Goal: Task Accomplishment & Management: Manage account settings

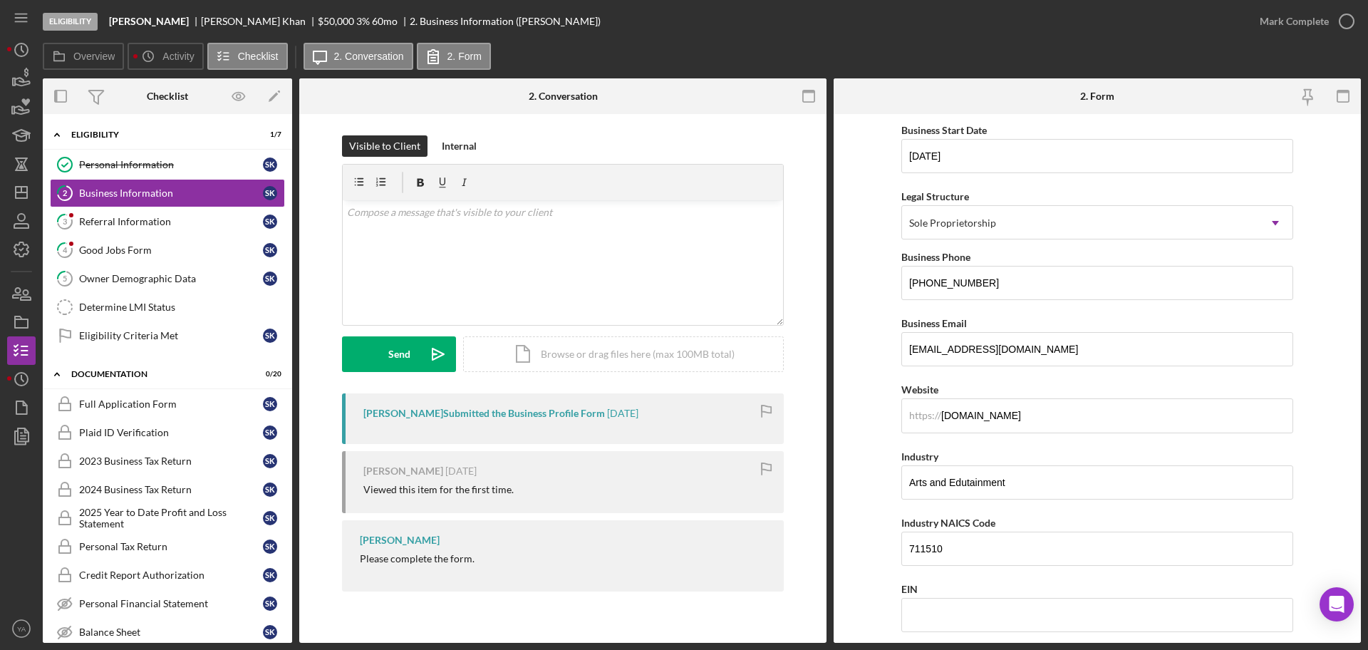
scroll to position [267, 0]
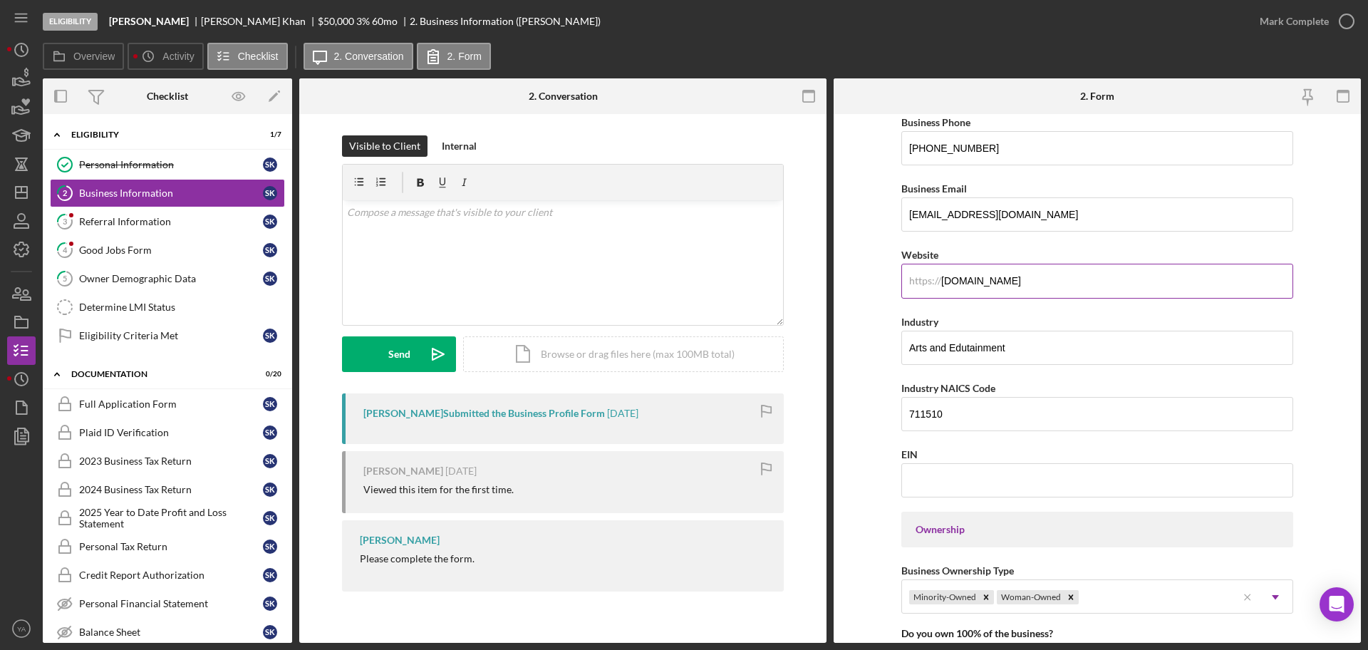
drag, startPoint x: 1072, startPoint y: 286, endPoint x: 929, endPoint y: 275, distance: 143.7
click at [930, 275] on div "https:// Website [DOMAIN_NAME]" at bounding box center [1097, 272] width 392 height 52
click at [849, 281] on form "Business Name [PERSON_NAME] DBA [PERSON_NAME]'s Best Bubbles Business Start Dat…" at bounding box center [1097, 378] width 527 height 529
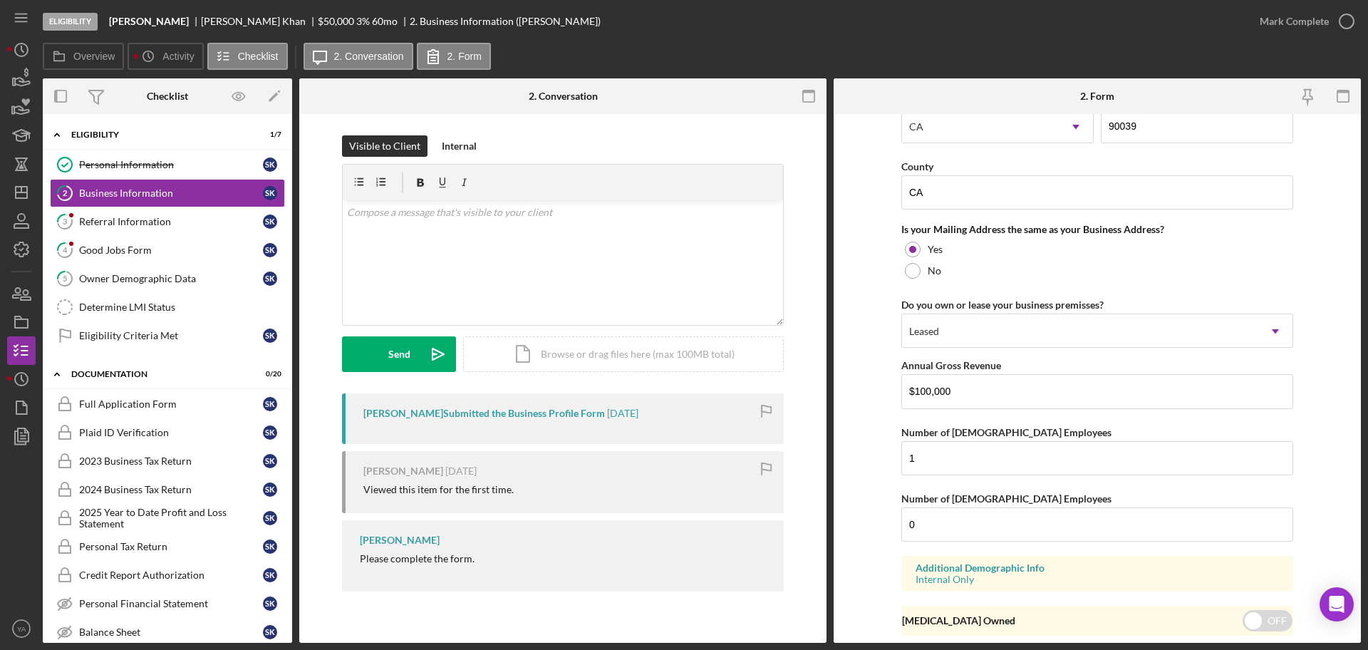
scroll to position [1053, 0]
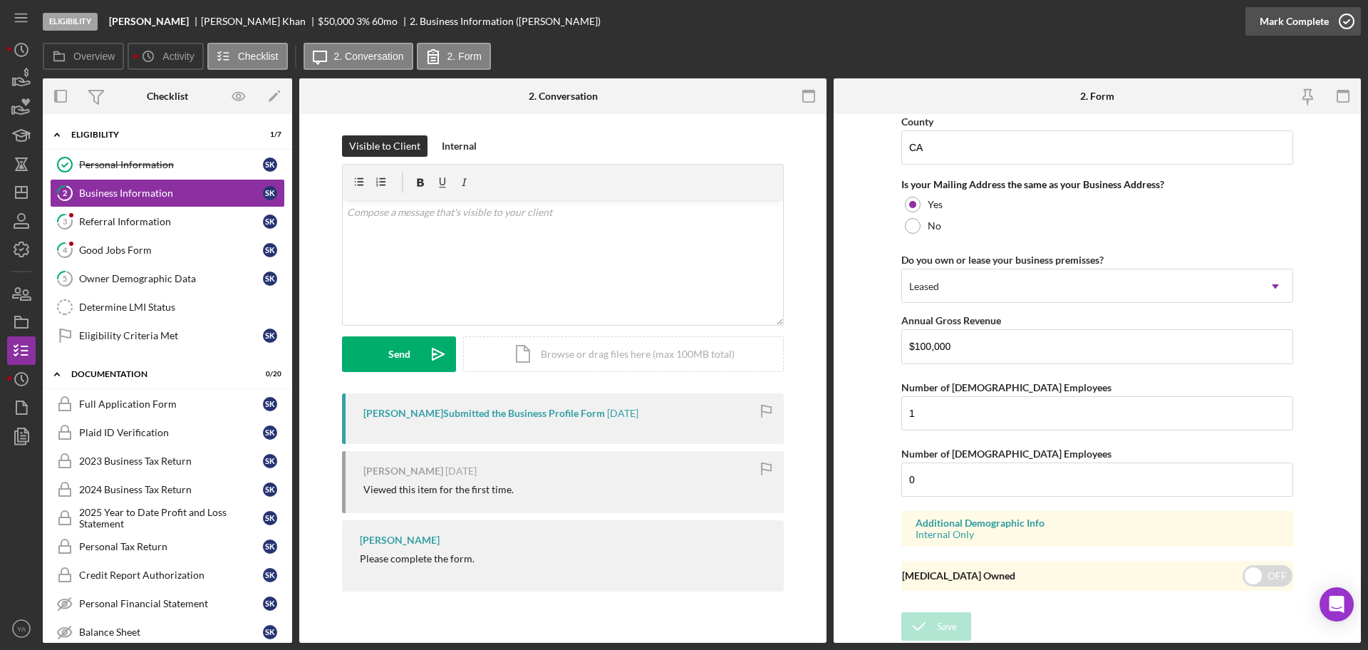
click at [1340, 22] on icon "button" at bounding box center [1347, 22] width 36 height 36
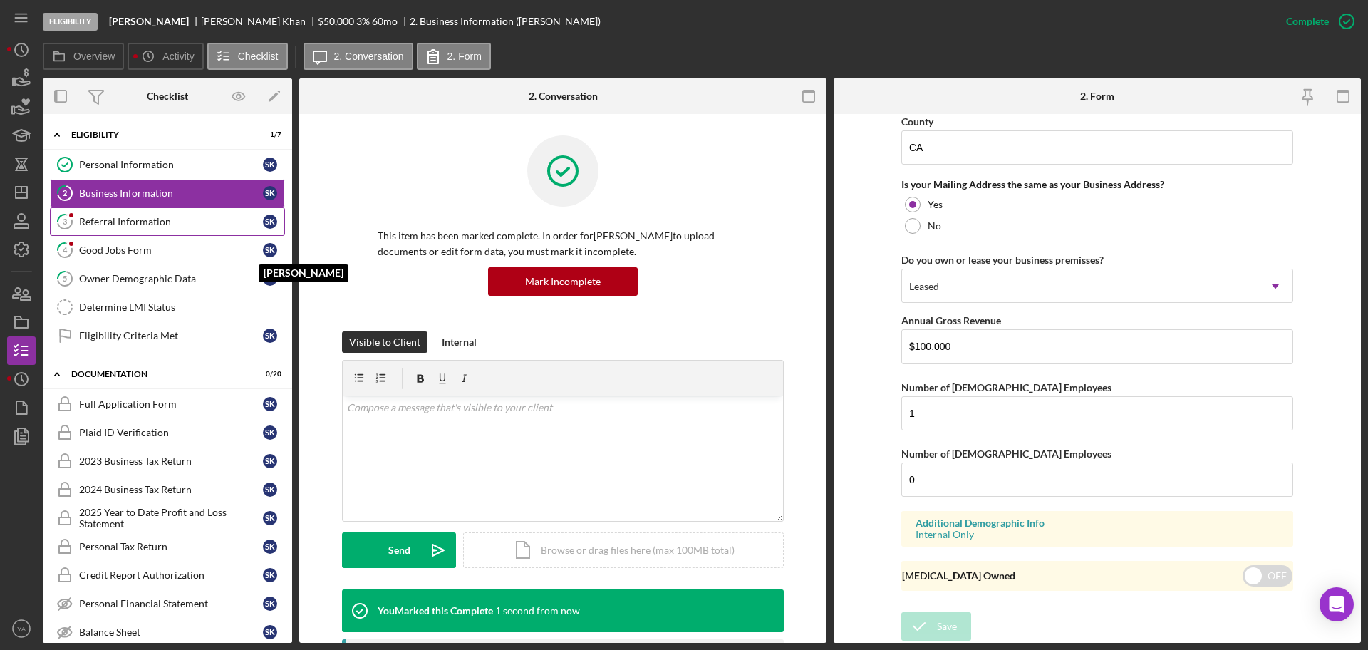
scroll to position [546, 0]
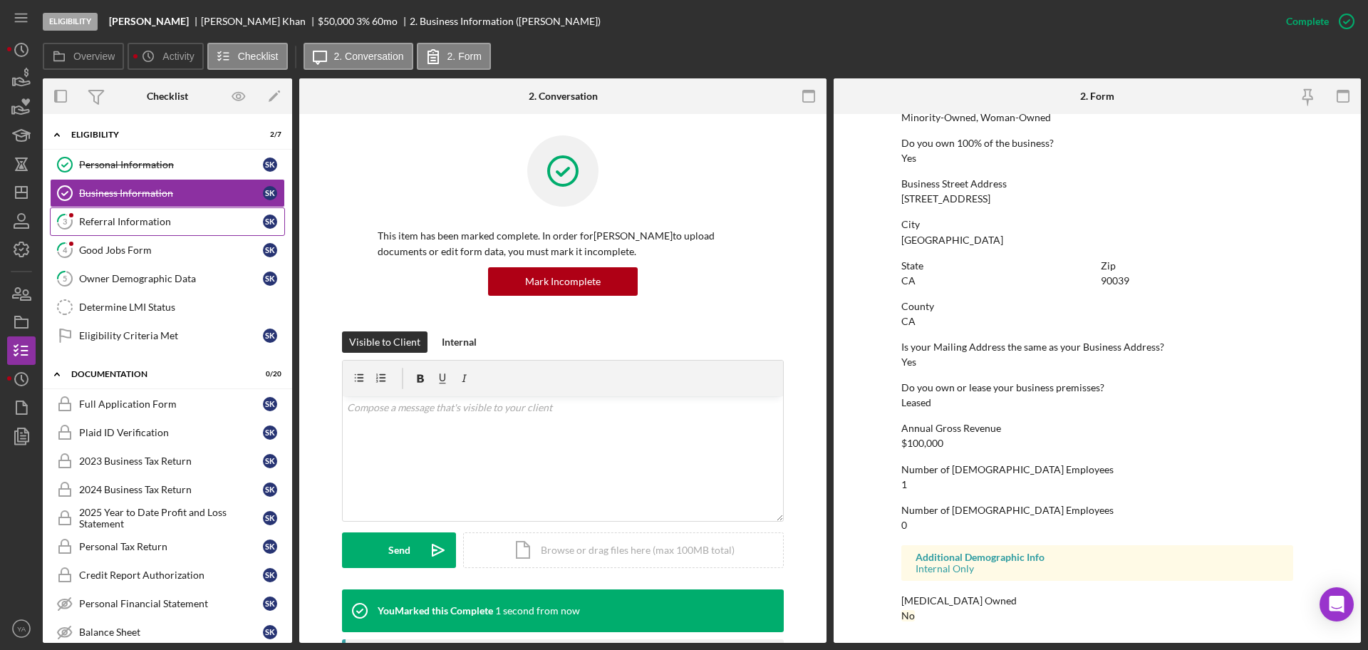
click at [202, 217] on div "Referral Information" at bounding box center [171, 221] width 184 height 11
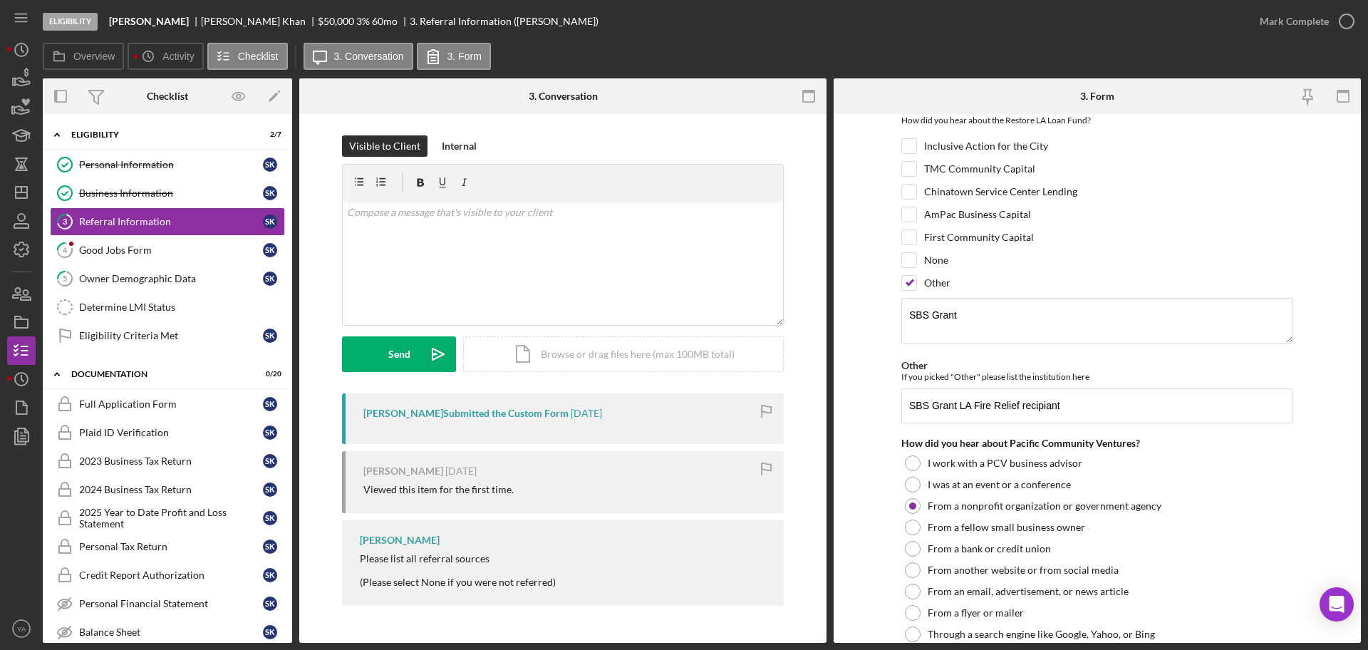
scroll to position [336, 0]
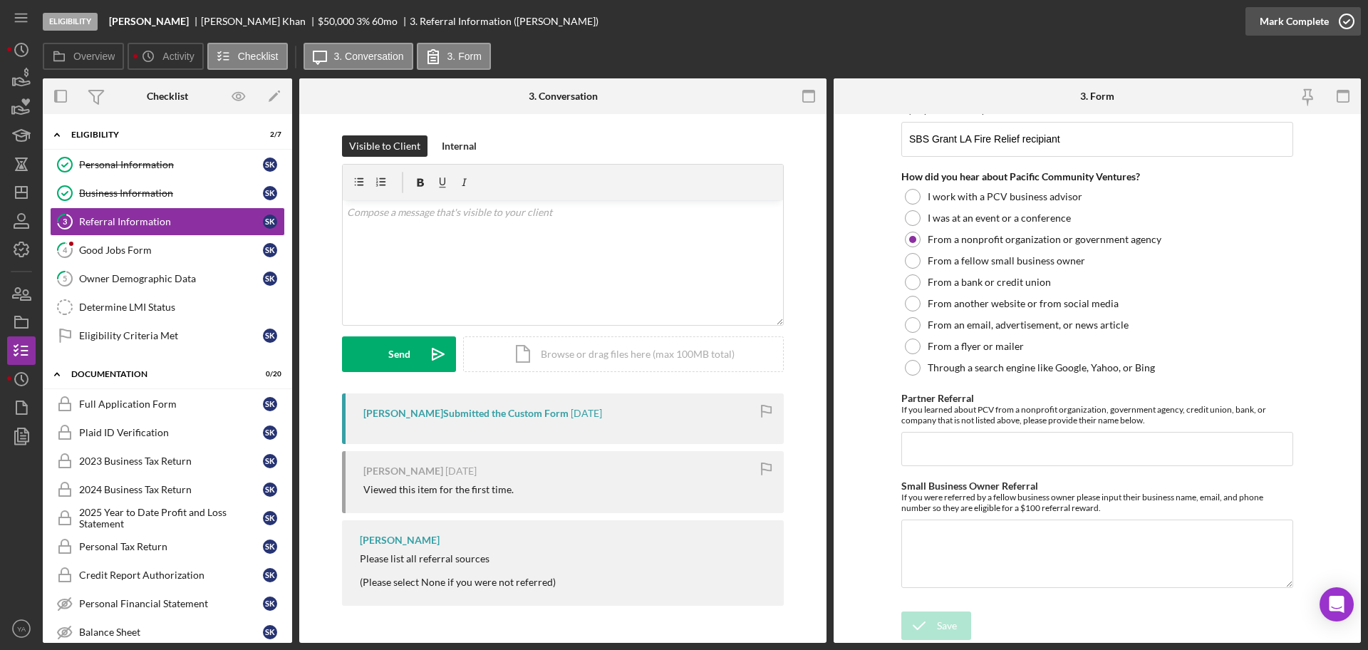
click at [1310, 33] on div "Mark Complete" at bounding box center [1294, 21] width 69 height 29
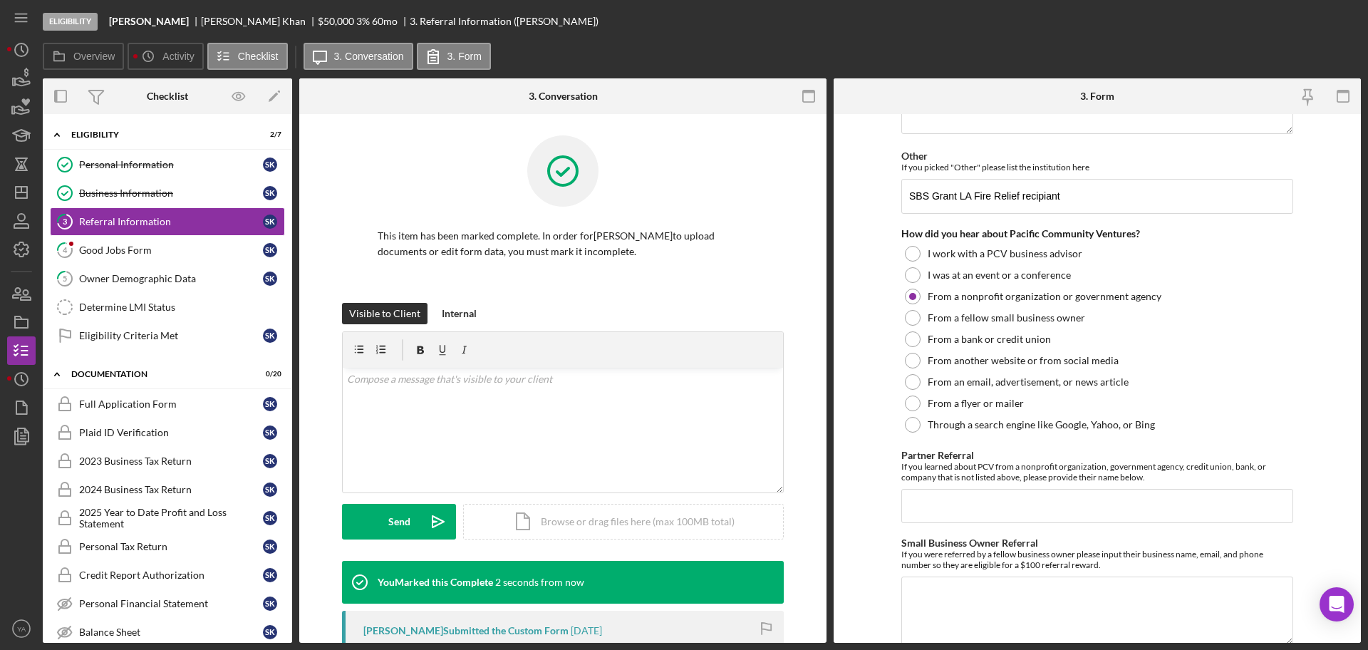
scroll to position [393, 0]
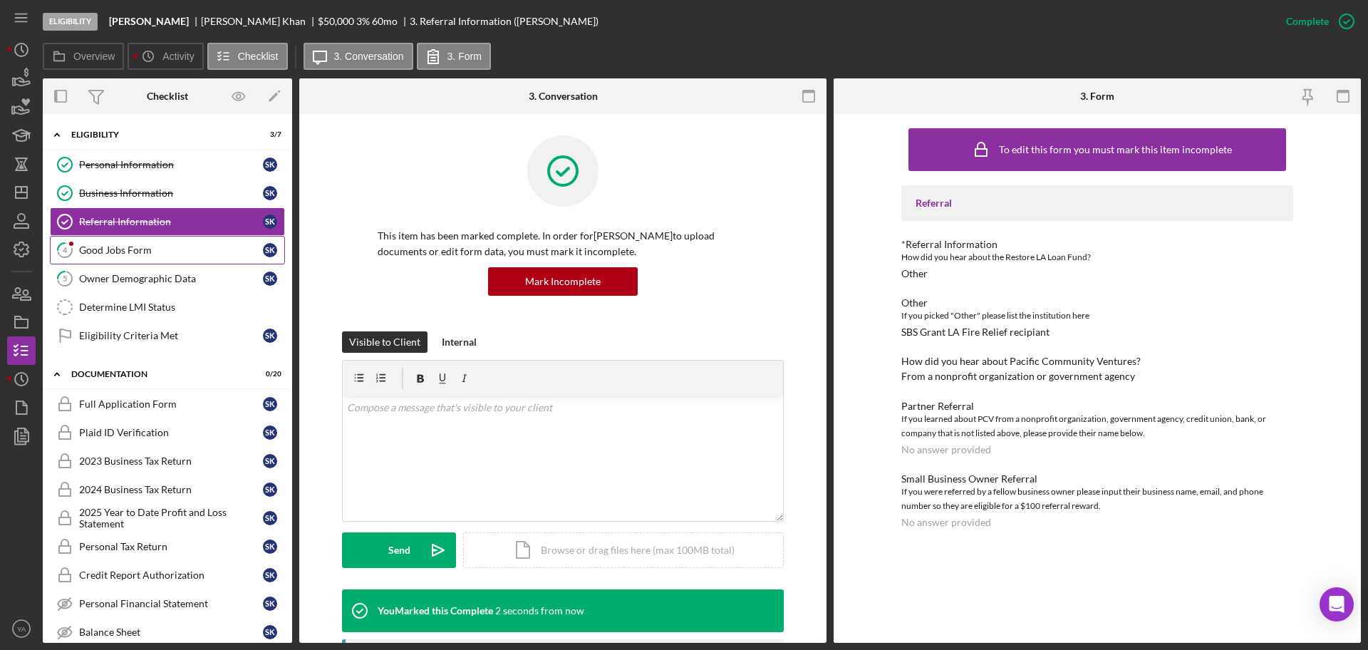
click at [171, 242] on link "4 Good Jobs Form S K" at bounding box center [167, 250] width 235 height 29
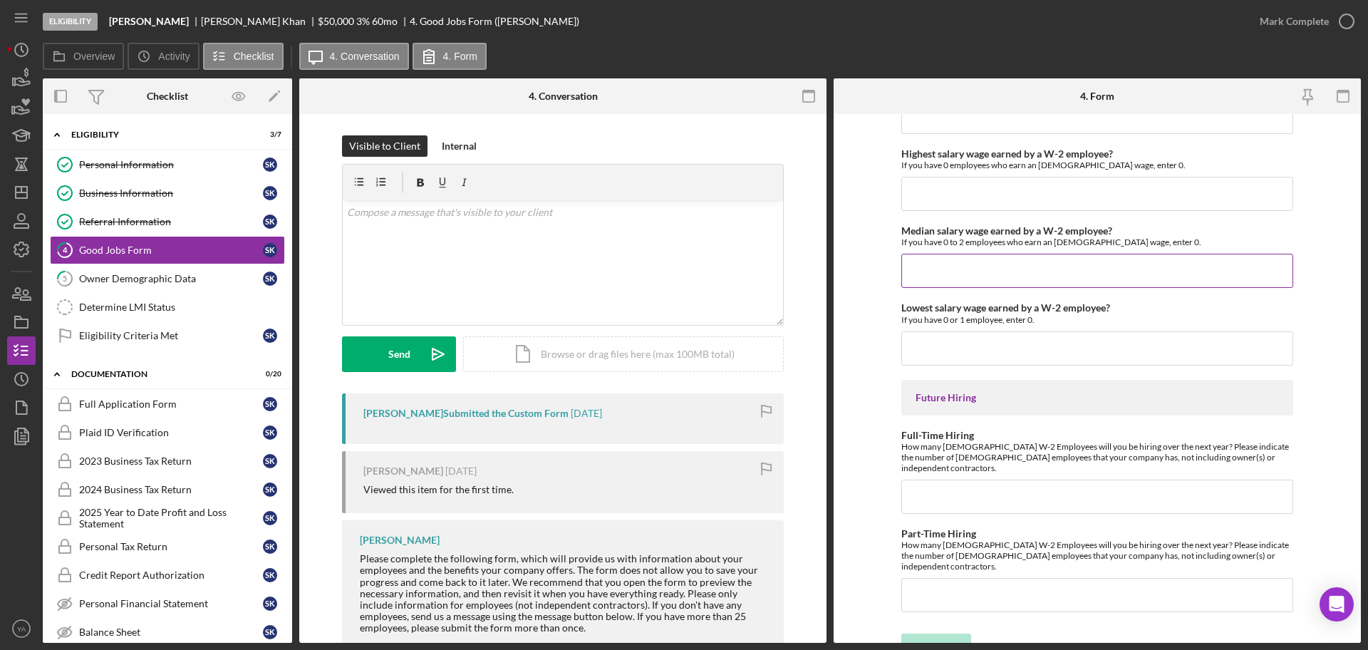
scroll to position [2648, 0]
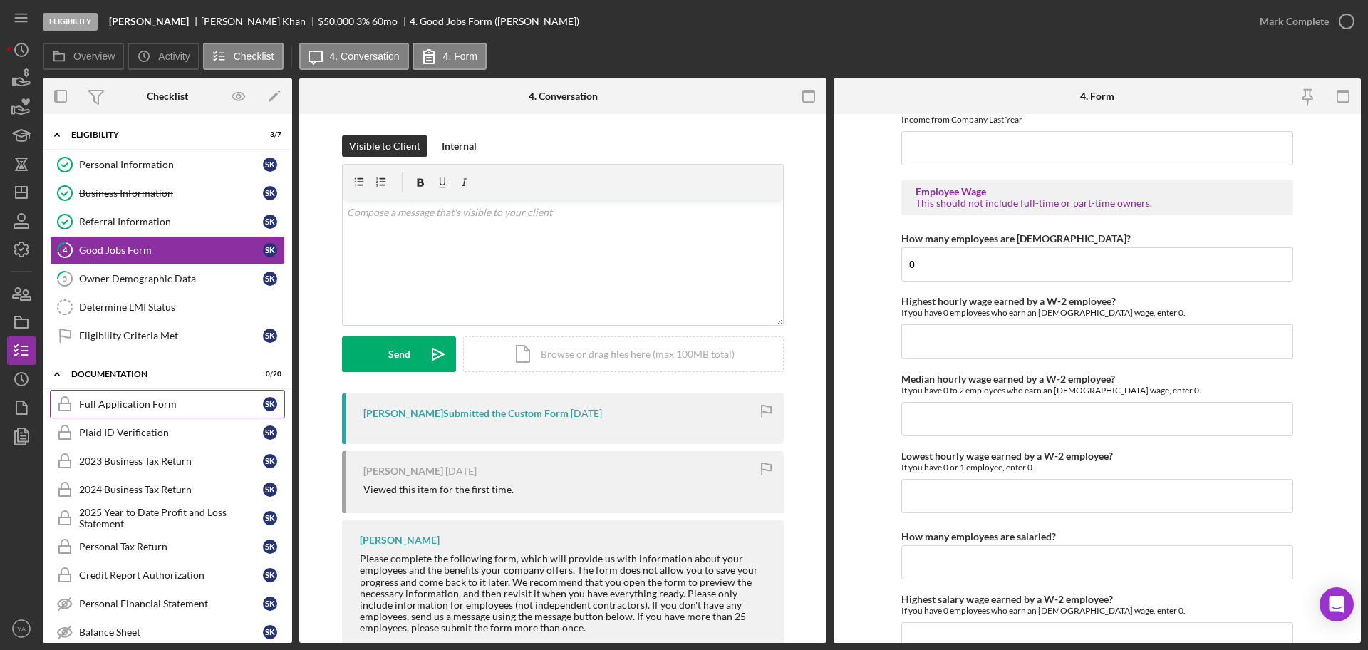
click at [168, 410] on link "Full Application Form Full Application Form S K" at bounding box center [167, 404] width 235 height 29
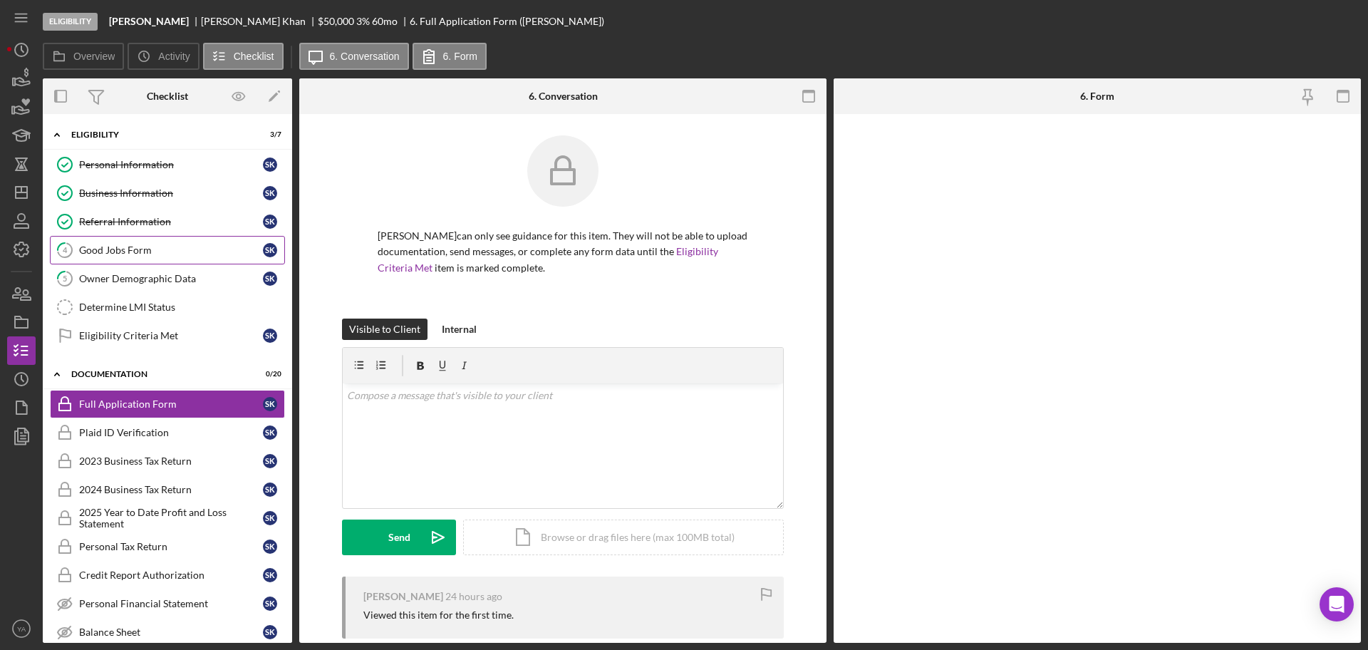
click at [166, 247] on div "Good Jobs Form" at bounding box center [171, 249] width 184 height 11
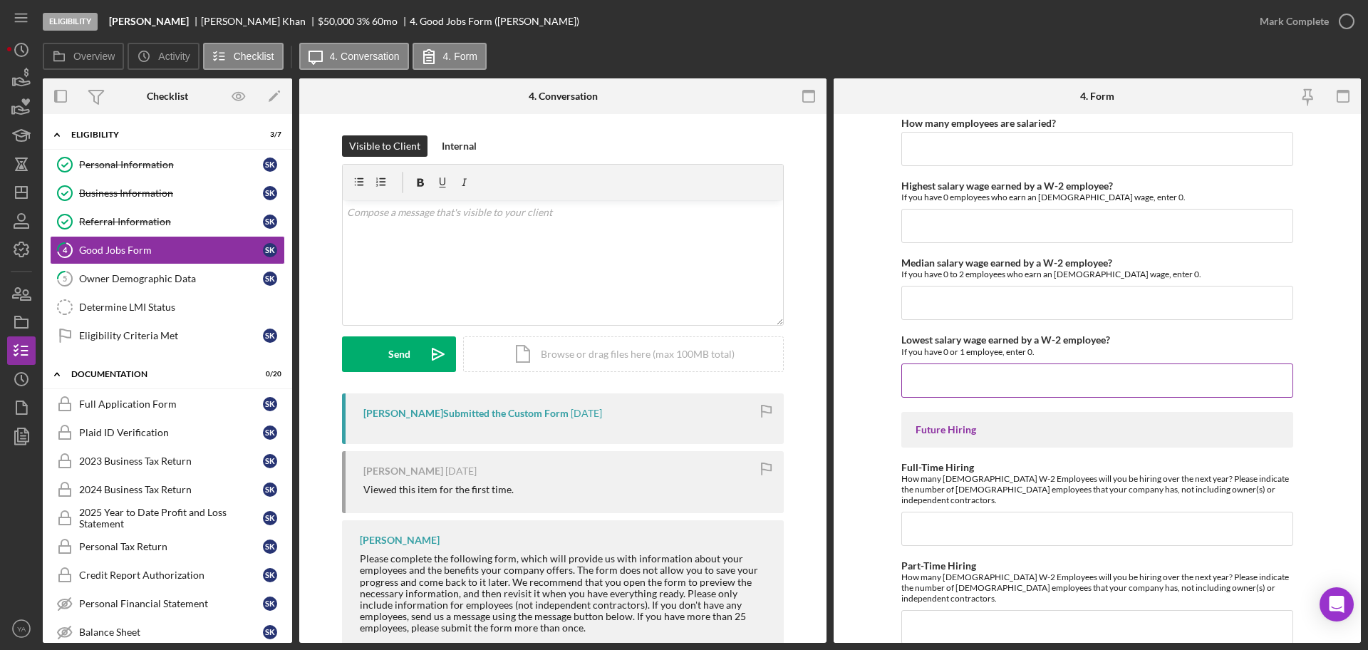
scroll to position [3093, 0]
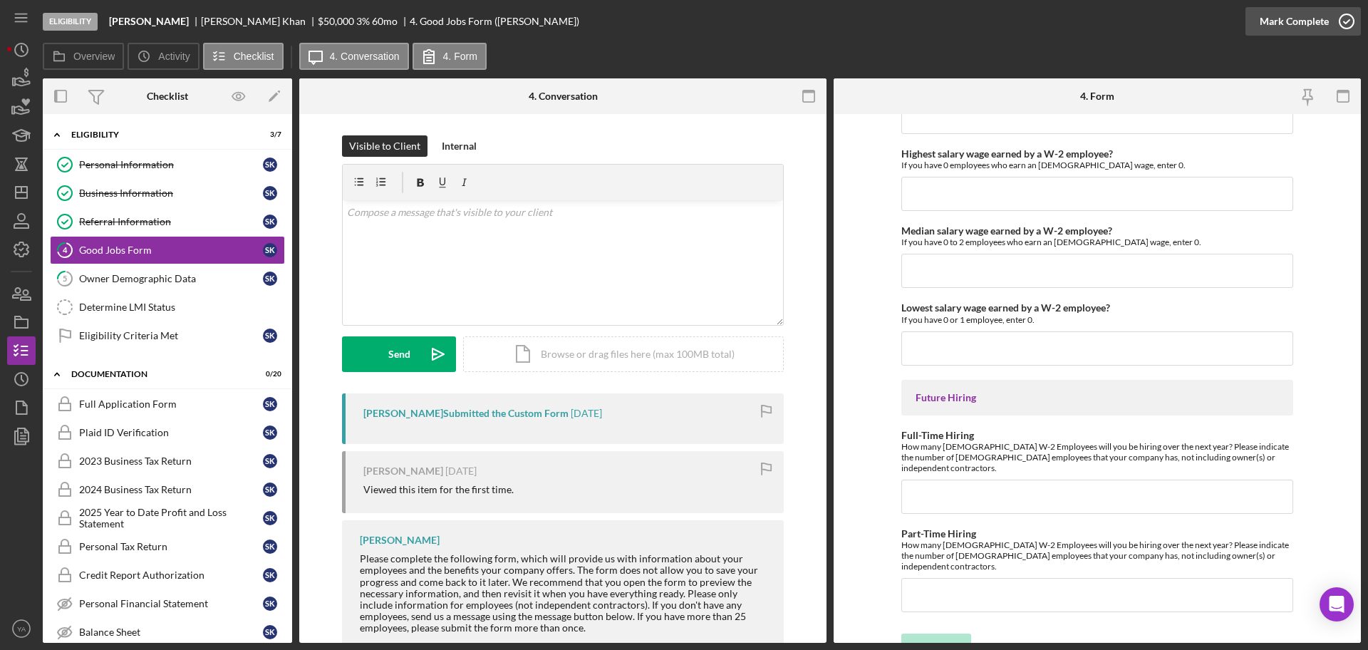
click at [1345, 26] on icon "button" at bounding box center [1347, 22] width 36 height 36
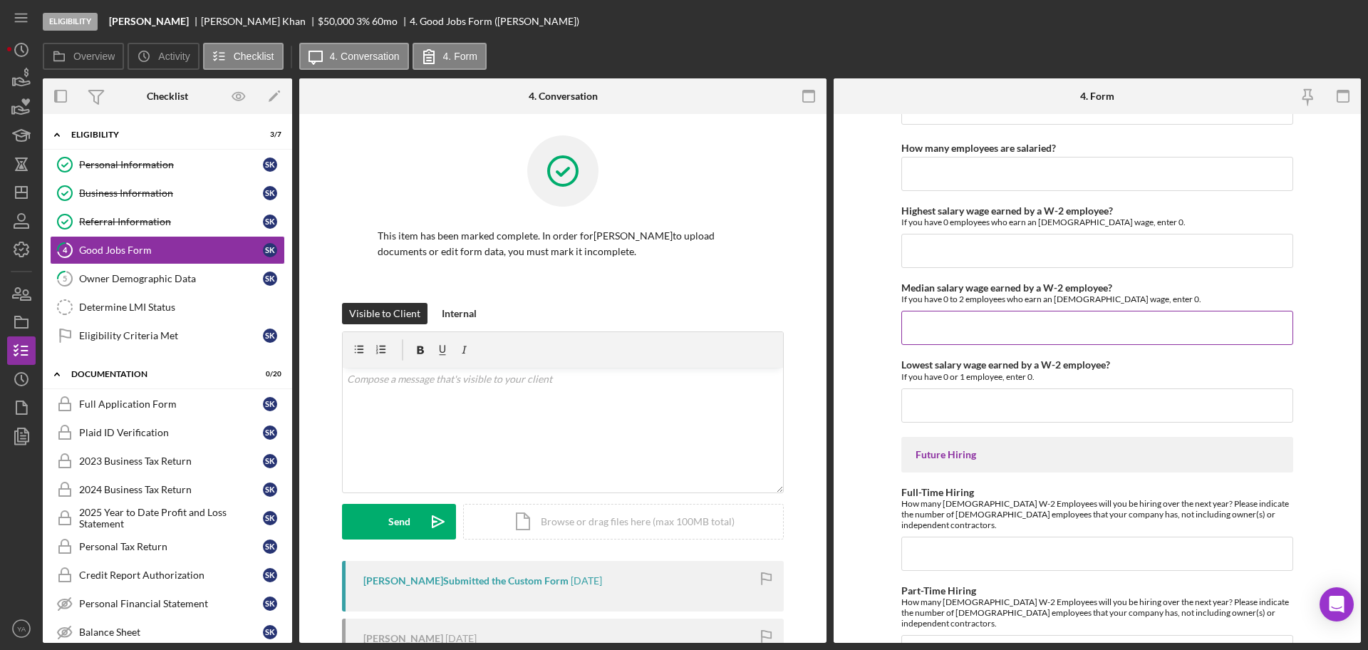
scroll to position [3150, 0]
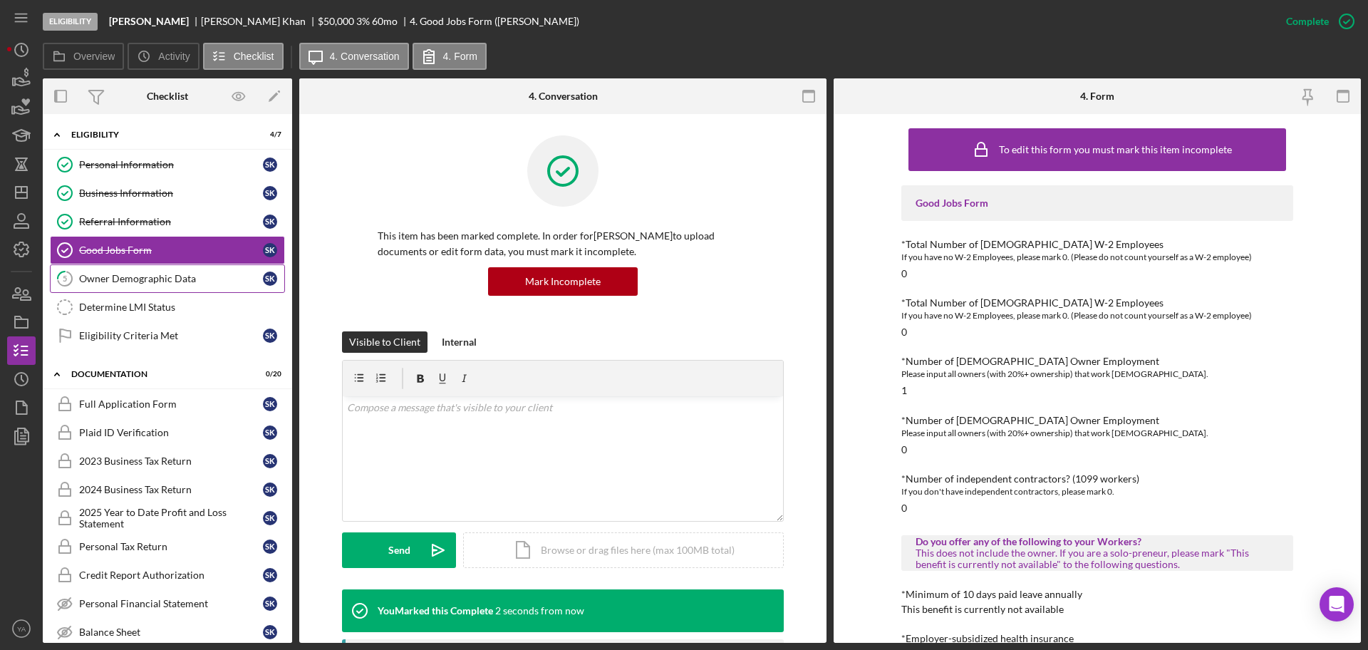
click at [220, 278] on div "Owner Demographic Data" at bounding box center [171, 278] width 184 height 11
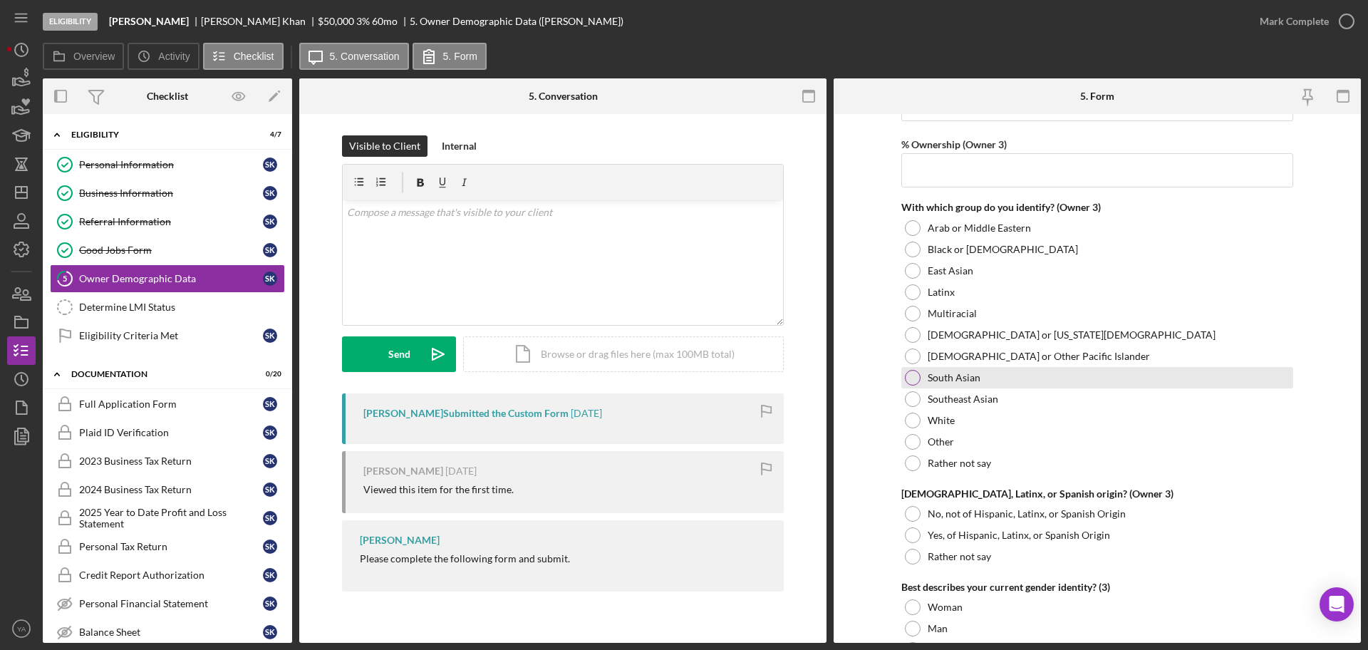
scroll to position [3029, 0]
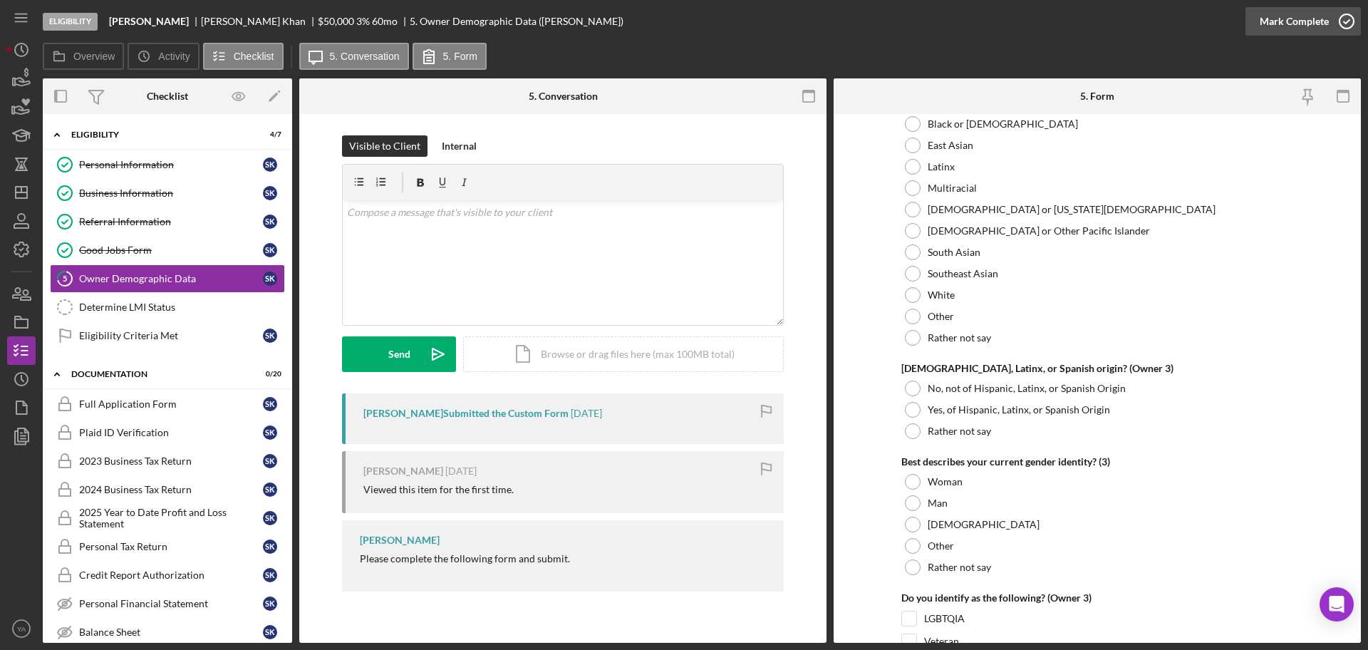
click at [1340, 34] on icon "button" at bounding box center [1347, 22] width 36 height 36
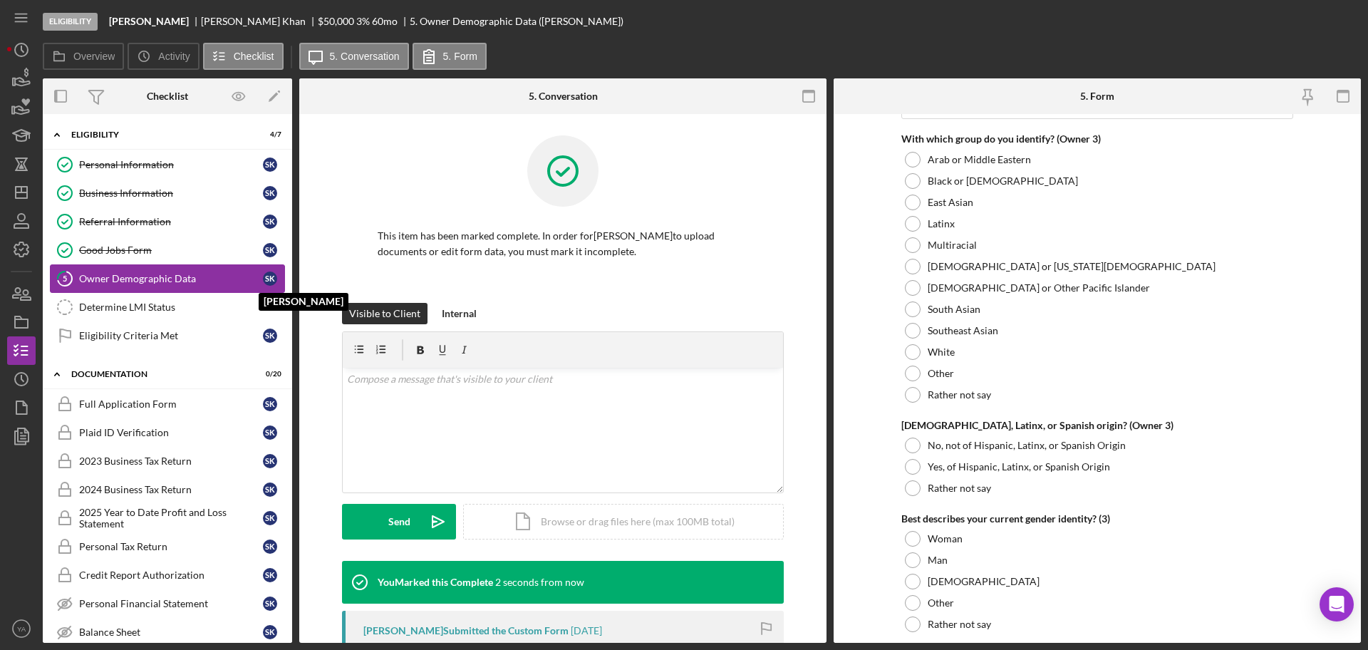
scroll to position [3086, 0]
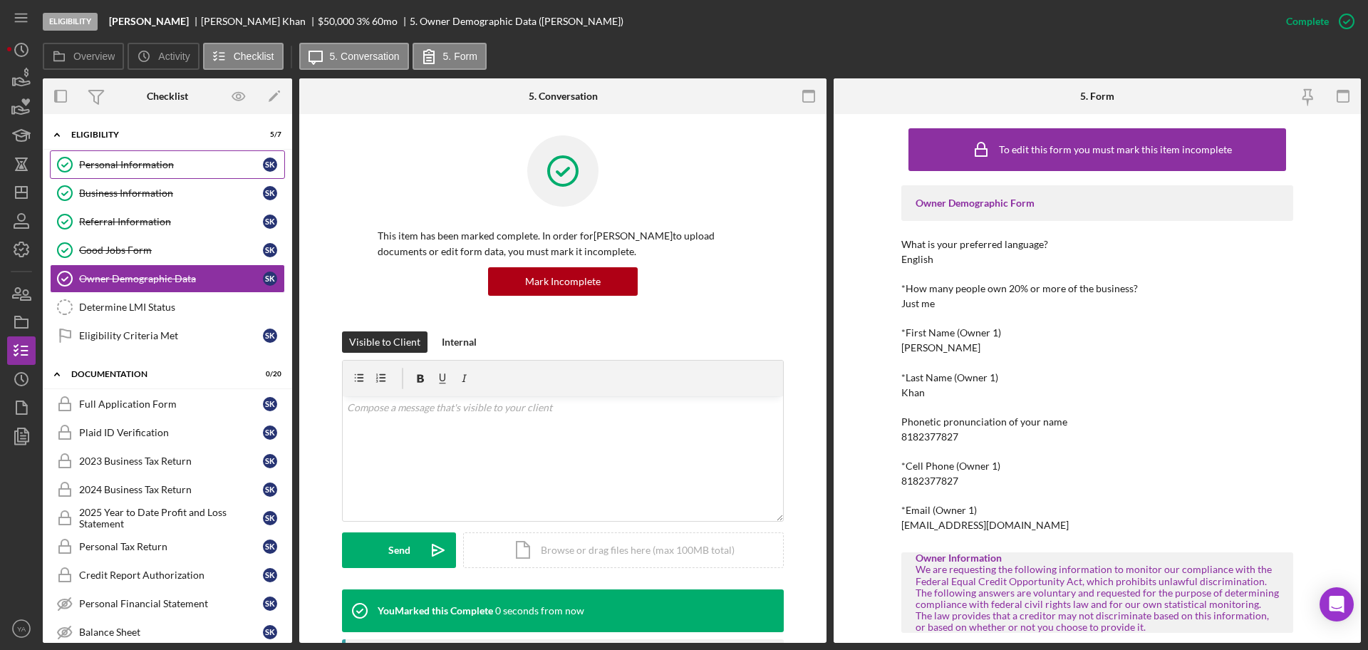
click at [182, 175] on link "Personal Information Personal Information S K" at bounding box center [167, 164] width 235 height 29
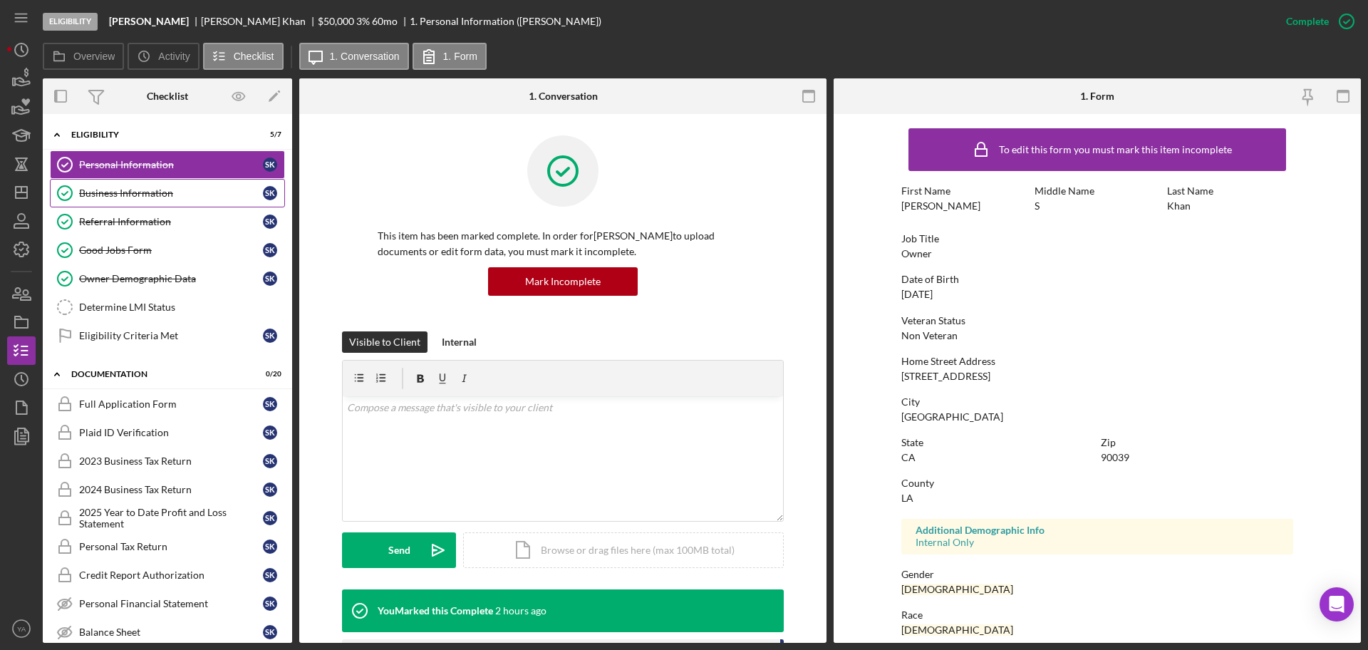
click at [178, 187] on div "Business Information" at bounding box center [171, 192] width 184 height 11
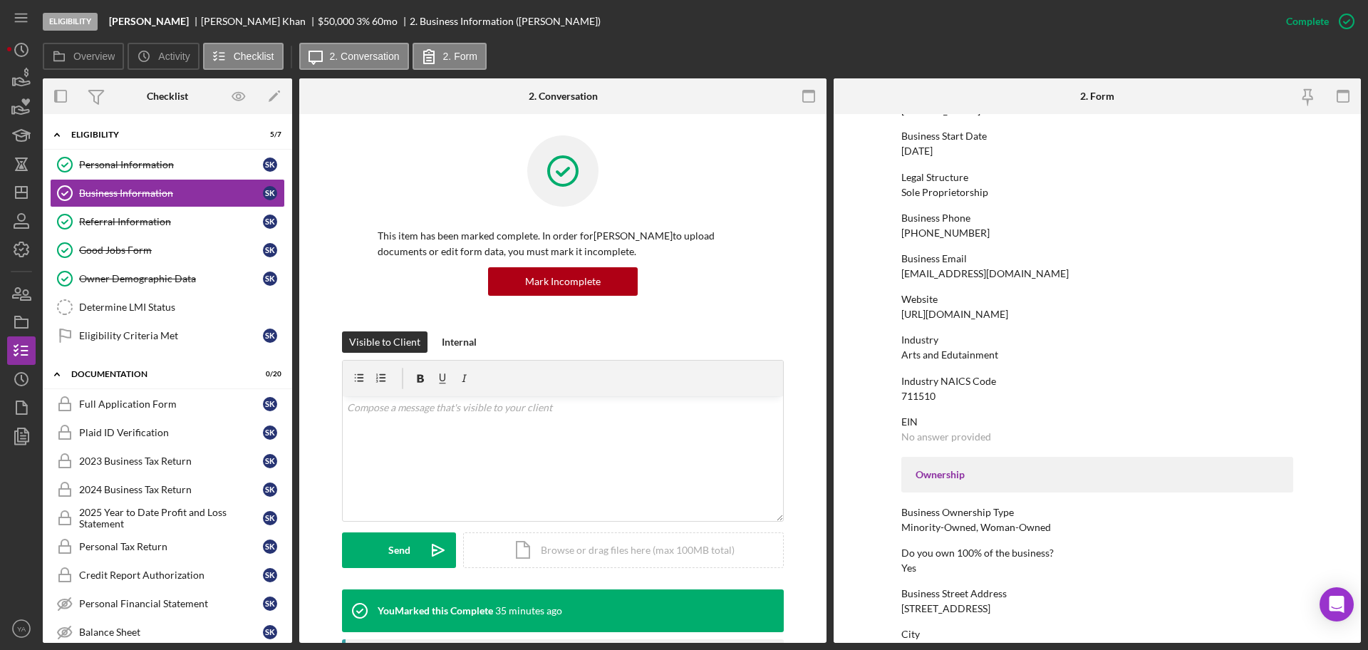
scroll to position [356, 0]
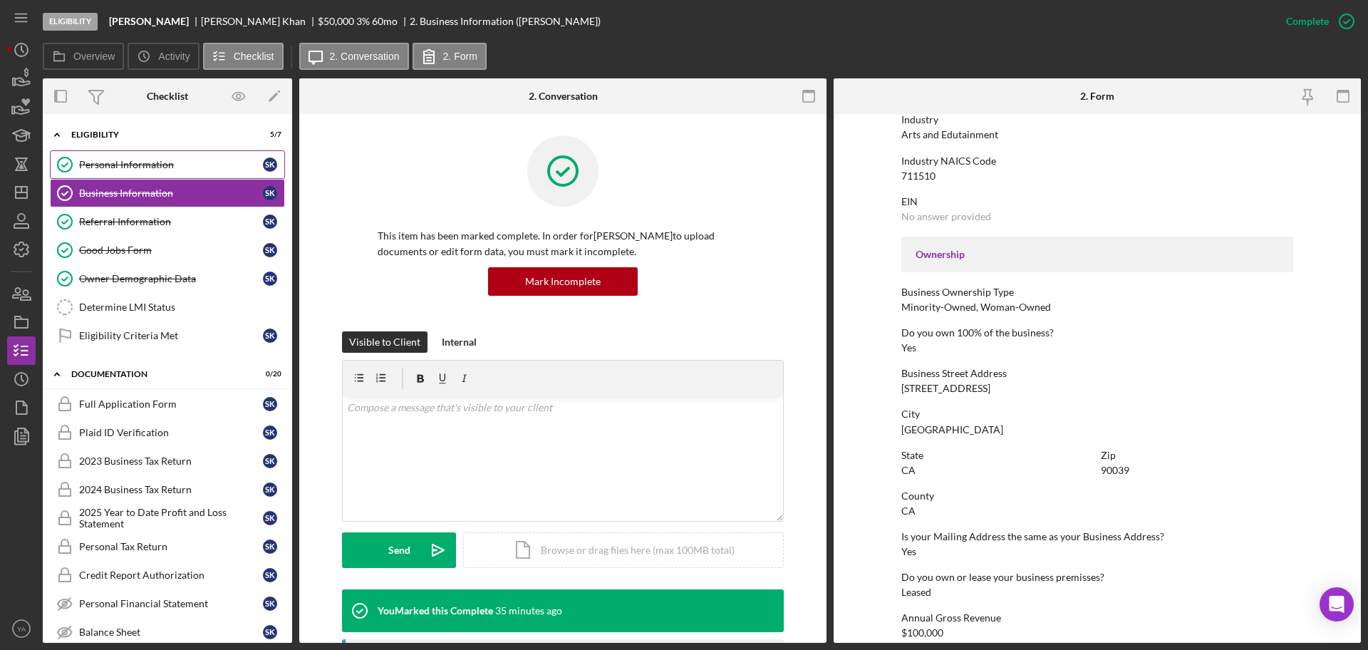
click at [215, 169] on div "Personal Information" at bounding box center [171, 164] width 184 height 11
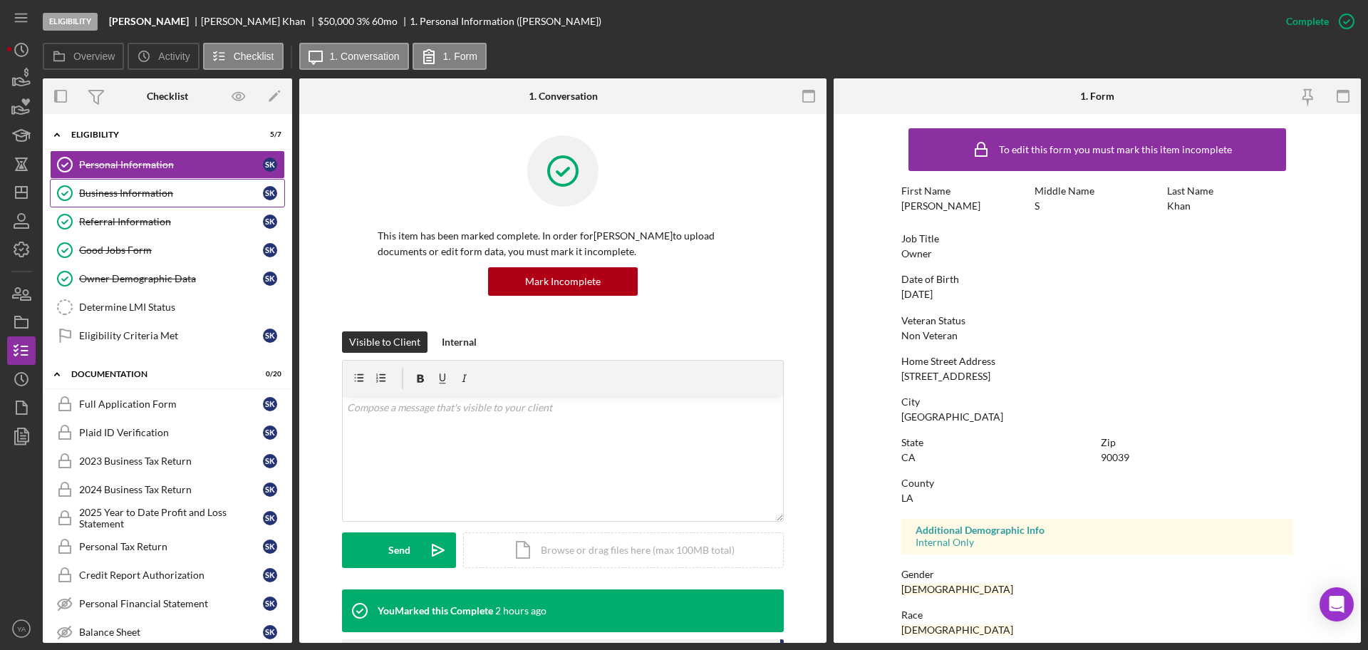
click at [148, 192] on div "Business Information" at bounding box center [171, 192] width 184 height 11
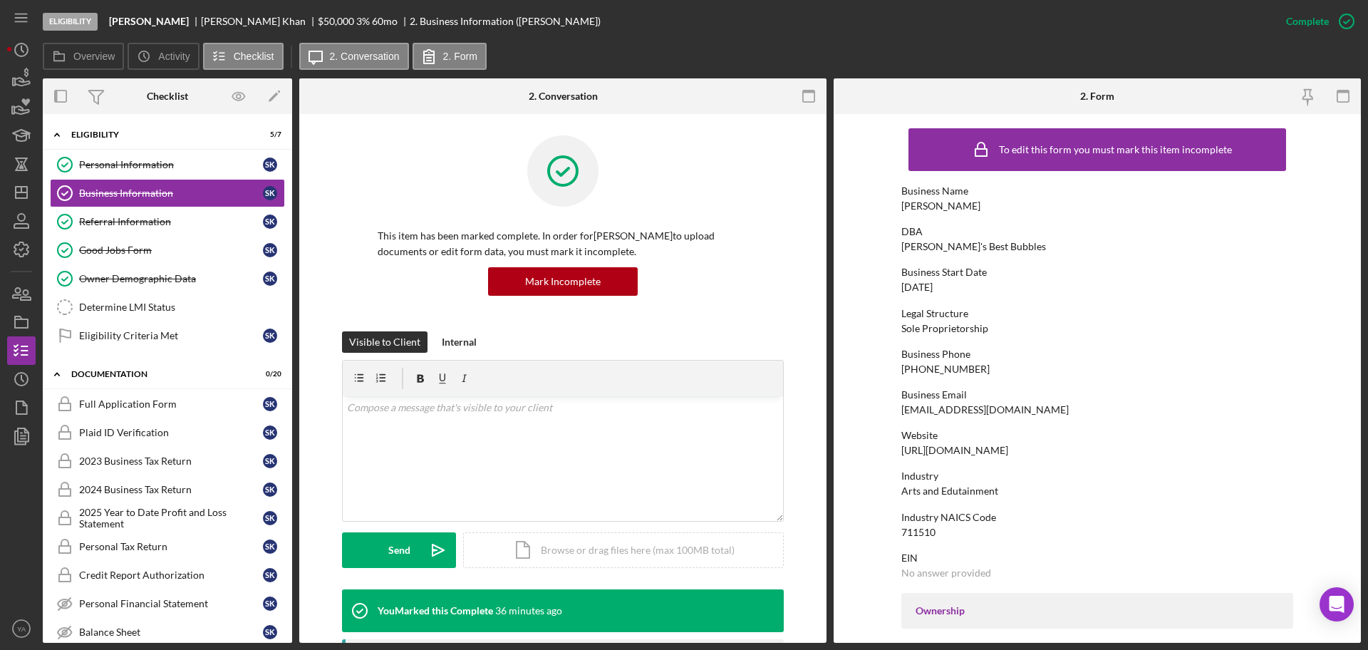
scroll to position [445, 0]
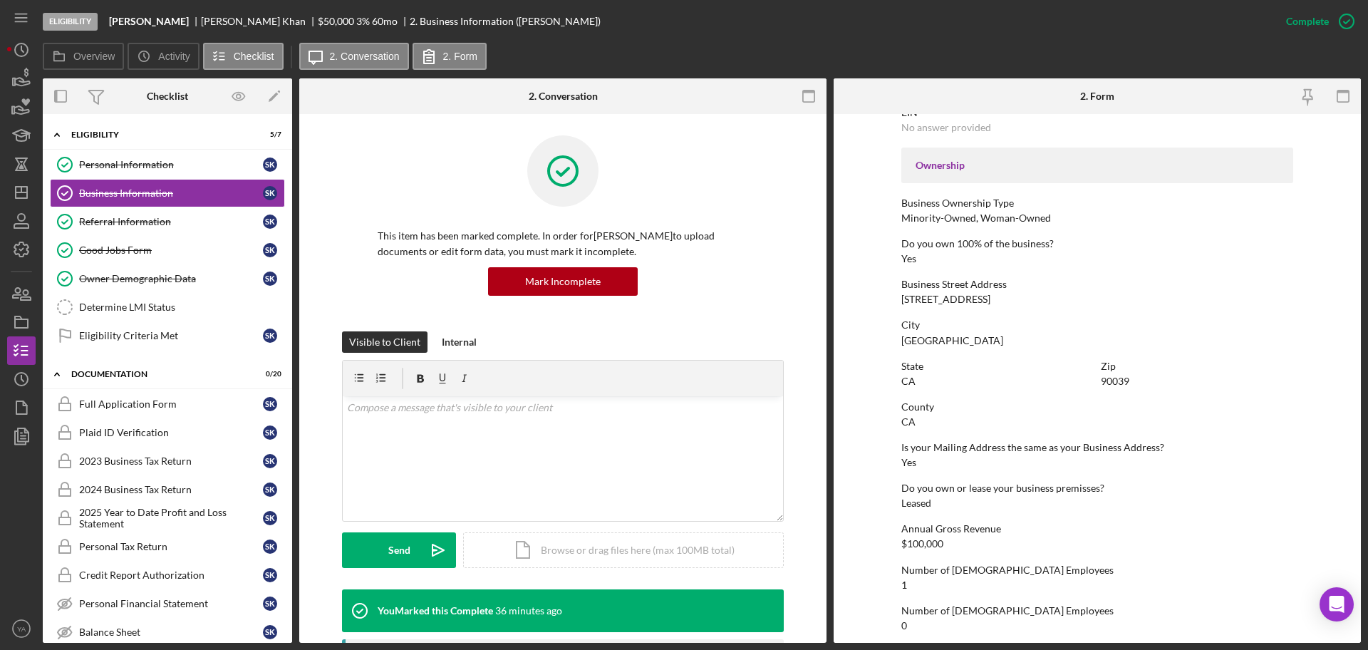
drag, startPoint x: 901, startPoint y: 299, endPoint x: 1016, endPoint y: 300, distance: 114.7
click at [1016, 300] on form "To edit this form you must mark this item incomplete Business Name [PERSON_NAME…" at bounding box center [1097, 378] width 527 height 529
copy div "[STREET_ADDRESS]"
click at [1117, 380] on div "90039" at bounding box center [1115, 381] width 29 height 11
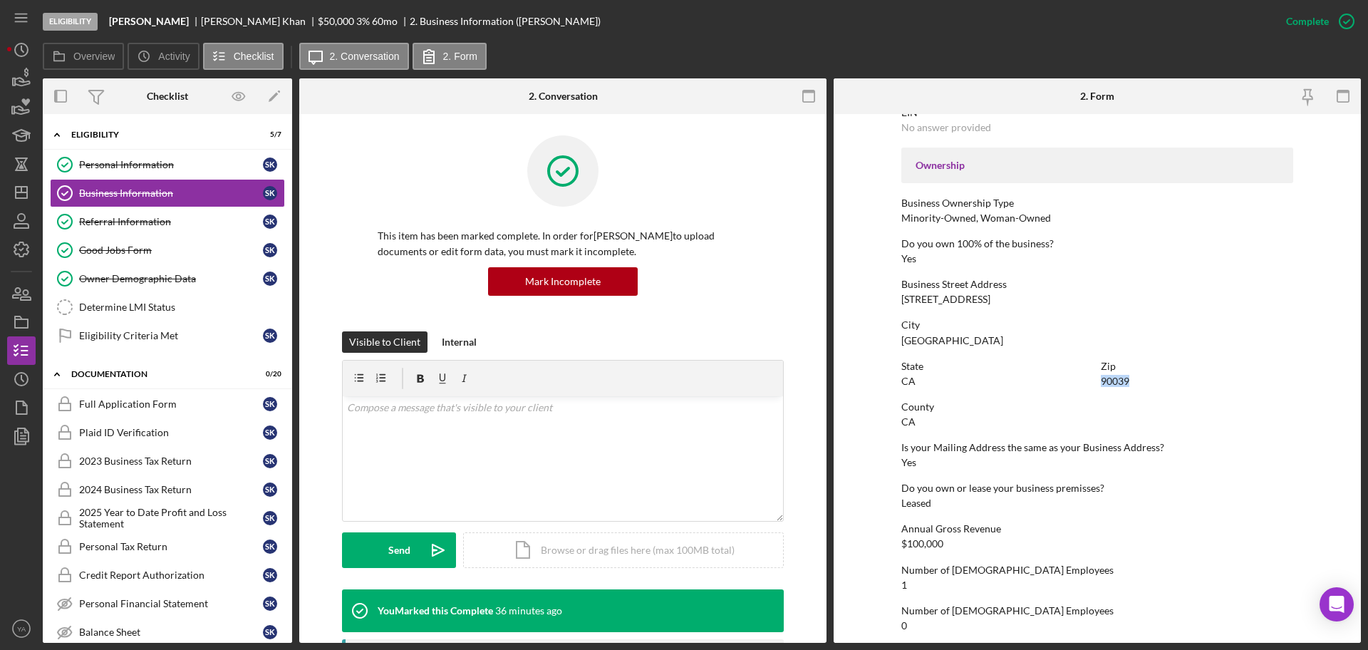
copy div "90039"
click at [190, 313] on link "Determine LMI Status Determine LMI Status" at bounding box center [167, 307] width 235 height 29
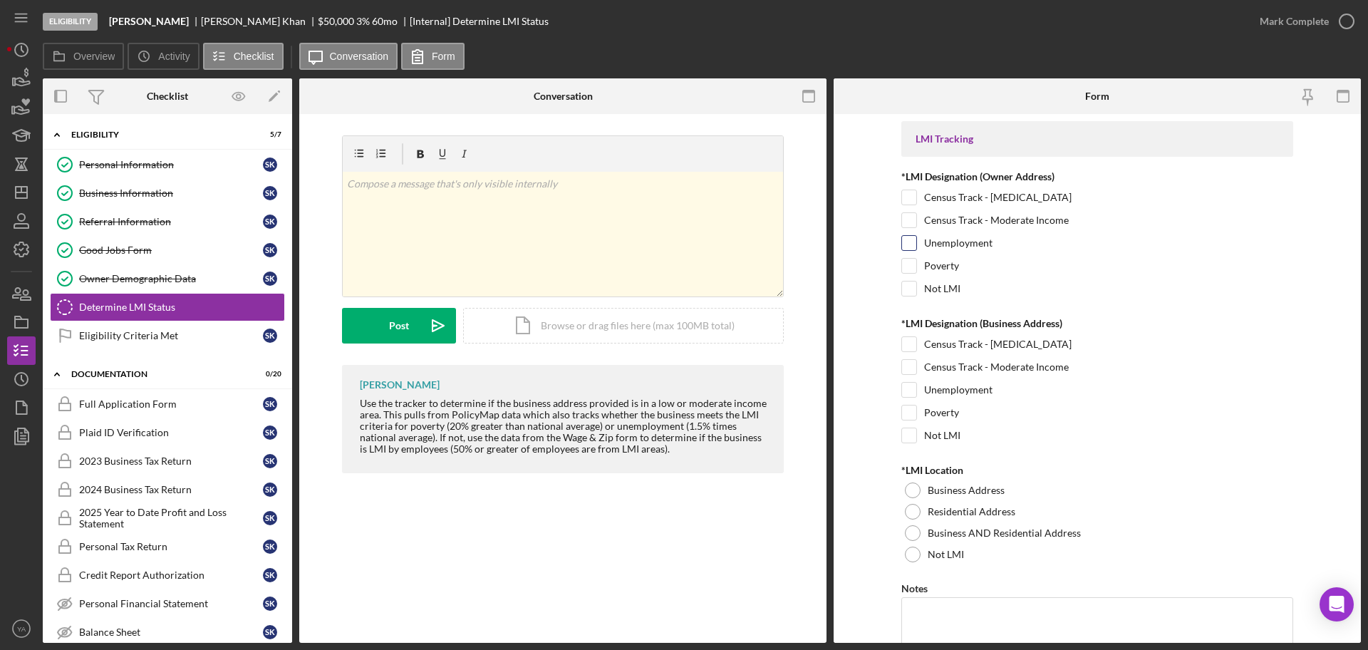
click at [909, 245] on input "Unemployment" at bounding box center [909, 243] width 14 height 14
checkbox input "true"
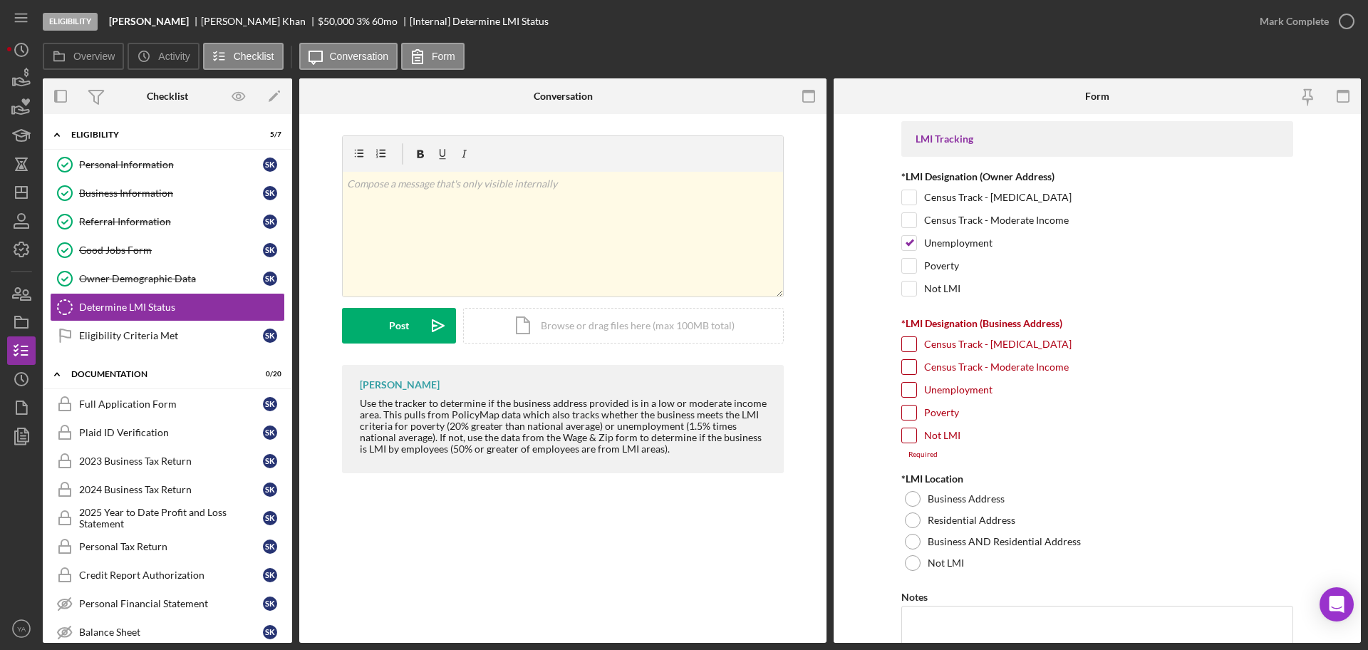
click at [910, 391] on input "Unemployment" at bounding box center [909, 390] width 14 height 14
checkbox input "true"
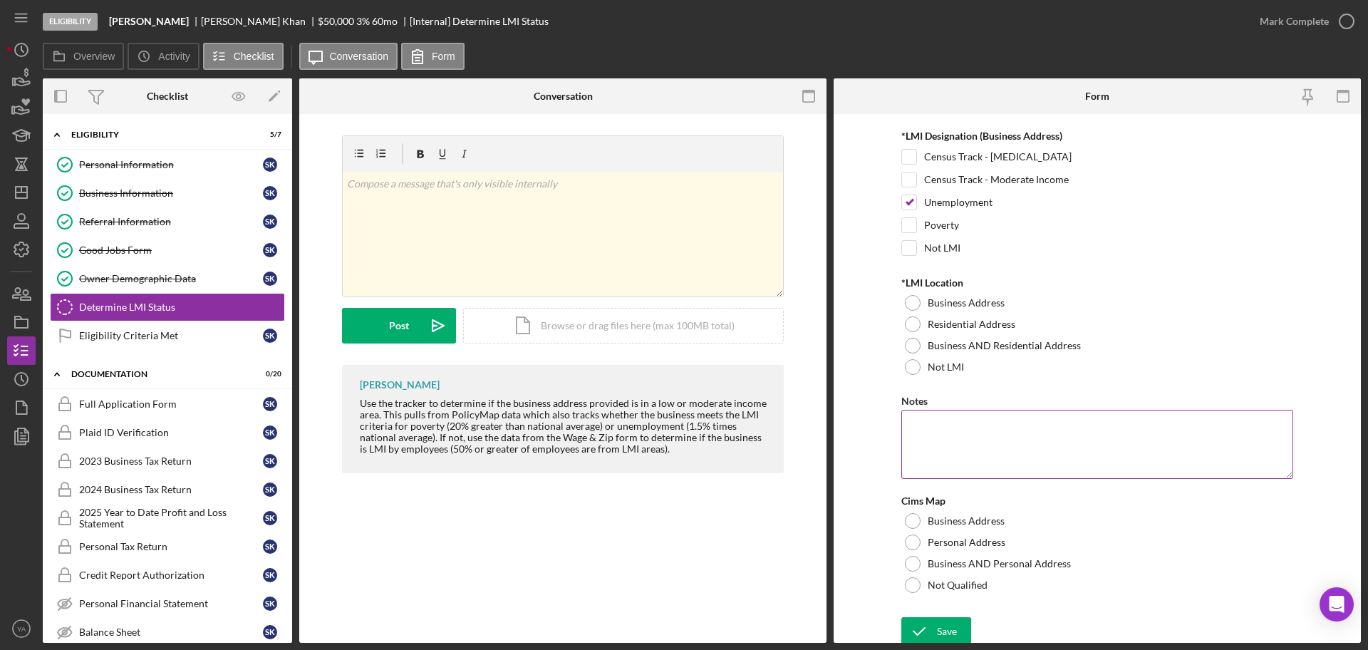
scroll to position [192, 0]
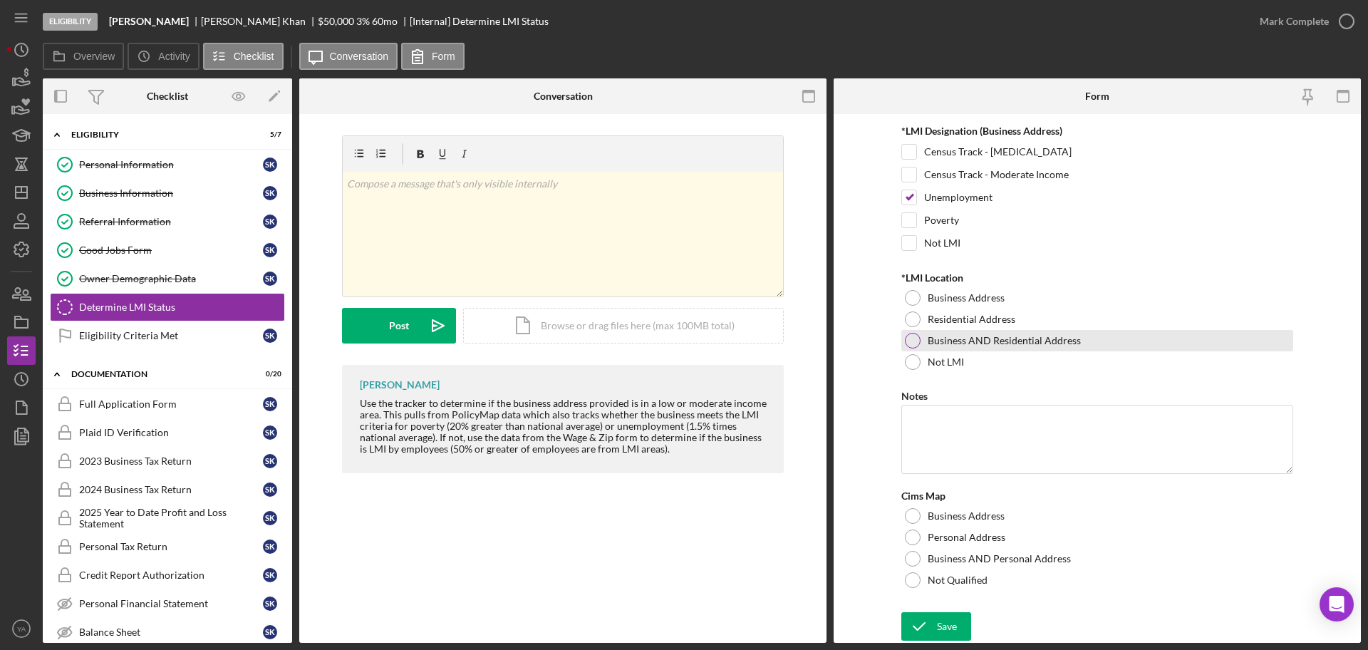
click at [915, 336] on div at bounding box center [913, 341] width 16 height 16
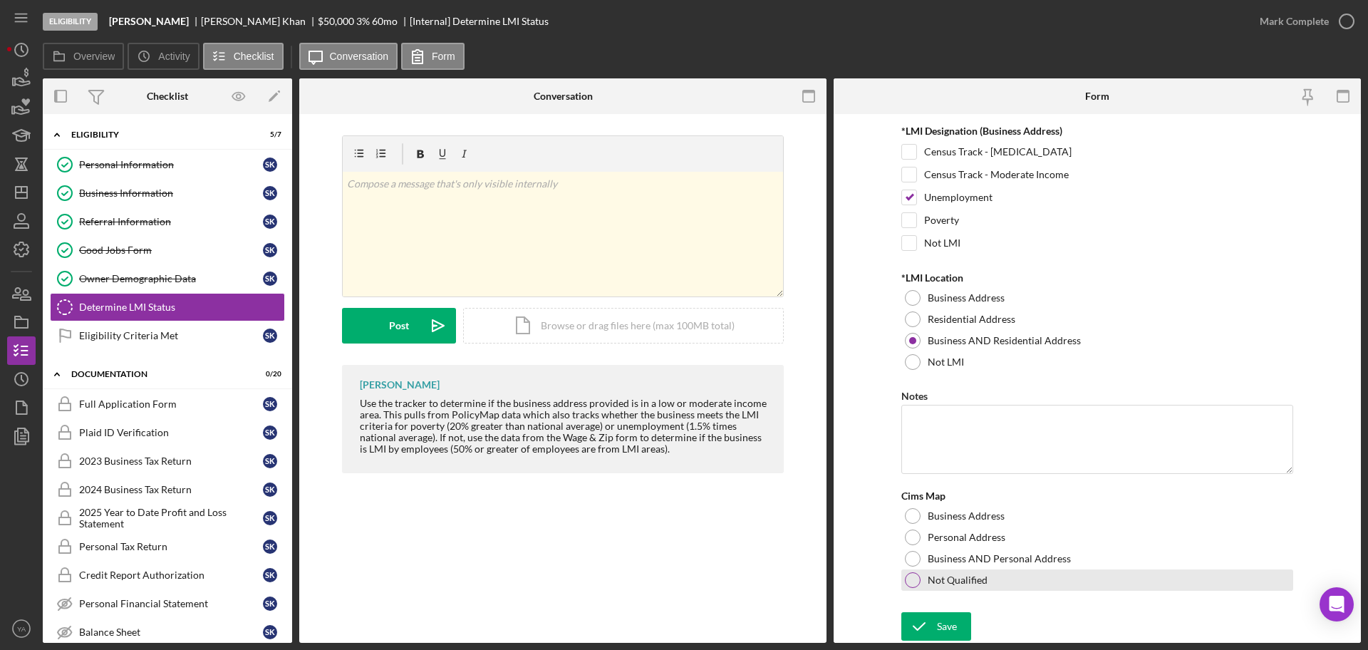
click at [901, 573] on div "Not Qualified" at bounding box center [1097, 579] width 392 height 21
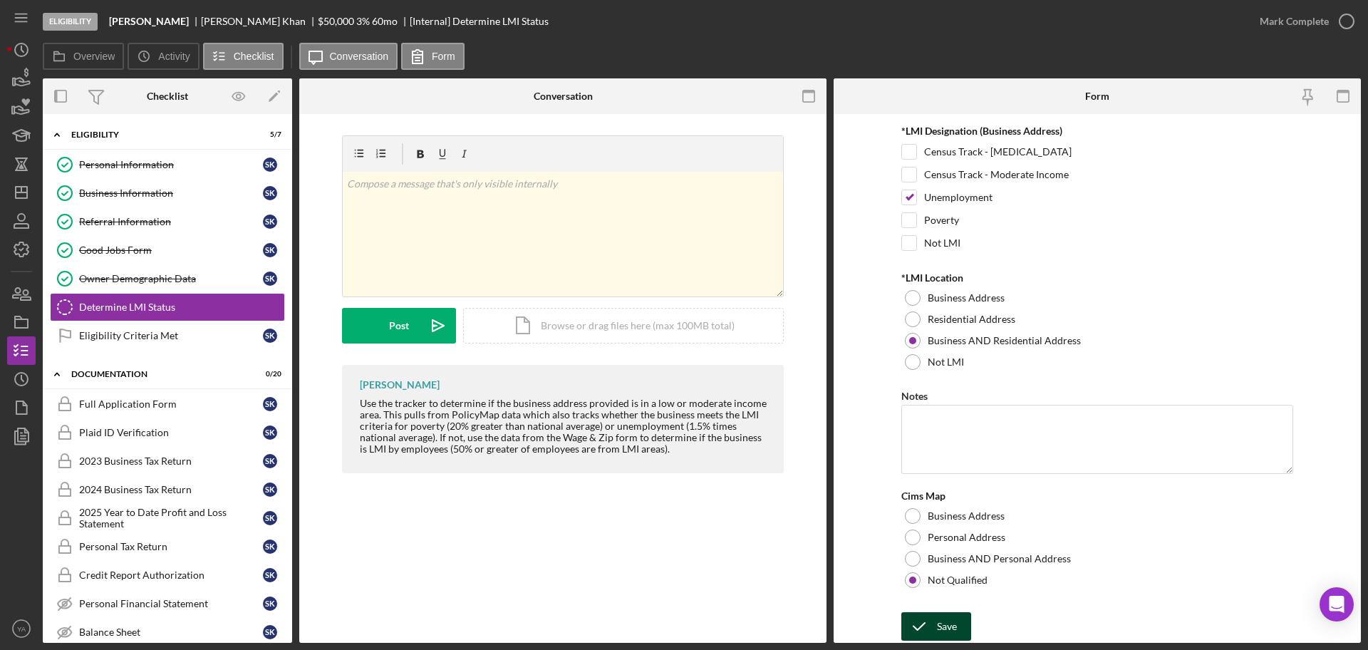
click at [927, 626] on icon "submit" at bounding box center [919, 627] width 36 height 36
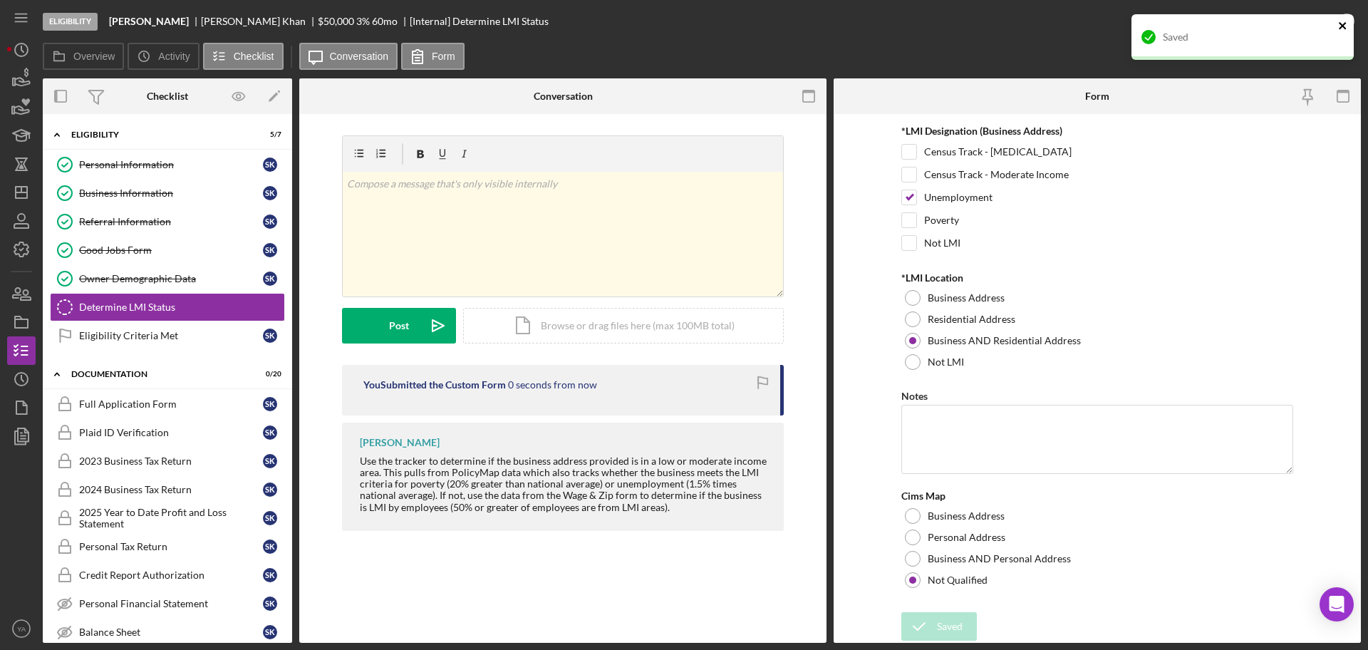
click at [1344, 22] on icon "close" at bounding box center [1343, 25] width 10 height 11
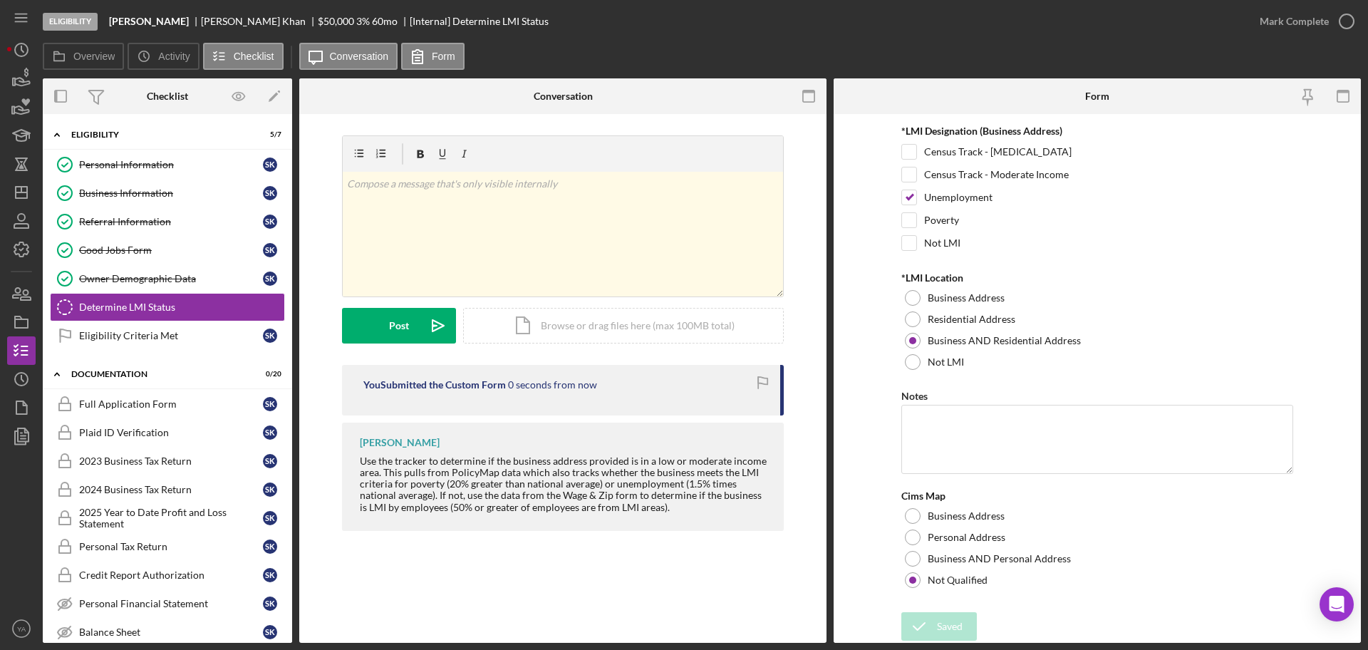
click at [1343, 22] on div "Saved" at bounding box center [1243, 42] width 228 height 63
click at [0, 0] on icon "button" at bounding box center [0, 0] width 0 height 0
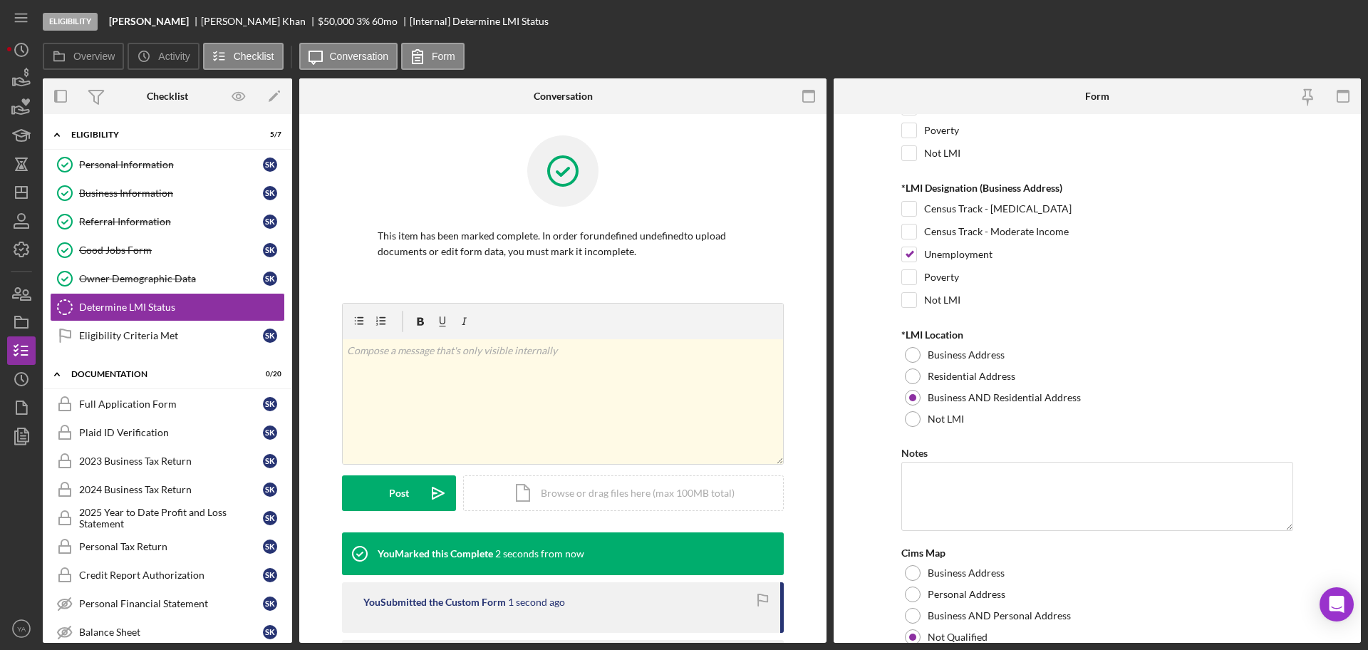
scroll to position [249, 0]
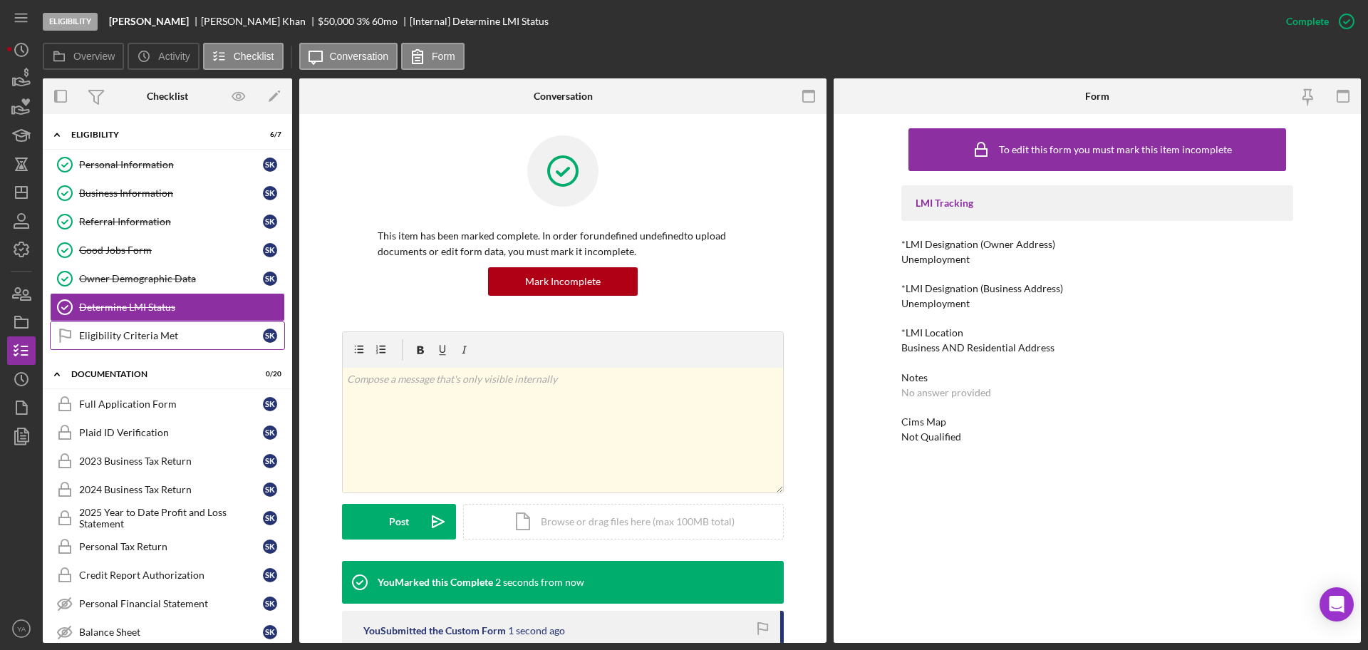
click at [147, 332] on div "Eligibility Criteria Met" at bounding box center [171, 335] width 184 height 11
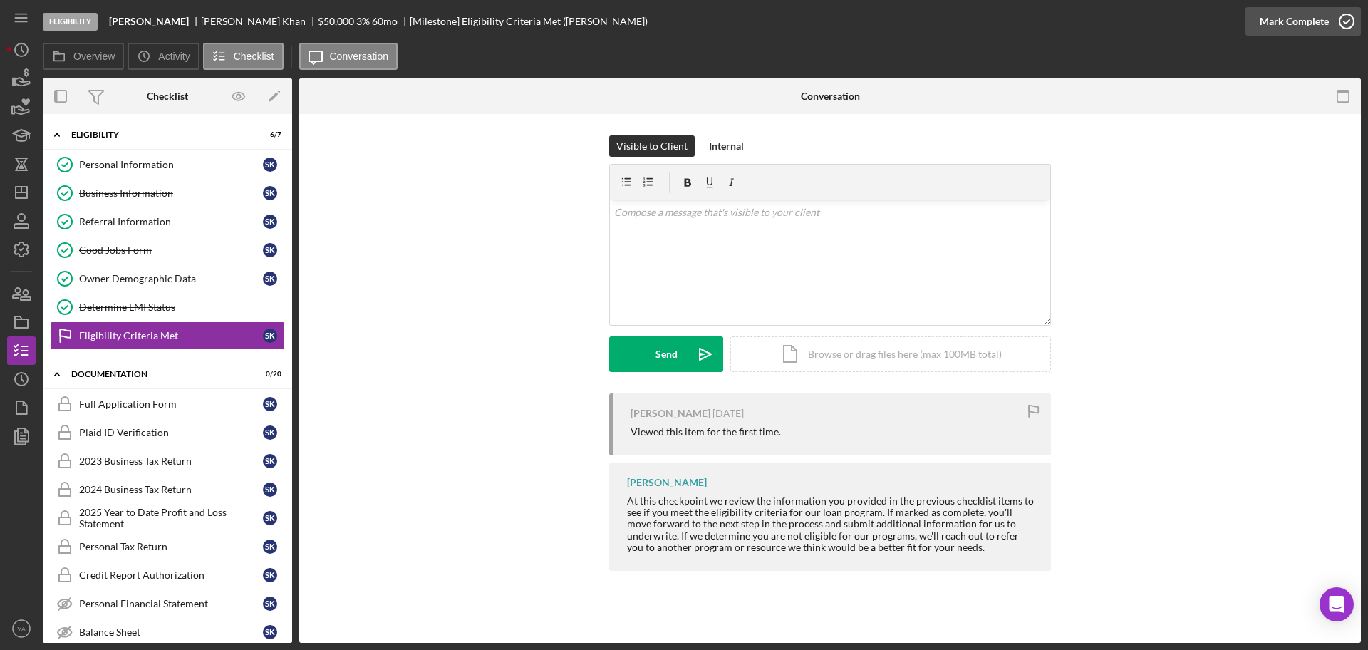
click at [1319, 9] on div "Mark Complete" at bounding box center [1294, 21] width 69 height 29
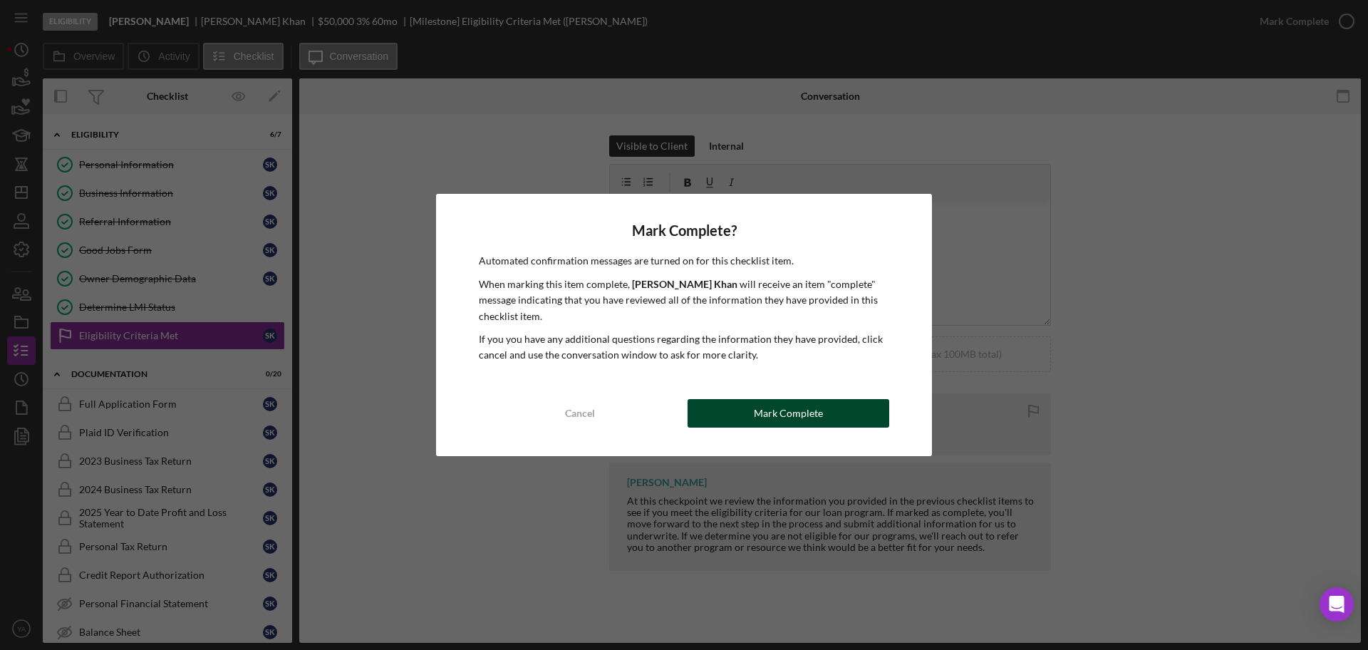
click at [790, 408] on div "Mark Complete" at bounding box center [788, 413] width 69 height 29
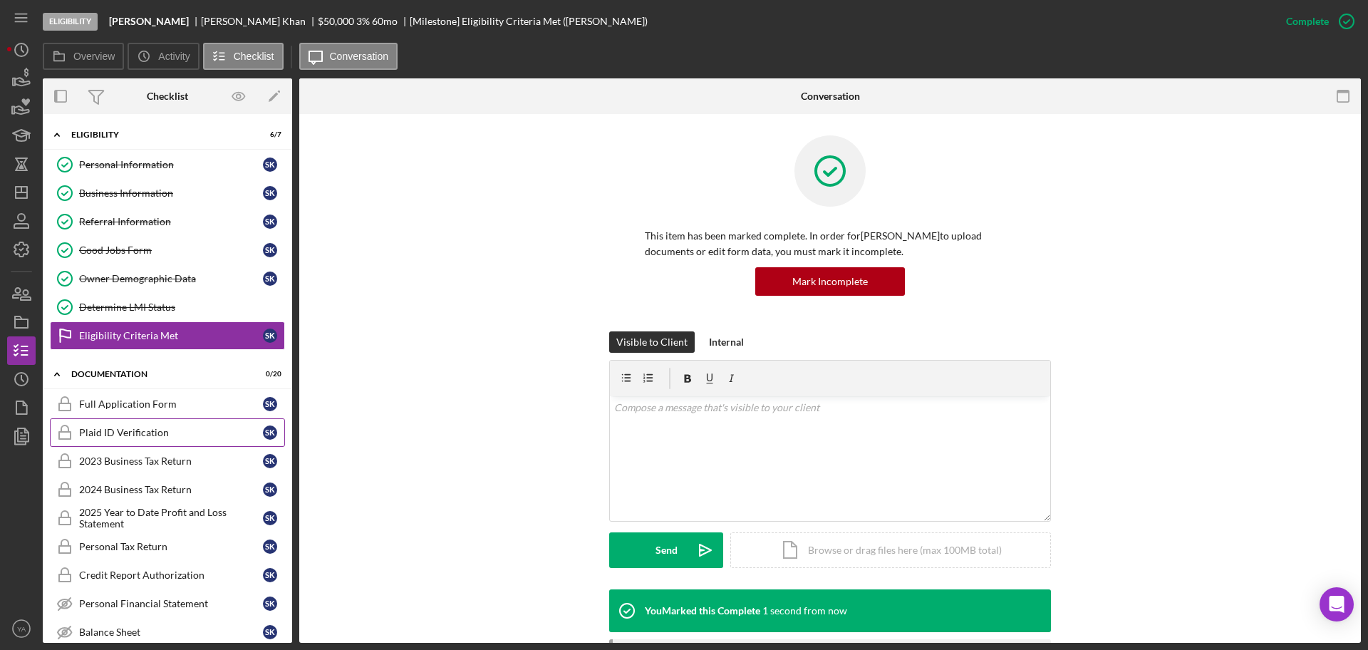
click at [182, 437] on div "Plaid ID Verification" at bounding box center [171, 432] width 184 height 11
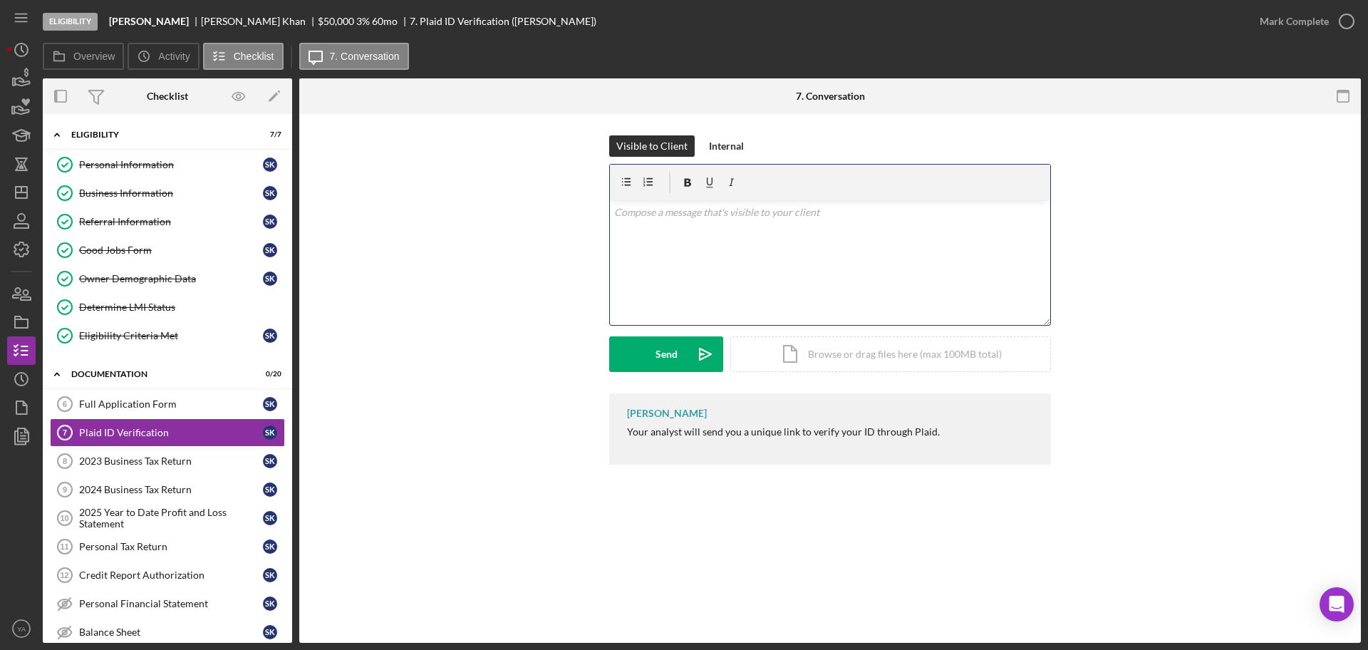
click at [691, 261] on div "v Color teal Color pink Remove color Add row above Add row below Add column bef…" at bounding box center [830, 262] width 440 height 125
click at [682, 343] on button "Send Icon/icon-invite-send" at bounding box center [666, 354] width 114 height 36
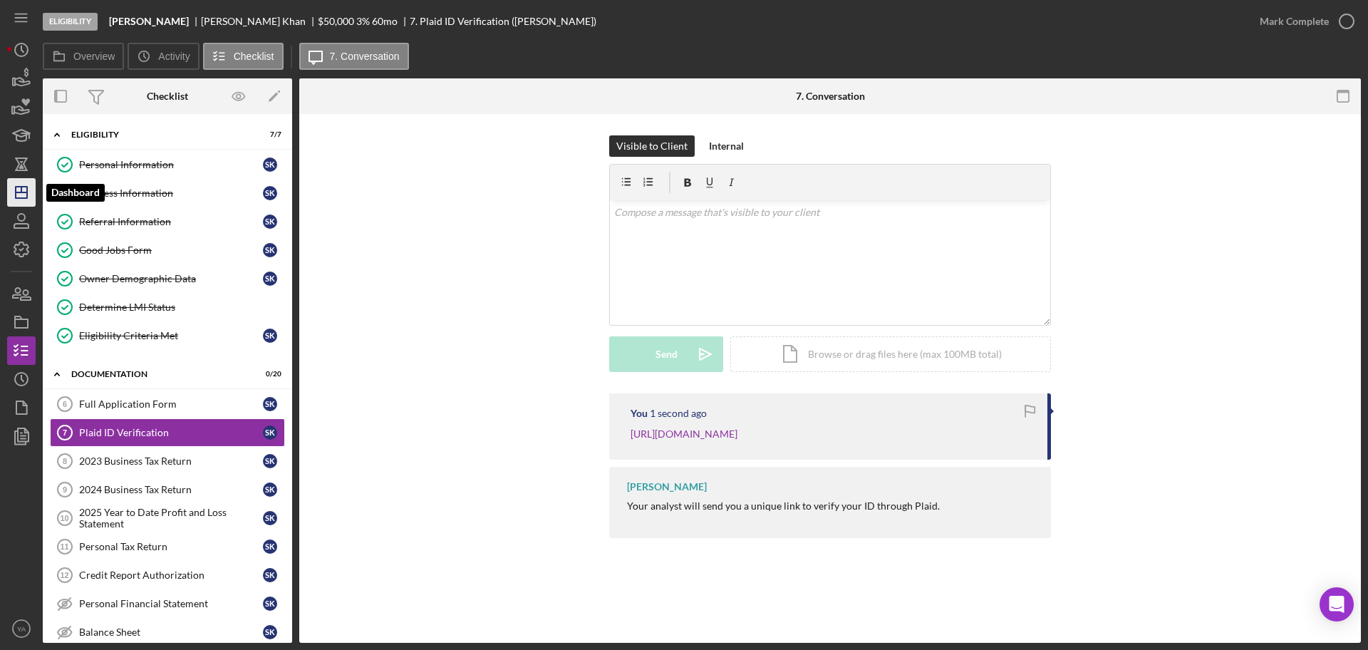
click at [24, 190] on icon "Icon/Dashboard" at bounding box center [22, 193] width 36 height 36
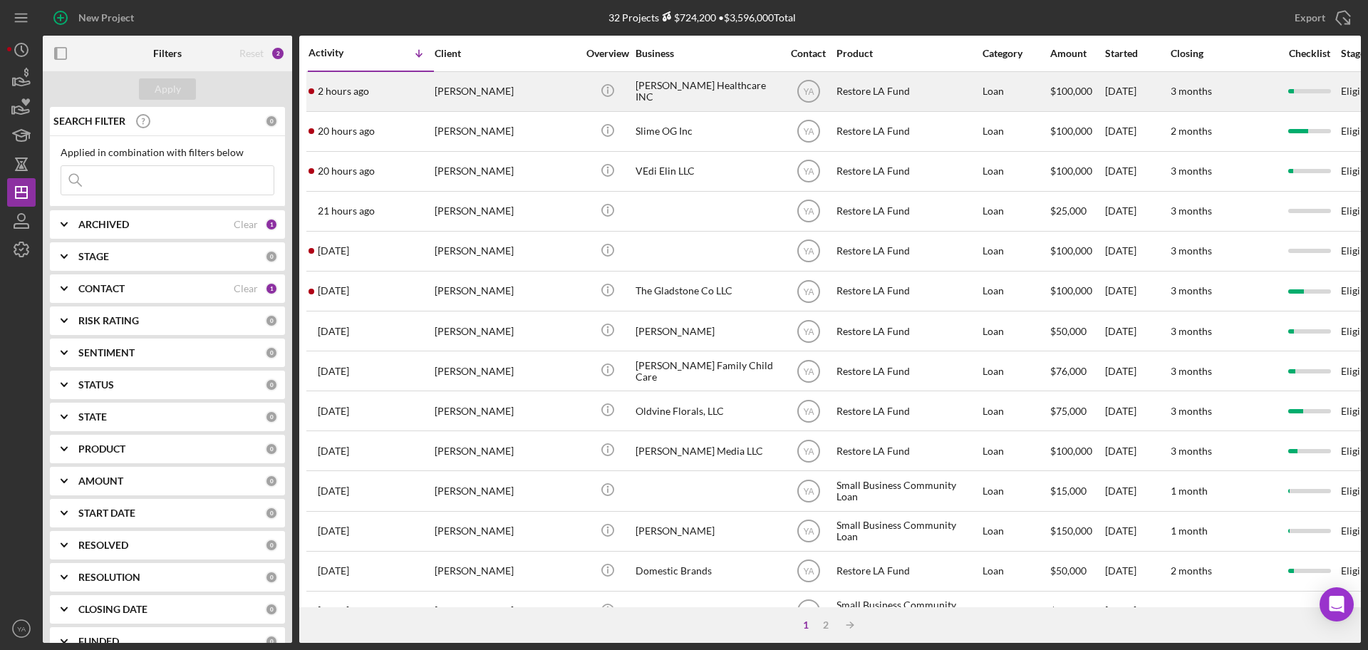
click at [686, 106] on div "[PERSON_NAME] Healthcare INC" at bounding box center [707, 92] width 143 height 38
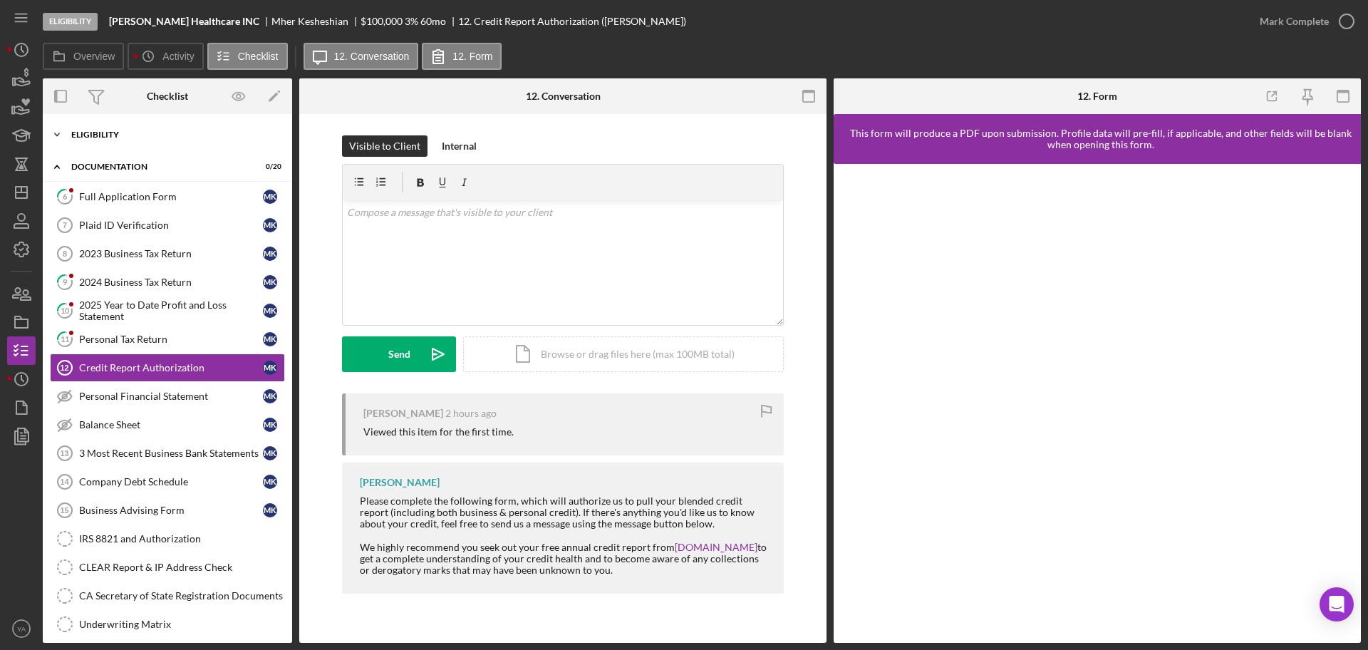
click at [120, 140] on div "Icon/Expander Eligibility 7 / 7" at bounding box center [167, 134] width 249 height 29
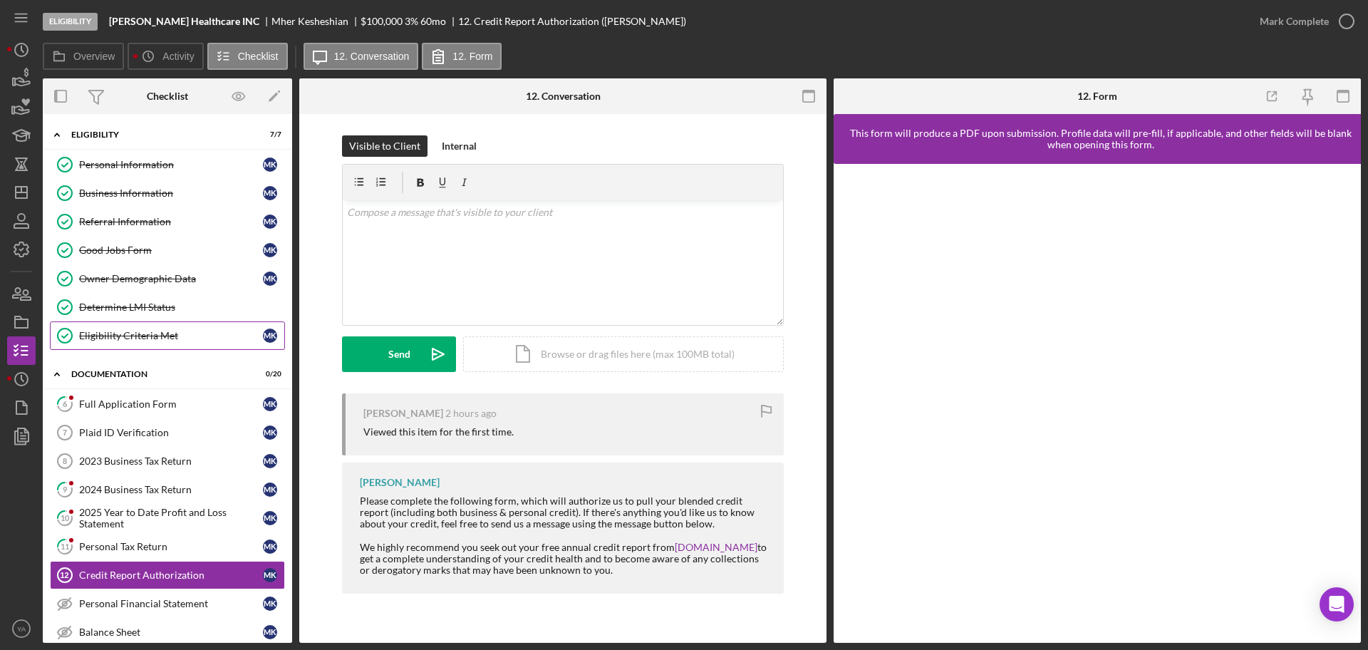
click at [125, 337] on div "Eligibility Criteria Met" at bounding box center [171, 335] width 184 height 11
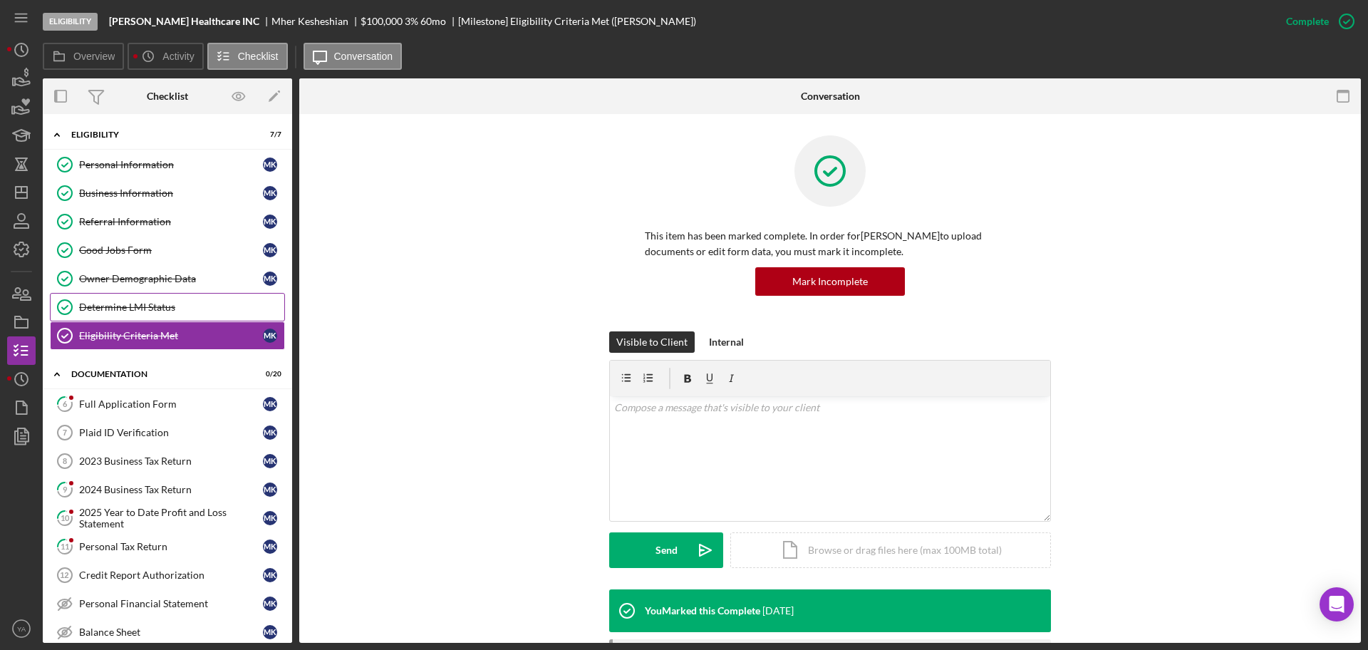
click at [185, 304] on div "Determine LMI Status" at bounding box center [181, 306] width 205 height 11
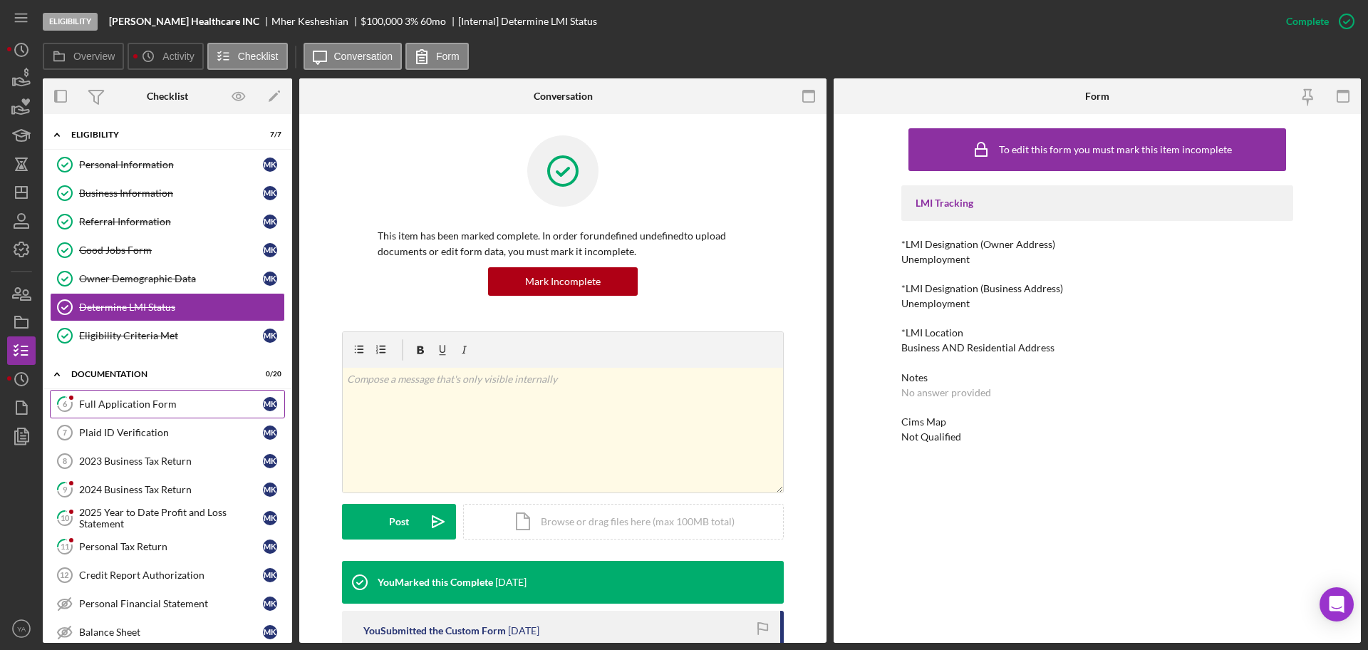
click at [145, 393] on link "6 Full Application Form M K" at bounding box center [167, 404] width 235 height 29
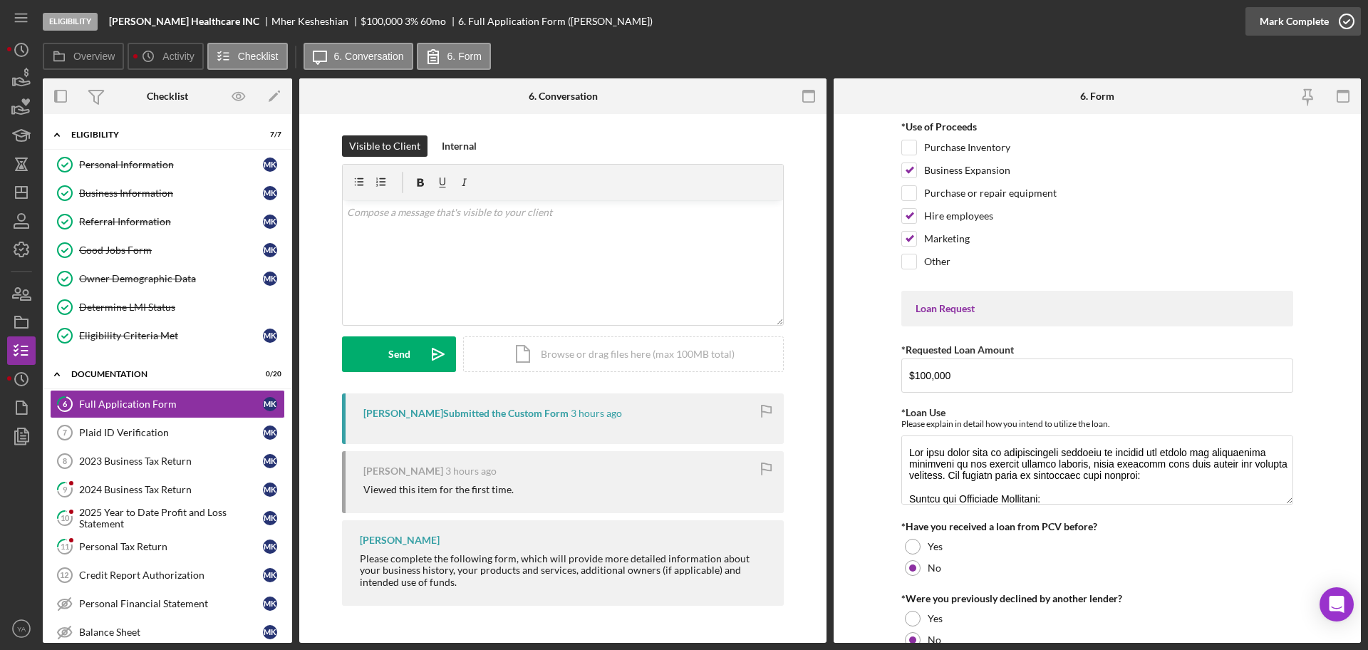
click at [1346, 24] on icon "button" at bounding box center [1347, 22] width 36 height 36
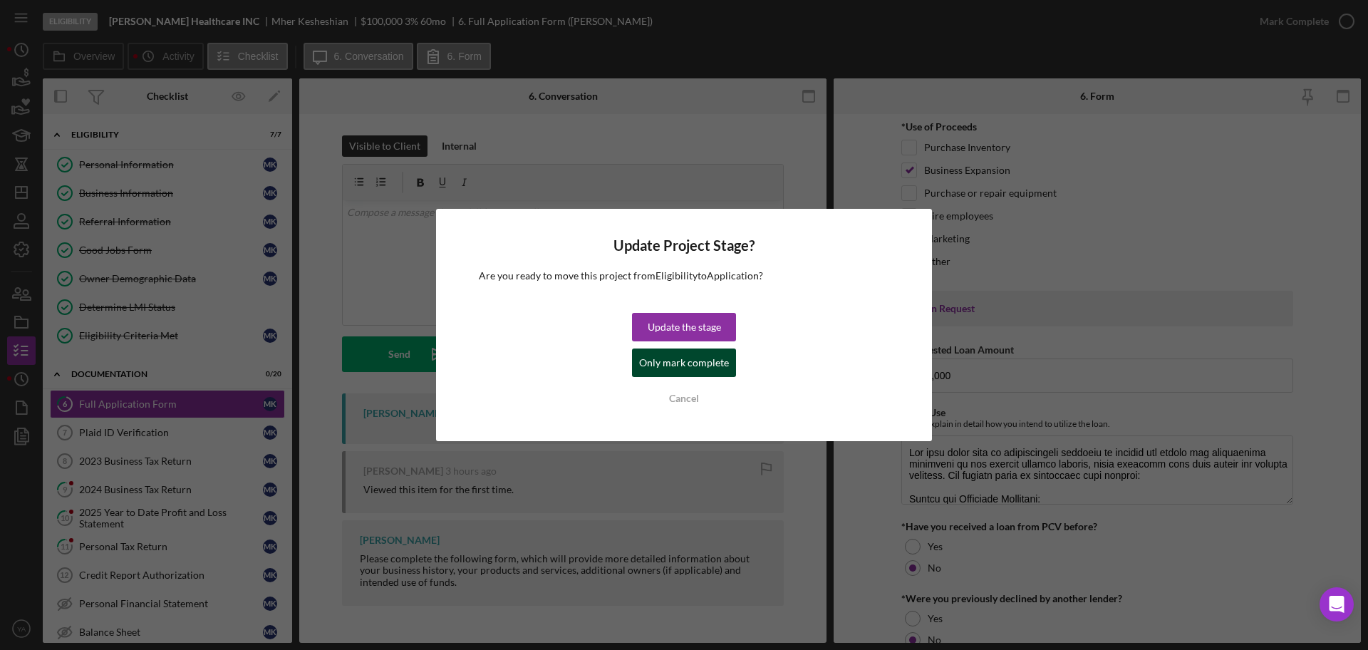
click at [692, 353] on div "Only mark complete" at bounding box center [684, 362] width 90 height 29
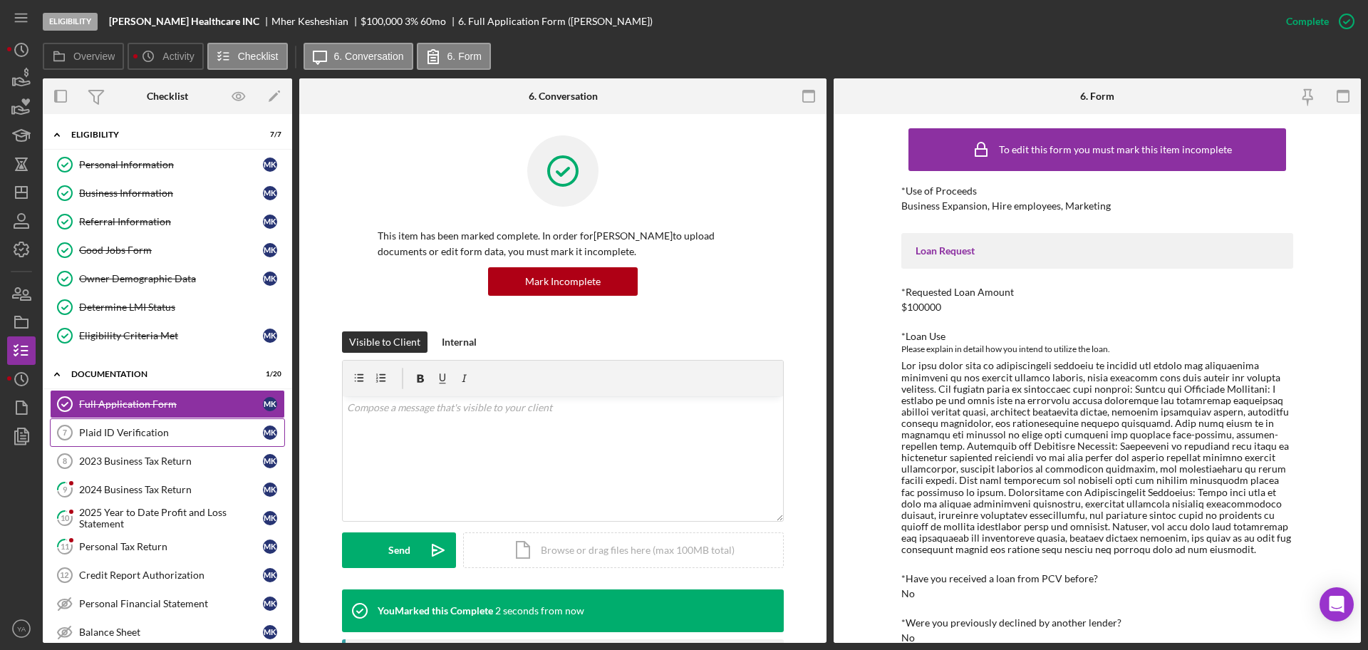
click at [161, 420] on link "Plaid ID Verification 7 Plaid ID Verification M K" at bounding box center [167, 432] width 235 height 29
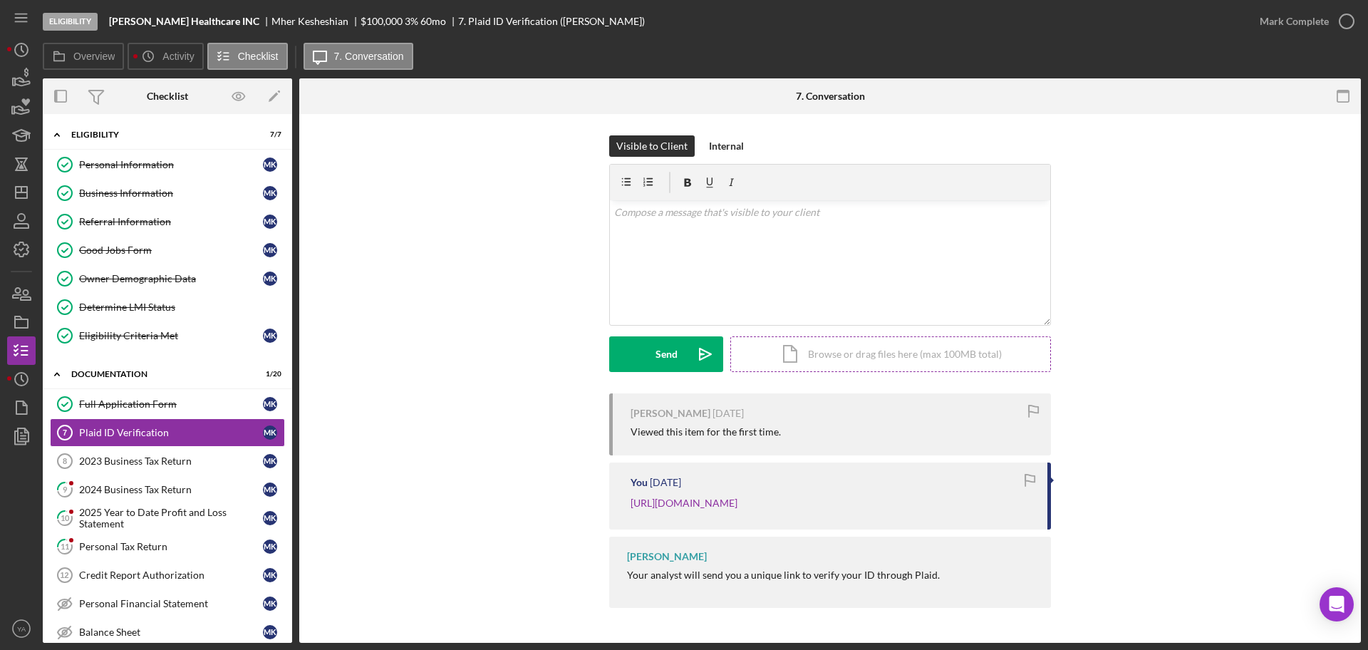
click at [901, 357] on div "Icon/Document Browse or drag files here (max 100MB total) Tap to choose files o…" at bounding box center [890, 354] width 321 height 36
click at [725, 140] on div "Internal" at bounding box center [726, 145] width 35 height 21
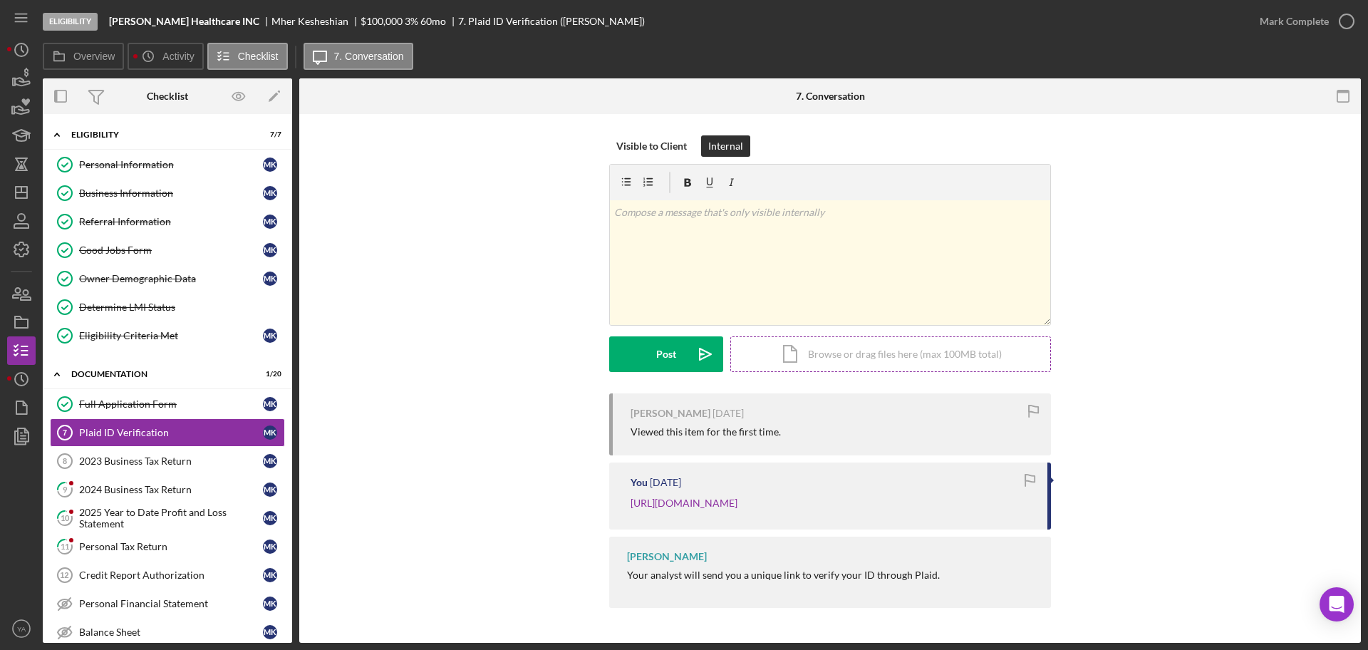
click at [842, 352] on div "Icon/Document Browse or drag files here (max 100MB total) Tap to choose files o…" at bounding box center [890, 354] width 321 height 36
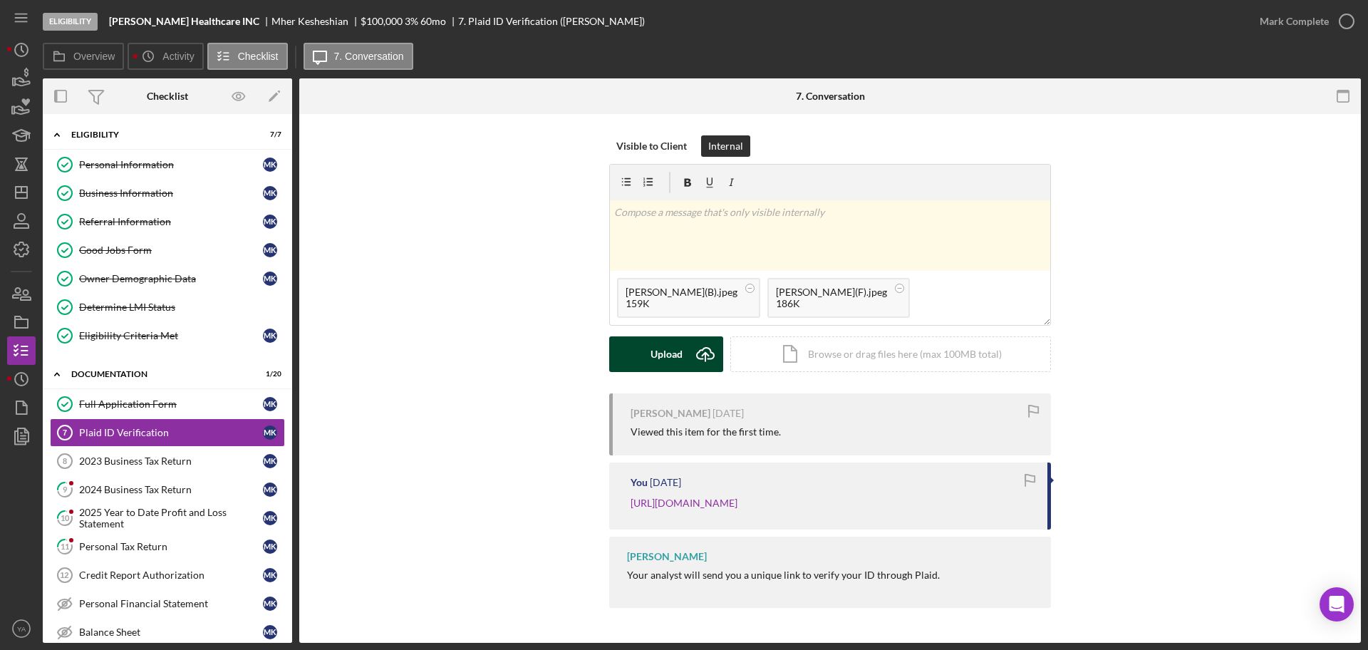
click at [683, 353] on button "Upload Icon/Upload" at bounding box center [666, 354] width 114 height 36
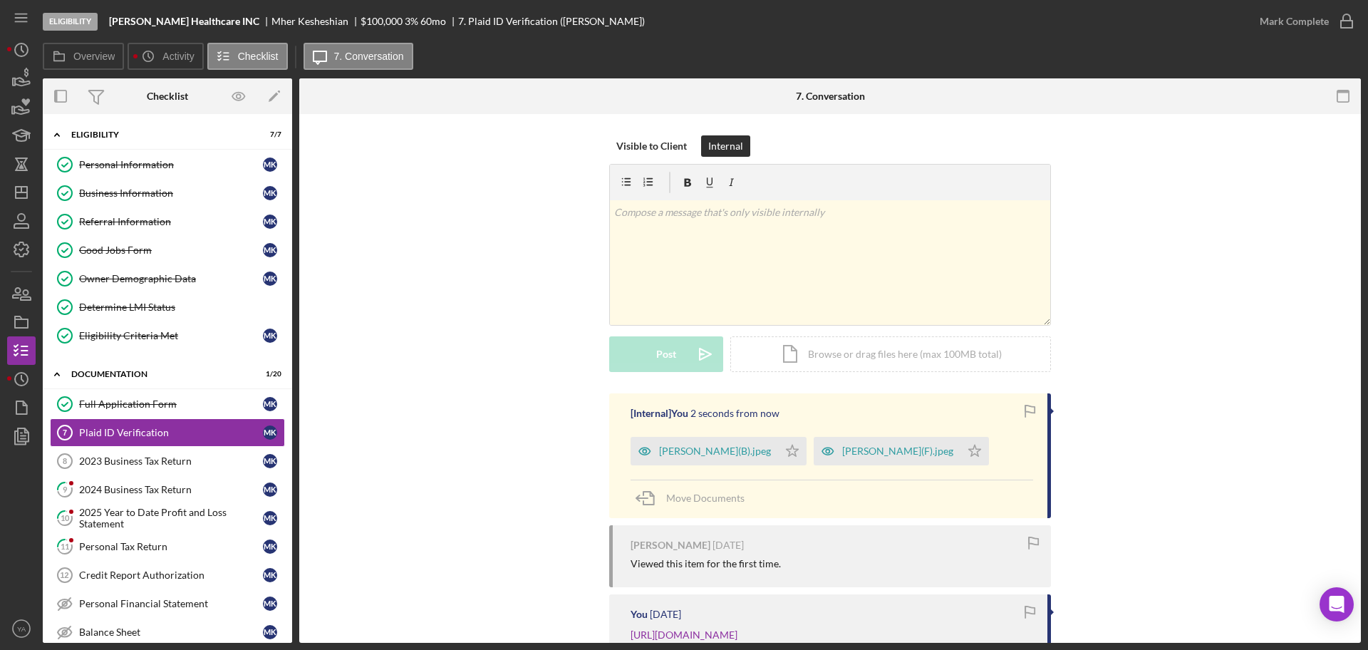
click at [814, 454] on div "[PERSON_NAME](B).jpeg Icon/Star" at bounding box center [722, 448] width 183 height 36
click at [807, 456] on icon "Icon/Star" at bounding box center [792, 451] width 29 height 29
click at [989, 460] on icon "Icon/Star" at bounding box center [975, 451] width 29 height 29
click at [1342, 36] on div "Mark Complete" at bounding box center [1303, 21] width 115 height 43
click at [1343, 30] on icon "button" at bounding box center [1347, 22] width 36 height 36
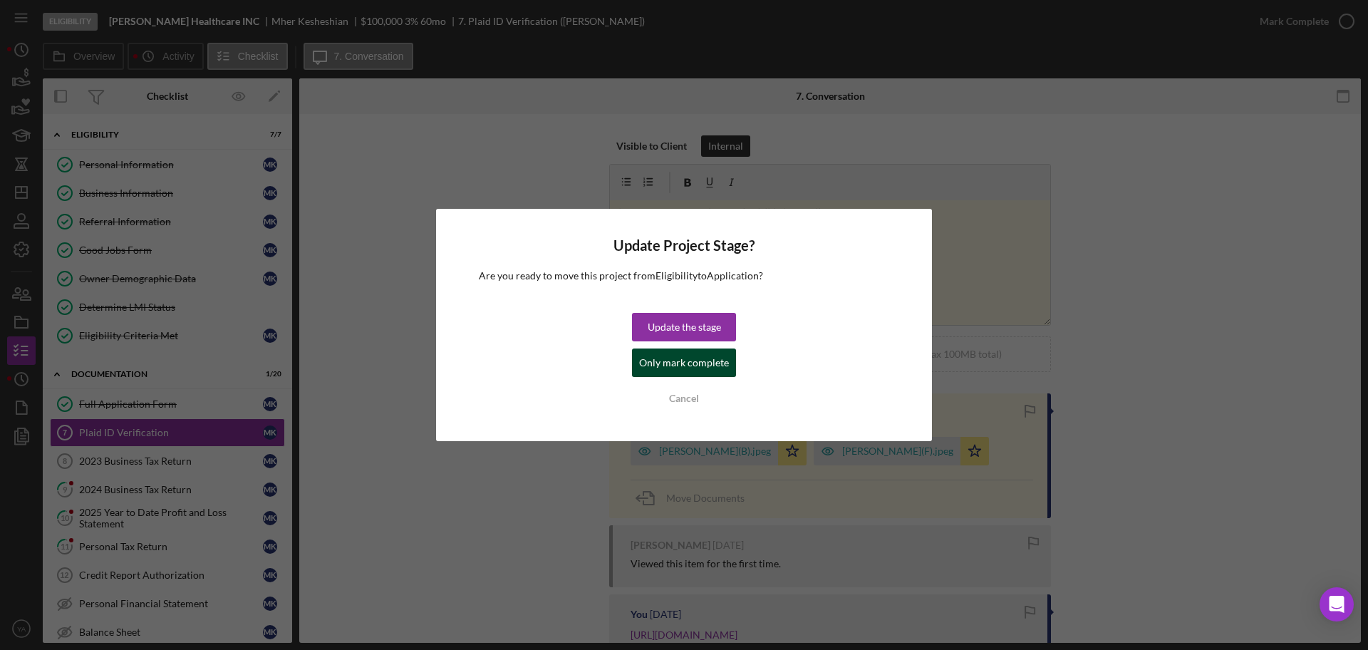
click at [715, 357] on div "Only mark complete" at bounding box center [684, 362] width 90 height 29
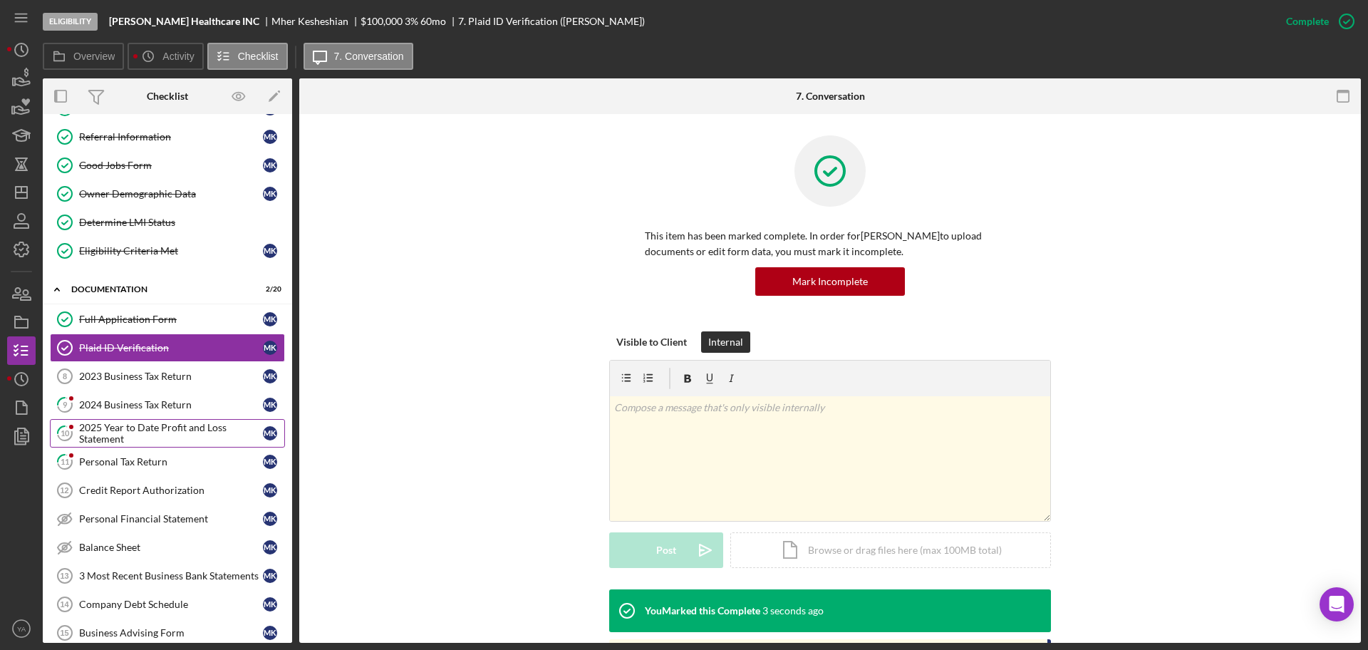
scroll to position [89, 0]
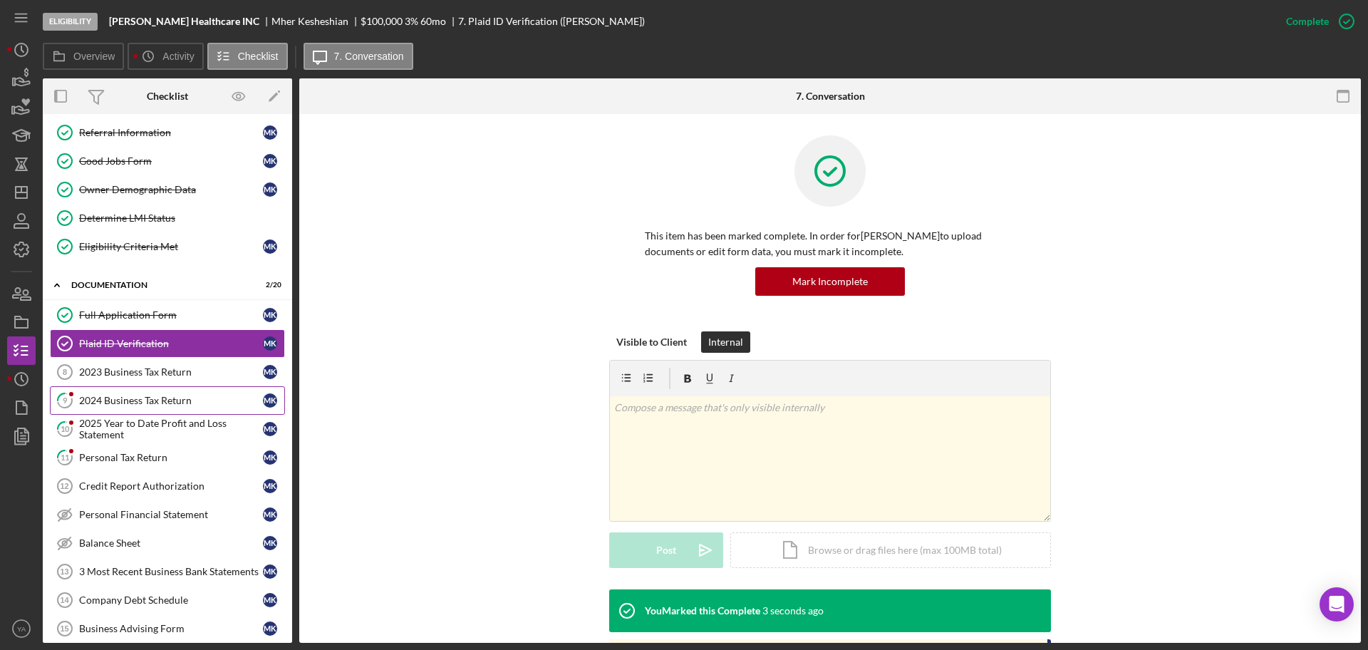
click at [141, 398] on div "2024 Business Tax Return" at bounding box center [171, 400] width 184 height 11
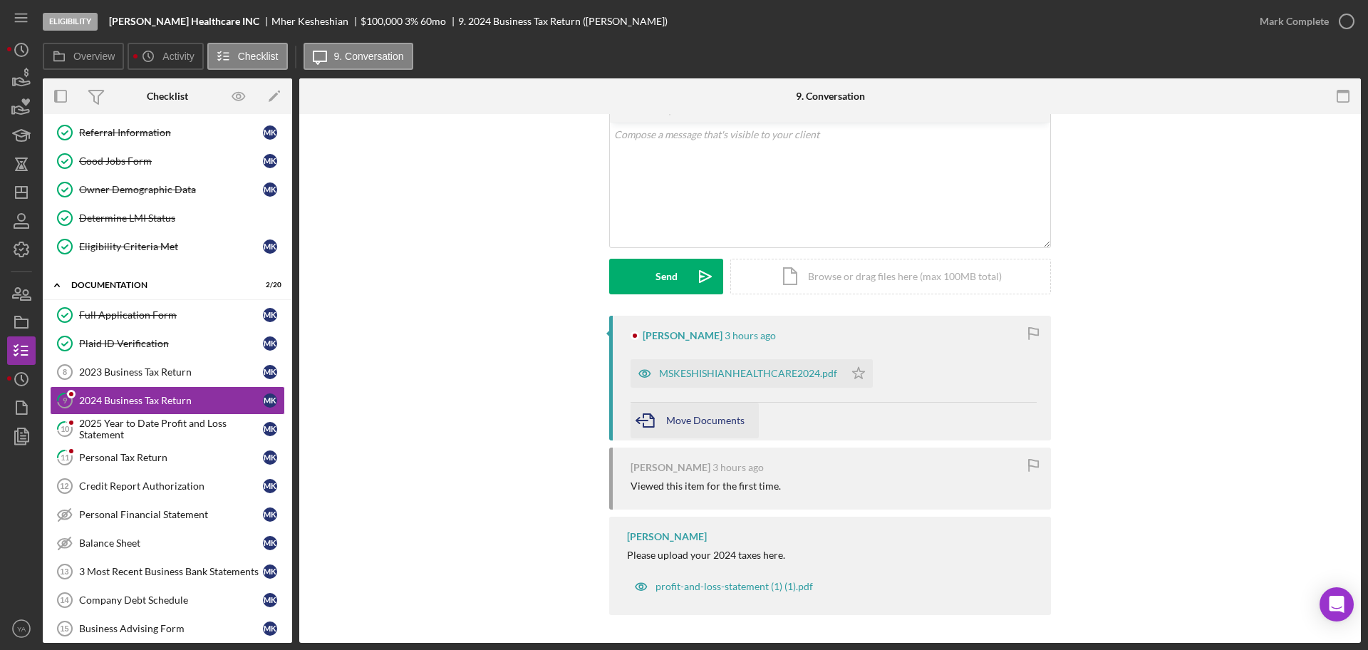
scroll to position [78, 0]
click at [733, 374] on div "MSKESHISHIANHEALTHCARE2024.pdf" at bounding box center [748, 372] width 178 height 11
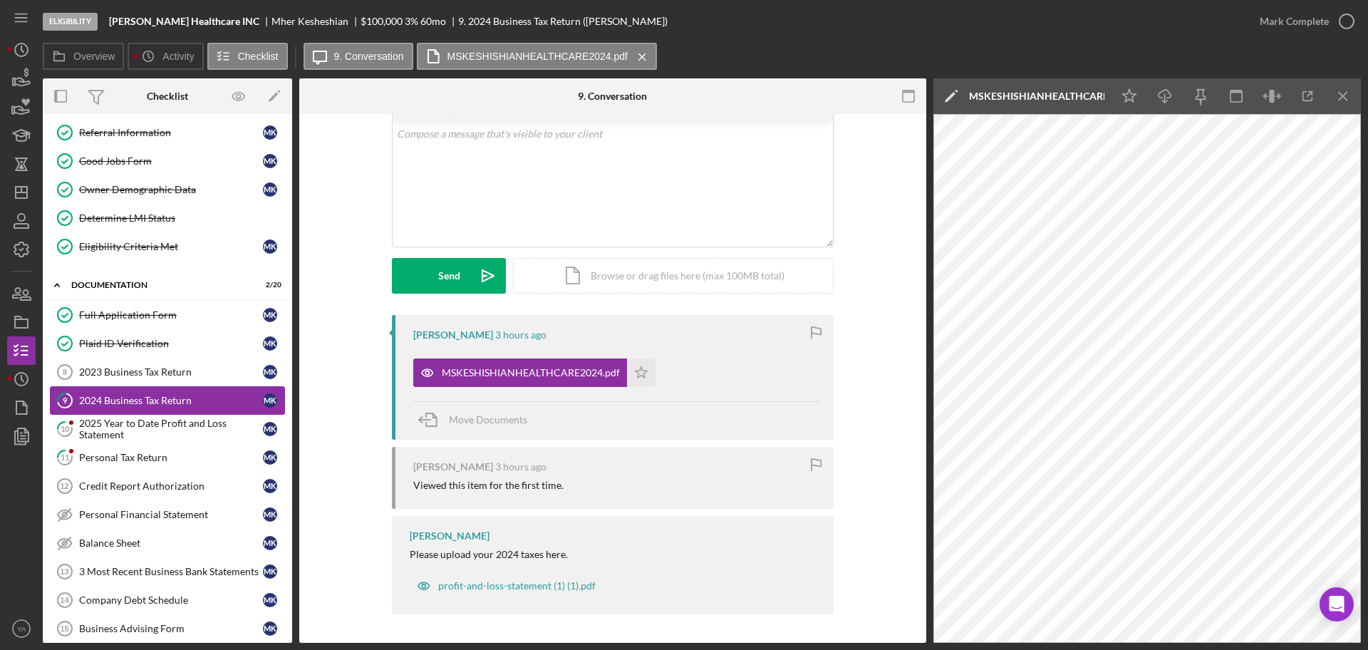
click at [177, 413] on link "9 2024 Business Tax Return M K" at bounding box center [167, 400] width 235 height 29
click at [176, 421] on div "2025 Year to Date Profit and Loss Statement" at bounding box center [171, 429] width 184 height 23
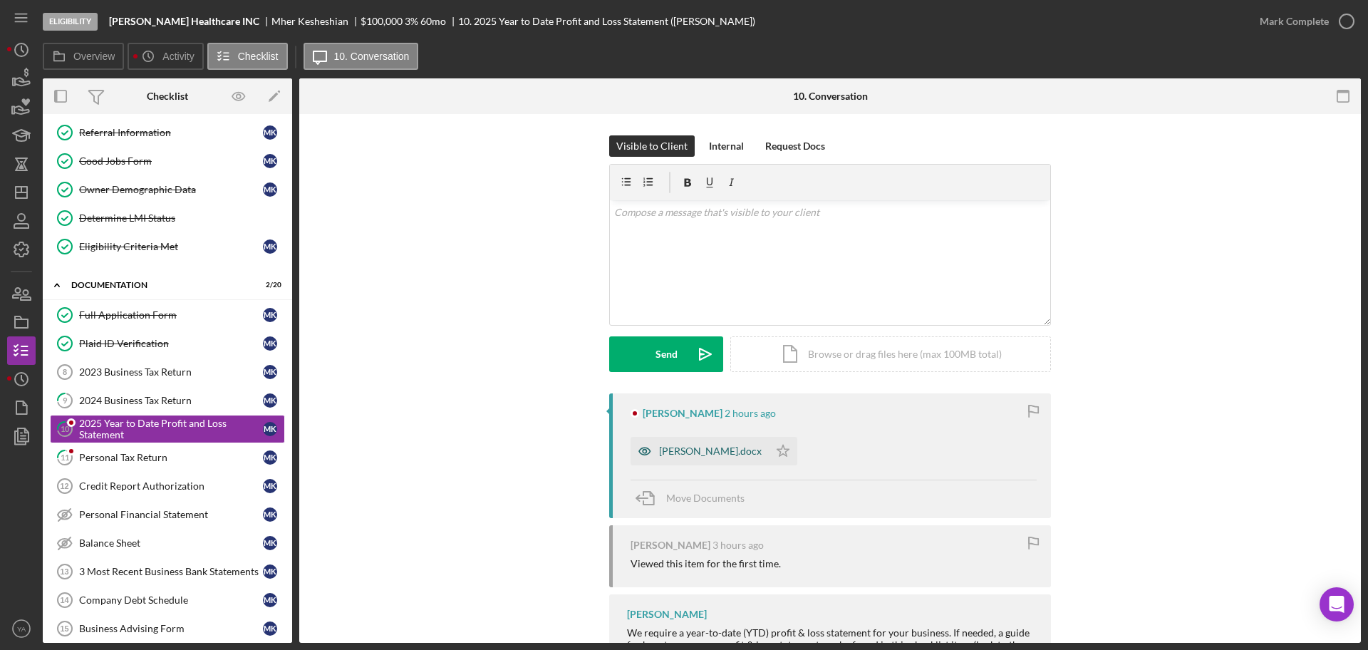
click at [695, 450] on div "[PERSON_NAME].docx" at bounding box center [710, 450] width 103 height 11
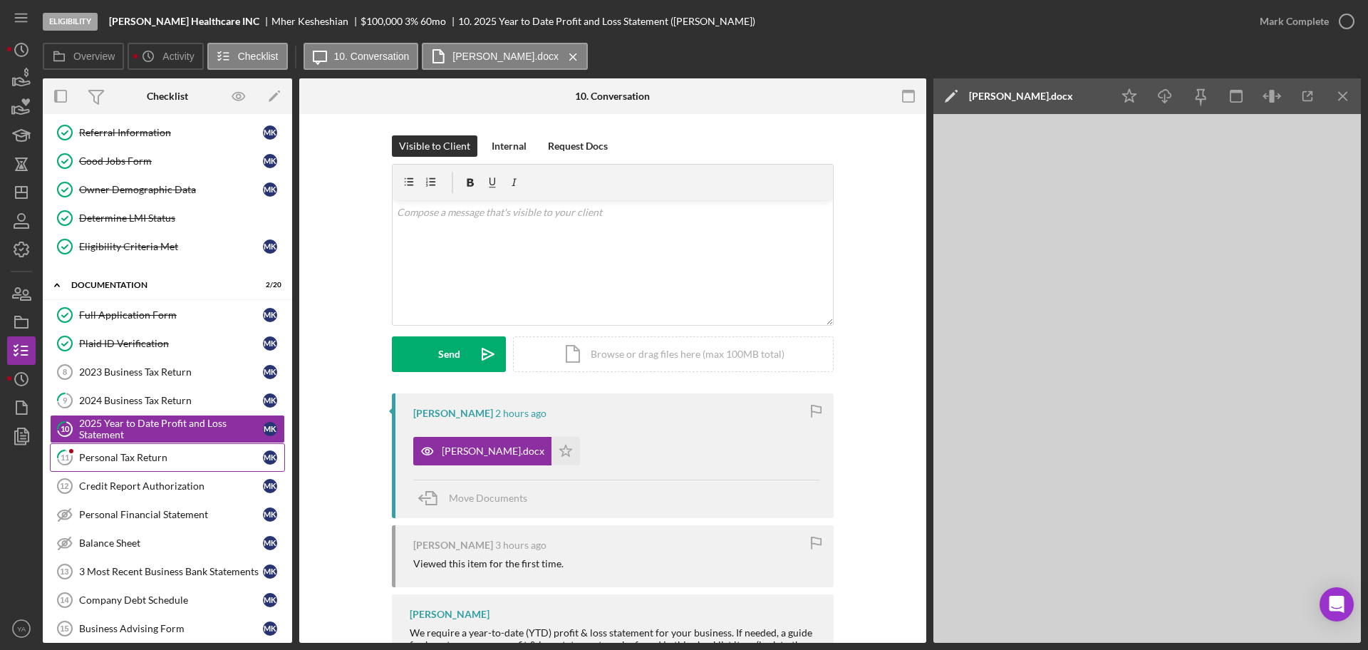
click at [145, 455] on div "Personal Tax Return" at bounding box center [171, 457] width 184 height 11
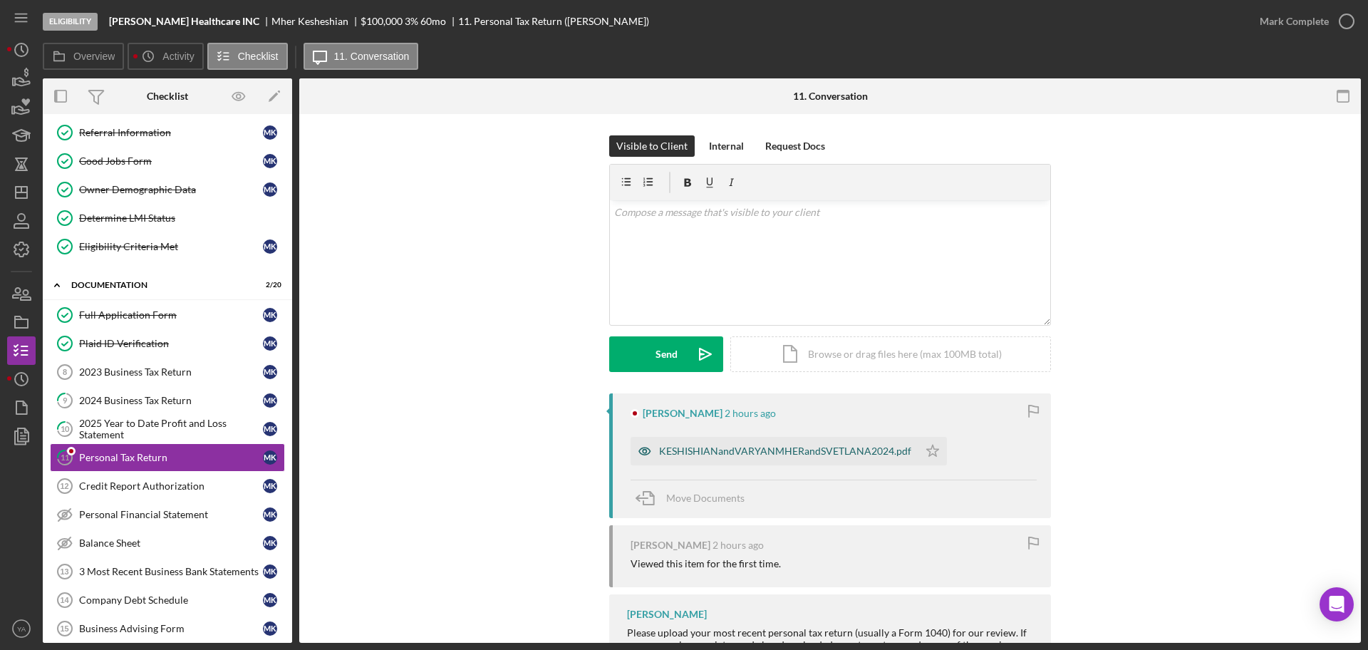
click at [701, 454] on div "KESHISHIANandVARYANMHERandSVETLANA2024.pdf" at bounding box center [785, 450] width 252 height 11
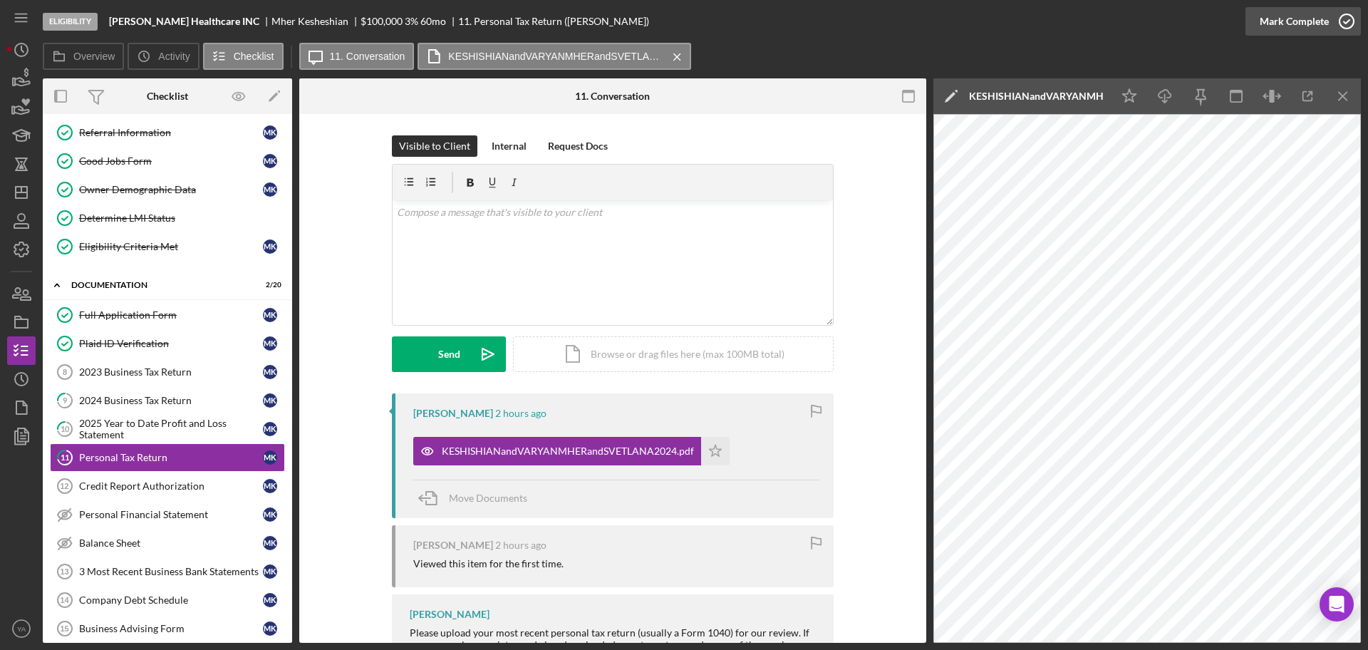
click at [1337, 33] on icon "button" at bounding box center [1347, 22] width 36 height 36
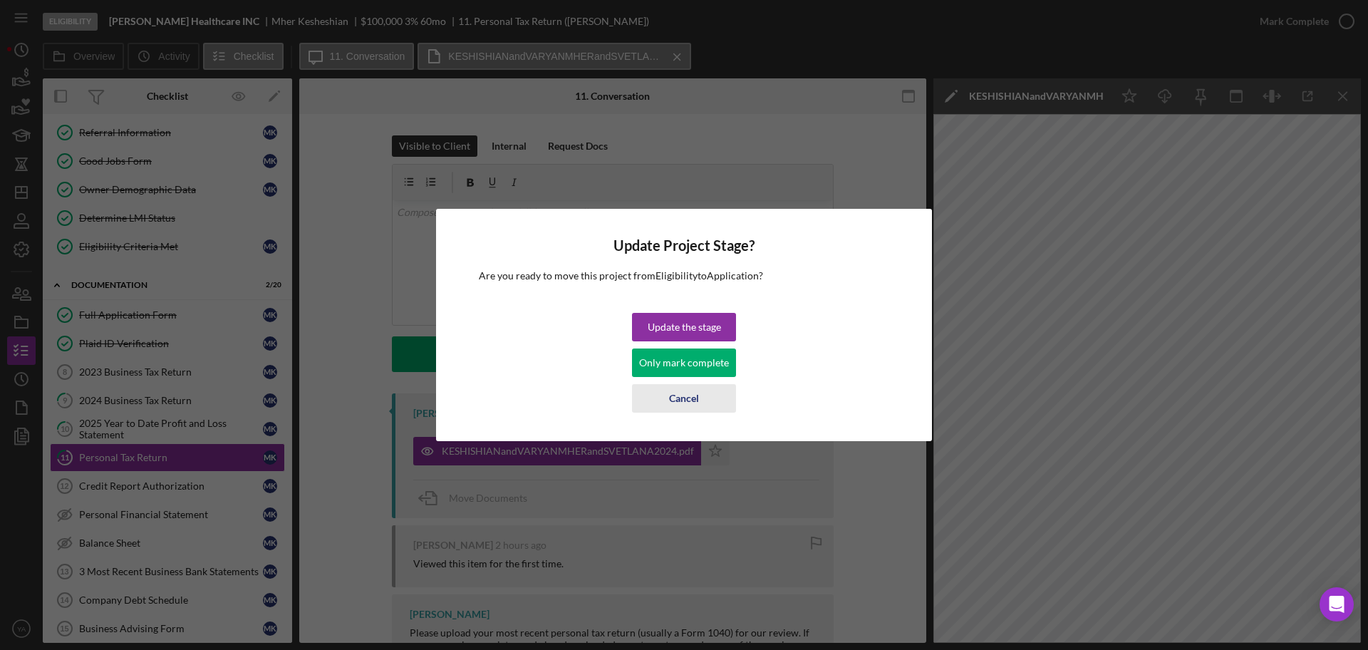
click at [683, 405] on div "Cancel" at bounding box center [684, 398] width 30 height 29
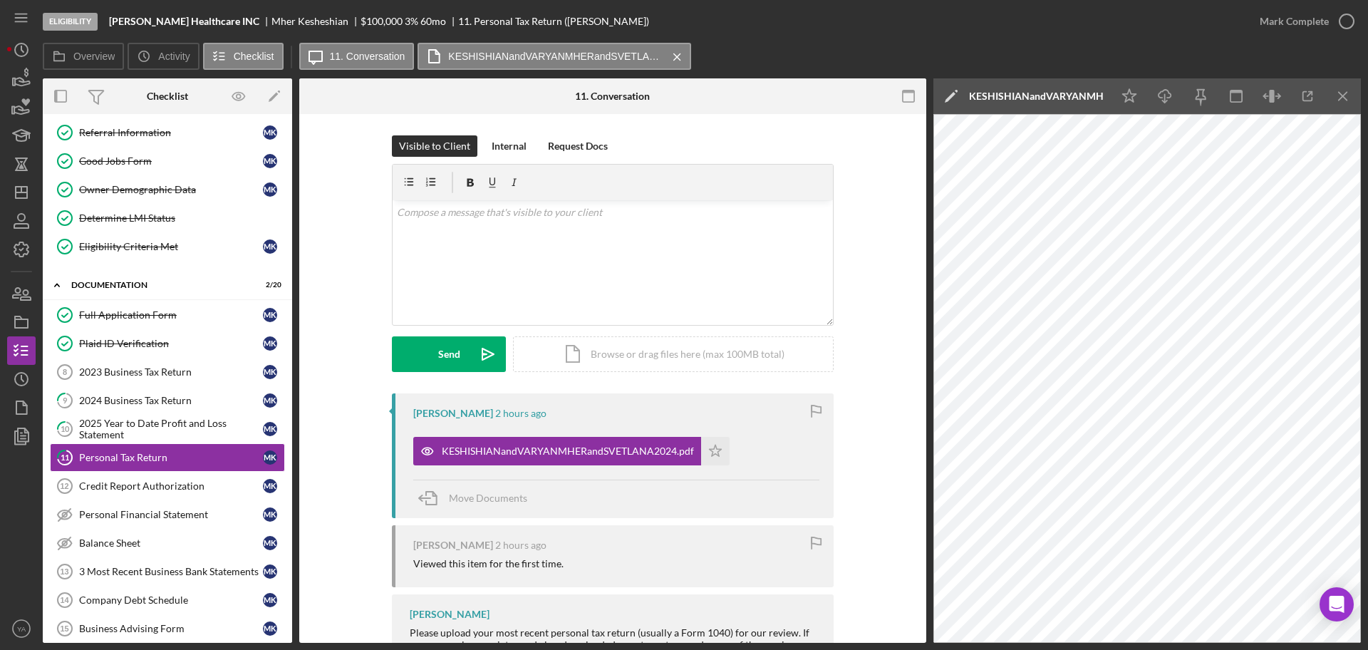
click at [1319, 38] on div "Mark Complete" at bounding box center [1303, 21] width 115 height 43
click at [1329, 18] on icon "button" at bounding box center [1347, 22] width 36 height 36
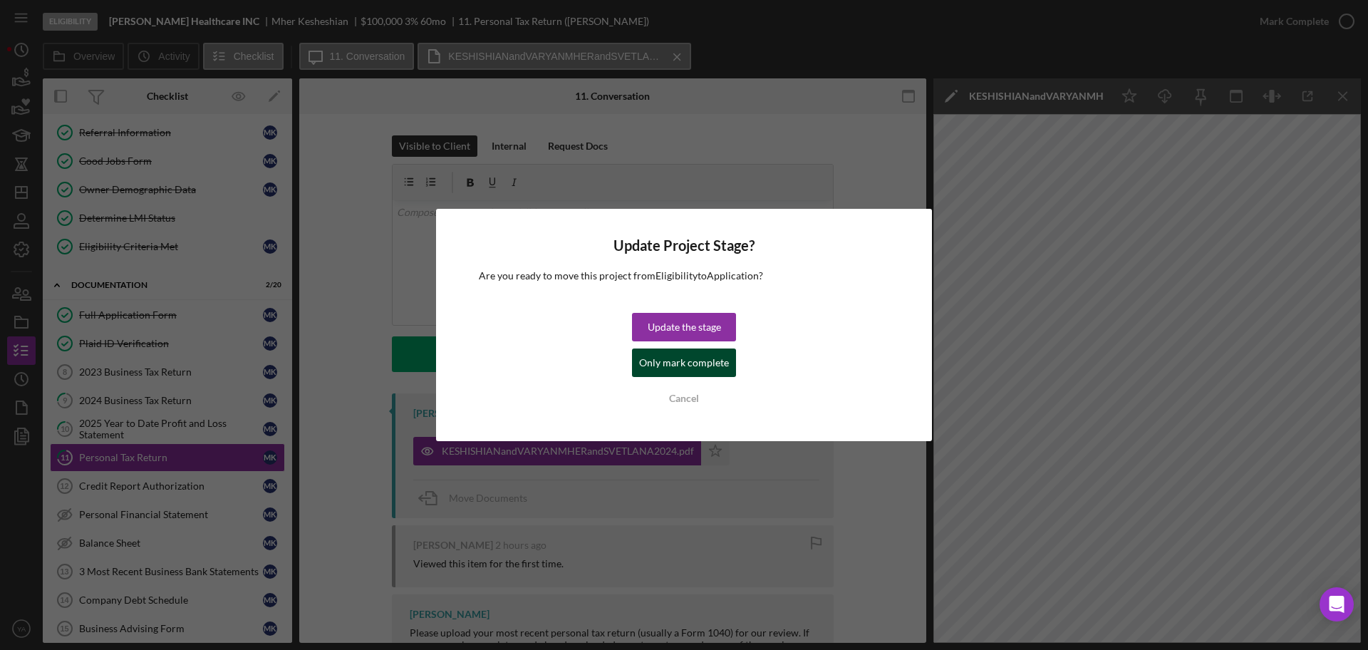
click at [666, 348] on div "Update the stage Only mark complete Cancel" at bounding box center [684, 363] width 104 height 100
click at [667, 361] on div "Only mark complete" at bounding box center [684, 362] width 90 height 29
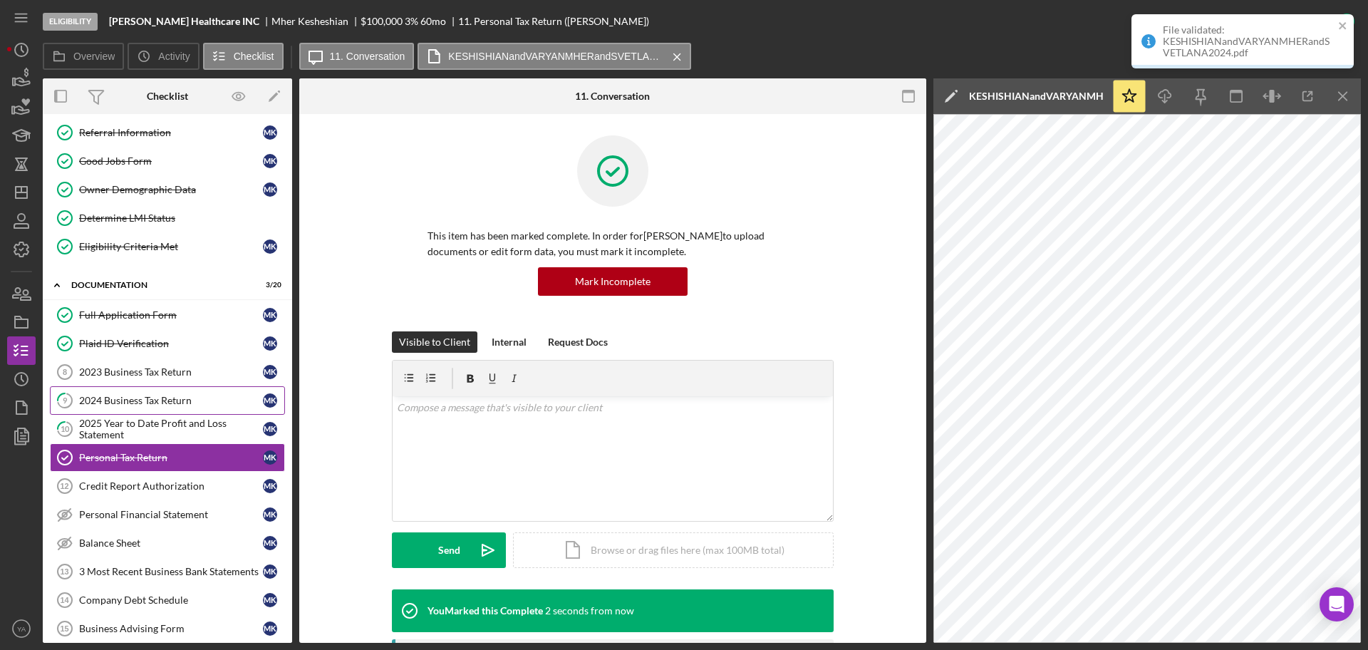
click at [148, 396] on div "2024 Business Tax Return" at bounding box center [171, 400] width 184 height 11
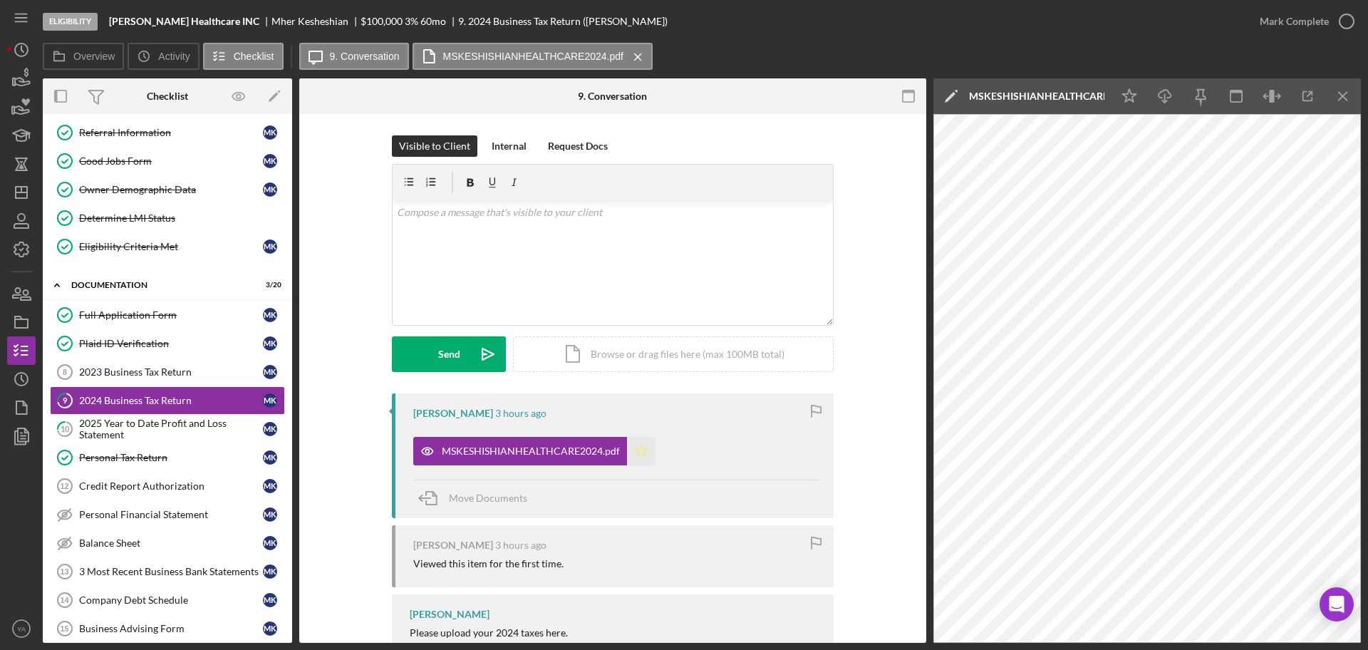
click at [640, 449] on polygon "button" at bounding box center [642, 450] width 12 height 11
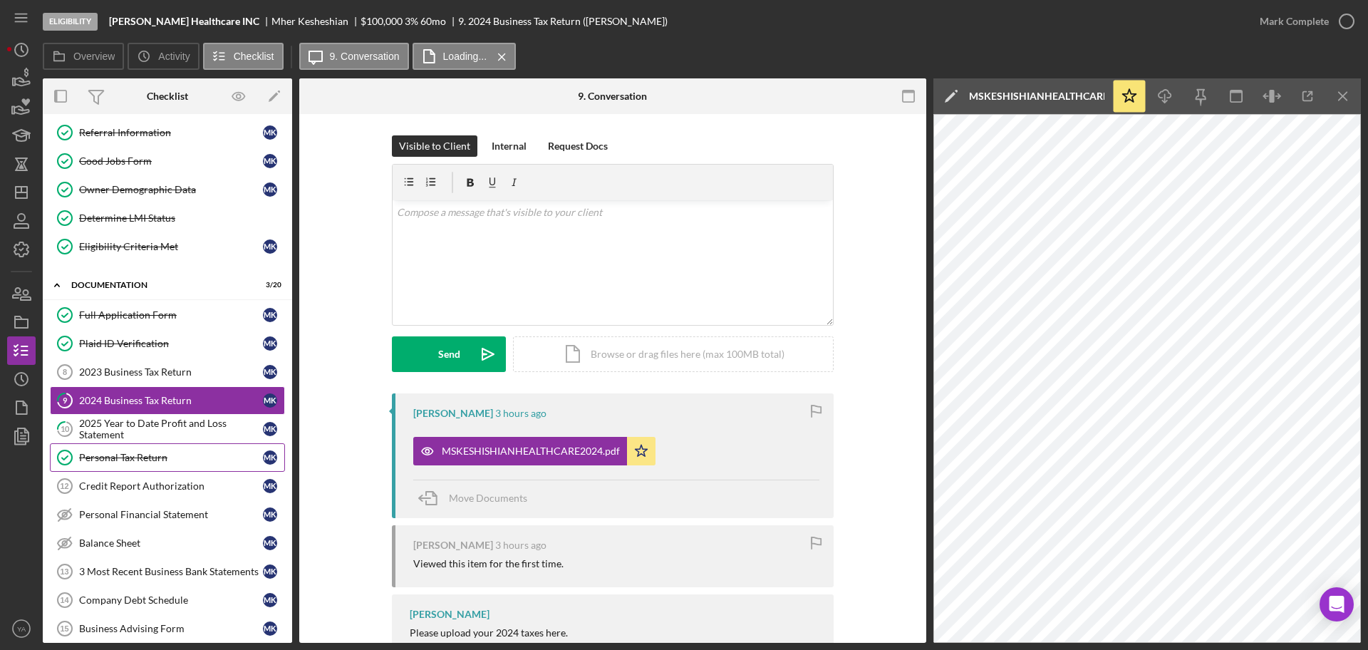
click at [197, 466] on link "Personal Tax Return Personal Tax Return M K" at bounding box center [167, 457] width 235 height 29
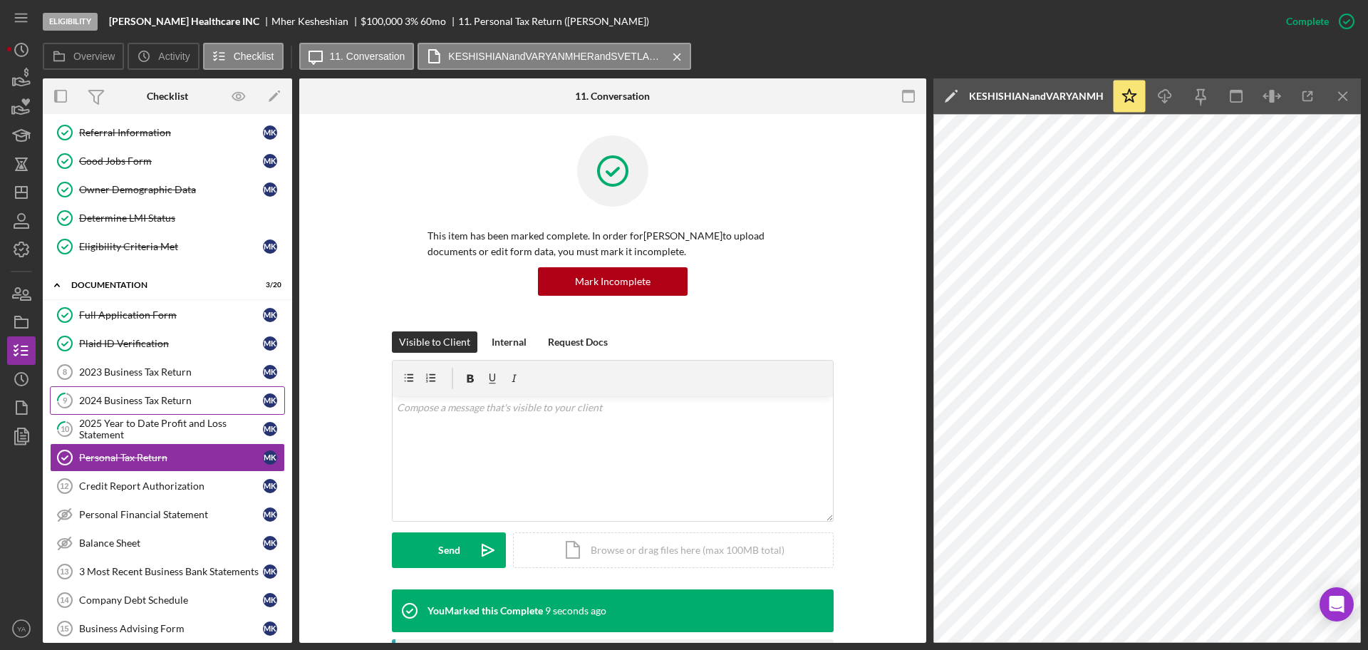
click at [178, 408] on link "9 2024 Business Tax Return M K" at bounding box center [167, 400] width 235 height 29
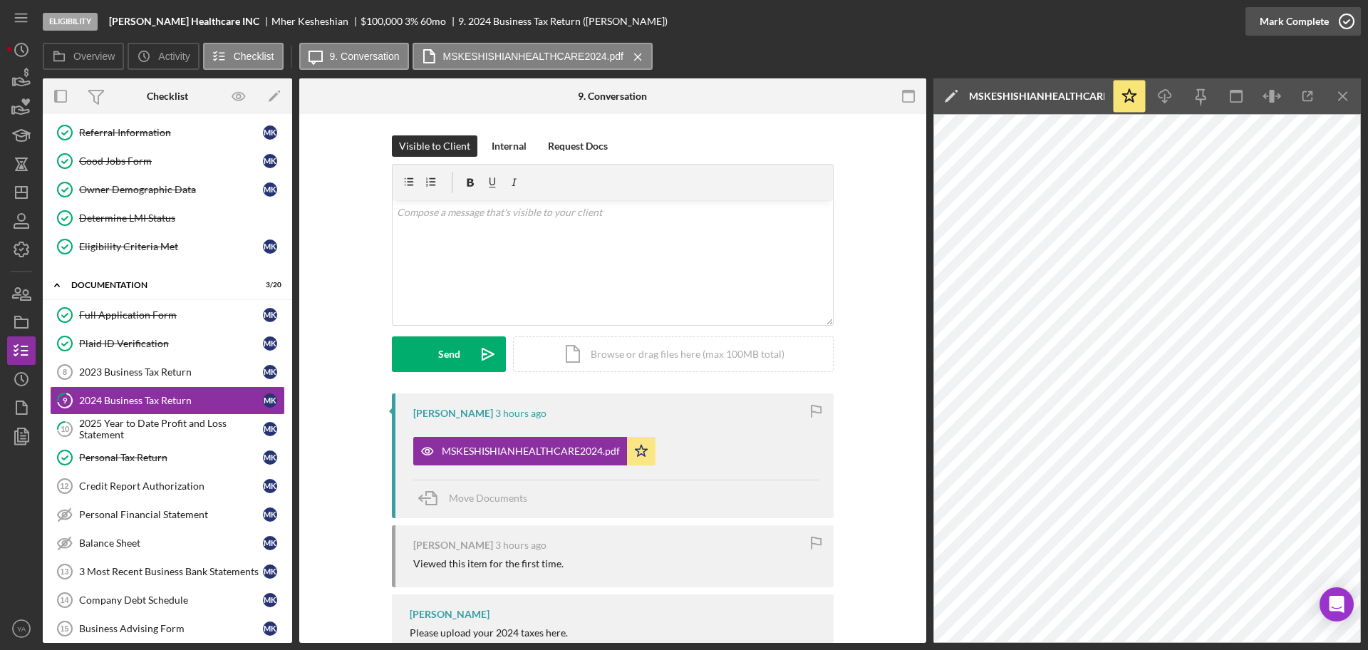
click at [1333, 29] on icon "button" at bounding box center [1347, 22] width 36 height 36
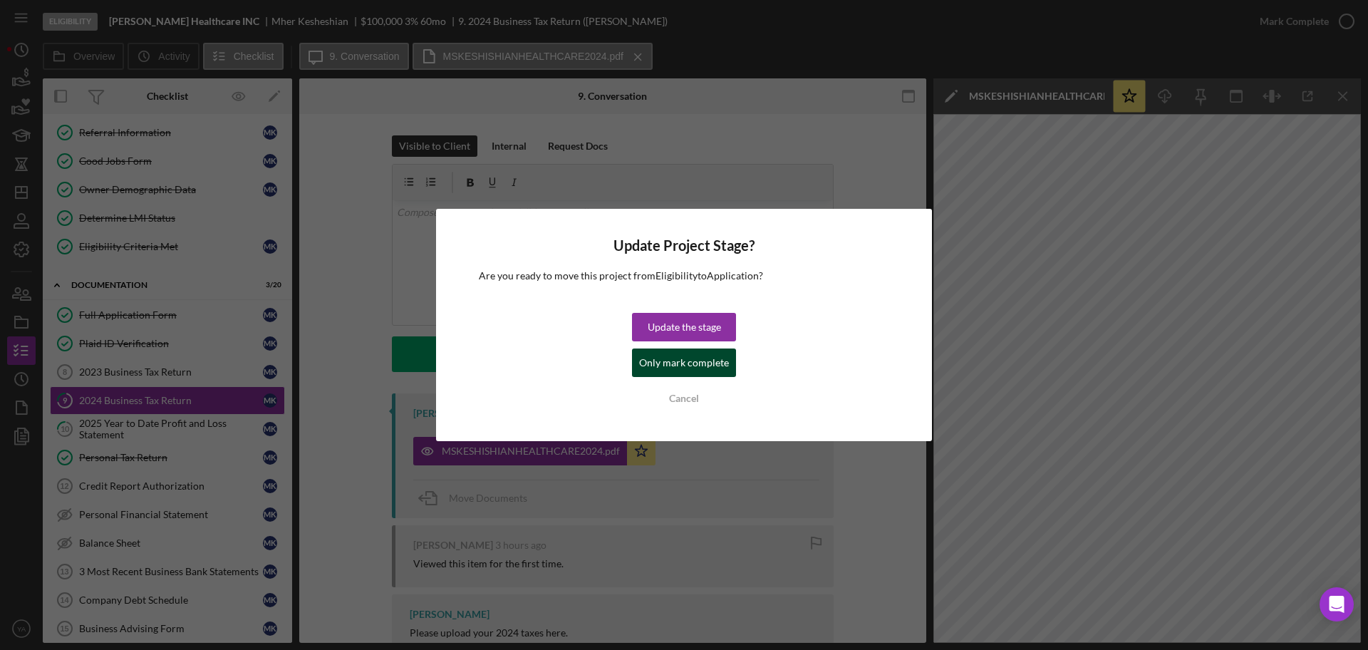
click at [696, 362] on div "Only mark complete" at bounding box center [684, 362] width 90 height 29
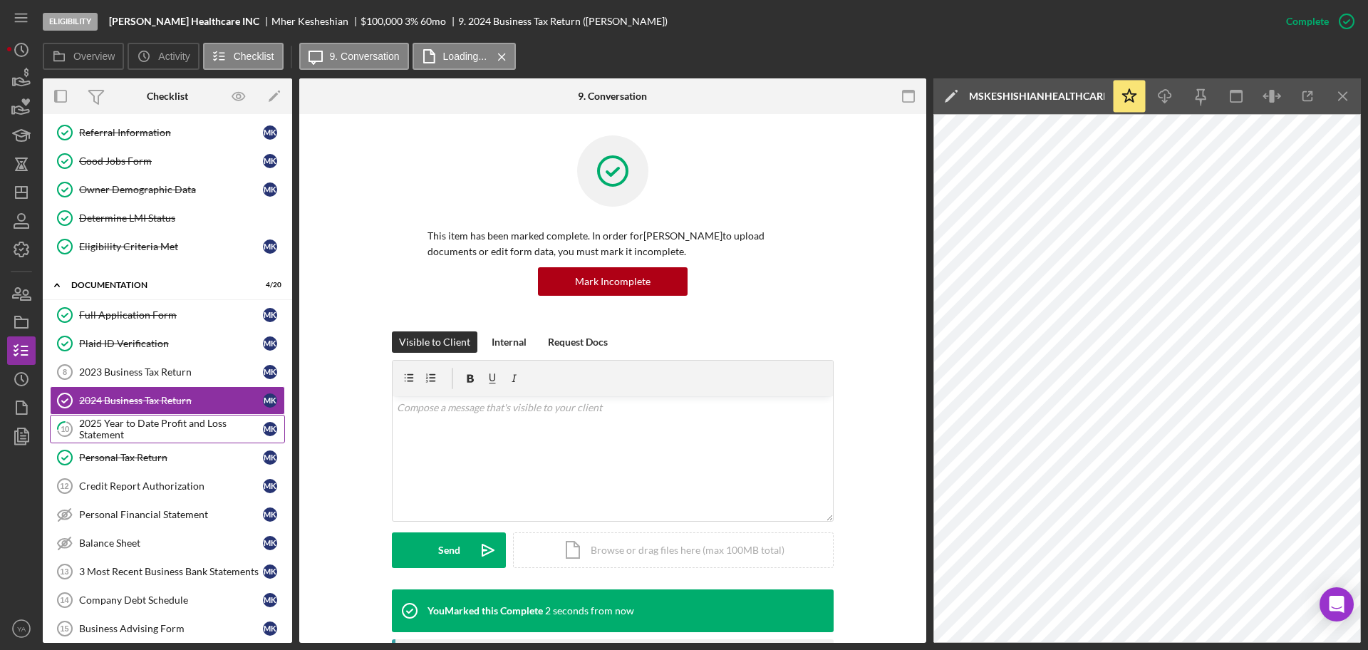
click at [156, 428] on div "2025 Year to Date Profit and Loss Statement" at bounding box center [171, 429] width 184 height 23
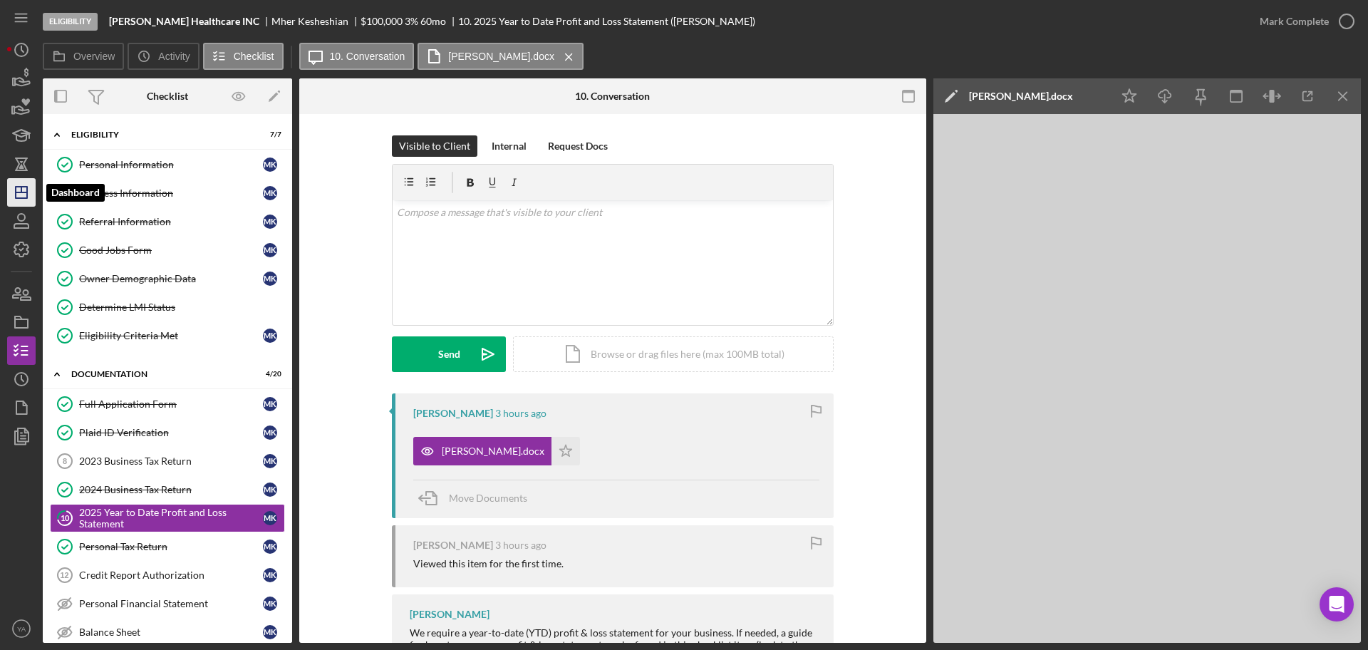
click at [10, 190] on icon "Icon/Dashboard" at bounding box center [22, 193] width 36 height 36
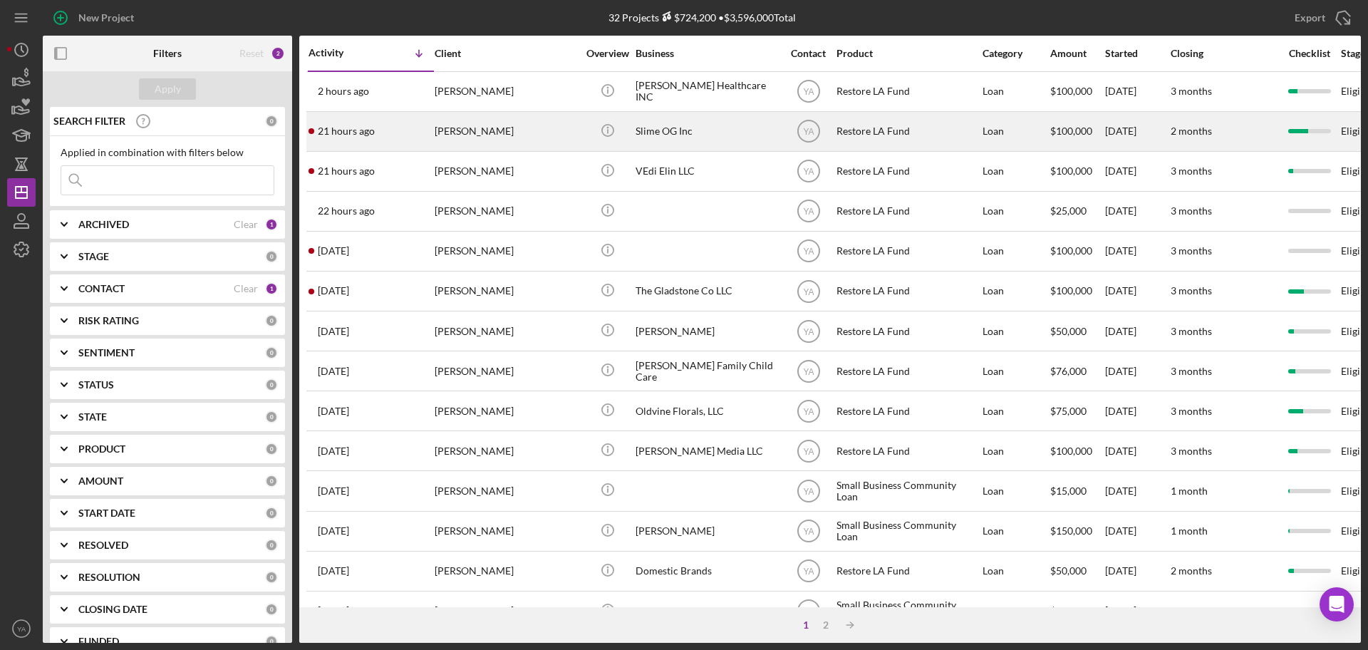
click at [705, 144] on div "Slime OG Inc" at bounding box center [707, 132] width 143 height 38
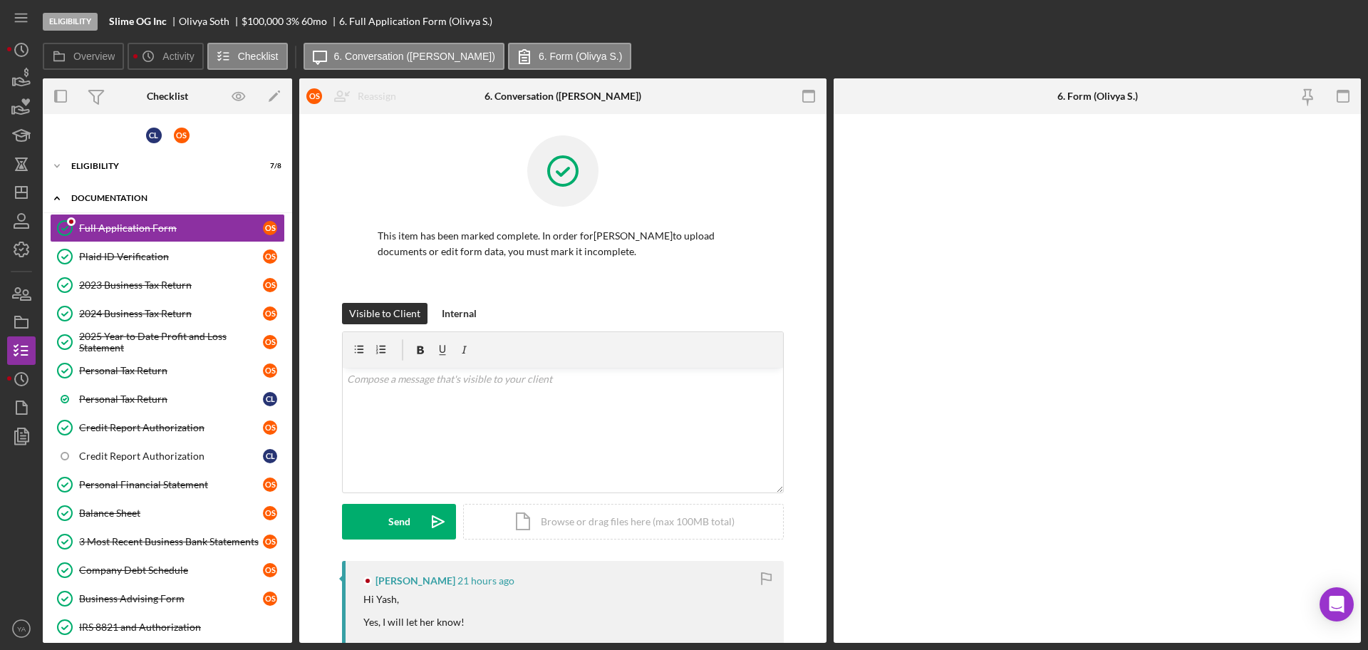
click at [135, 201] on div "Documentation" at bounding box center [172, 198] width 203 height 9
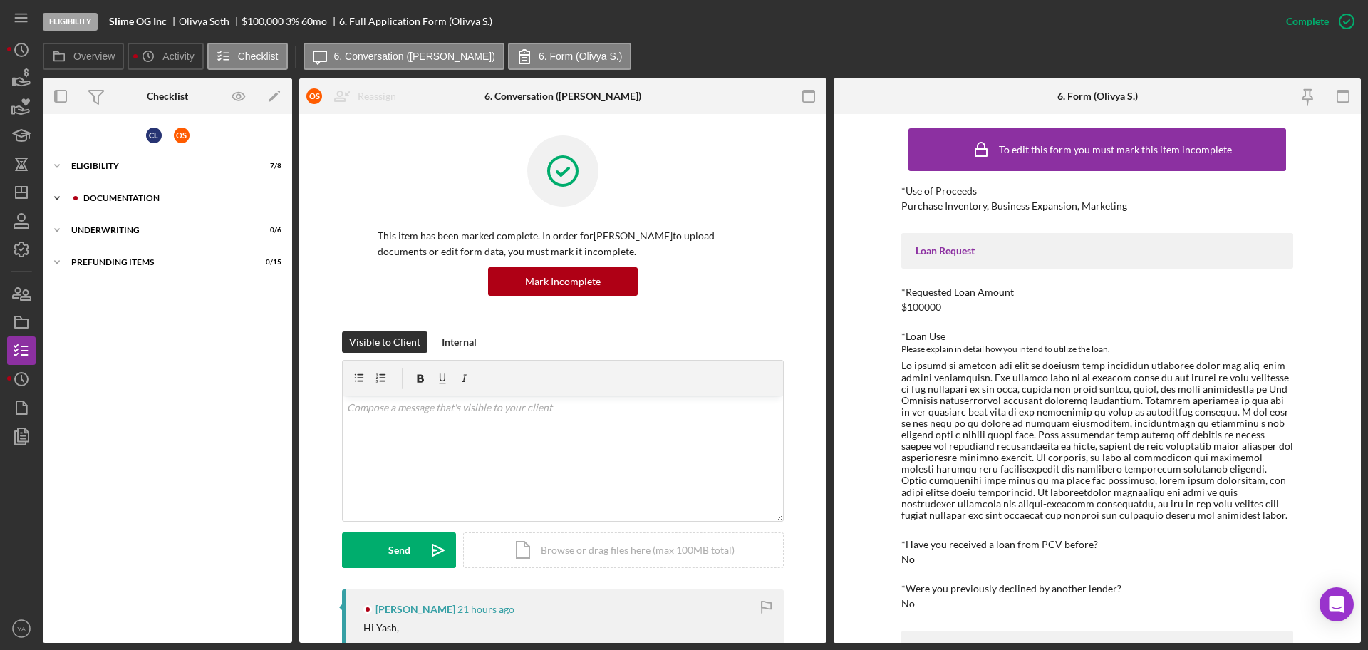
click at [109, 199] on div "Documentation" at bounding box center [178, 198] width 191 height 9
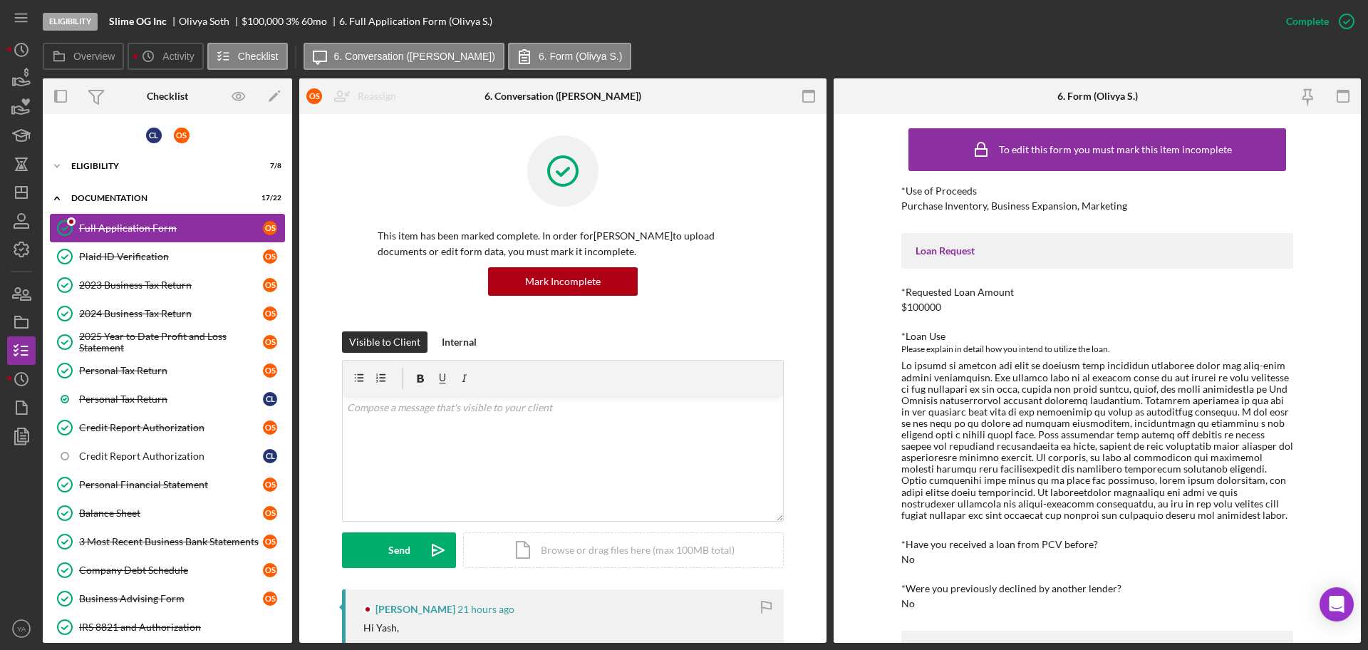
click at [110, 237] on link "Full Application Form Full Application Form O S" at bounding box center [167, 228] width 235 height 29
drag, startPoint x: 470, startPoint y: 326, endPoint x: 490, endPoint y: 346, distance: 27.7
click at [480, 338] on div "This item has been marked complete. In order for Olivya Soth to upload document…" at bounding box center [562, 619] width 527 height 1011
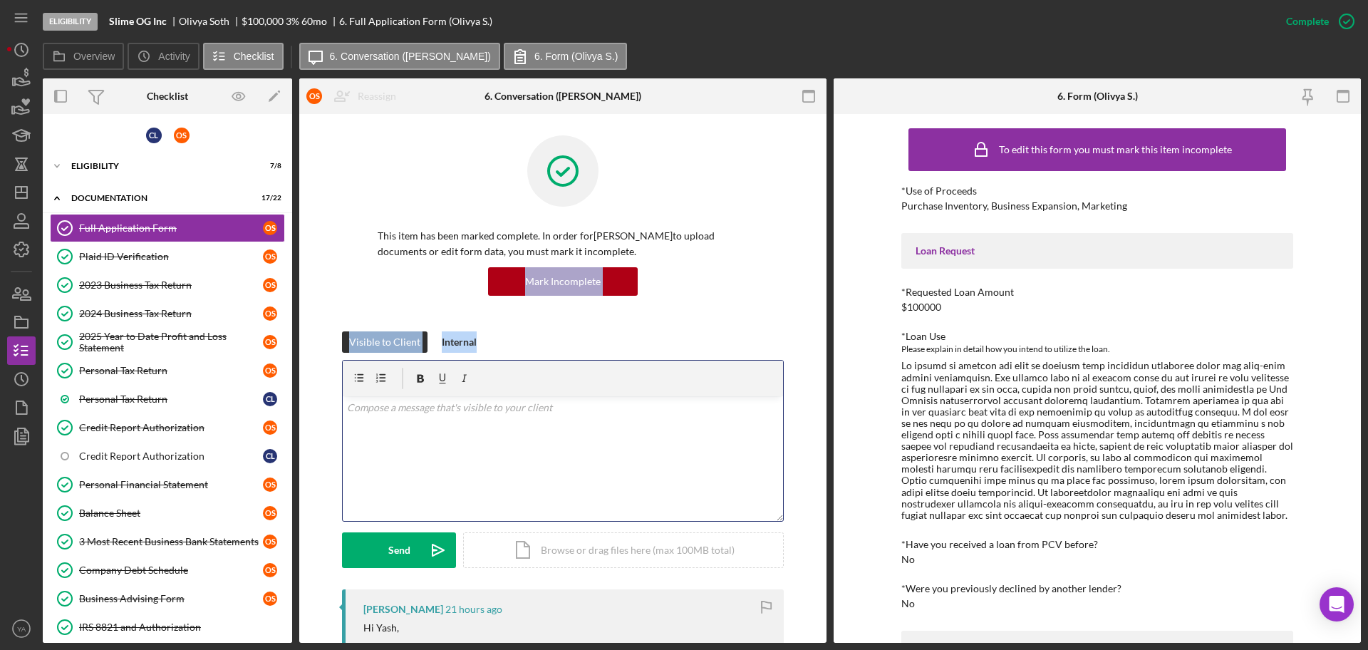
click at [450, 425] on div "v Color teal Color pink Remove color Add row above Add row below Add column bef…" at bounding box center [563, 458] width 440 height 125
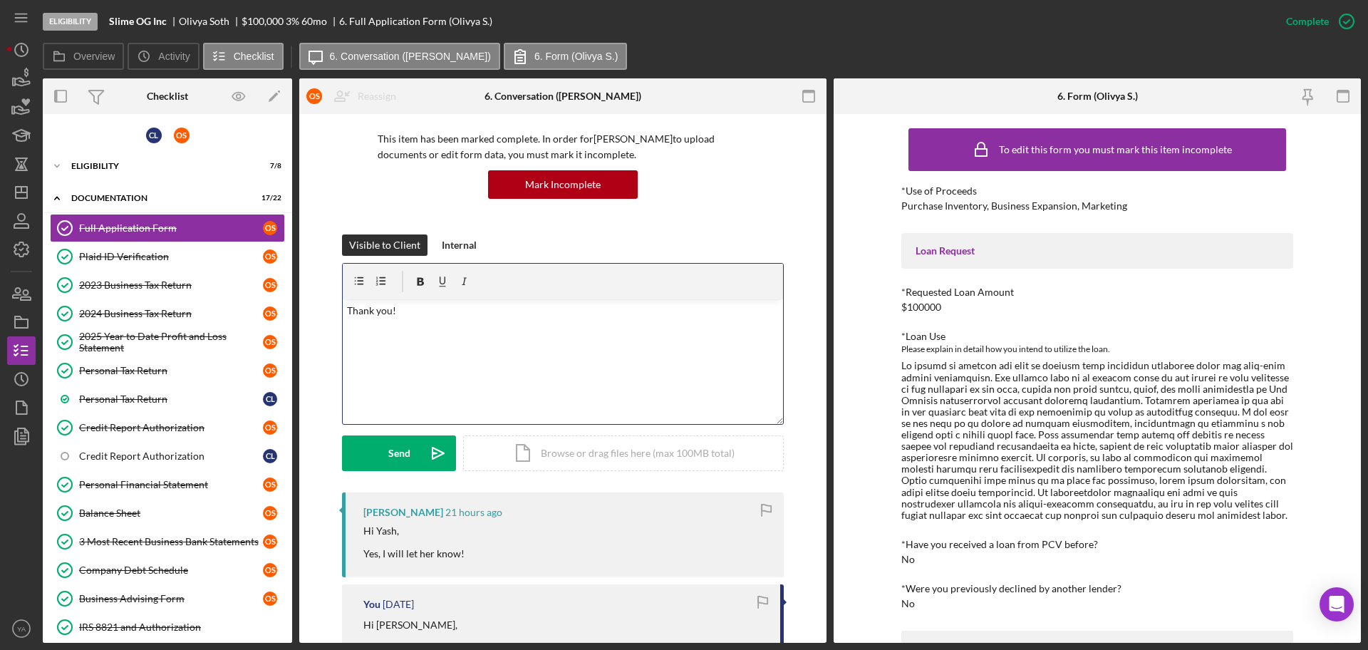
scroll to position [178, 0]
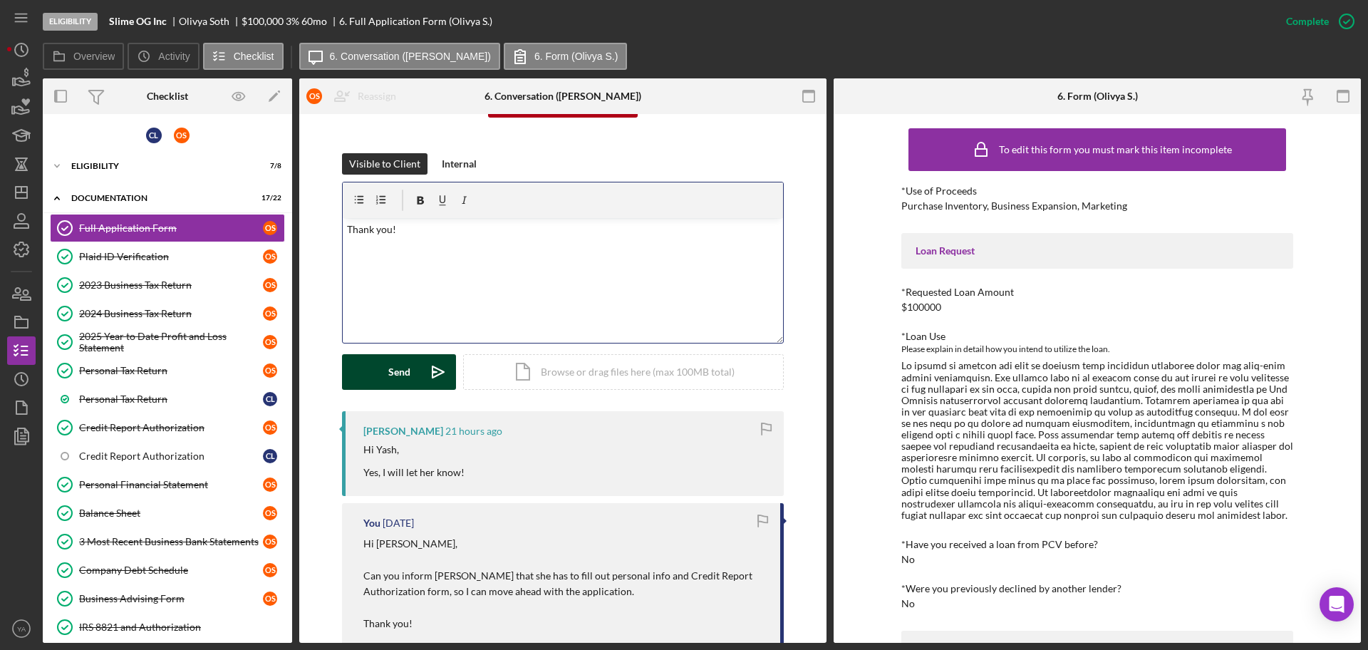
click at [376, 363] on button "Send Icon/icon-invite-send" at bounding box center [399, 372] width 114 height 36
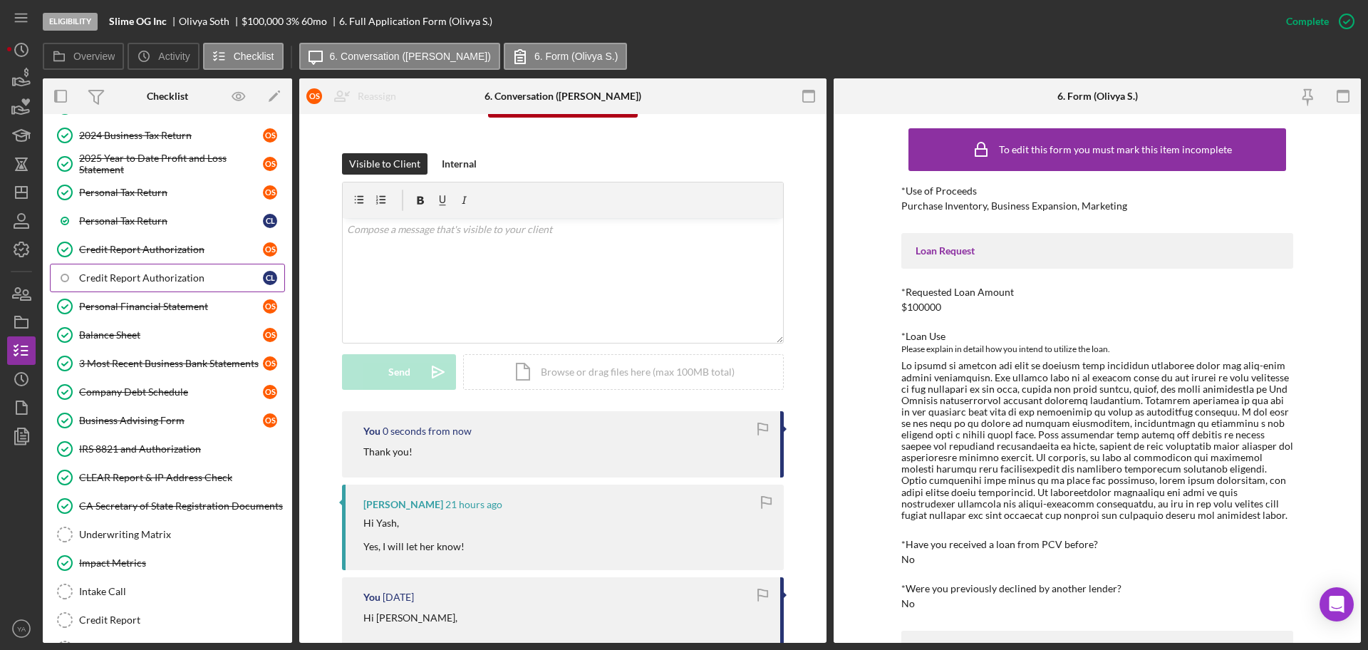
click at [169, 285] on link "Credit Report Authorization C L" at bounding box center [167, 278] width 235 height 29
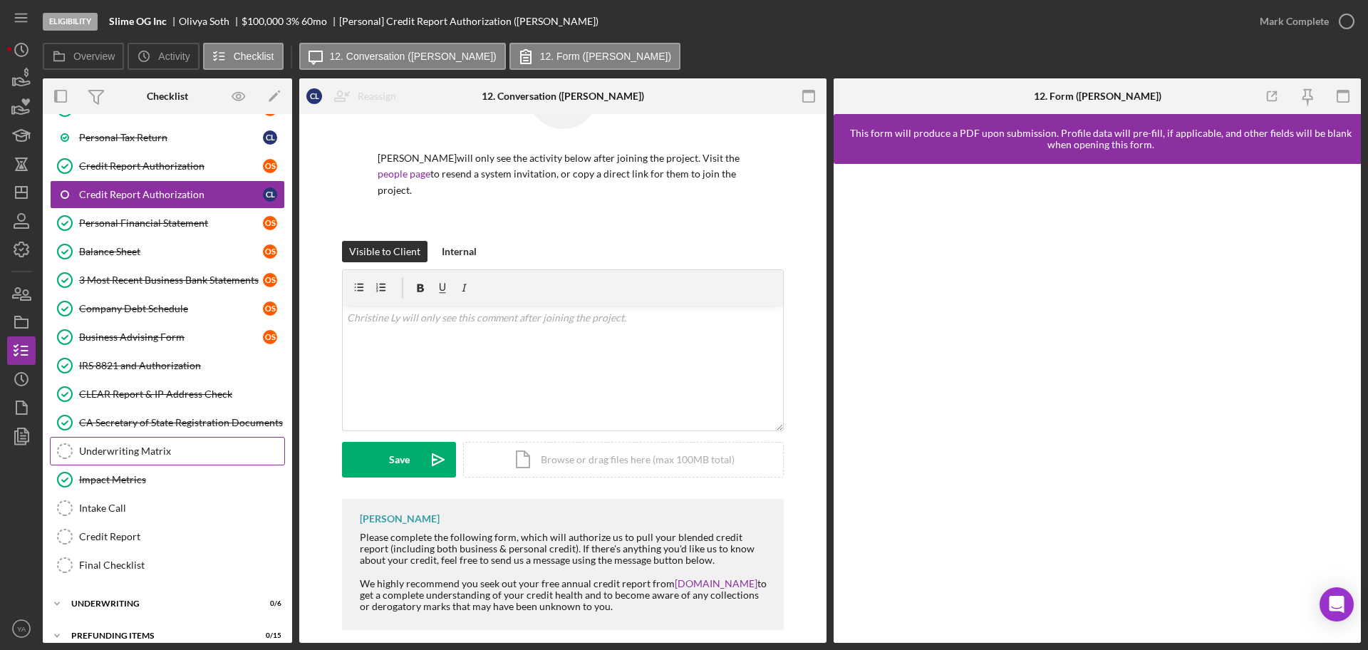
scroll to position [276, 0]
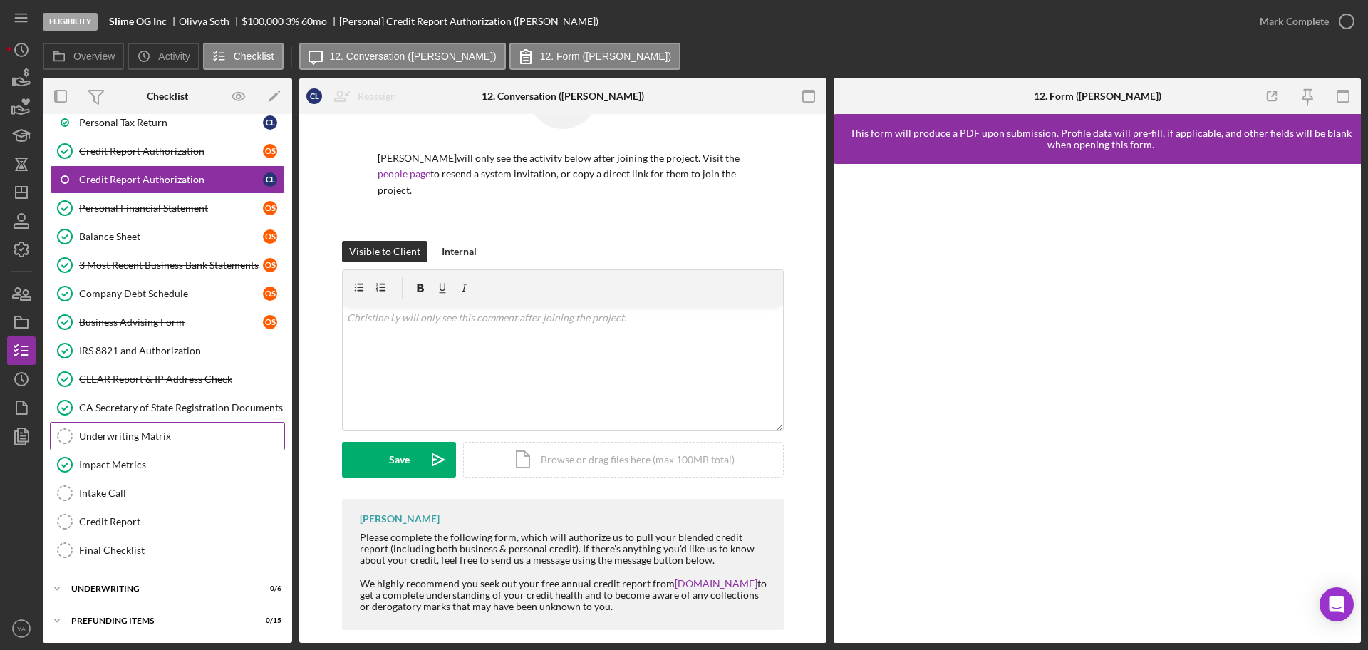
click at [178, 436] on div "Underwriting Matrix" at bounding box center [181, 435] width 205 height 11
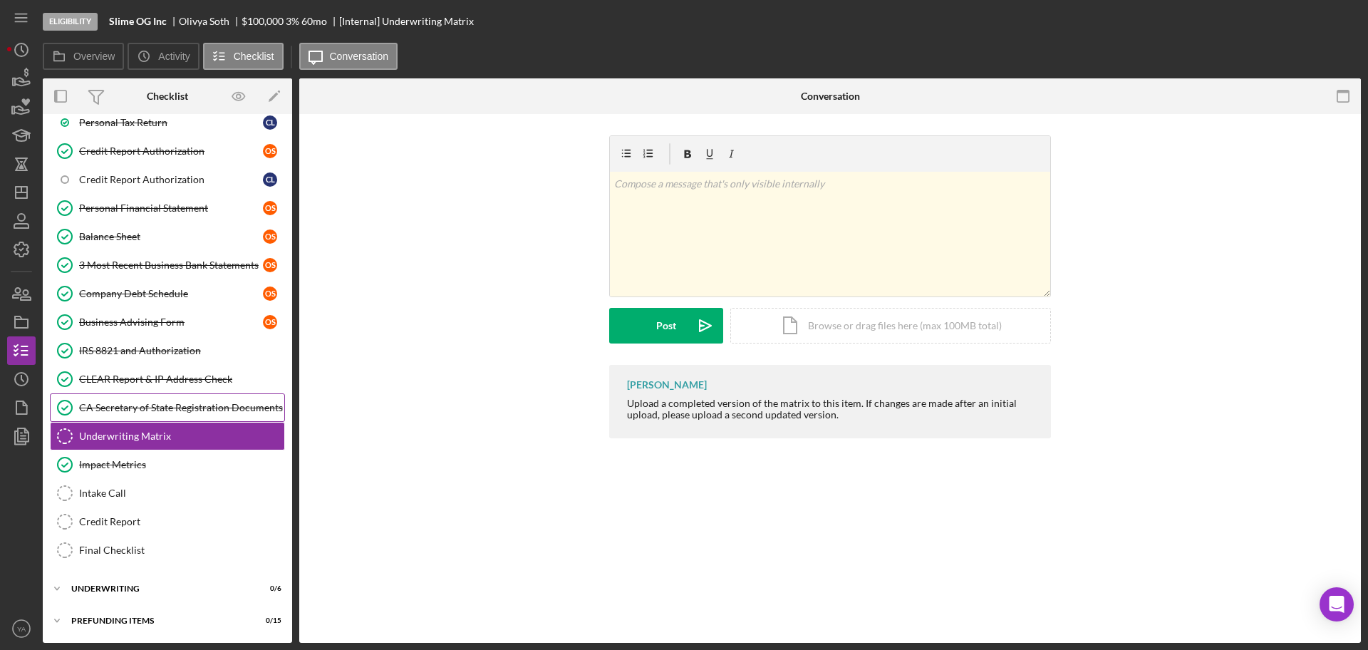
scroll to position [276, 0]
click at [27, 187] on polygon "button" at bounding box center [21, 192] width 11 height 11
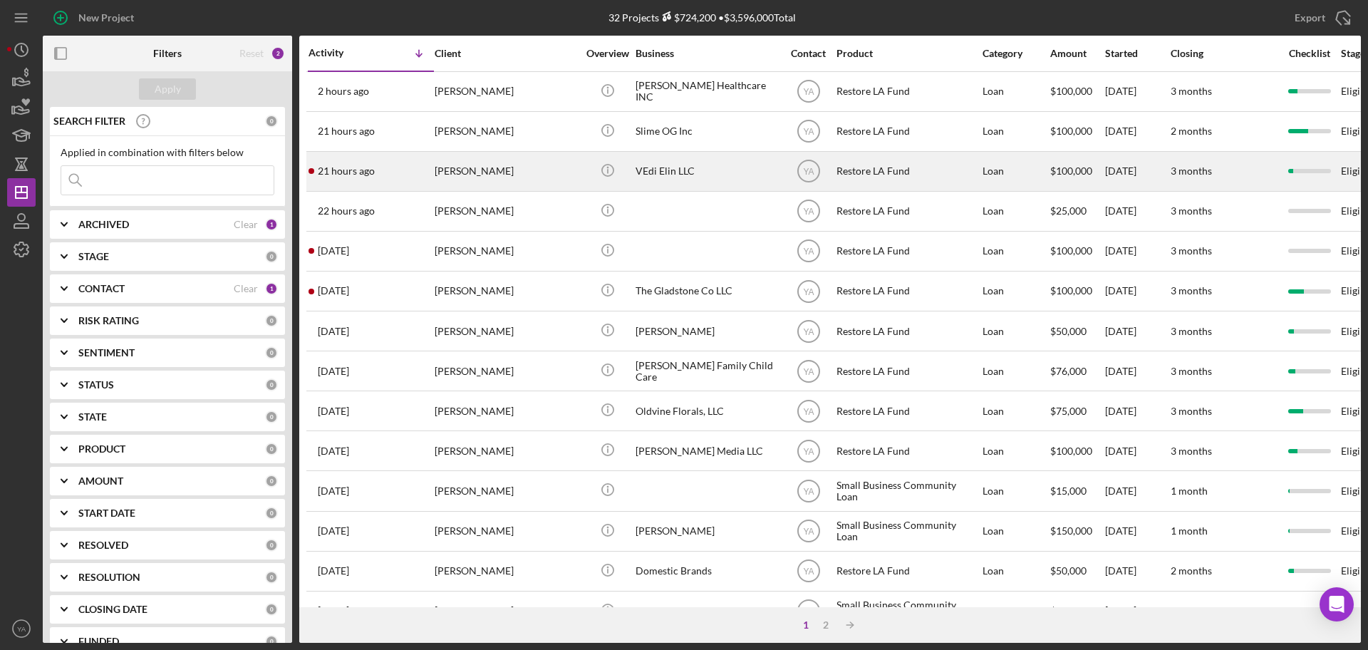
click at [671, 187] on div "VEdi Elin LLC" at bounding box center [707, 171] width 143 height 38
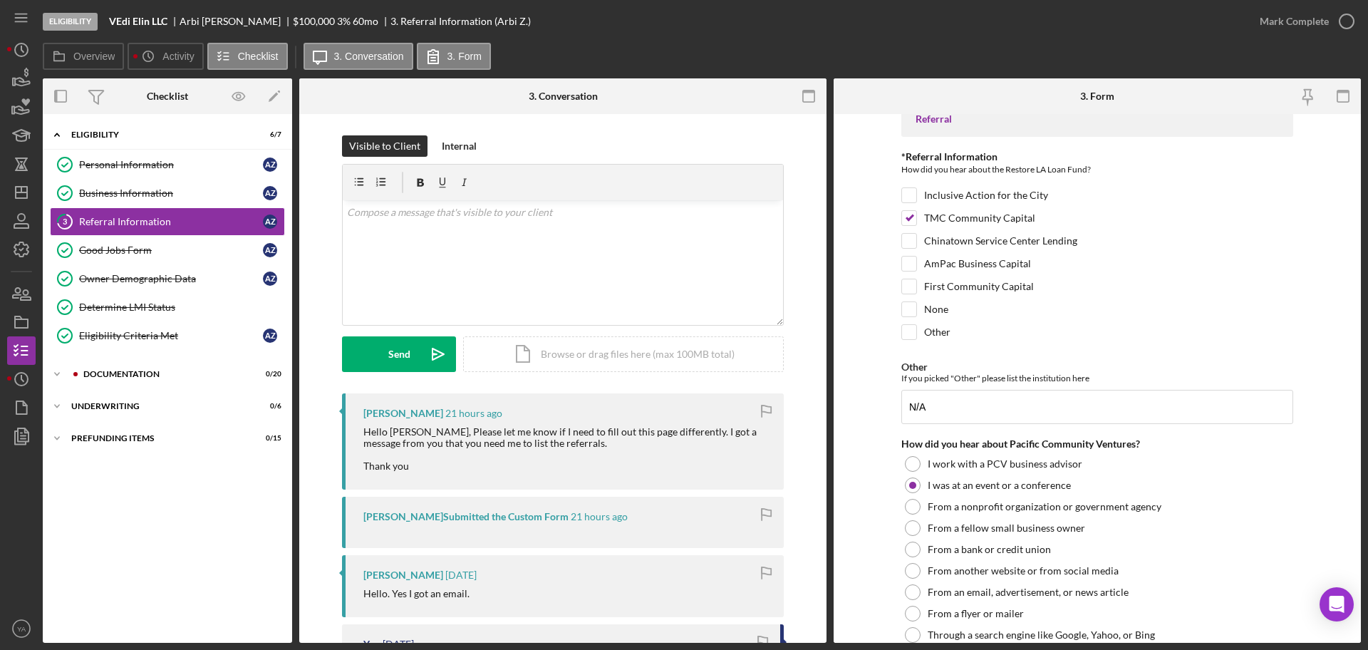
scroll to position [287, 0]
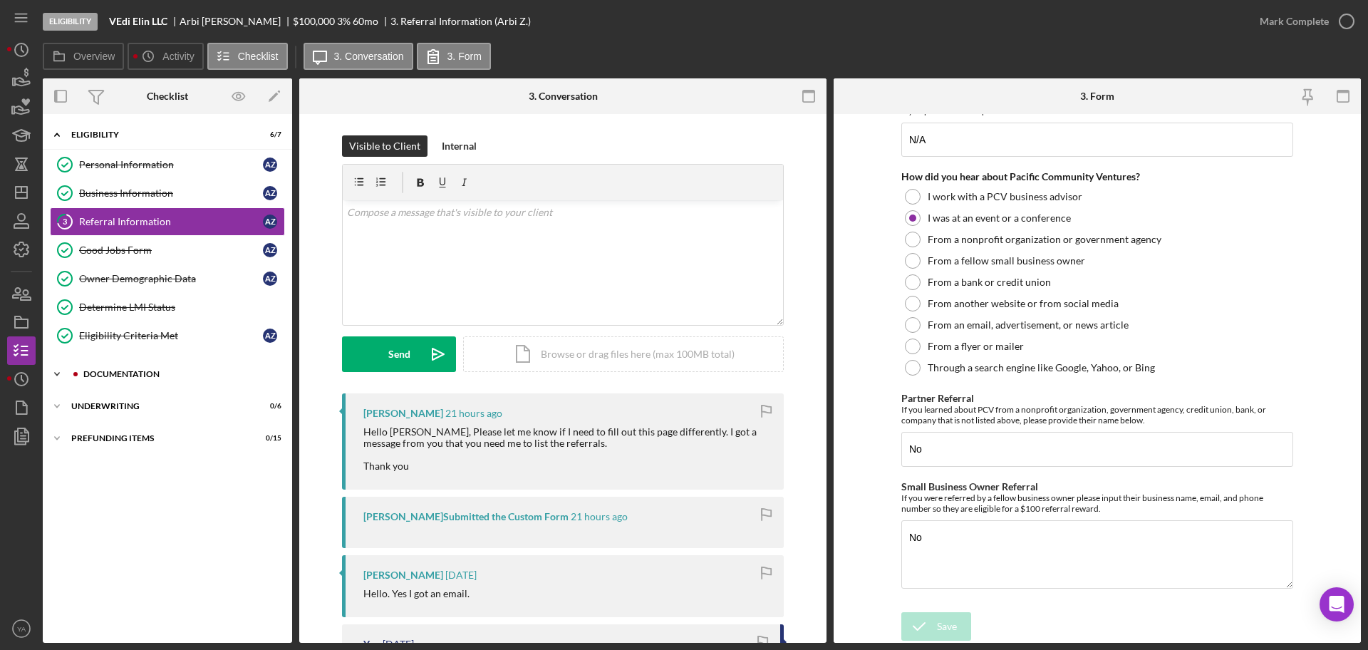
click at [164, 372] on div "Documentation" at bounding box center [178, 374] width 191 height 9
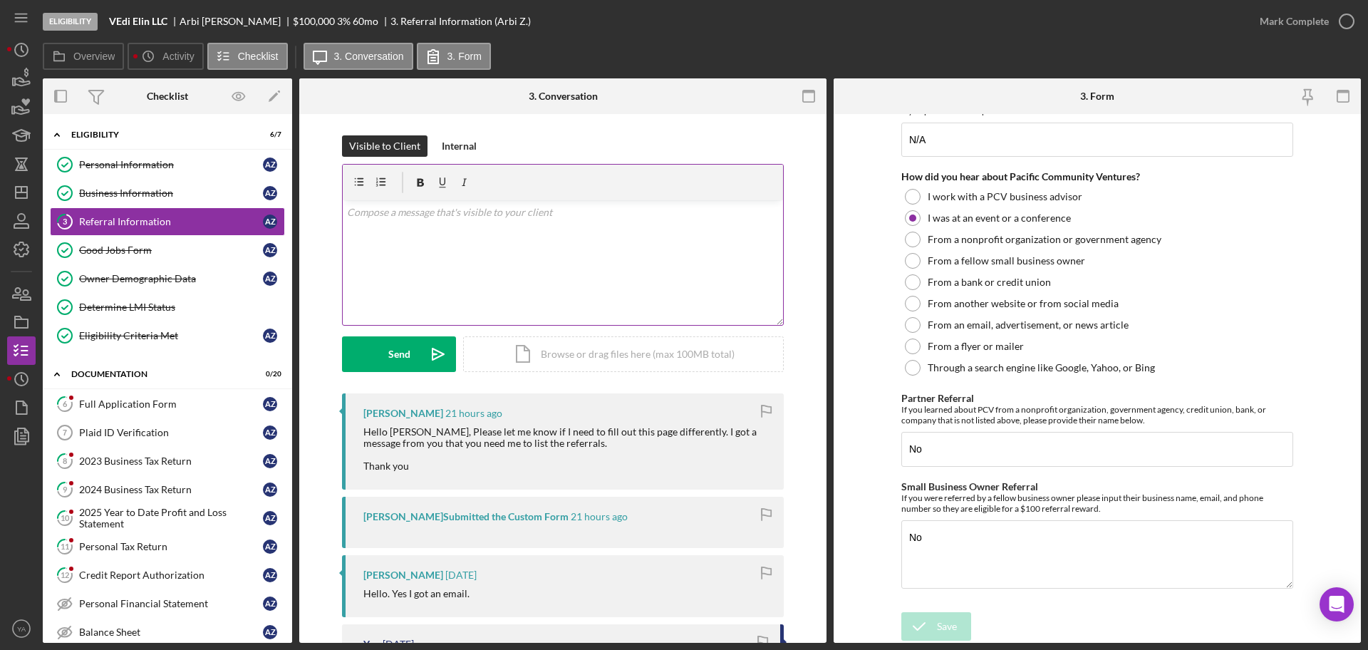
click at [515, 309] on div "v Color teal Color pink Remove color Add row above Add row below Add column bef…" at bounding box center [563, 262] width 440 height 125
click at [461, 218] on p "This is just fine, thank you for the inforamtion." at bounding box center [563, 213] width 433 height 16
click at [343, 211] on div "v Color teal Color pink Remove color Add row above Add row below Add column bef…" at bounding box center [563, 262] width 440 height 125
click at [625, 252] on div "v Color teal Color pink Remove color Add row above Add row below Add column bef…" at bounding box center [563, 262] width 440 height 125
click at [371, 244] on p "Hello [PERSON_NAME], This is just fine, thank you for the inforamtion." at bounding box center [563, 229] width 433 height 48
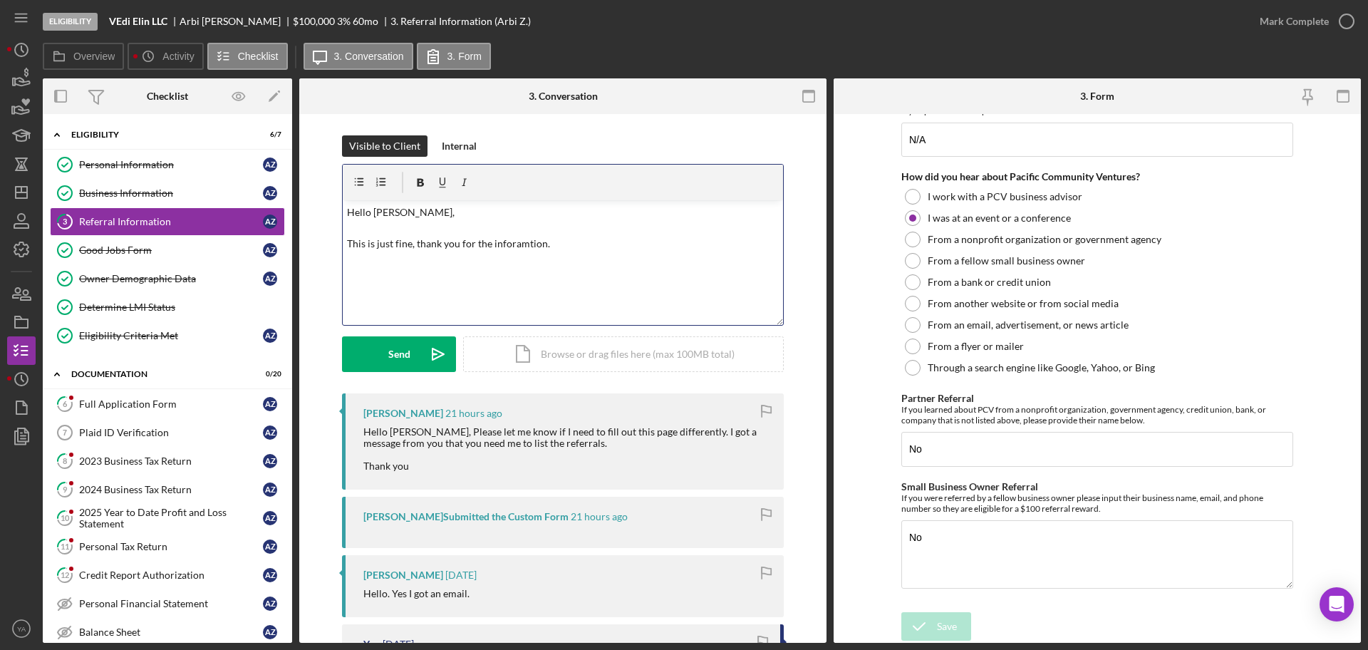
click at [368, 242] on p "Hello [PERSON_NAME], This is just fine, thank you for the inforamtion." at bounding box center [563, 229] width 433 height 48
click at [412, 351] on button "Send Icon/icon-invite-send" at bounding box center [399, 354] width 114 height 36
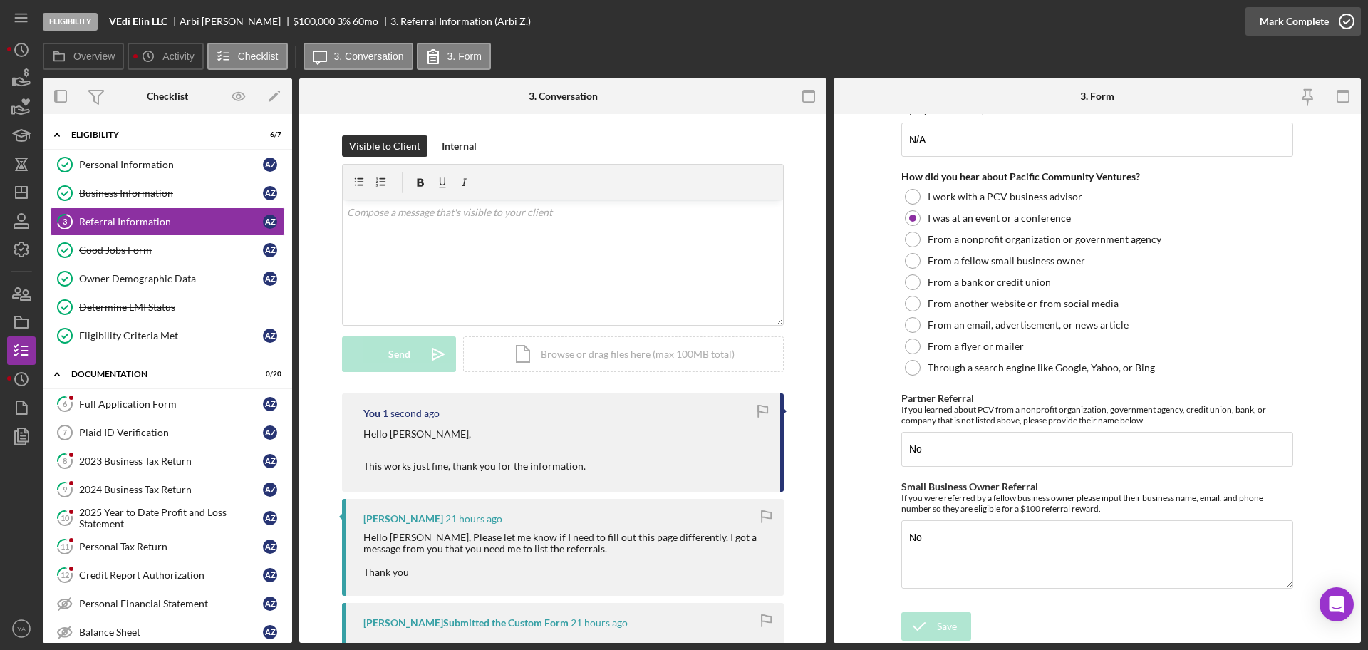
click at [1316, 25] on div "Mark Complete" at bounding box center [1294, 21] width 69 height 29
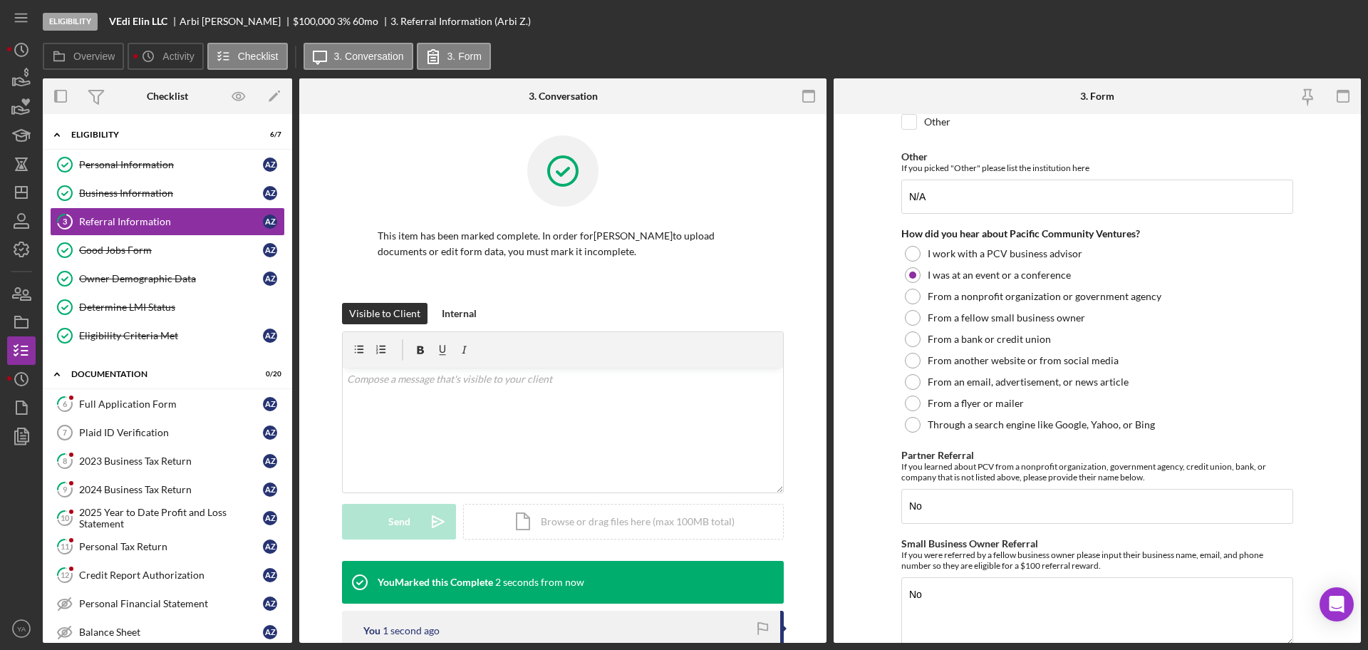
scroll to position [344, 0]
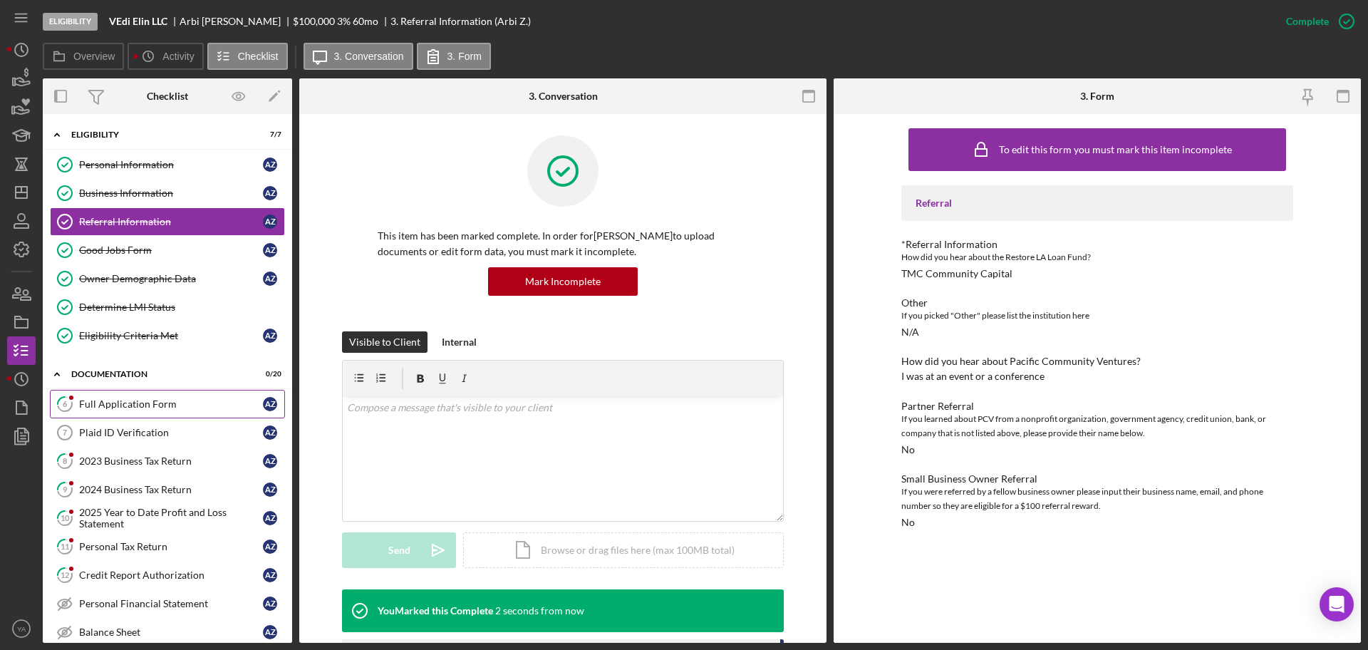
click at [141, 405] on div "Full Application Form" at bounding box center [171, 403] width 184 height 11
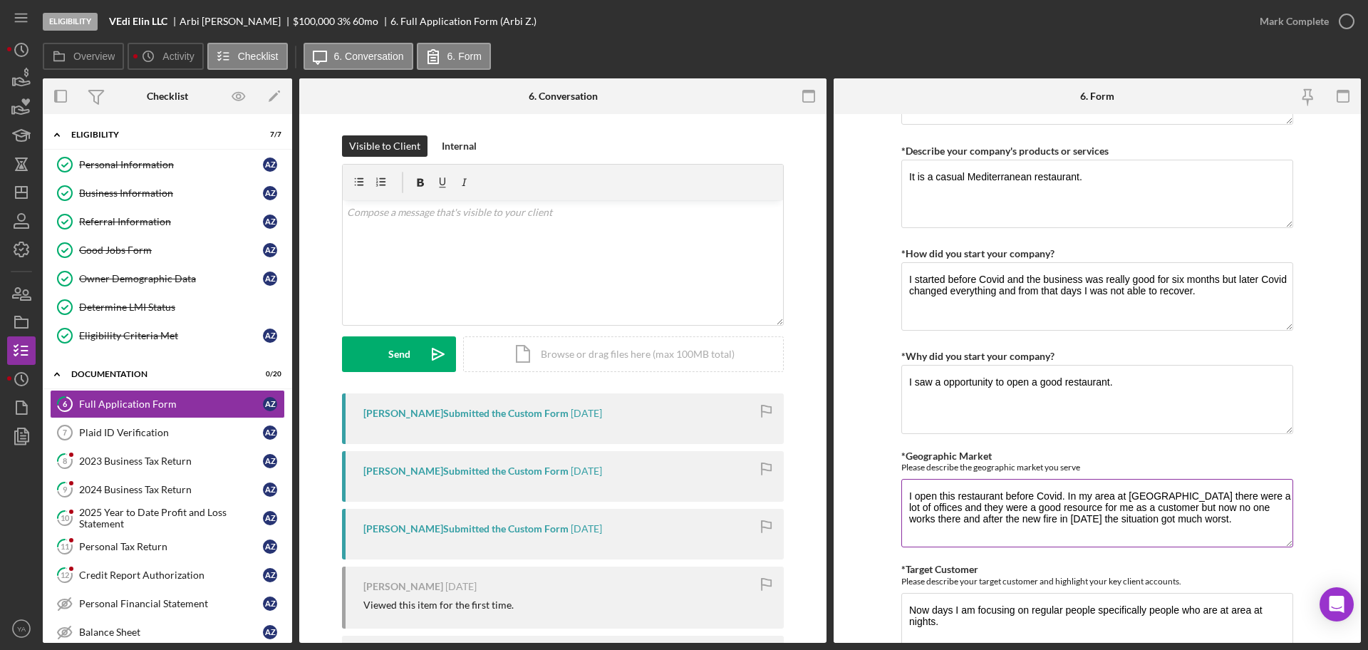
scroll to position [891, 0]
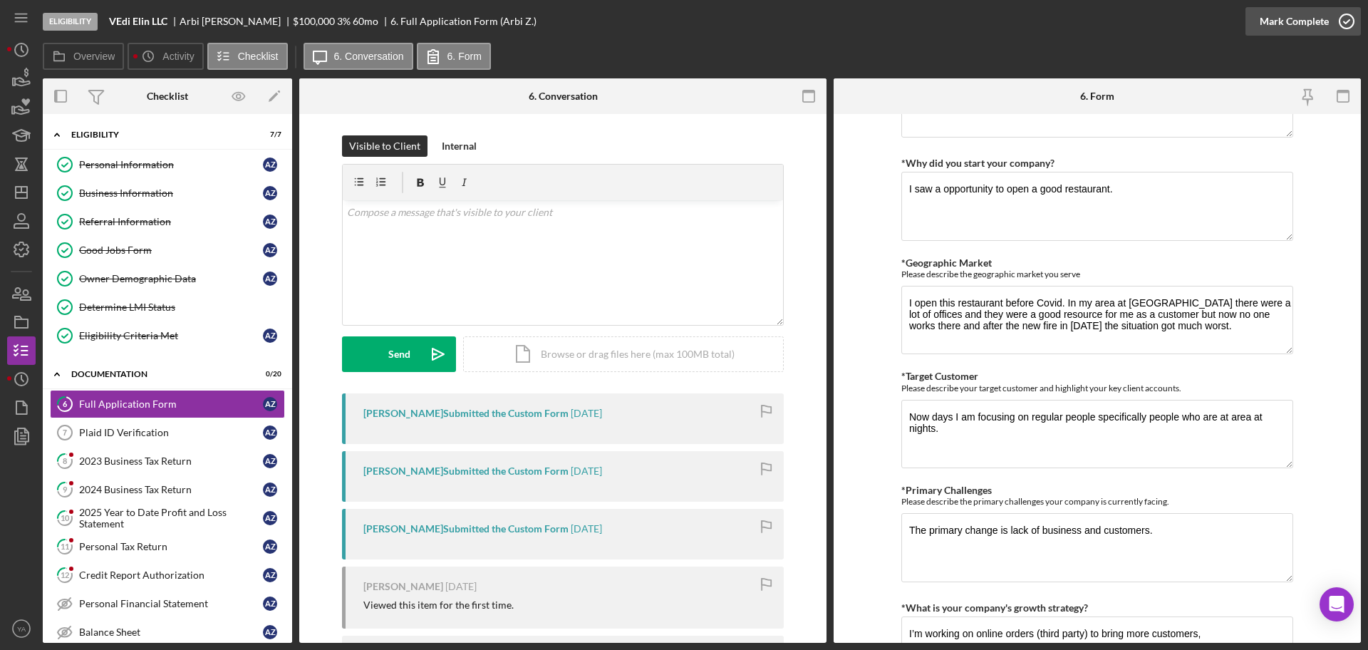
click at [1351, 28] on icon "button" at bounding box center [1347, 22] width 36 height 36
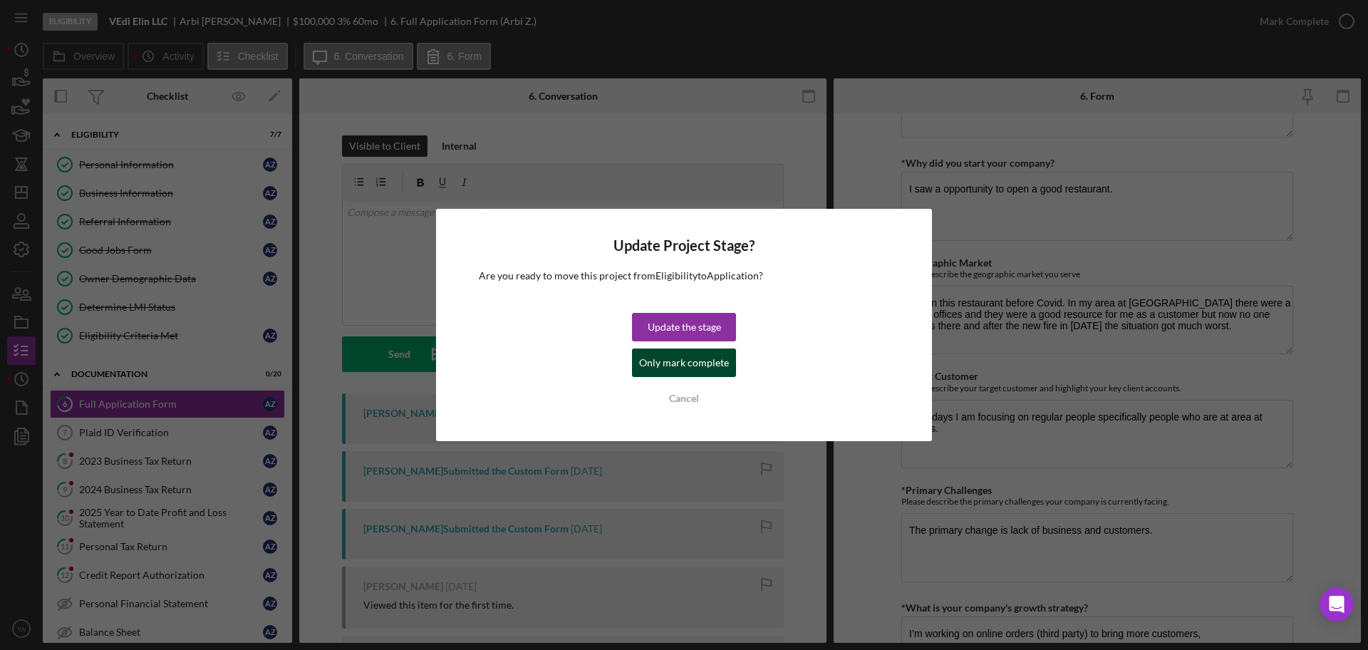
click at [705, 351] on div "Only mark complete" at bounding box center [684, 362] width 90 height 29
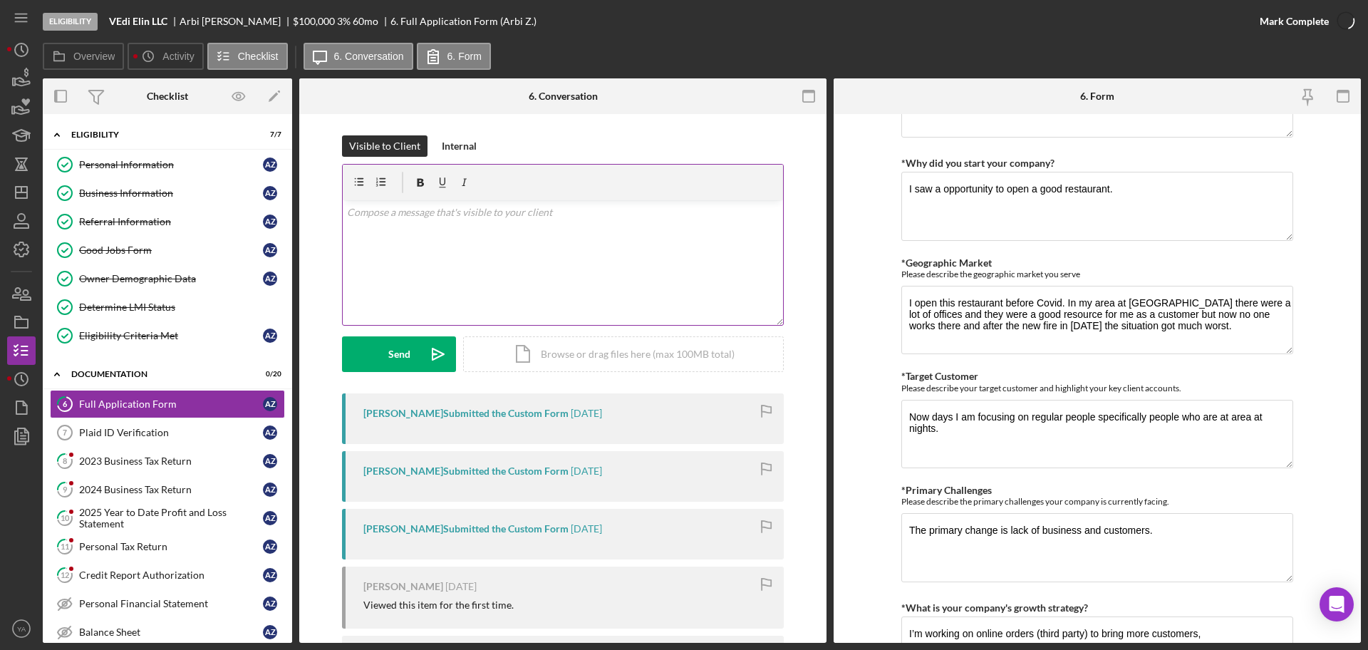
scroll to position [948, 0]
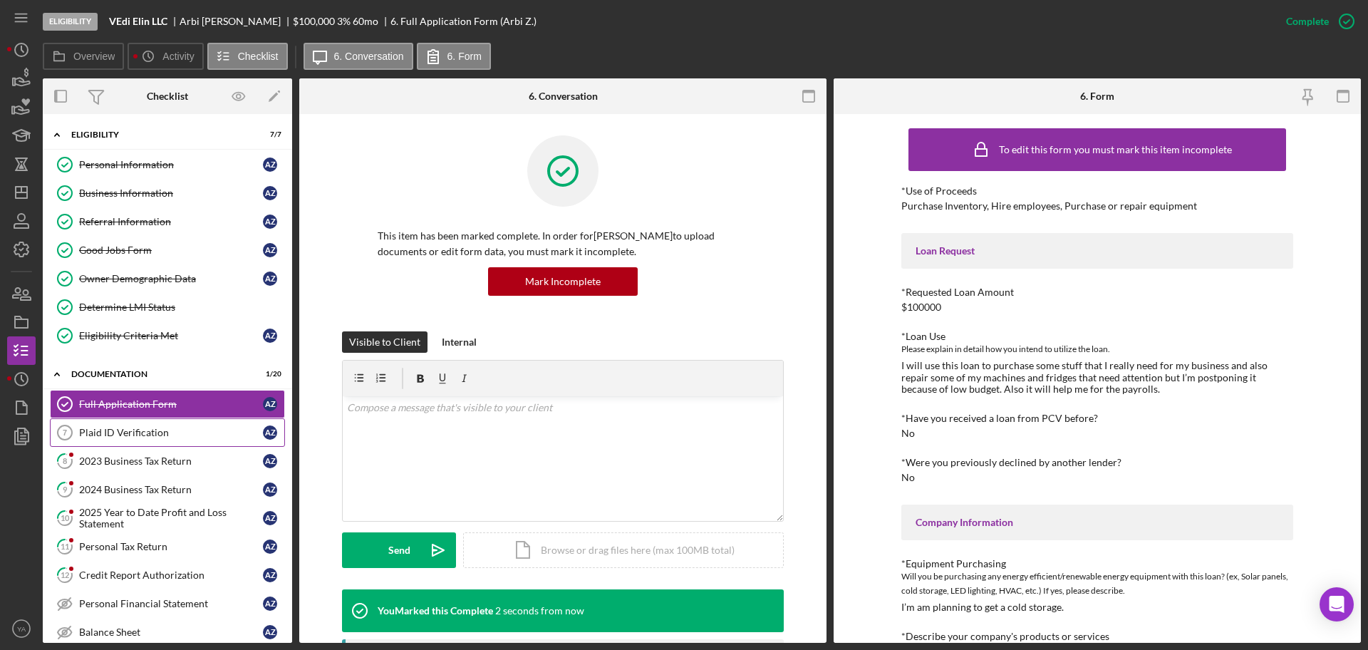
click at [177, 428] on div "Plaid ID Verification" at bounding box center [171, 432] width 184 height 11
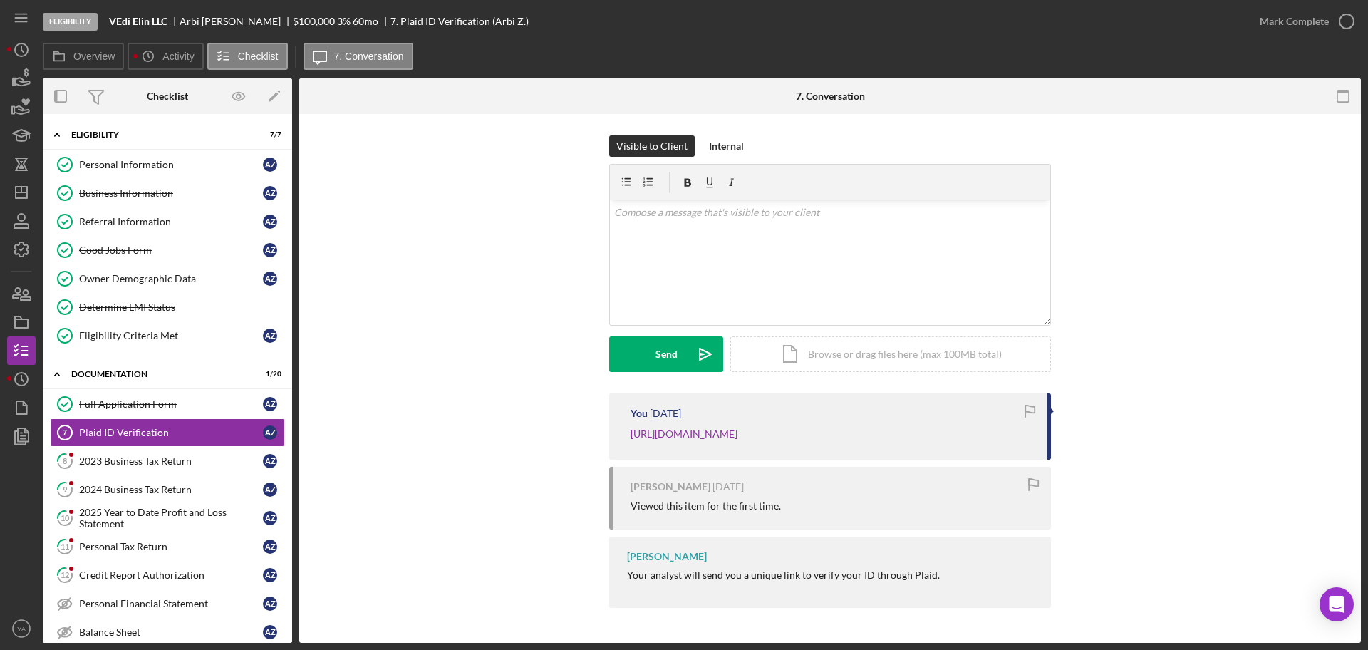
scroll to position [9, 0]
click at [718, 137] on div "Internal" at bounding box center [726, 145] width 35 height 21
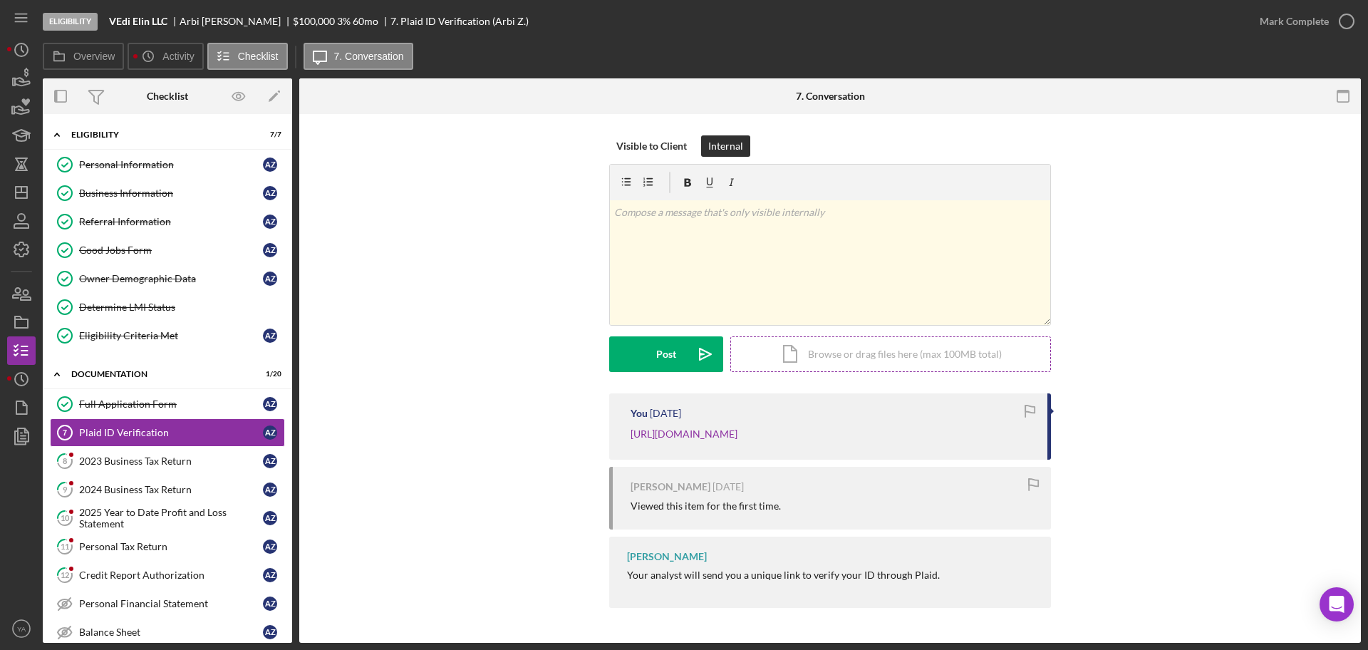
click at [826, 338] on div "Icon/Document Browse or drag files here (max 100MB total) Tap to choose files o…" at bounding box center [890, 354] width 321 height 36
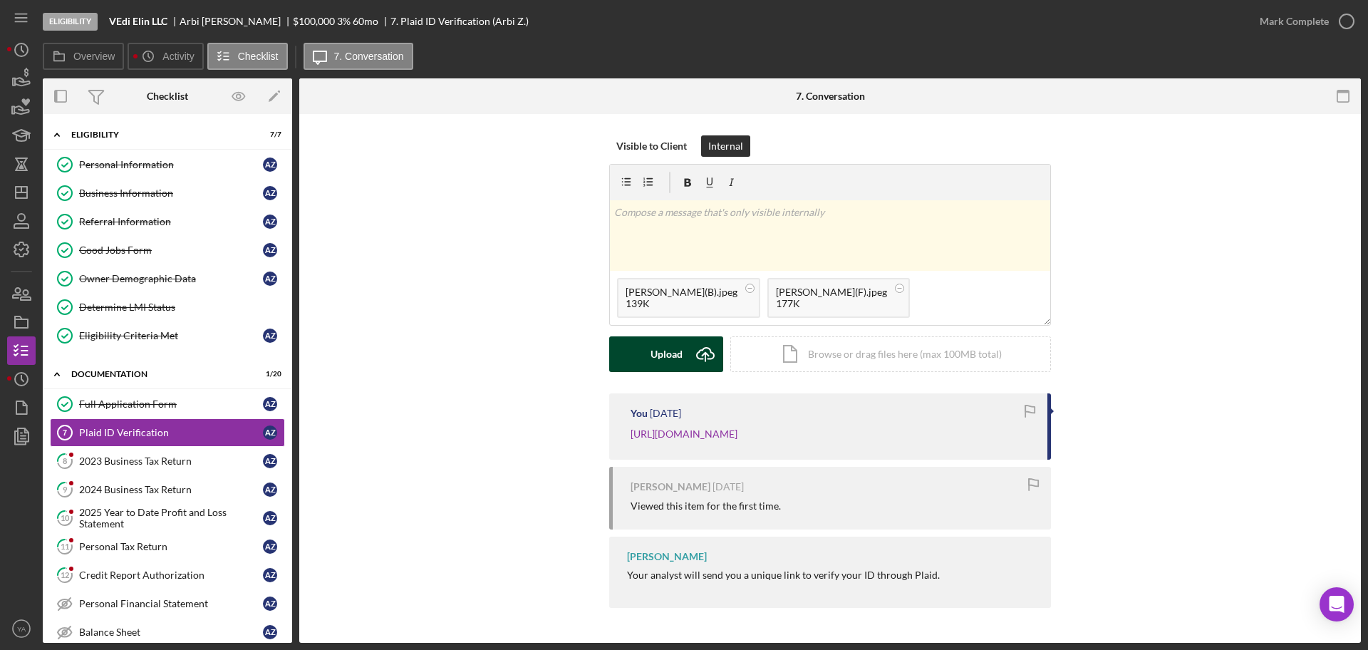
click at [678, 350] on div "Upload" at bounding box center [667, 354] width 32 height 36
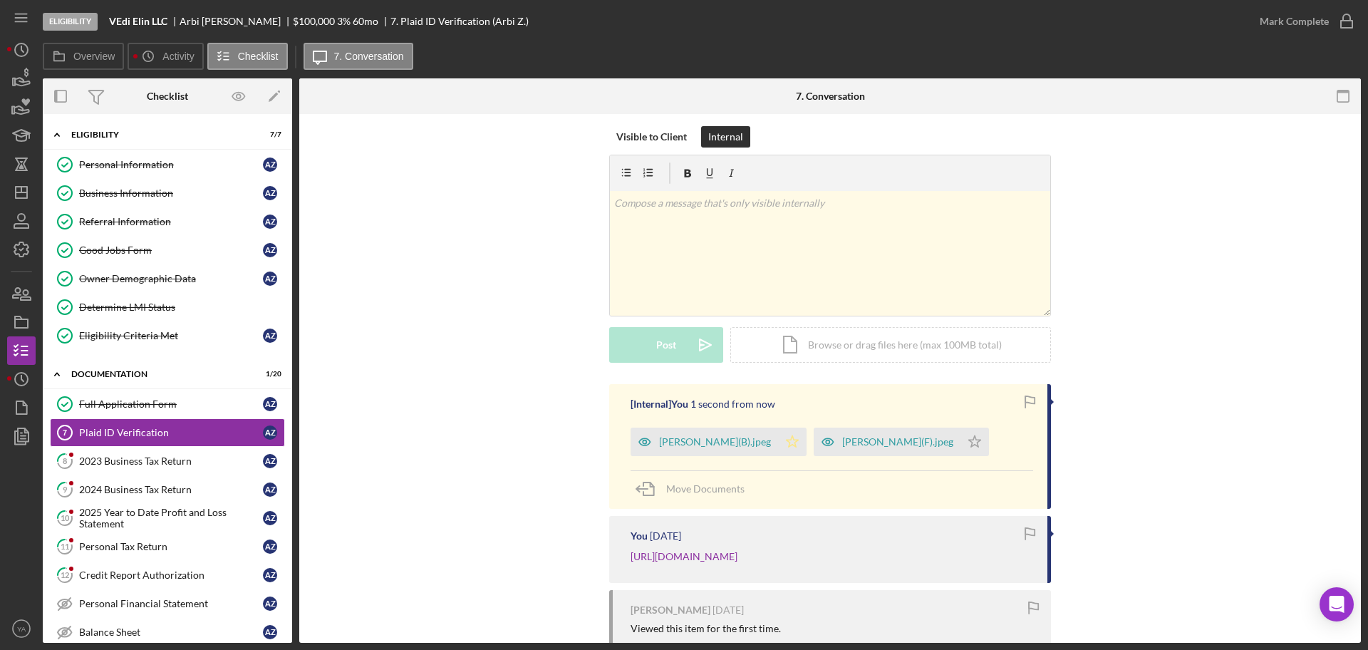
click at [781, 440] on icon "Icon/Star" at bounding box center [792, 442] width 29 height 29
click at [961, 445] on icon "Icon/Star" at bounding box center [975, 442] width 29 height 29
click at [1343, 23] on icon "button" at bounding box center [1347, 22] width 36 height 36
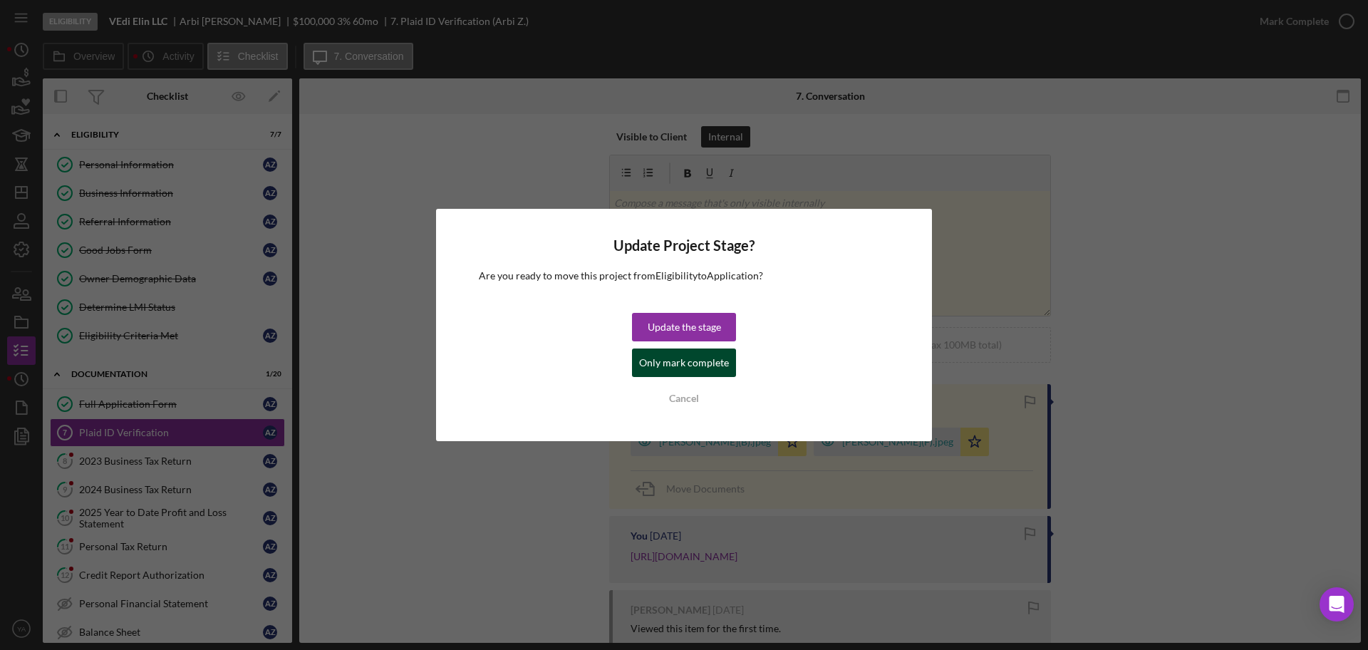
click at [701, 354] on div "Only mark complete" at bounding box center [684, 362] width 90 height 29
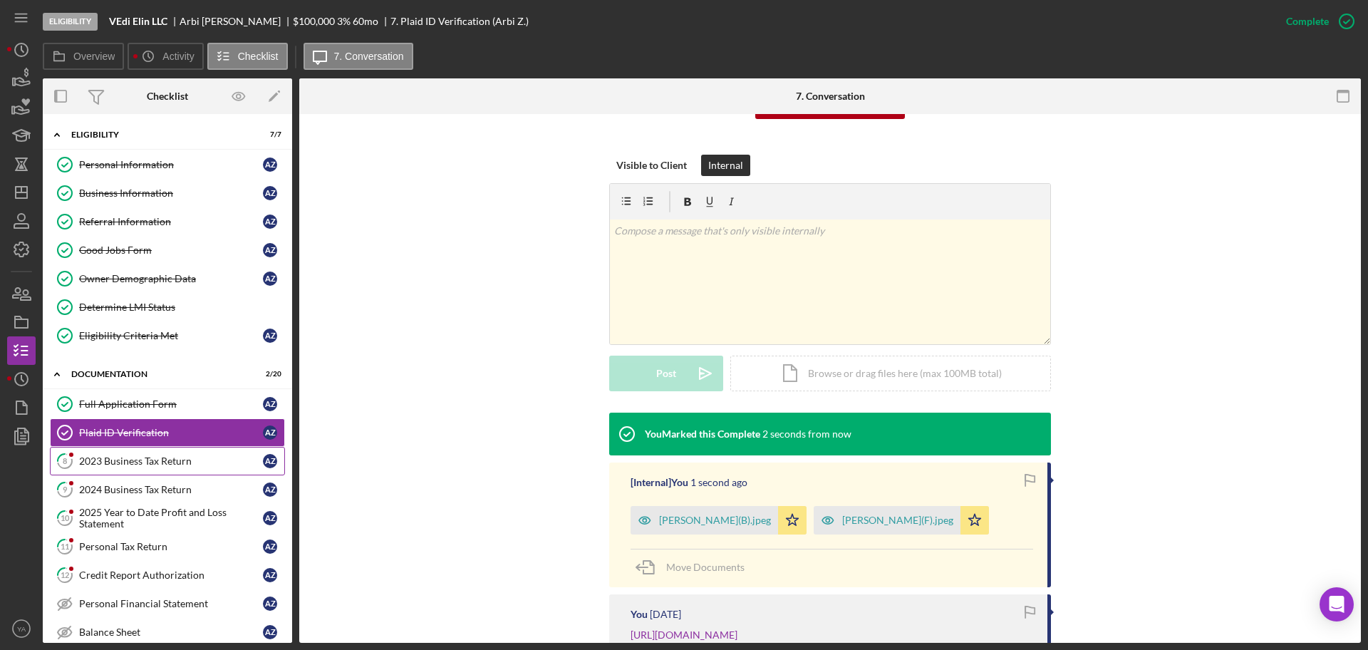
scroll to position [205, 0]
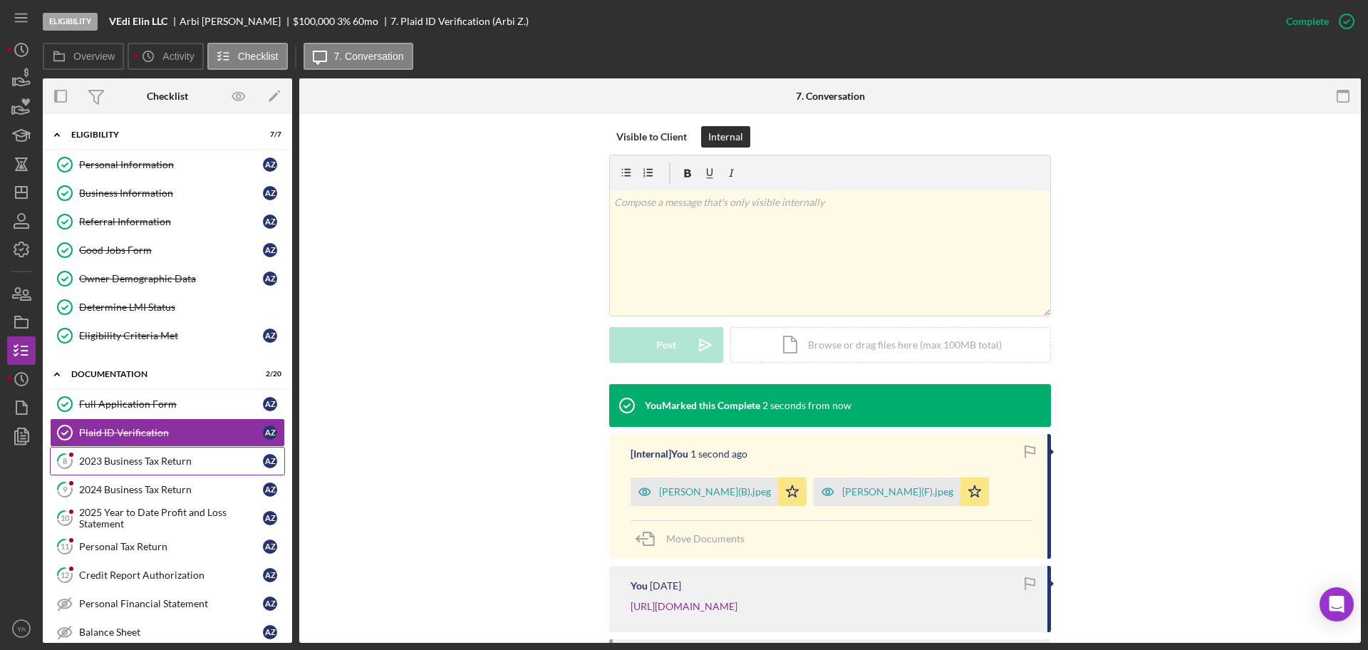
click at [120, 464] on div "2023 Business Tax Return" at bounding box center [171, 460] width 184 height 11
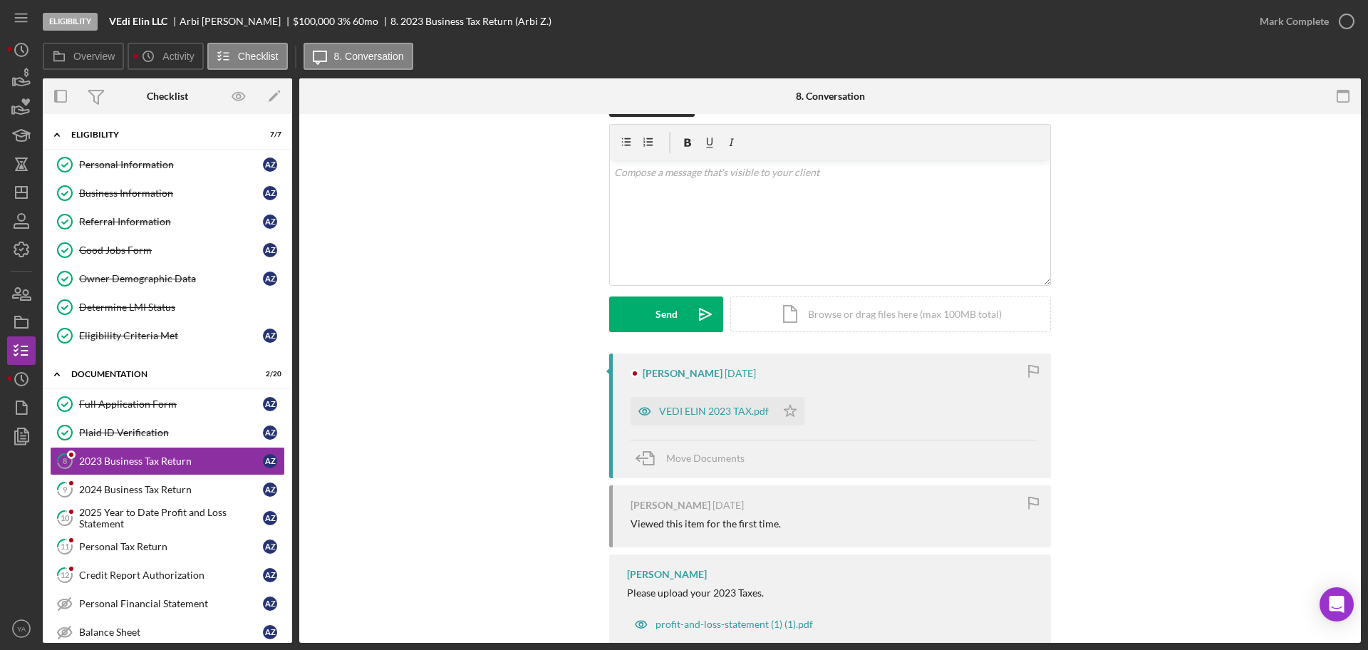
scroll to position [78, 0]
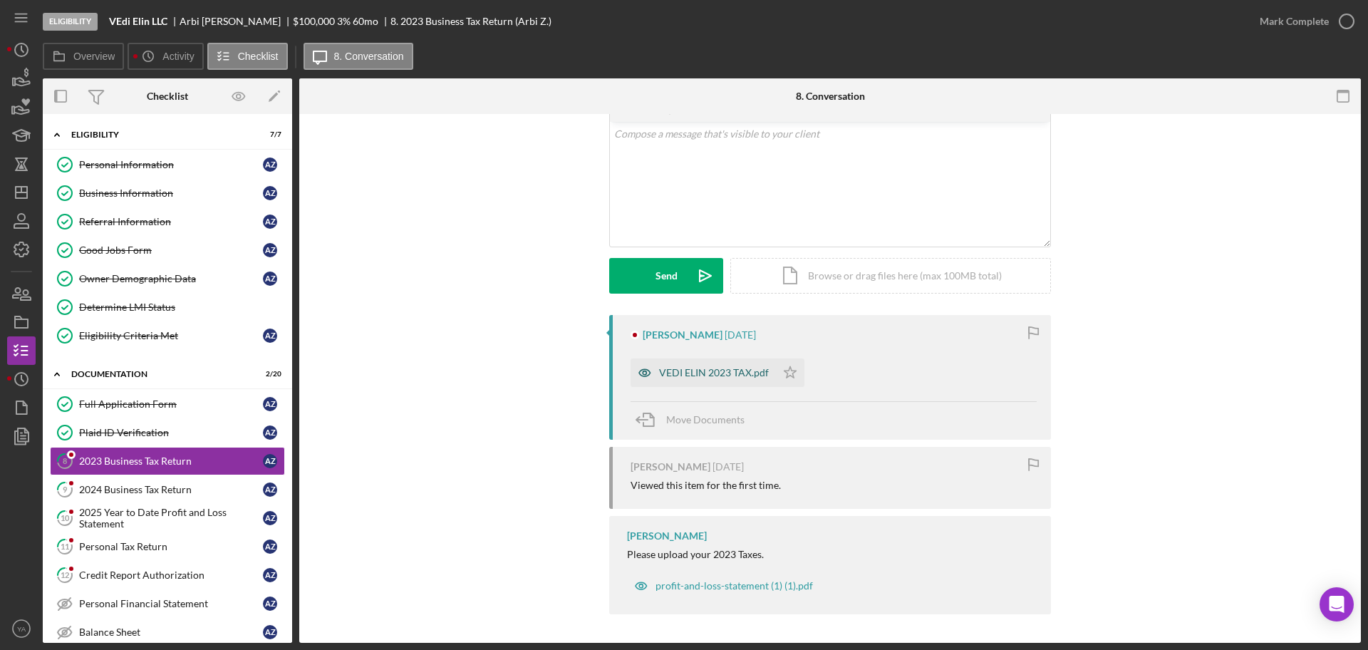
click at [710, 361] on div "VEDI ELIN 2023 TAX.pdf" at bounding box center [703, 372] width 145 height 29
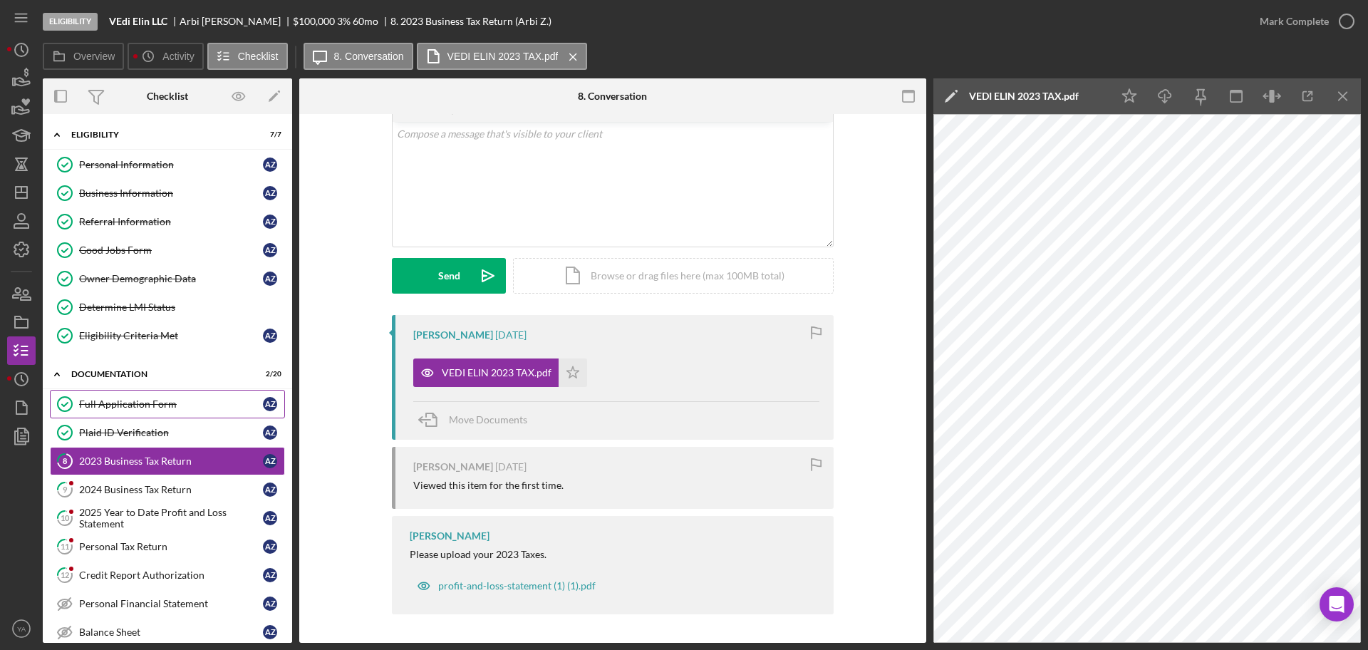
click at [182, 408] on div "Full Application Form" at bounding box center [171, 403] width 184 height 11
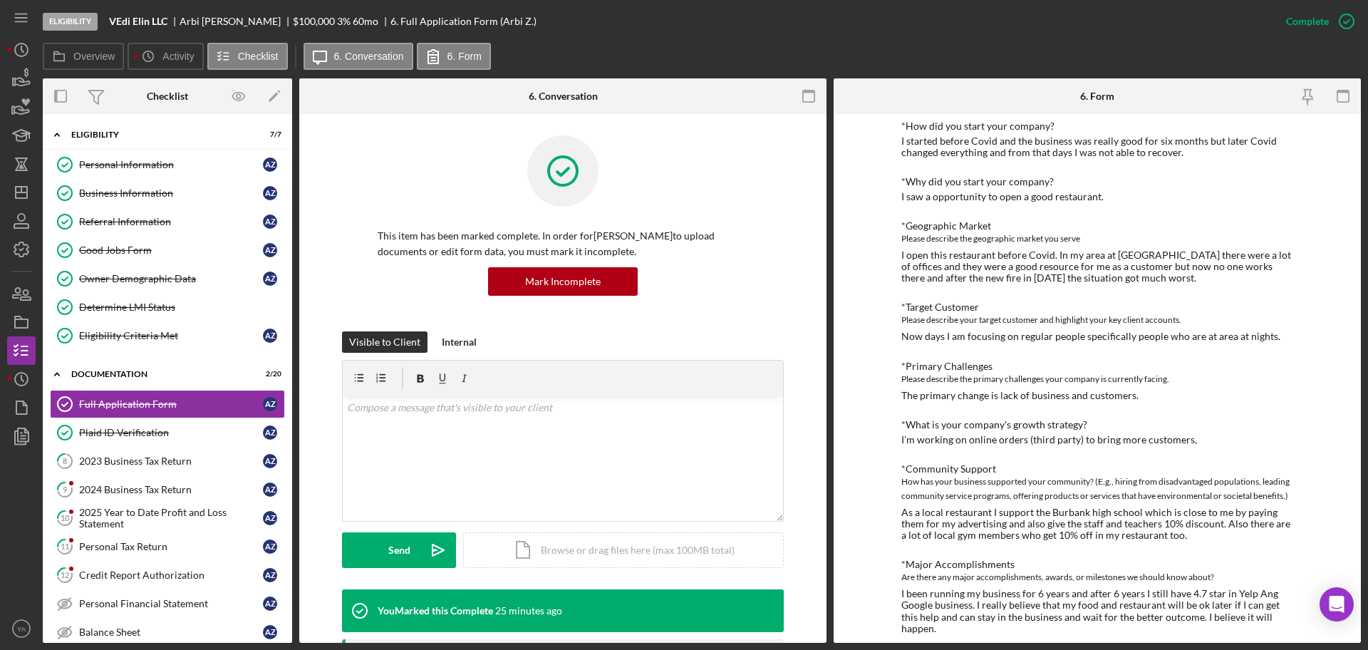
scroll to position [517, 0]
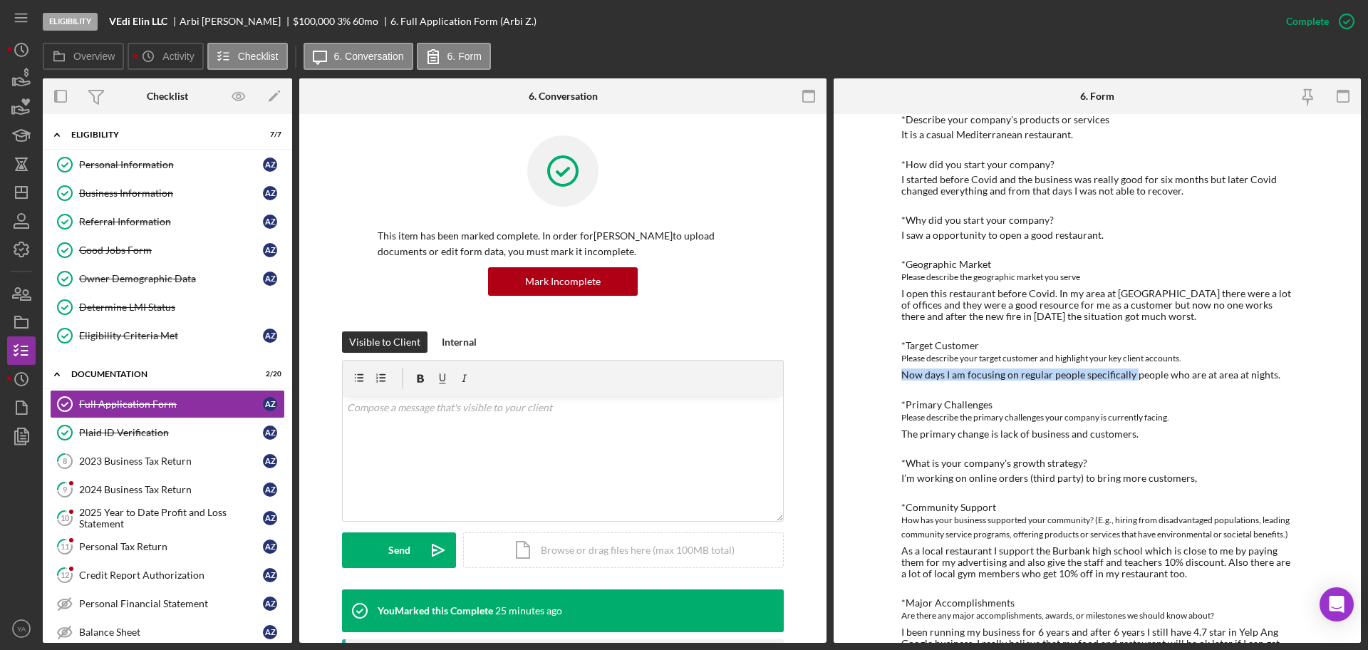
drag, startPoint x: 903, startPoint y: 367, endPoint x: 1130, endPoint y: 377, distance: 227.5
click at [1130, 377] on div "*Target Customer Please describe your target customer and highlight your key cl…" at bounding box center [1097, 360] width 392 height 41
click at [1130, 377] on div "Now days I am focusing on regular people specifically people who are at area at…" at bounding box center [1090, 374] width 379 height 11
drag, startPoint x: 967, startPoint y: 295, endPoint x: 1063, endPoint y: 291, distance: 96.3
click at [1063, 291] on div "I open this restaurant before Covid. In my area at [GEOGRAPHIC_DATA] there were…" at bounding box center [1097, 305] width 392 height 34
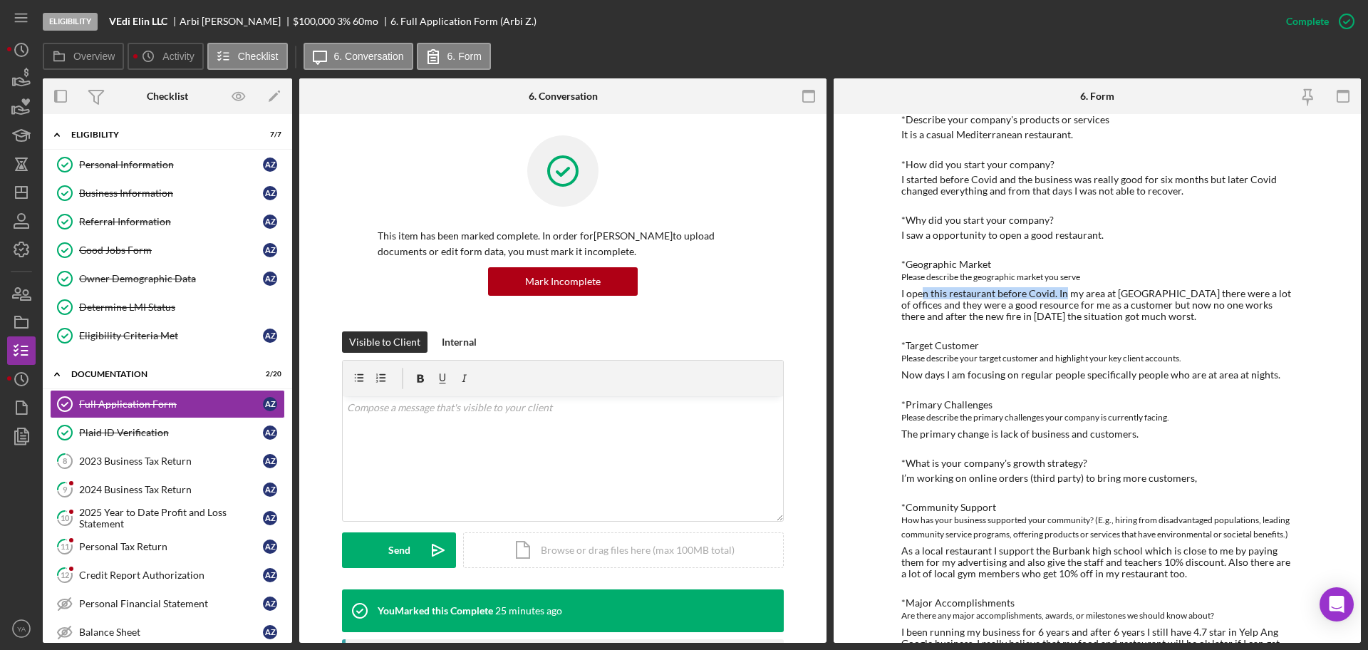
click at [1063, 291] on div "I open this restaurant before Covid. In my area at [GEOGRAPHIC_DATA] there were…" at bounding box center [1097, 305] width 392 height 34
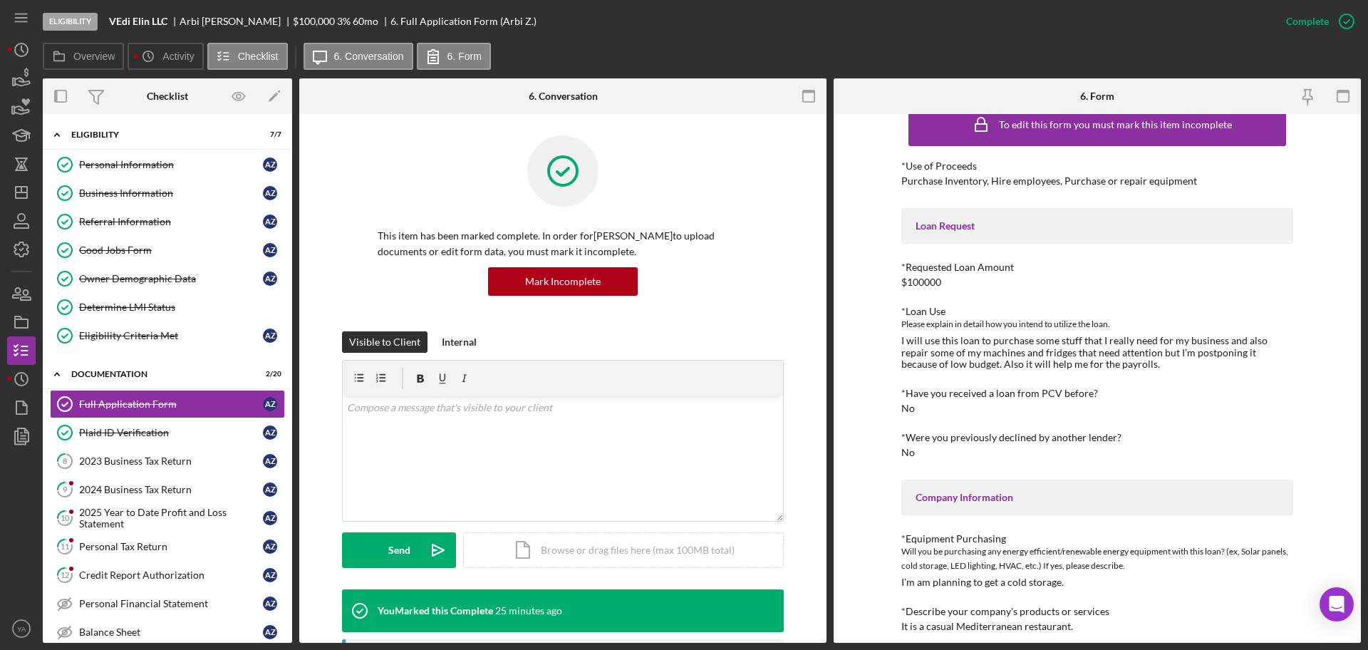
scroll to position [0, 0]
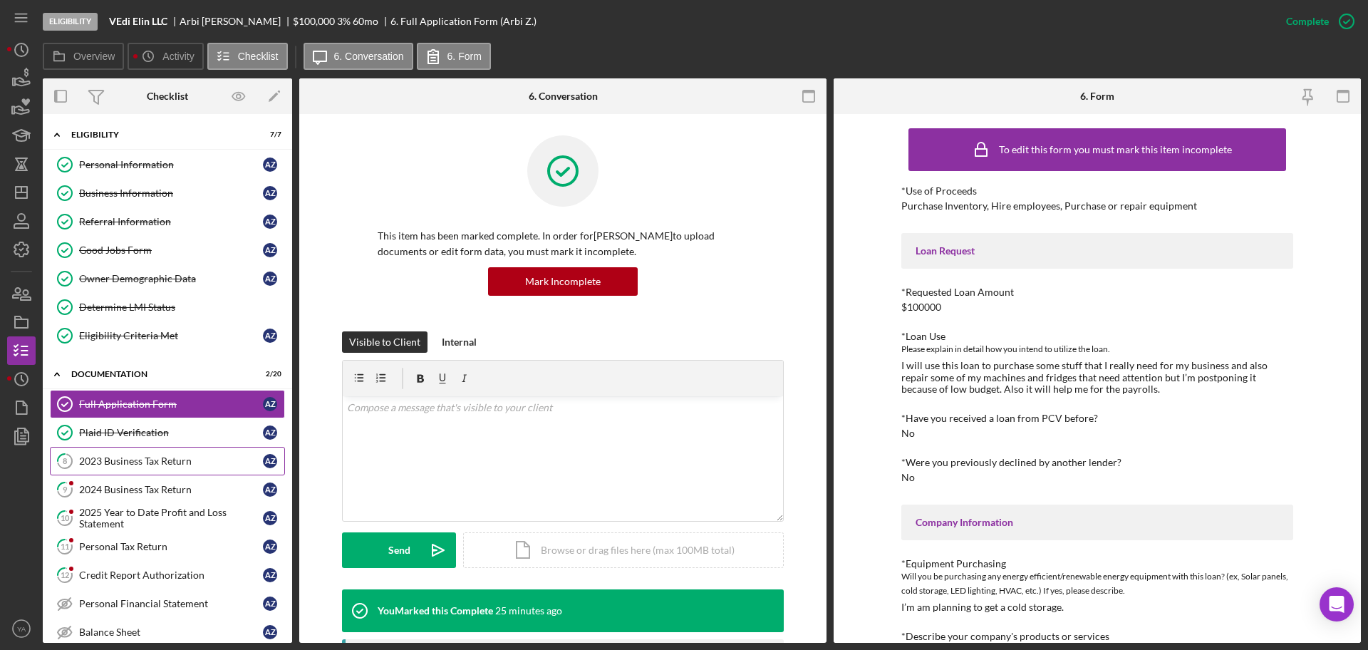
click at [157, 449] on link "8 2023 Business Tax Return A Z" at bounding box center [167, 461] width 235 height 29
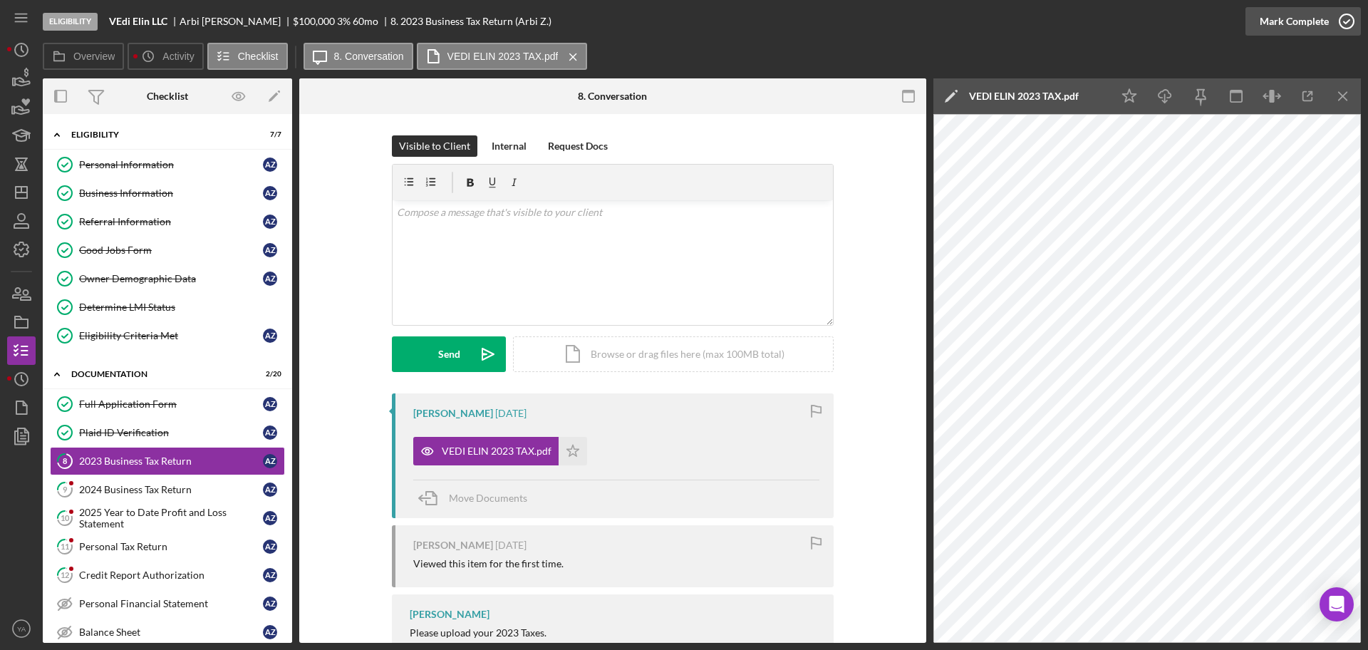
click at [1329, 23] on icon "button" at bounding box center [1347, 22] width 36 height 36
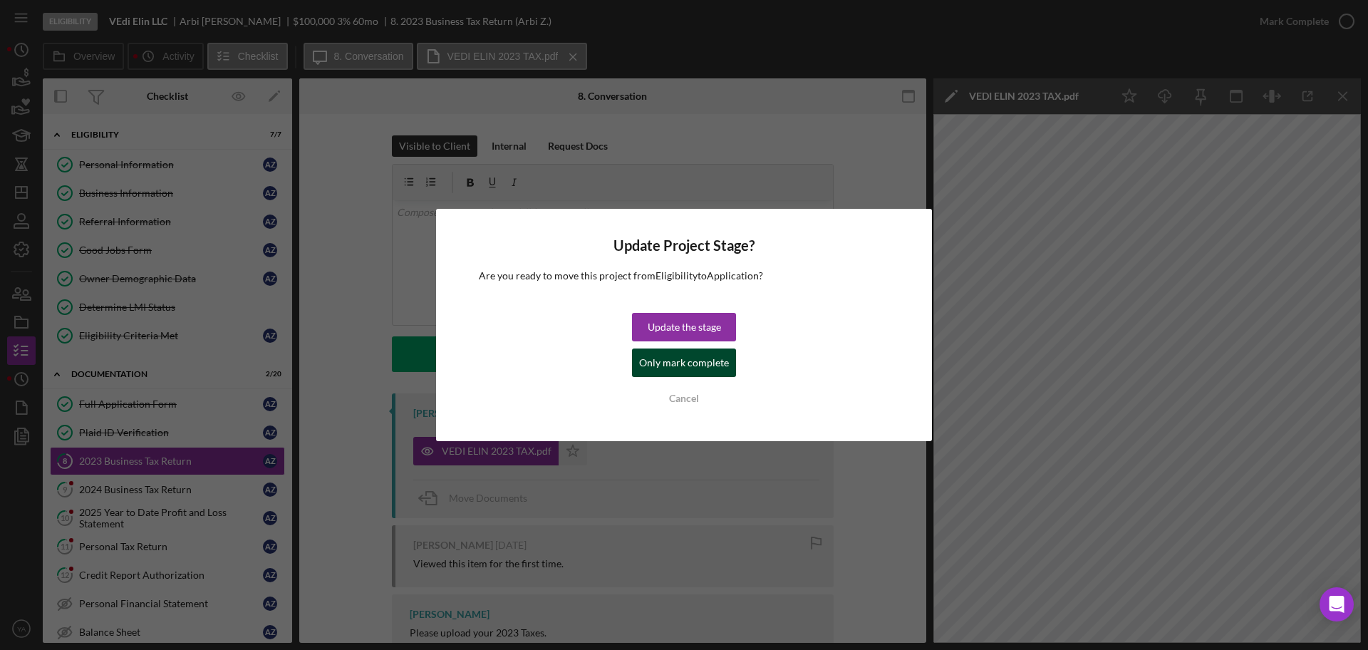
click at [725, 353] on div "Only mark complete" at bounding box center [684, 362] width 90 height 29
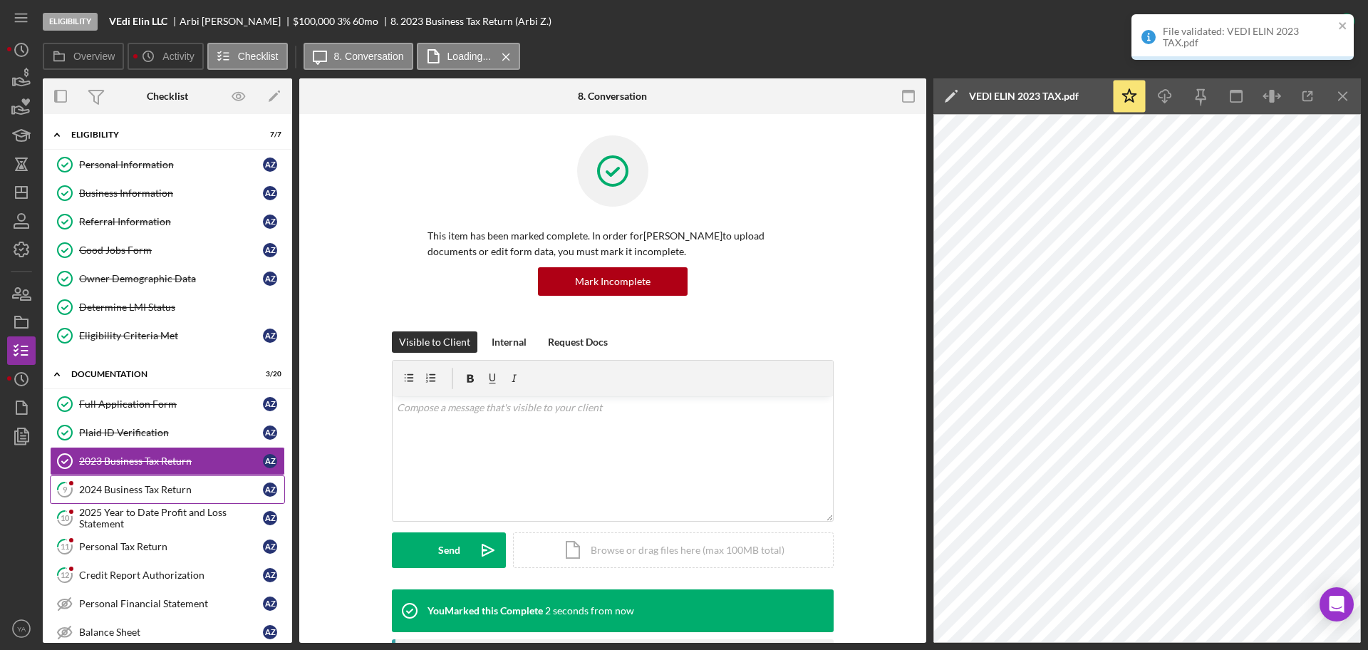
click at [141, 490] on div "2024 Business Tax Return" at bounding box center [171, 489] width 184 height 11
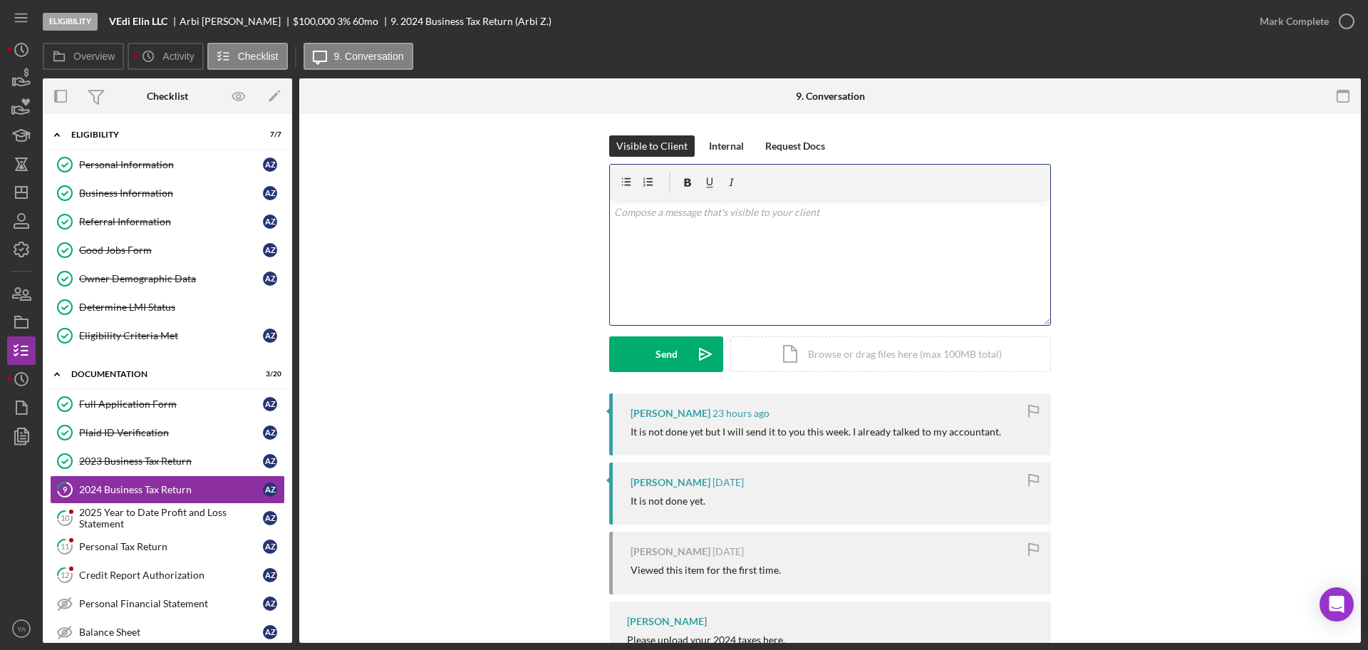
click at [753, 286] on div "v Color teal Color pink Remove color Add row above Add row below Add column bef…" at bounding box center [830, 262] width 440 height 125
click at [659, 357] on div "Send" at bounding box center [667, 354] width 22 height 36
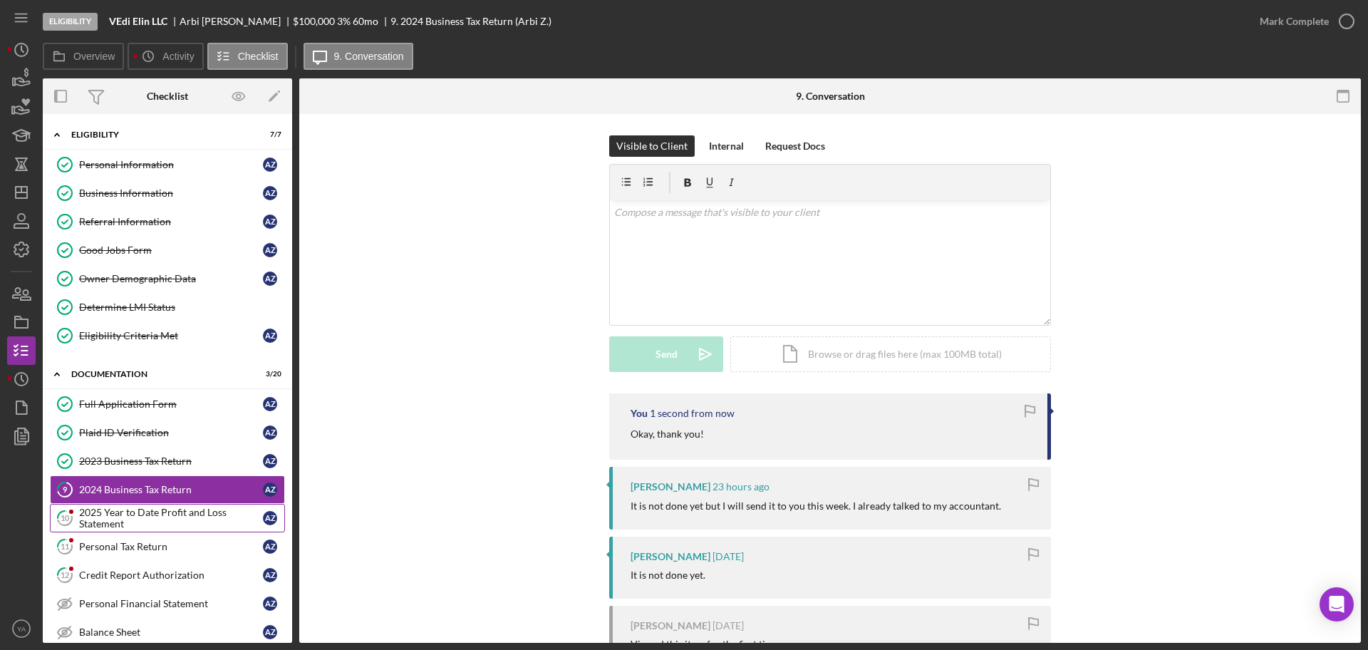
click at [138, 509] on div "2025 Year to Date Profit and Loss Statement" at bounding box center [171, 518] width 184 height 23
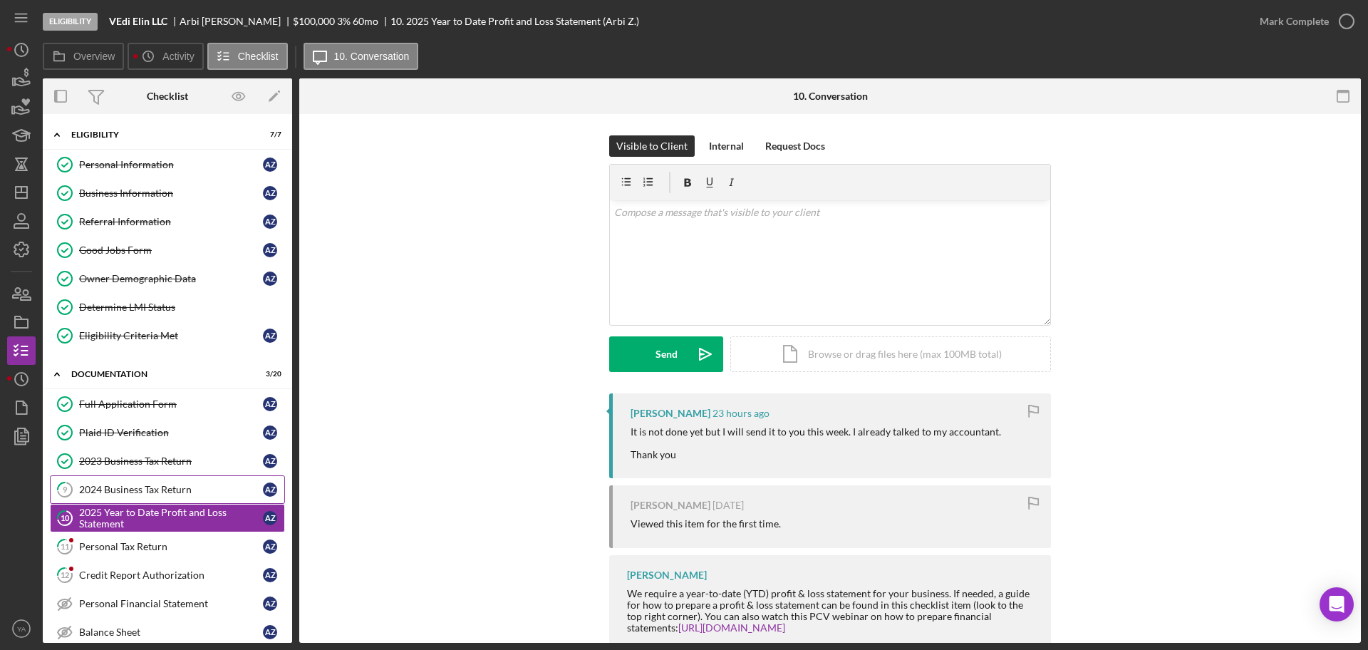
click at [197, 478] on link "9 2024 Business Tax Return A Z" at bounding box center [167, 489] width 235 height 29
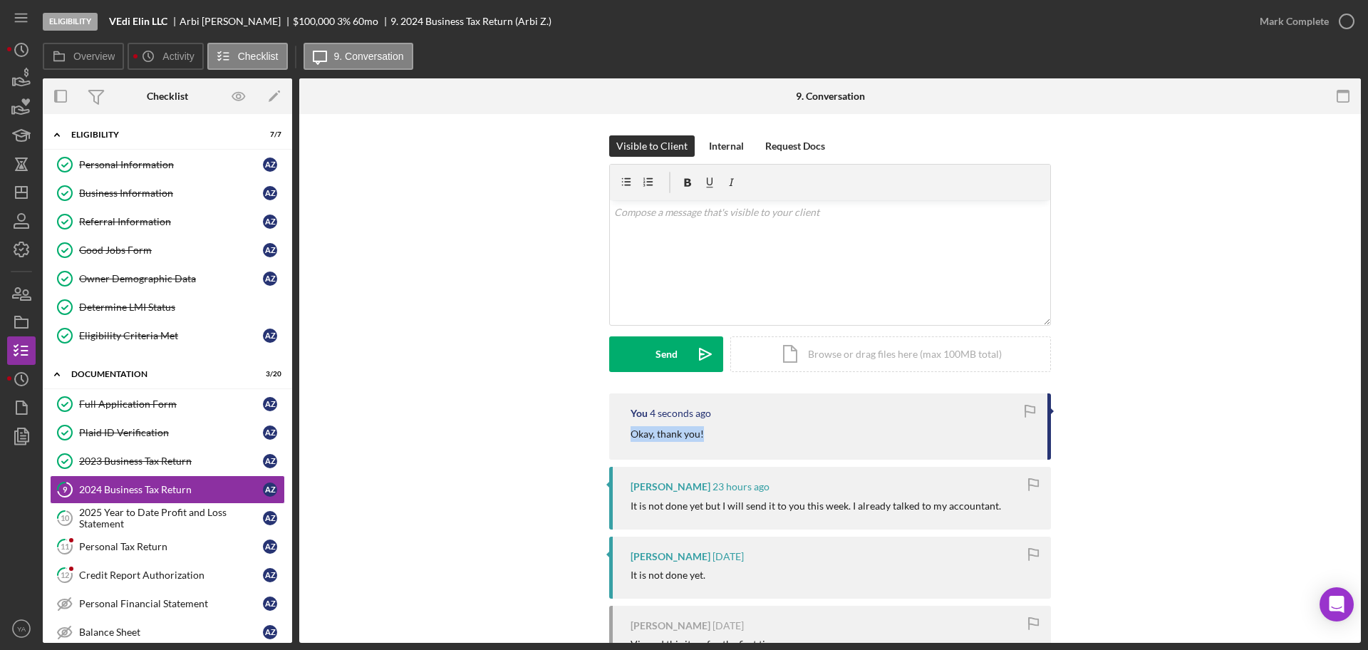
drag, startPoint x: 730, startPoint y: 438, endPoint x: 599, endPoint y: 442, distance: 131.9
click at [599, 442] on div "You 4 seconds ago Okay, thank you! [PERSON_NAME] 23 hours ago It is not done ye…" at bounding box center [830, 586] width 1019 height 386
copy p "Okay, thank you!"
drag, startPoint x: 124, startPoint y: 512, endPoint x: 271, endPoint y: 484, distance: 149.4
click at [124, 515] on div "2025 Year to Date Profit and Loss Statement" at bounding box center [171, 518] width 184 height 23
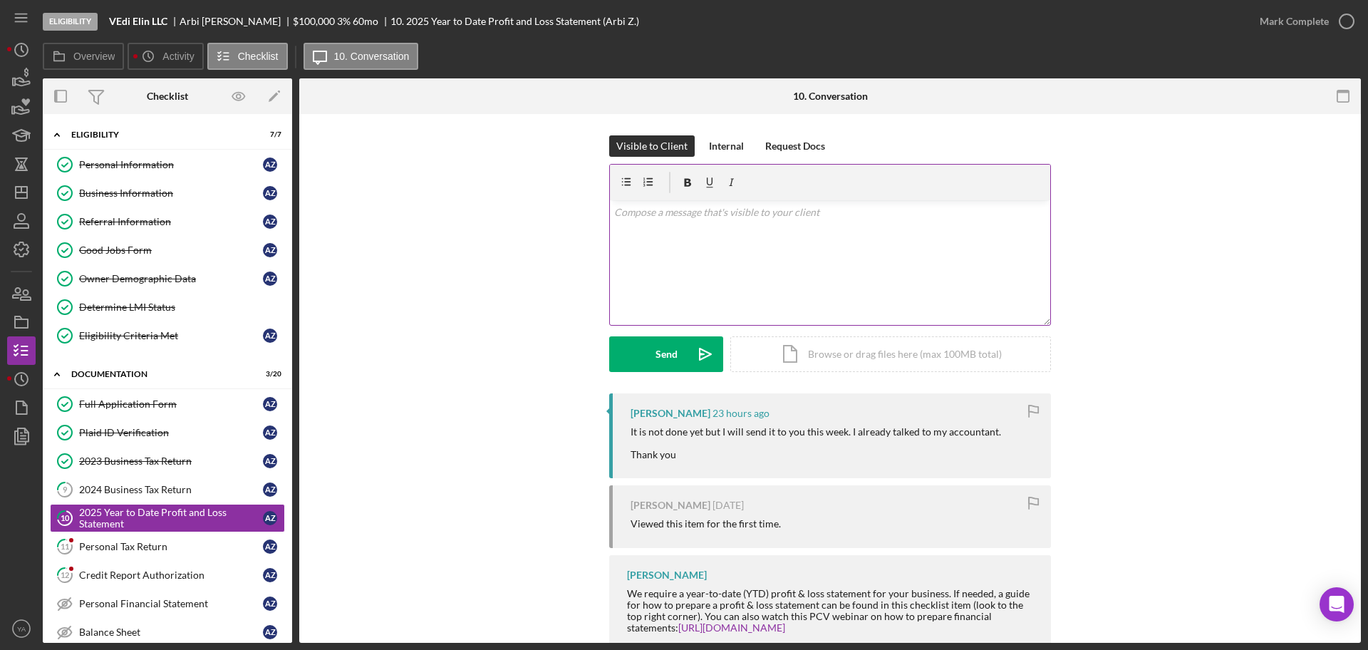
click at [772, 291] on div "v Color teal Color pink Remove color Add row above Add row below Add column bef…" at bounding box center [830, 262] width 440 height 125
click at [679, 356] on button "Send Icon/icon-invite-send" at bounding box center [666, 354] width 114 height 36
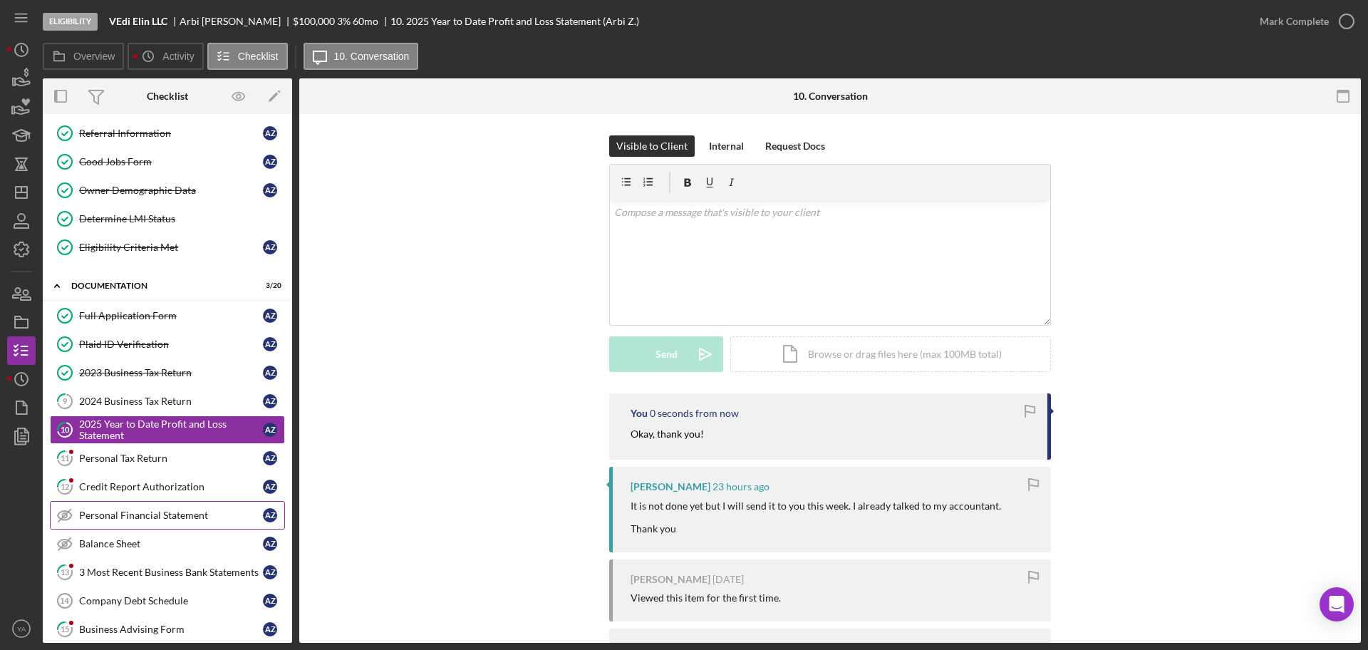
scroll to position [89, 0]
click at [174, 448] on link "11 Personal Tax Return A Z" at bounding box center [167, 457] width 235 height 29
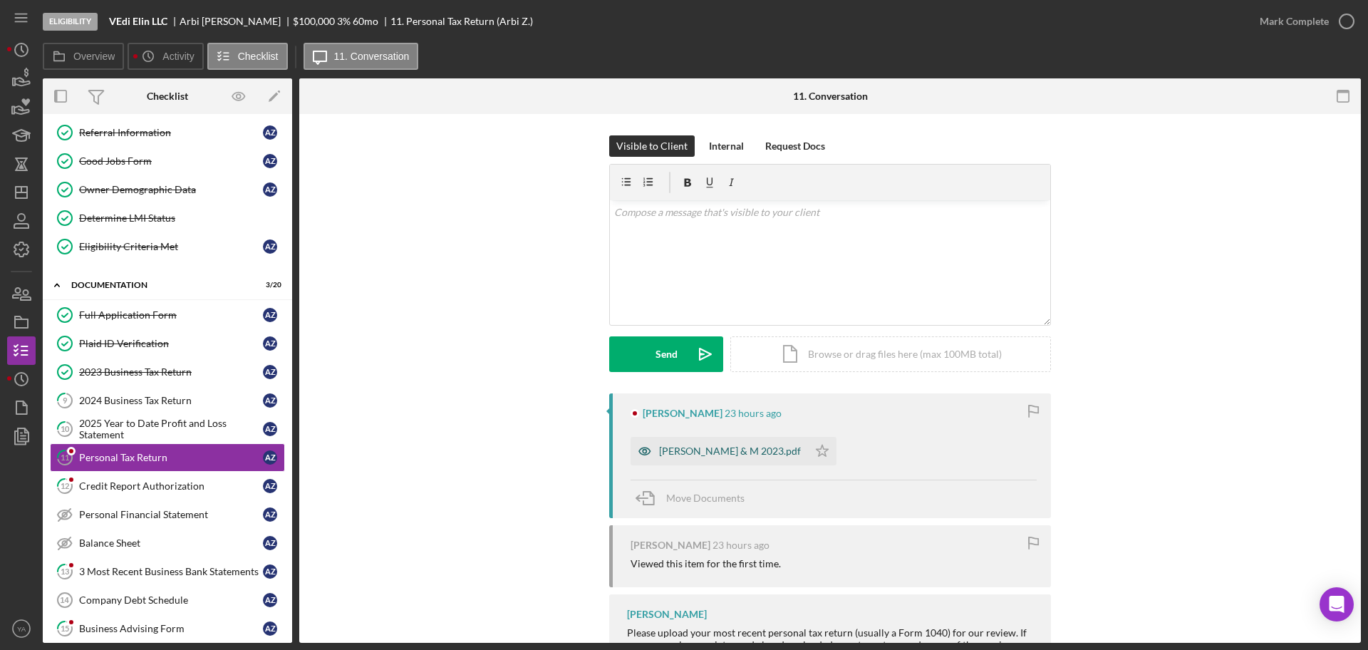
click at [723, 453] on div "[PERSON_NAME] & M 2023.pdf" at bounding box center [730, 450] width 142 height 11
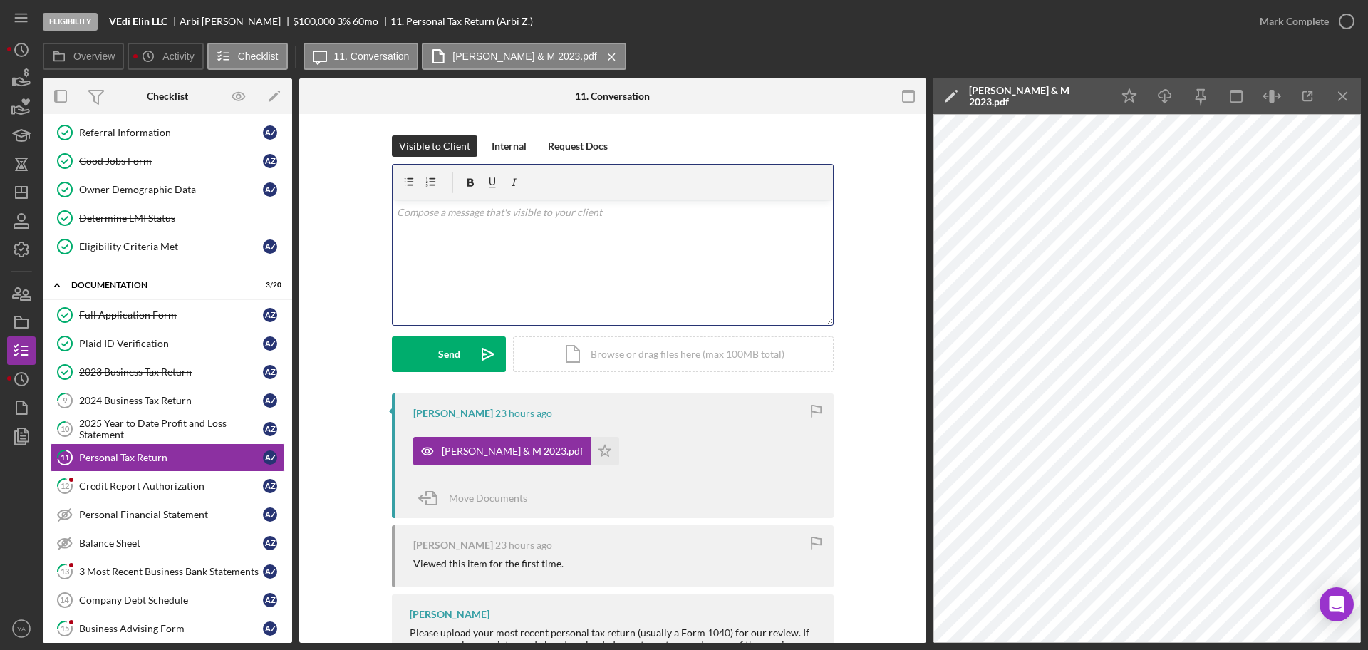
click at [625, 288] on div "v Color teal Color pink Remove color Add row above Add row below Add column bef…" at bounding box center [613, 262] width 440 height 125
click at [466, 244] on p "Hi [PERSON_NAME], Please attache dthe 2024 return." at bounding box center [613, 229] width 433 height 48
click at [540, 253] on div "v Color teal Color pink Remove color Add row above Add row below Add column bef…" at bounding box center [613, 262] width 440 height 125
click at [469, 242] on p "Hi [PERSON_NAME], Please attach the 2024 return." at bounding box center [613, 229] width 433 height 48
click at [716, 247] on p "Hi [PERSON_NAME], Please attach the most recent tax return which will be the 20…" at bounding box center [613, 229] width 433 height 48
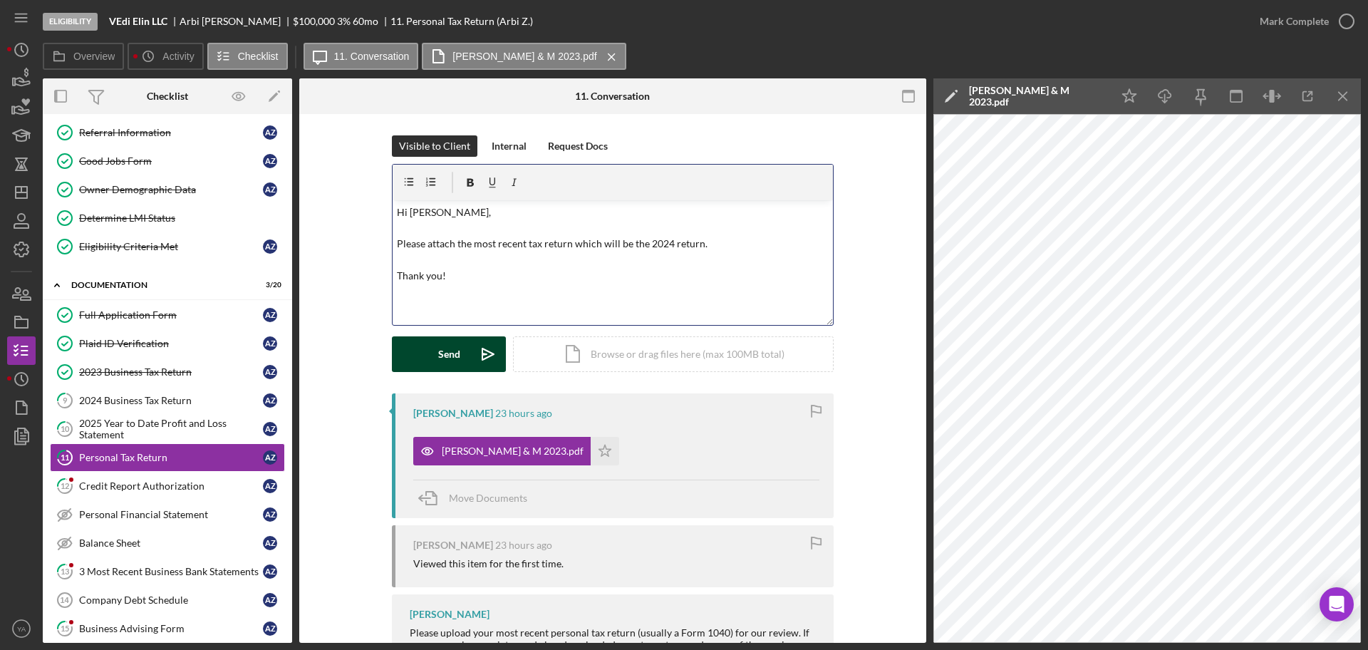
click at [449, 340] on div "Send" at bounding box center [449, 354] width 22 height 36
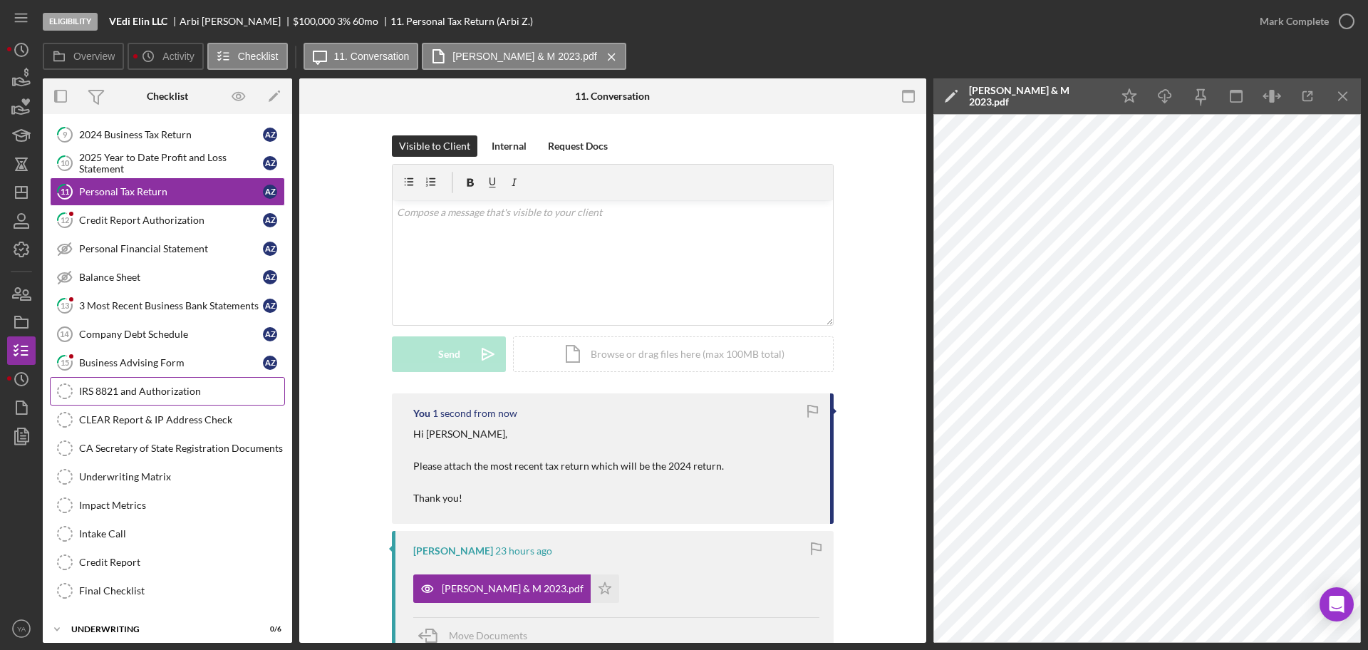
scroll to position [356, 0]
click at [169, 214] on div "Credit Report Authorization" at bounding box center [171, 218] width 184 height 11
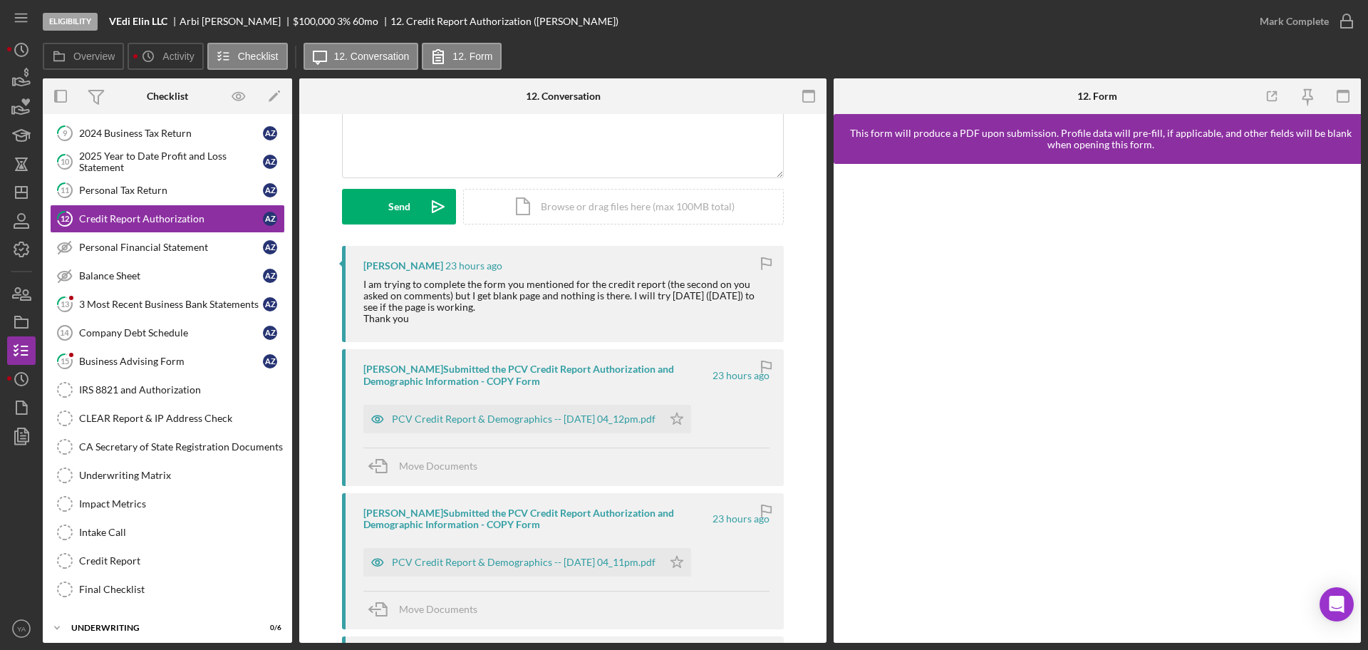
scroll to position [178, 0]
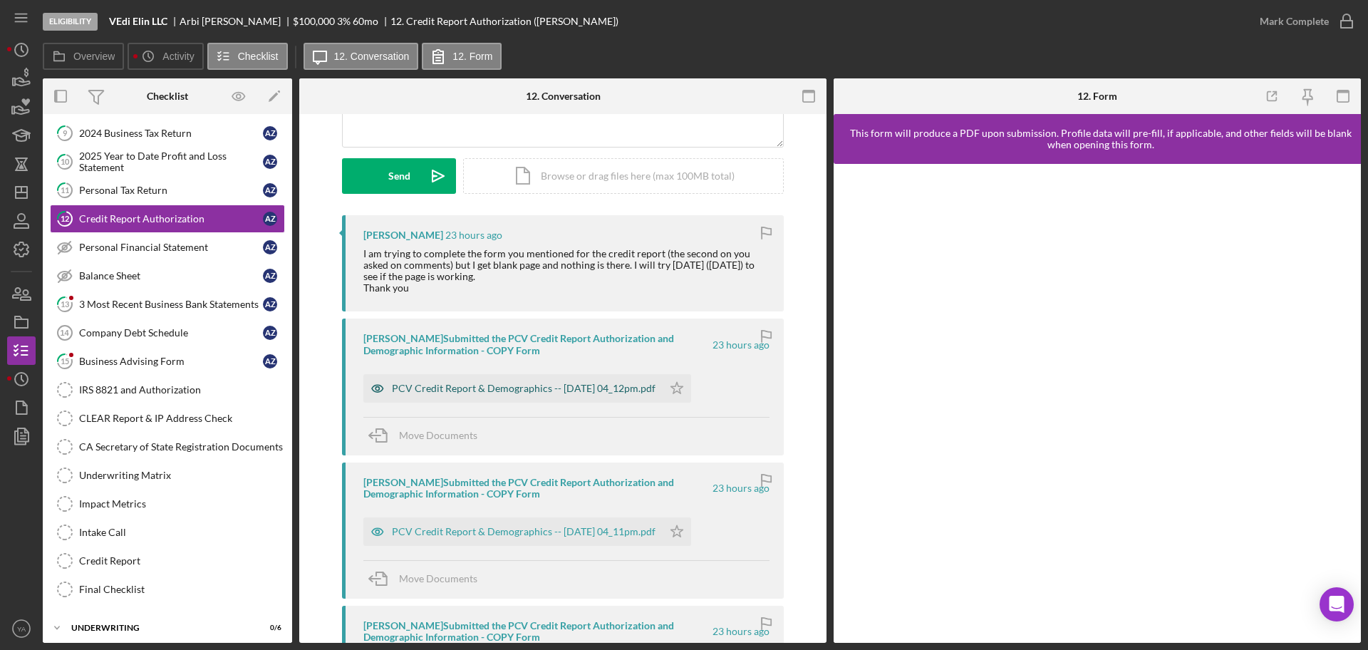
click at [434, 384] on div "PCV Credit Report & Demographics -- [DATE] 04_12pm.pdf" at bounding box center [524, 388] width 264 height 11
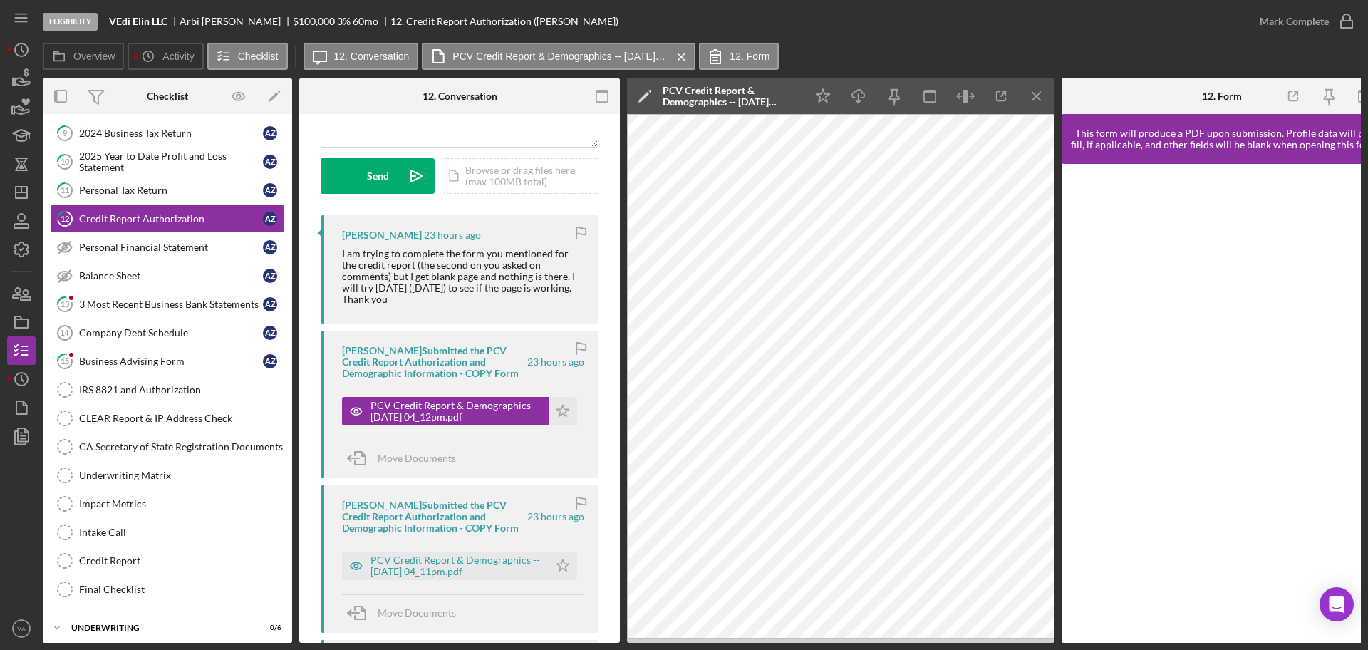
click at [551, 395] on div "PCV Credit Report & Demographics -- [DATE] 04_12pm.pdf Icon/Star" at bounding box center [463, 408] width 242 height 36
click at [431, 569] on div "PCV Credit Report & Demographics -- [DATE] 04_11pm.pdf" at bounding box center [456, 565] width 171 height 23
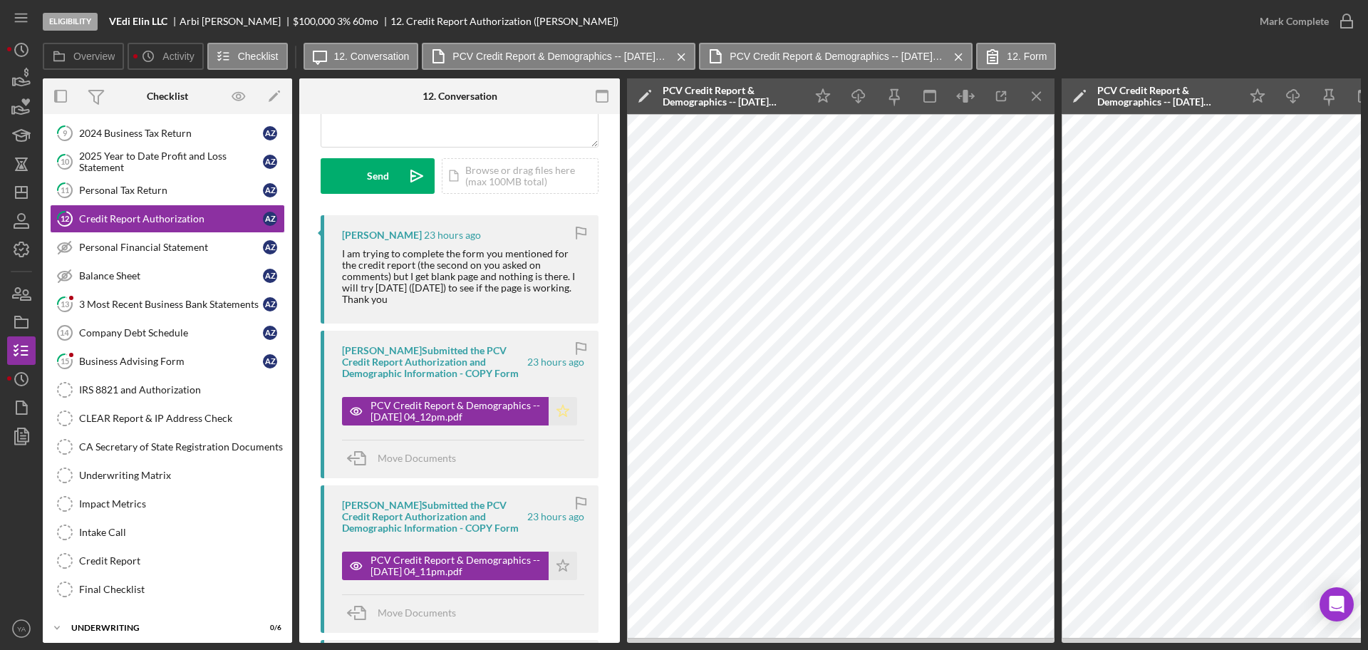
click at [557, 414] on icon "Icon/Star" at bounding box center [563, 411] width 29 height 29
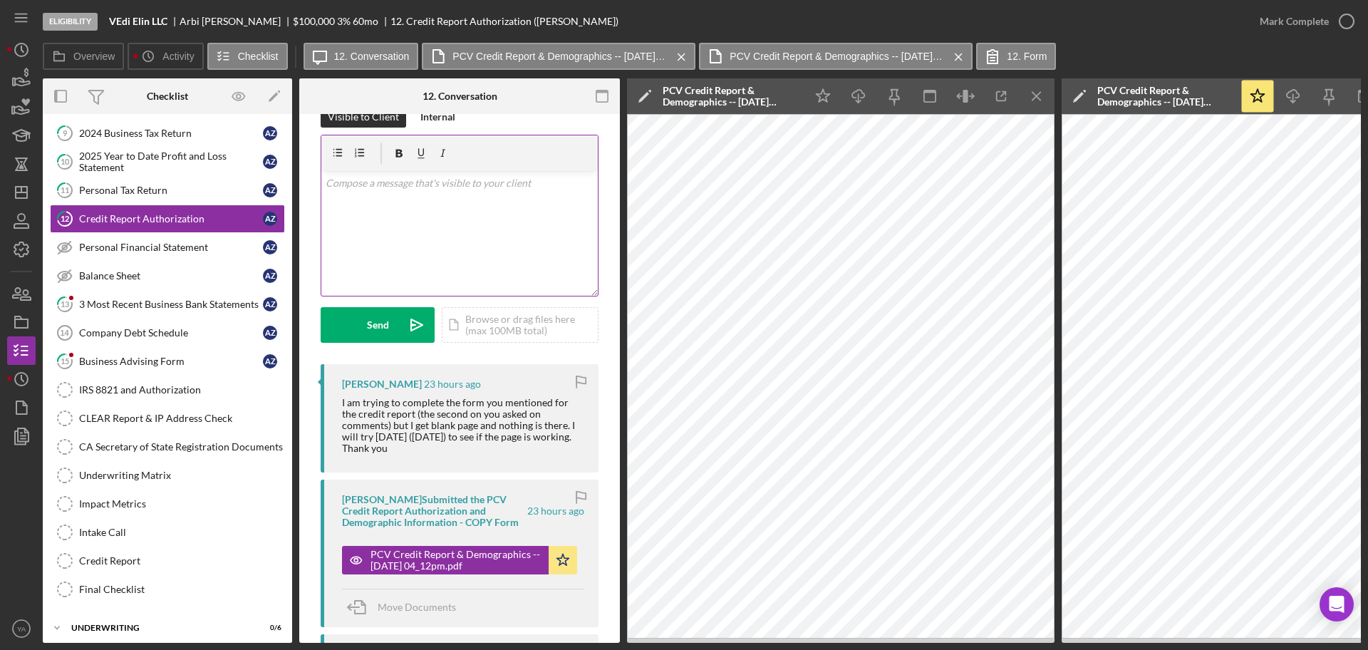
scroll to position [0, 0]
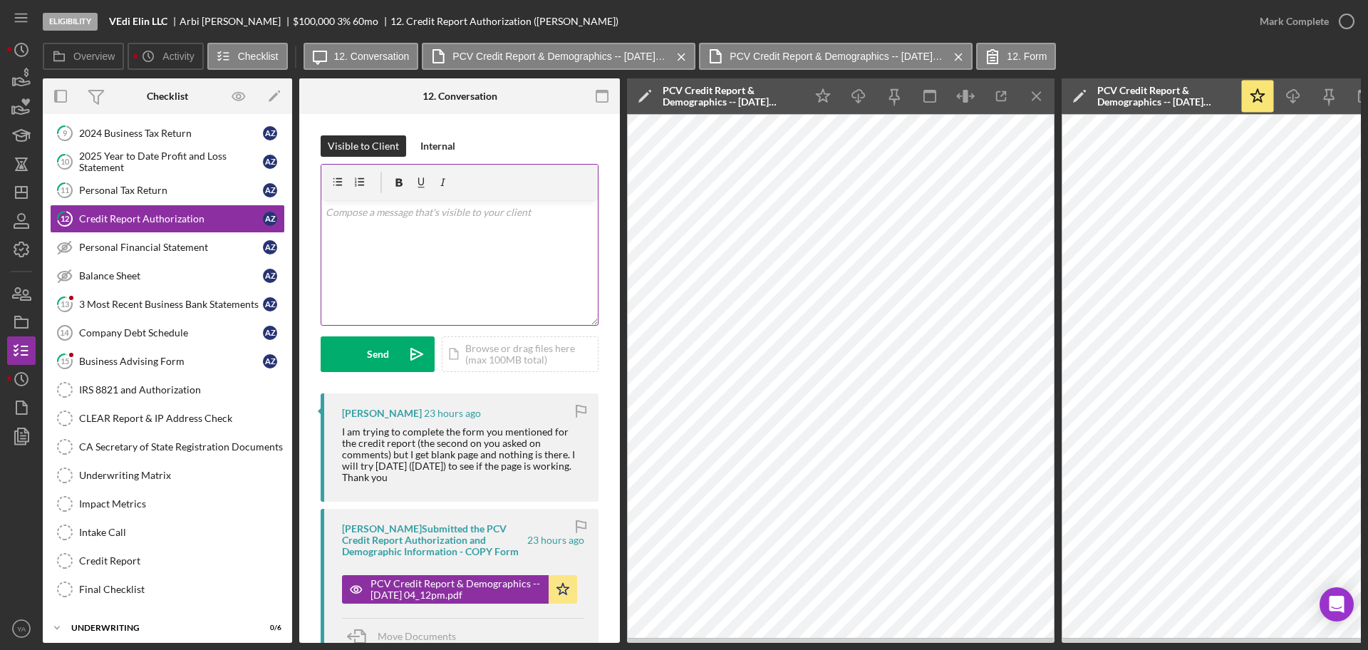
click at [495, 260] on div "v Color teal Color pink Remove color Add row above Add row below Add column bef…" at bounding box center [459, 262] width 276 height 125
click at [474, 212] on p "I have received the form on my end thank you!" at bounding box center [460, 213] width 269 height 16
click at [480, 216] on p "I have received the form on my end thank you!" at bounding box center [460, 213] width 269 height 16
click at [557, 217] on p "I have received the form on my end ,thank you!" at bounding box center [460, 213] width 269 height 16
click at [400, 356] on icon "Icon/icon-invite-send" at bounding box center [417, 354] width 36 height 36
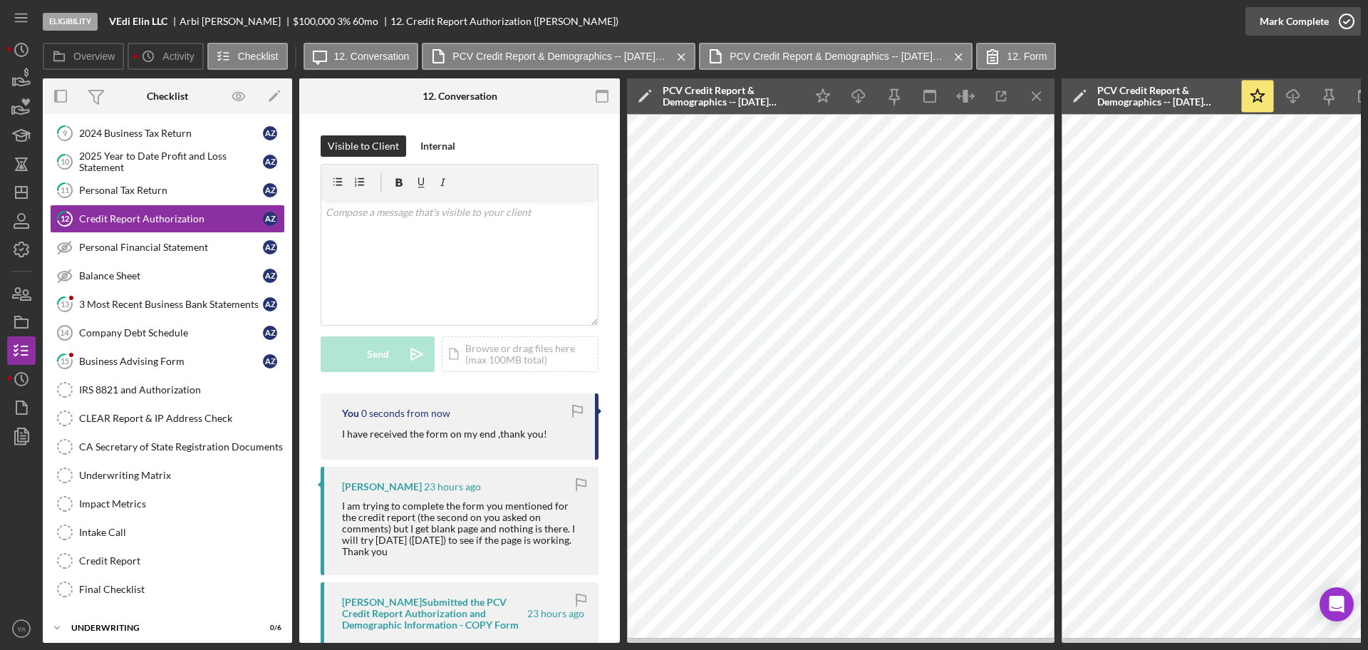
click at [1355, 20] on icon "button" at bounding box center [1347, 22] width 36 height 36
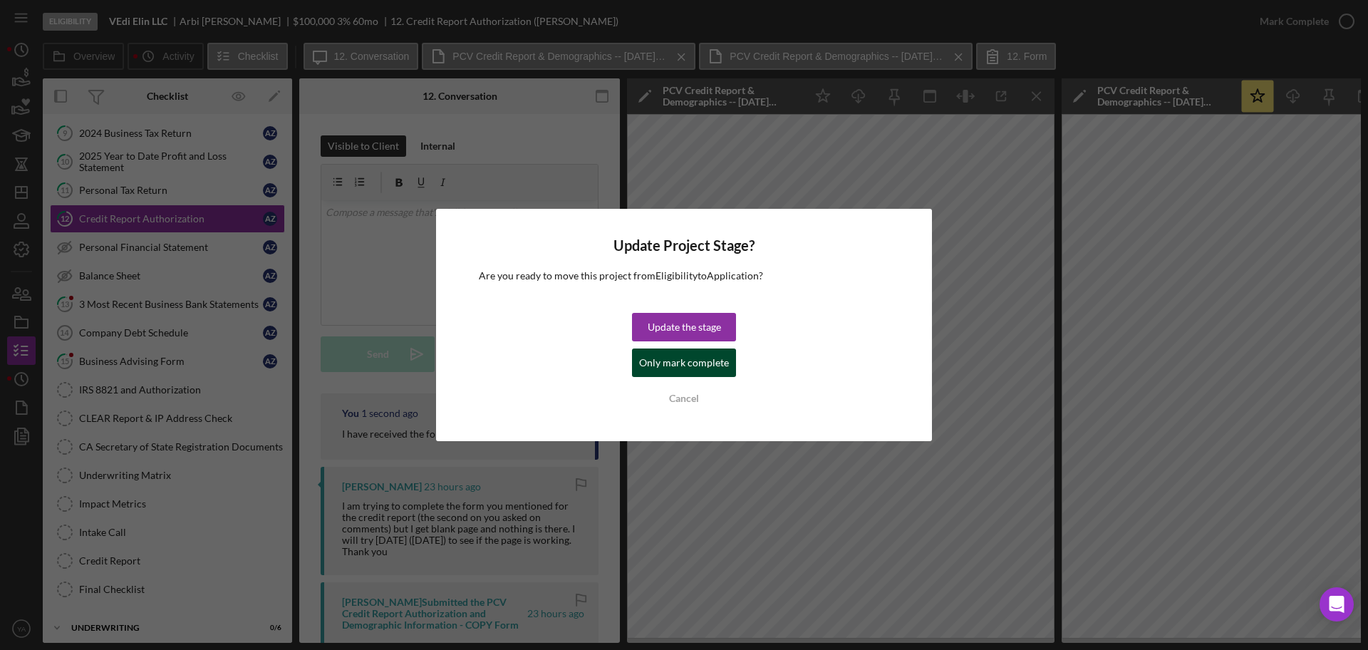
click at [703, 368] on div "Only mark complete" at bounding box center [684, 362] width 90 height 29
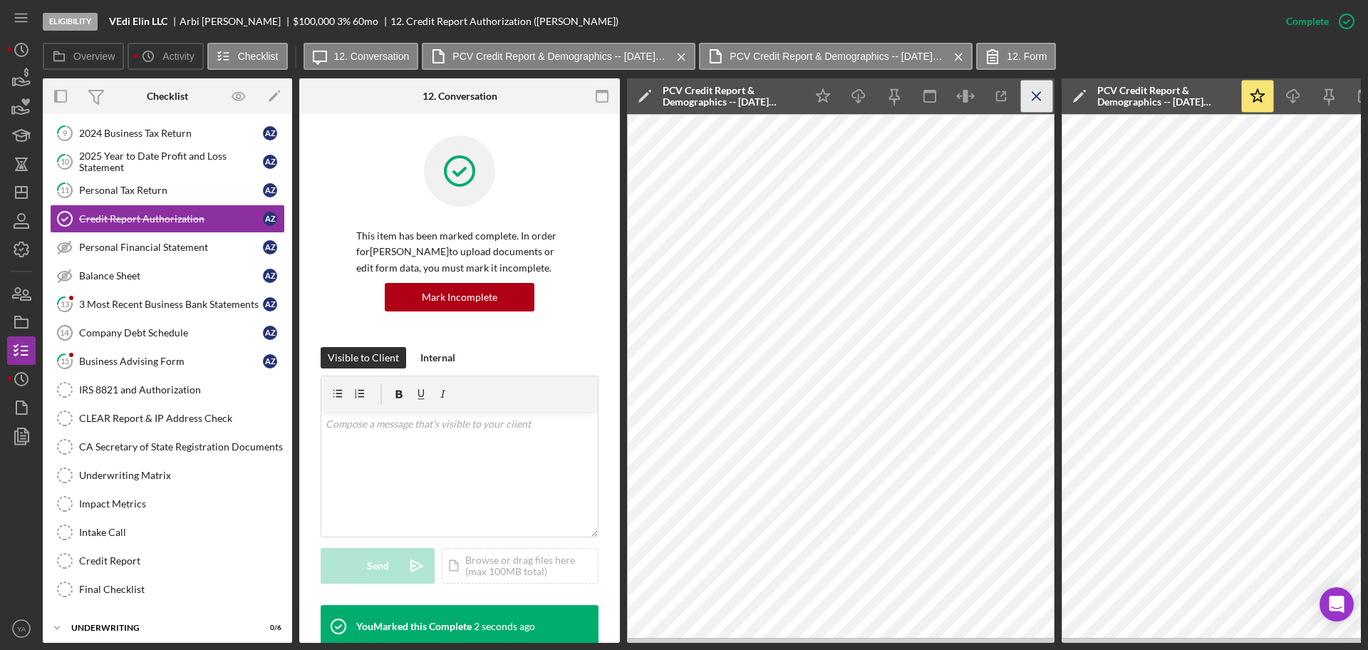
click at [1046, 91] on icon "Icon/Menu Close" at bounding box center [1037, 97] width 32 height 32
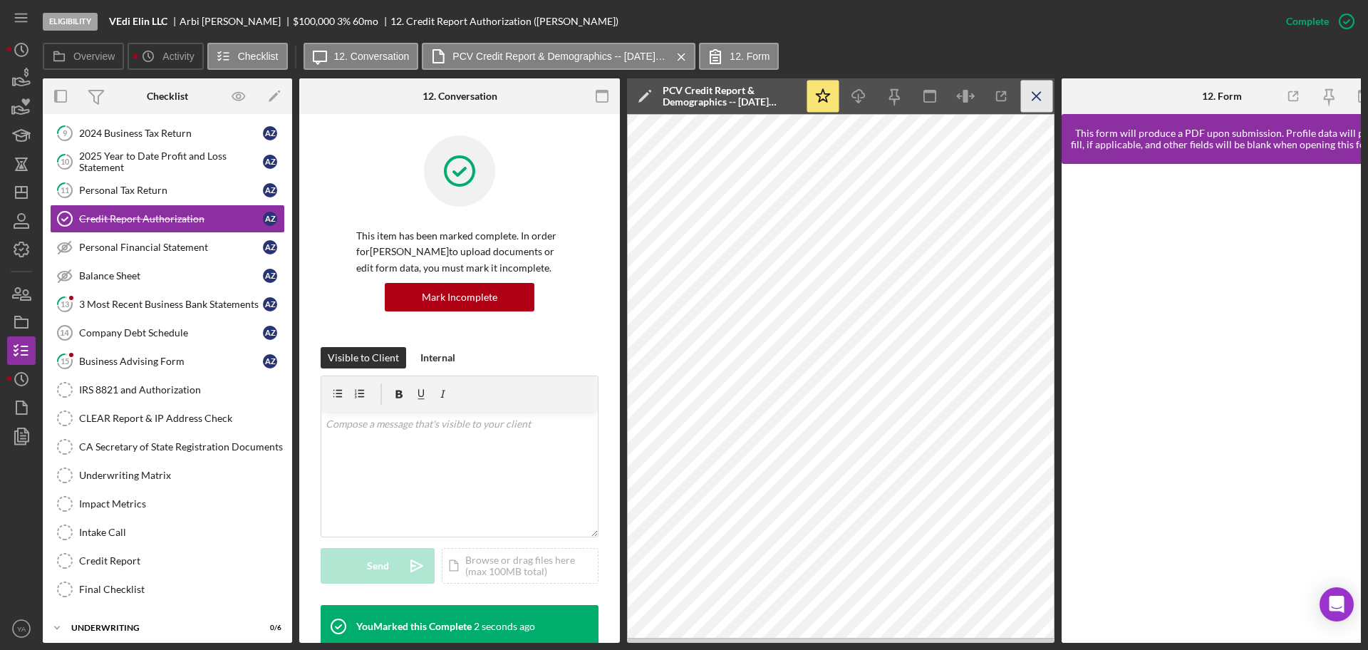
click at [1044, 92] on icon "Icon/Menu Close" at bounding box center [1037, 97] width 32 height 32
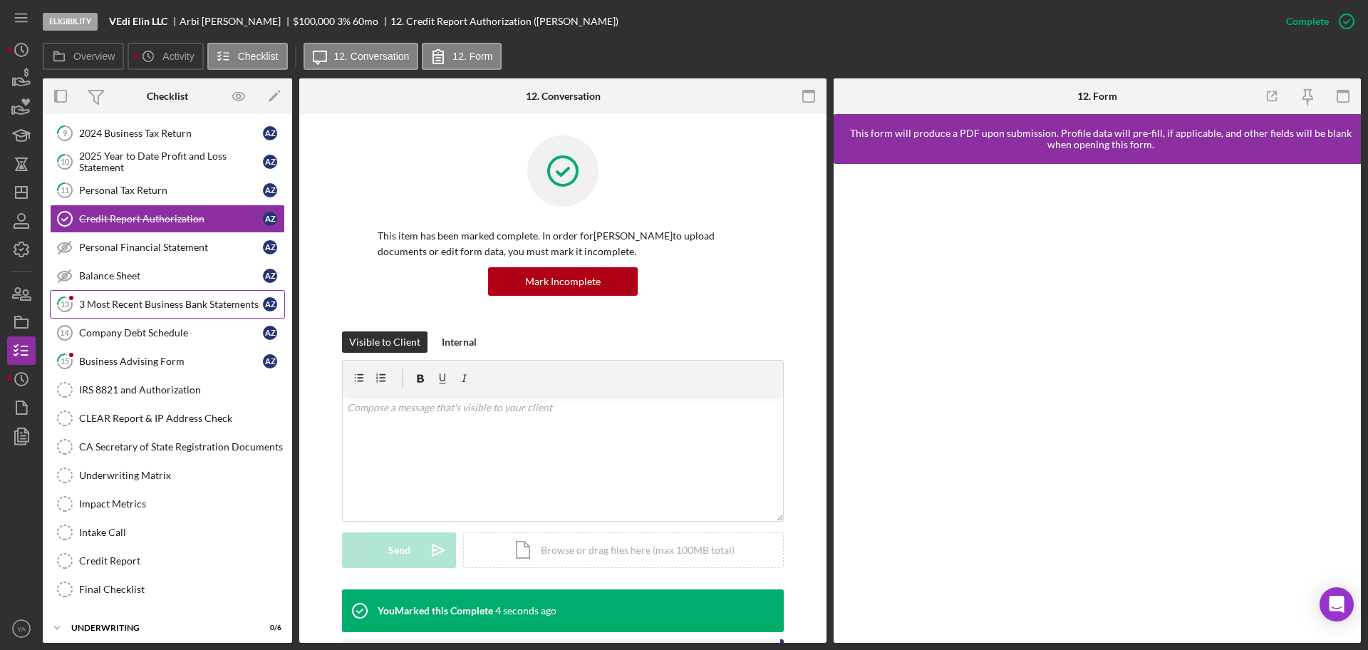
click at [166, 306] on div "3 Most Recent Business Bank Statements" at bounding box center [171, 304] width 184 height 11
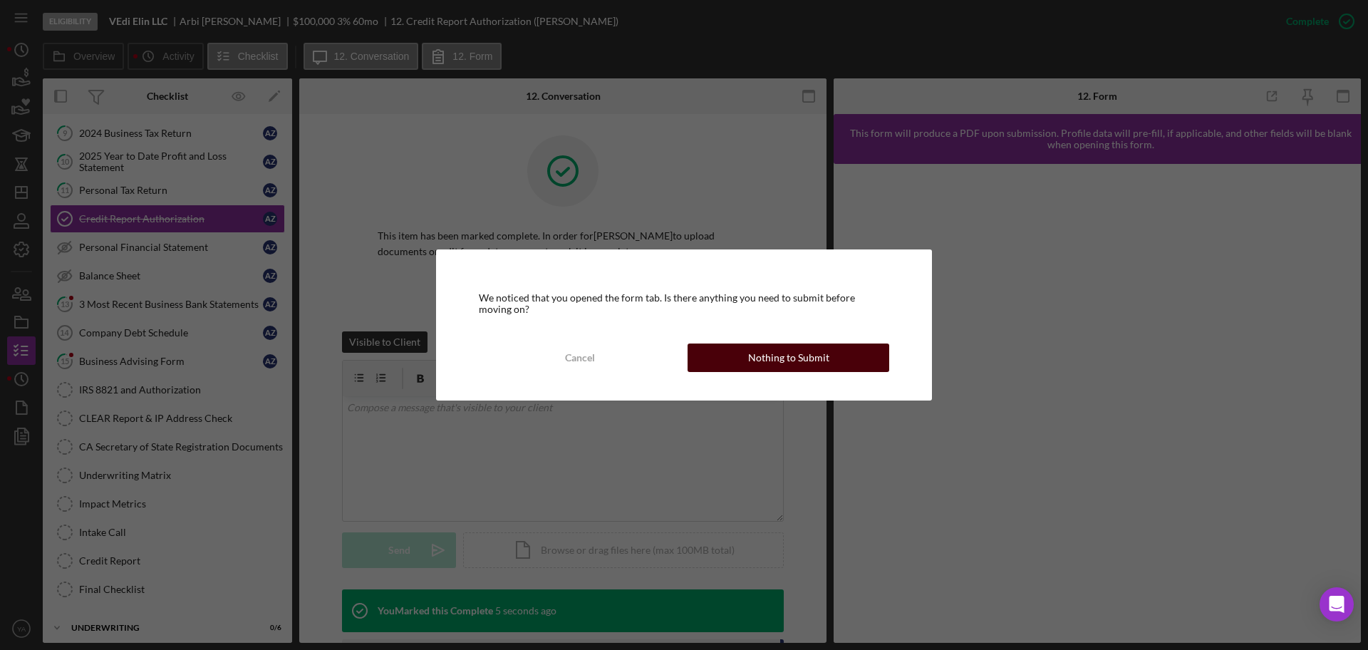
click at [775, 356] on div "Nothing to Submit" at bounding box center [788, 357] width 81 height 29
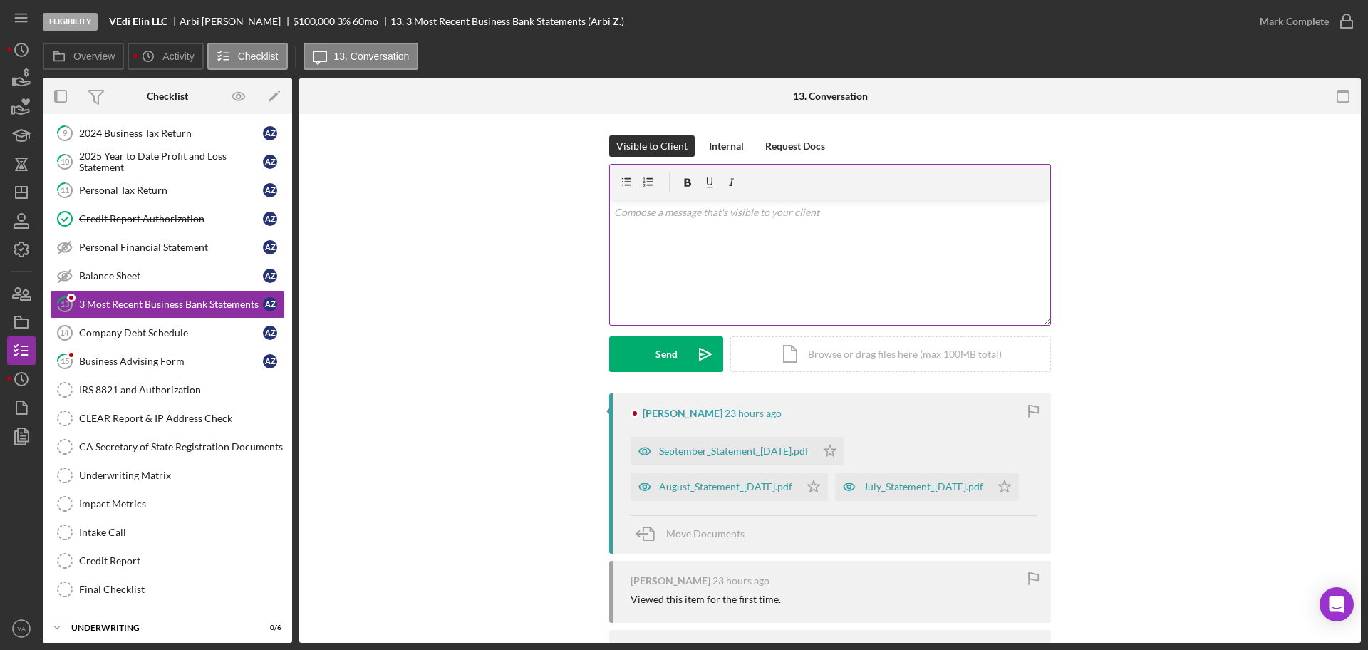
click at [780, 255] on div "v Color teal Color pink Remove color Add row above Add row below Add column bef…" at bounding box center [830, 262] width 440 height 125
click at [729, 241] on p "Hi [PERSON_NAME], Could you also provide the business bank statements for befor…" at bounding box center [830, 229] width 433 height 48
click at [857, 243] on p "Hi [PERSON_NAME], Could you also provide the business bank statements for befor…" at bounding box center [830, 229] width 433 height 48
click at [928, 257] on p "Hi [PERSON_NAME], Could you also provide the business bank statements for 3 mon…" at bounding box center [830, 237] width 433 height 64
click at [716, 277] on div "v Color teal Color pink Remove color Add row above Add row below Add column bef…" at bounding box center [830, 262] width 440 height 125
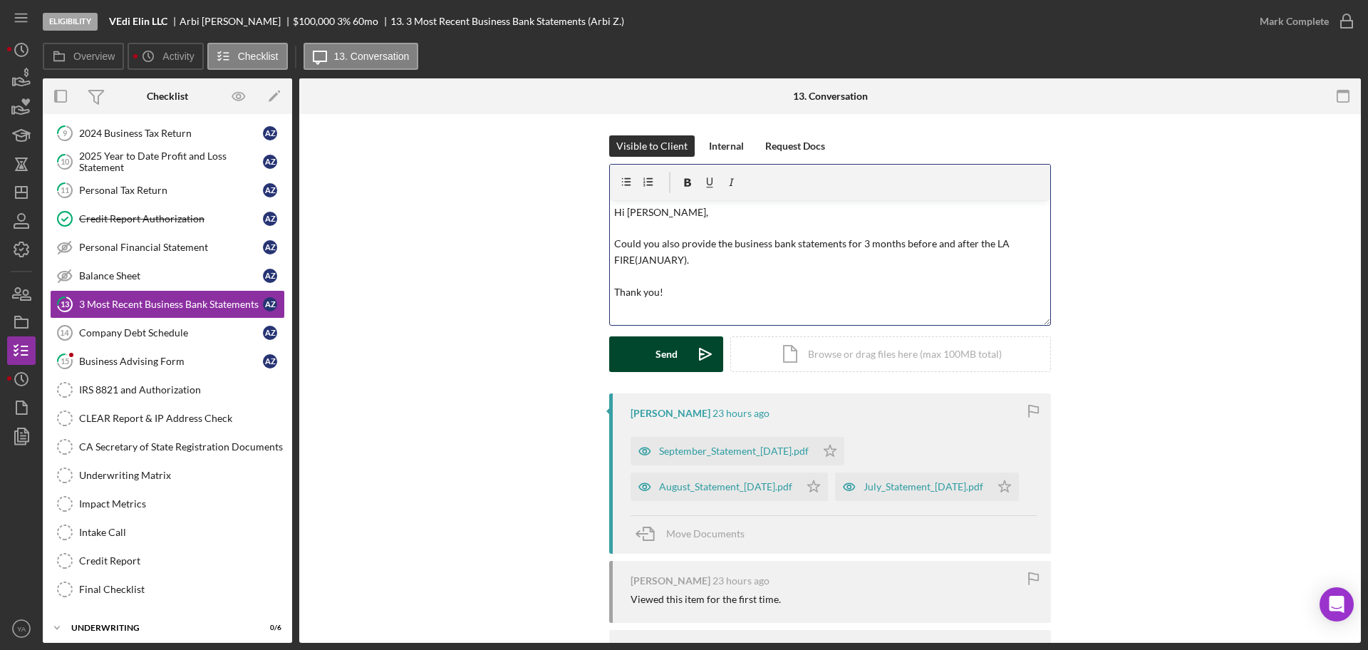
click at [671, 345] on div "Send" at bounding box center [667, 354] width 22 height 36
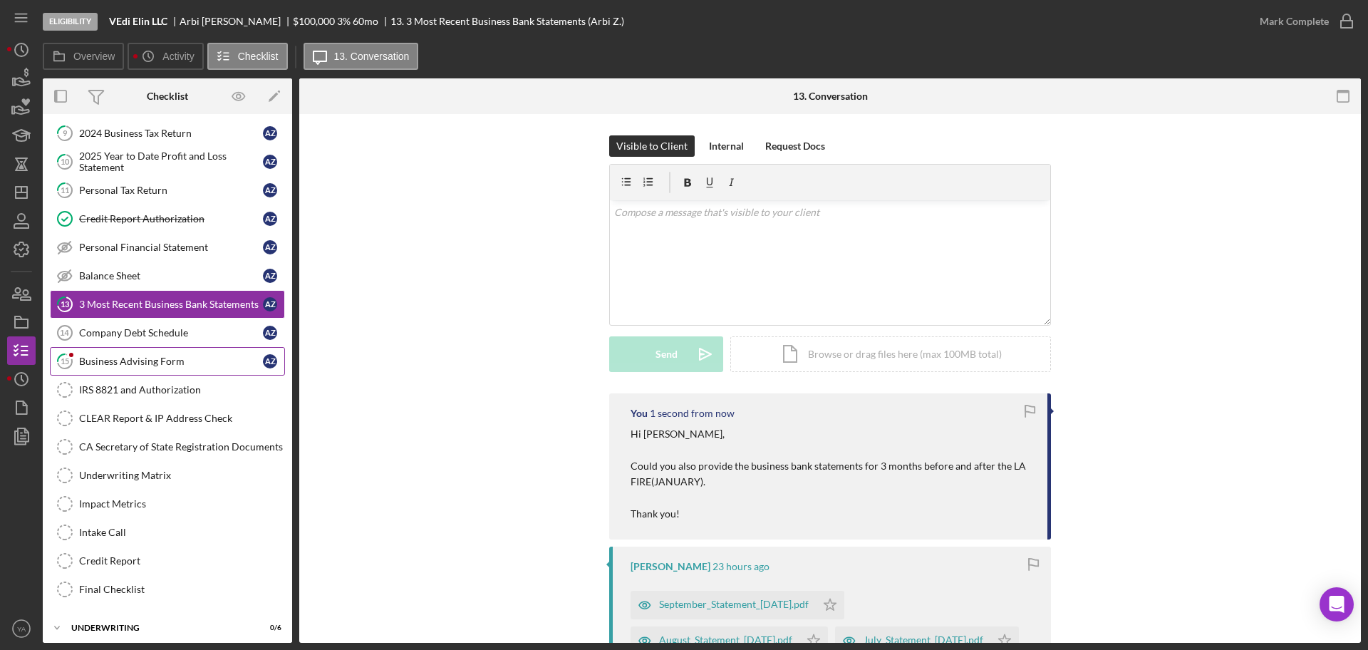
click at [181, 359] on div "Business Advising Form" at bounding box center [171, 361] width 184 height 11
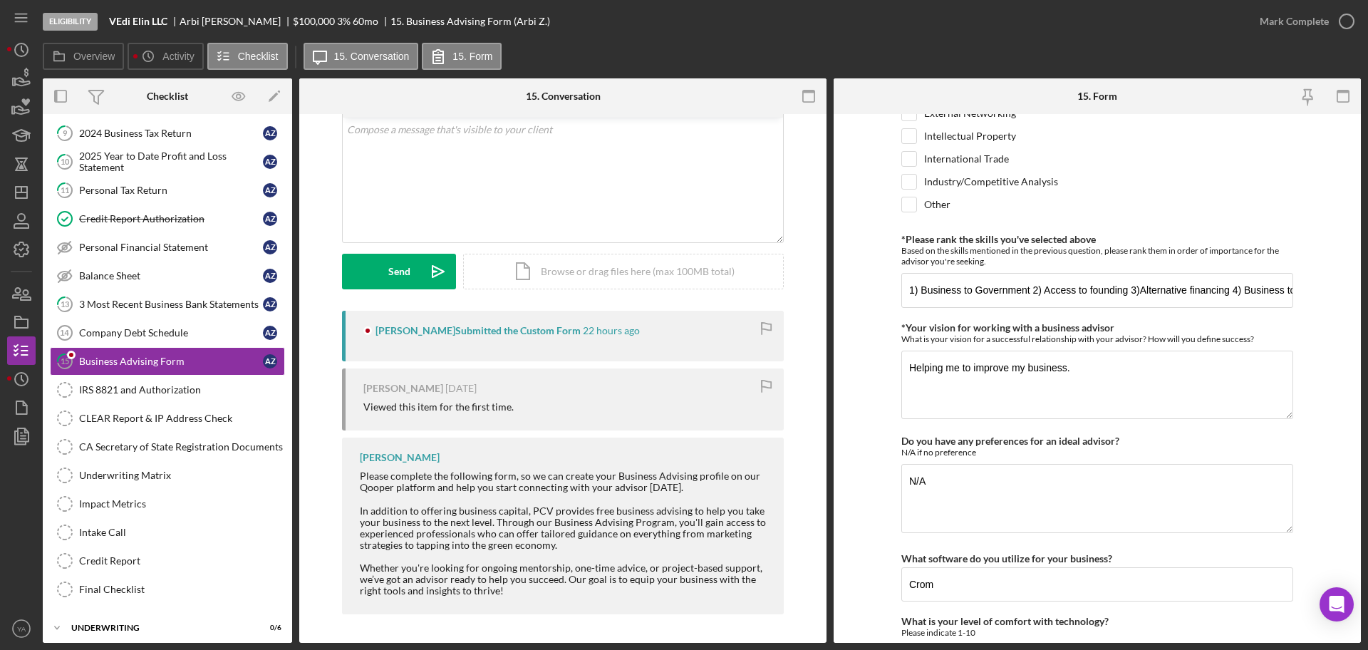
scroll to position [1194, 0]
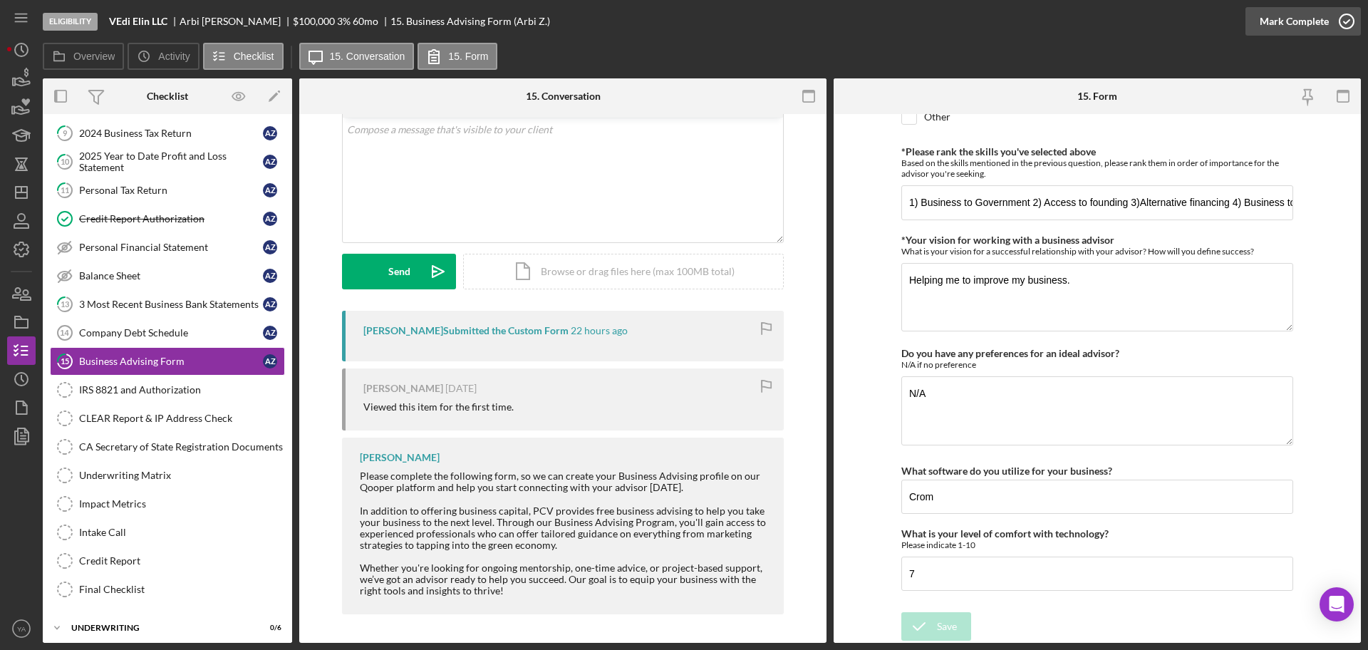
click at [1340, 21] on icon "button" at bounding box center [1347, 22] width 36 height 36
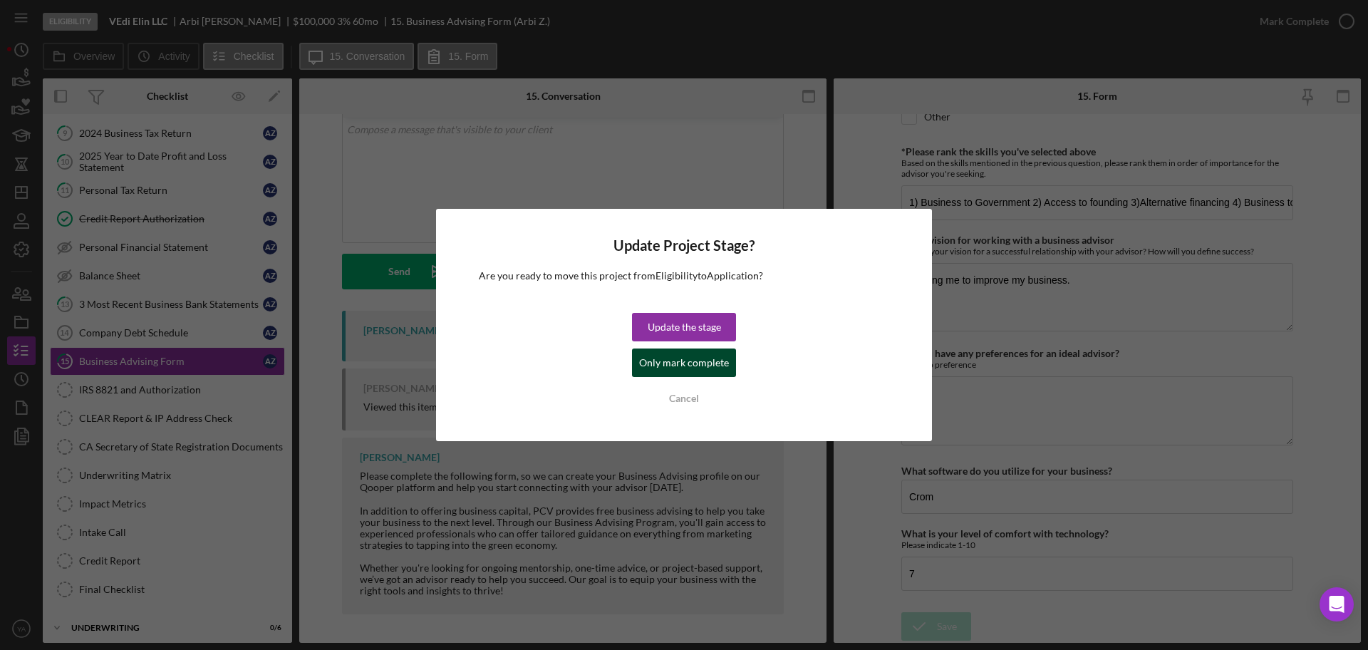
click at [676, 360] on div "Only mark complete" at bounding box center [684, 362] width 90 height 29
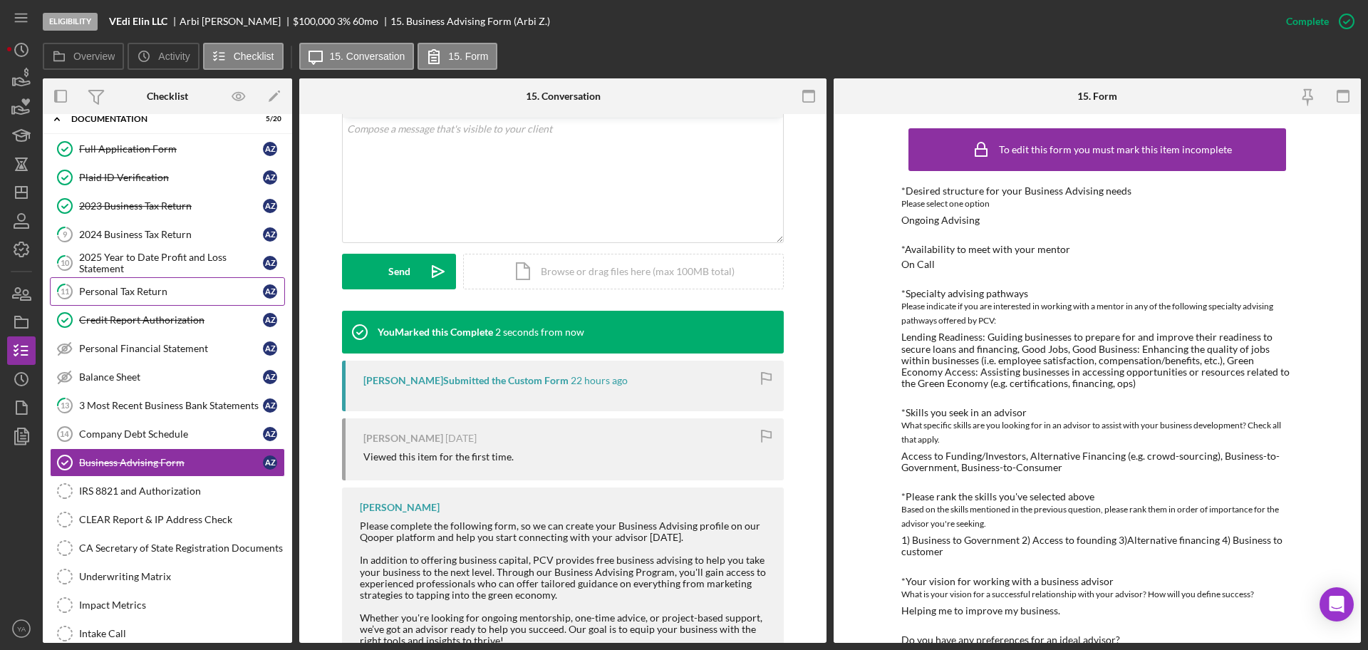
scroll to position [178, 0]
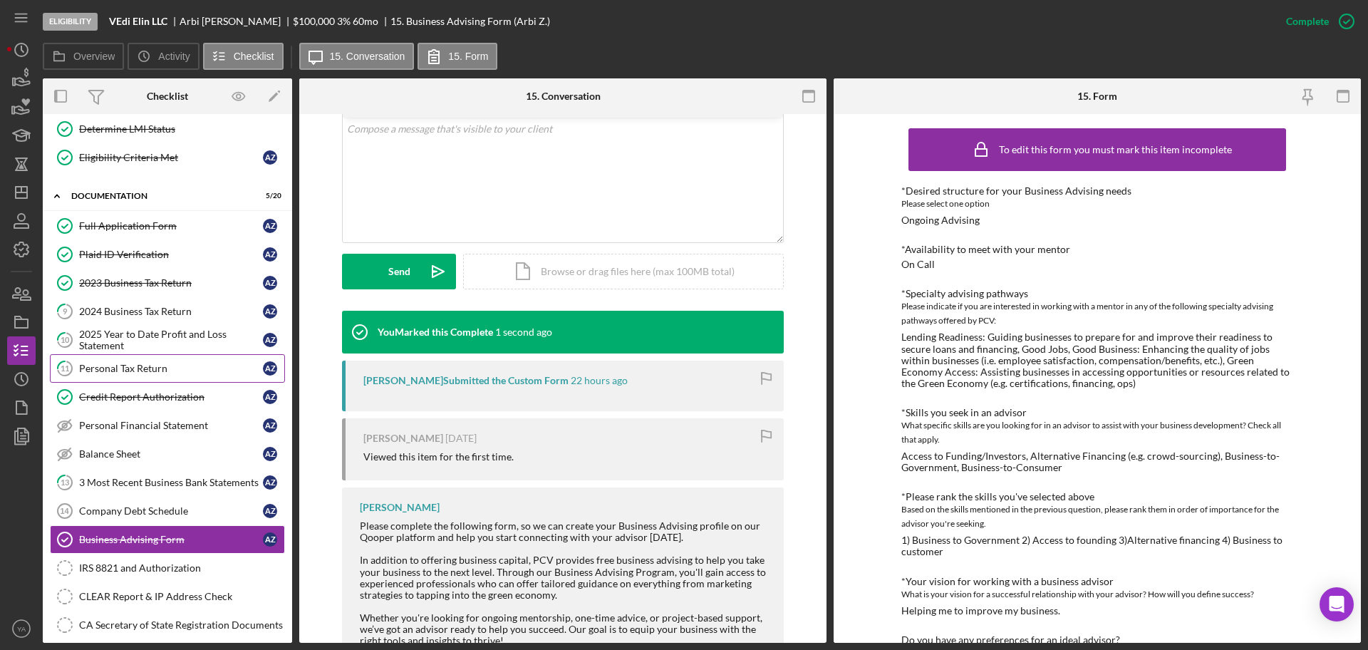
click at [163, 379] on link "11 Personal Tax Return A Z" at bounding box center [167, 368] width 235 height 29
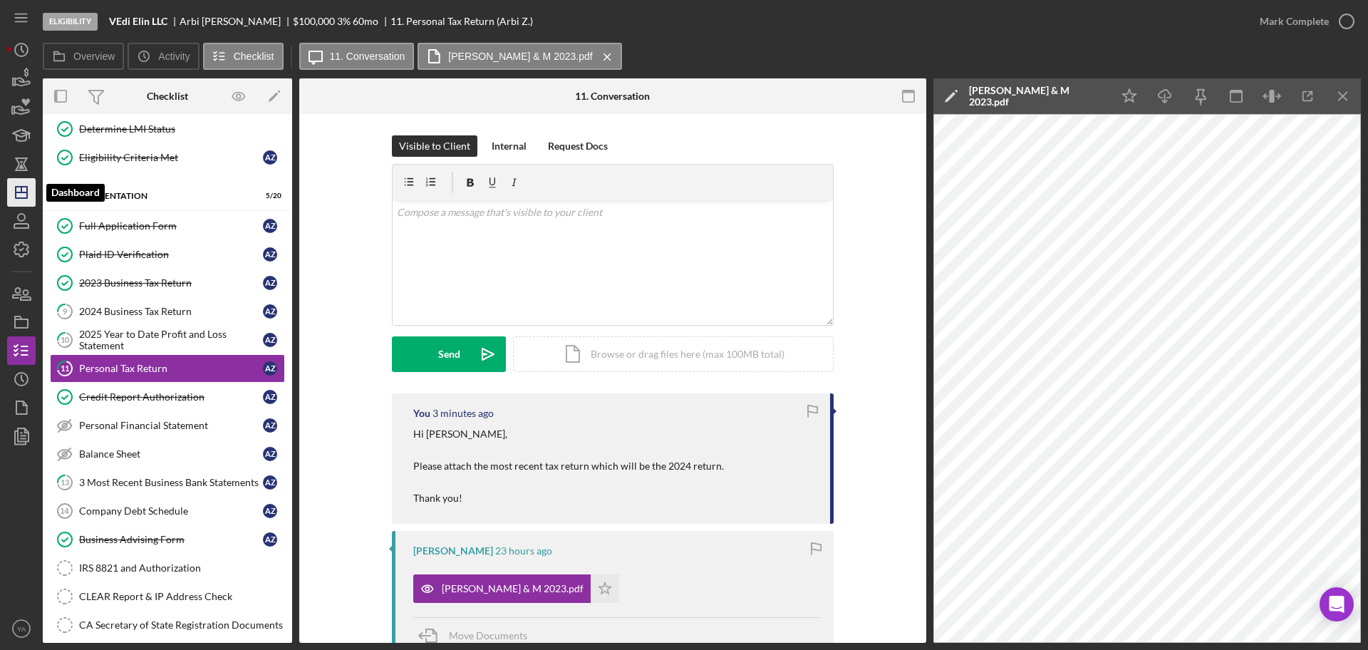
click at [19, 201] on icon "Icon/Dashboard" at bounding box center [22, 193] width 36 height 36
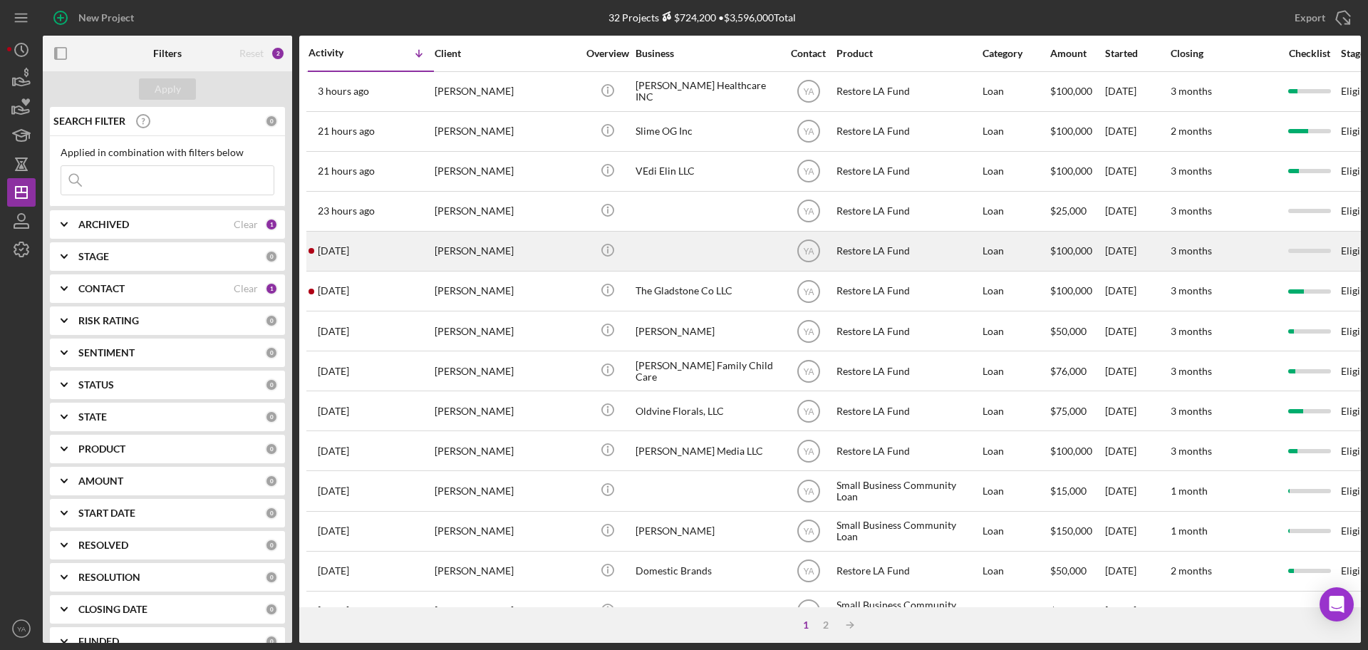
click at [695, 237] on div at bounding box center [707, 251] width 143 height 38
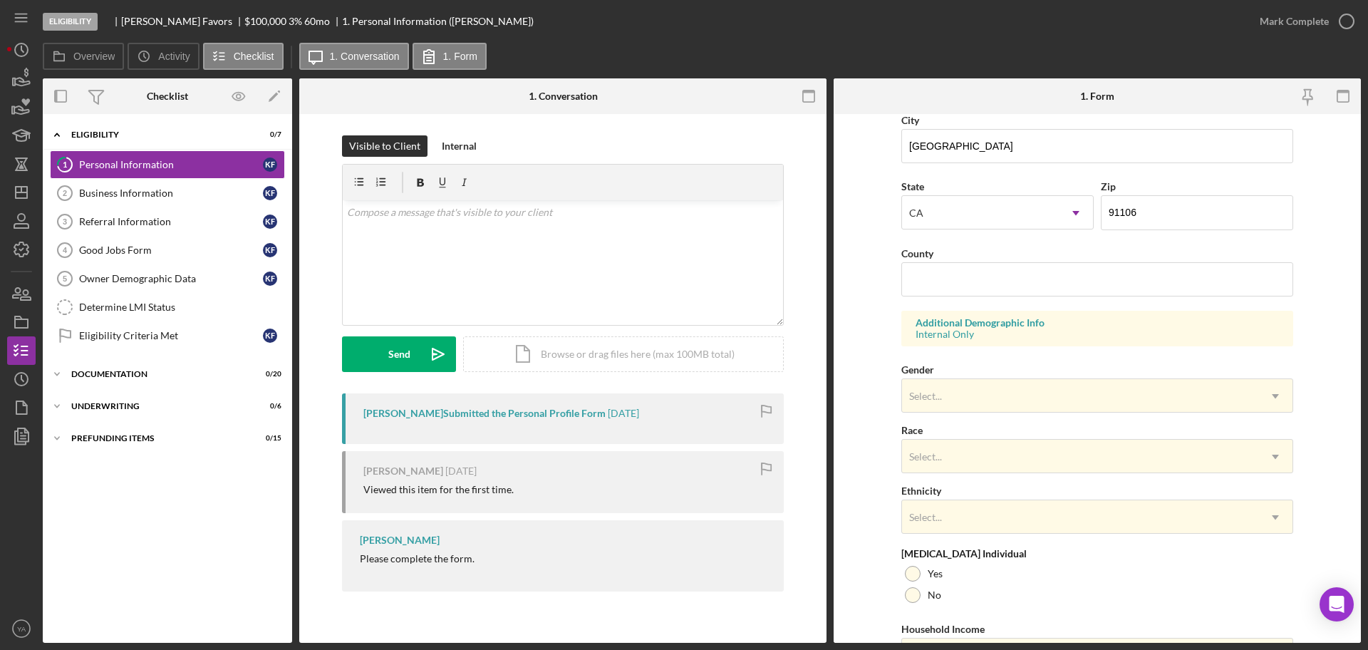
scroll to position [423, 0]
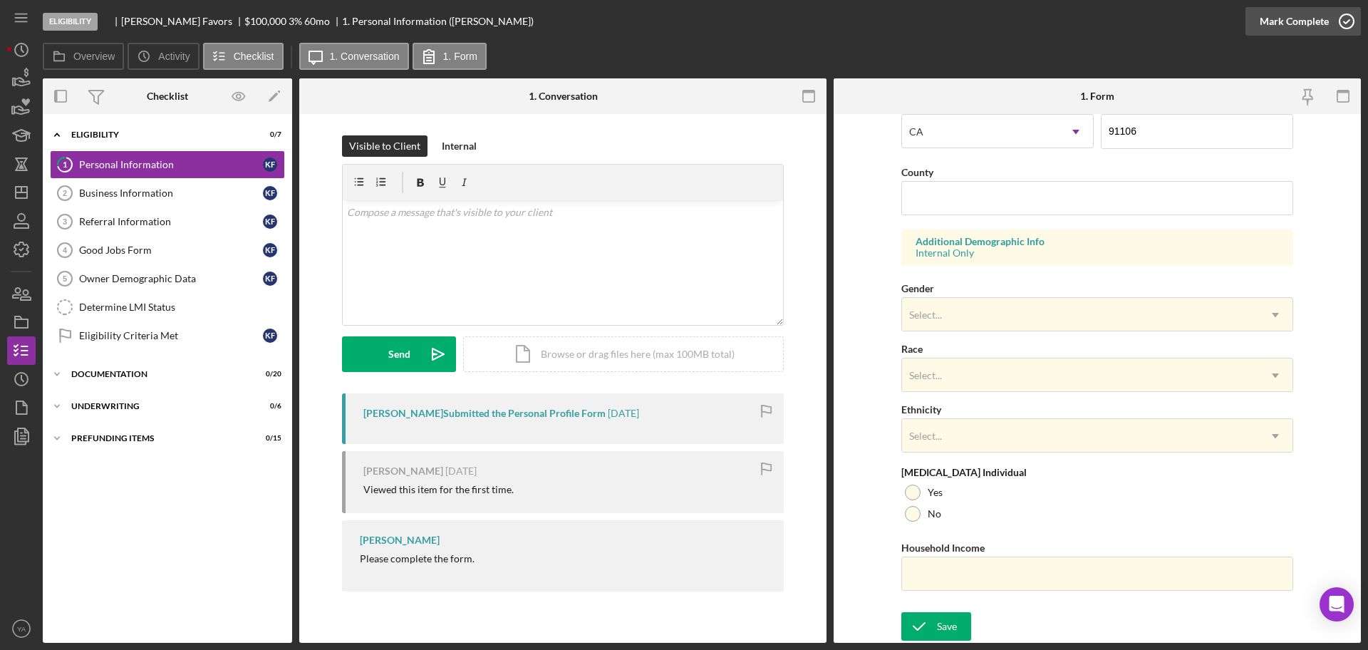
click at [1327, 24] on div "Mark Complete" at bounding box center [1294, 21] width 69 height 29
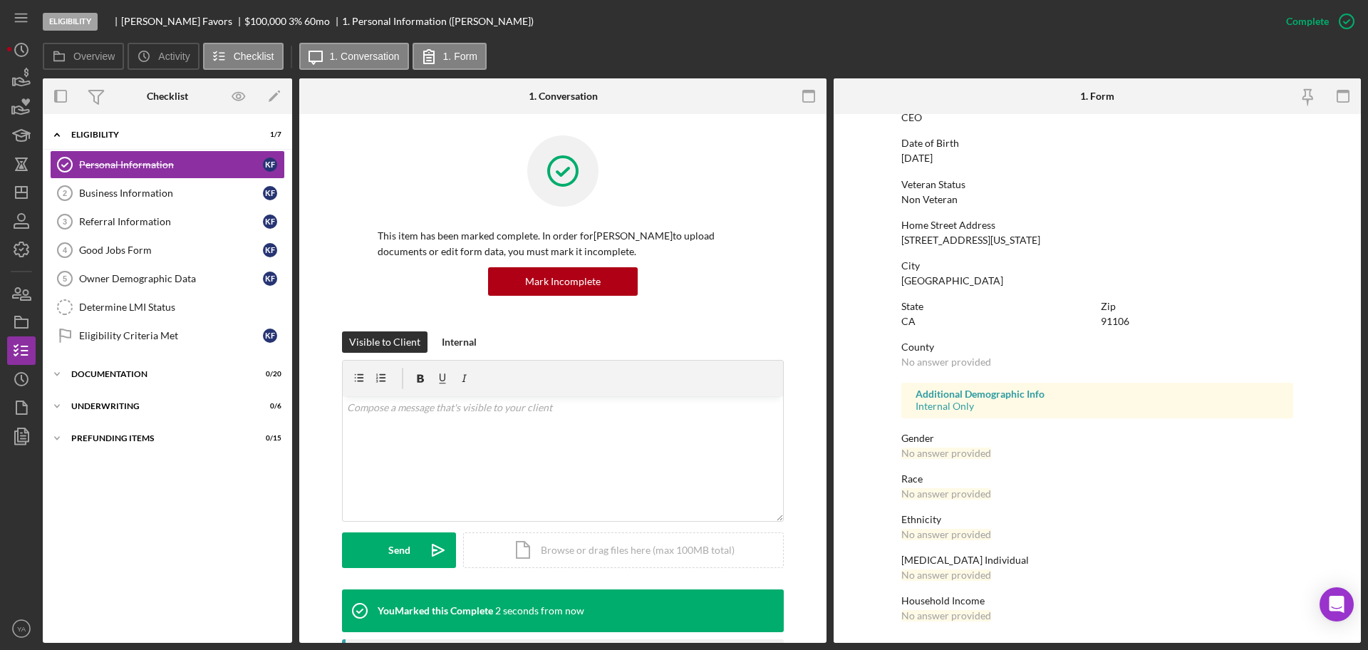
scroll to position [136, 0]
click at [24, 184] on icon "Icon/Dashboard" at bounding box center [22, 193] width 36 height 36
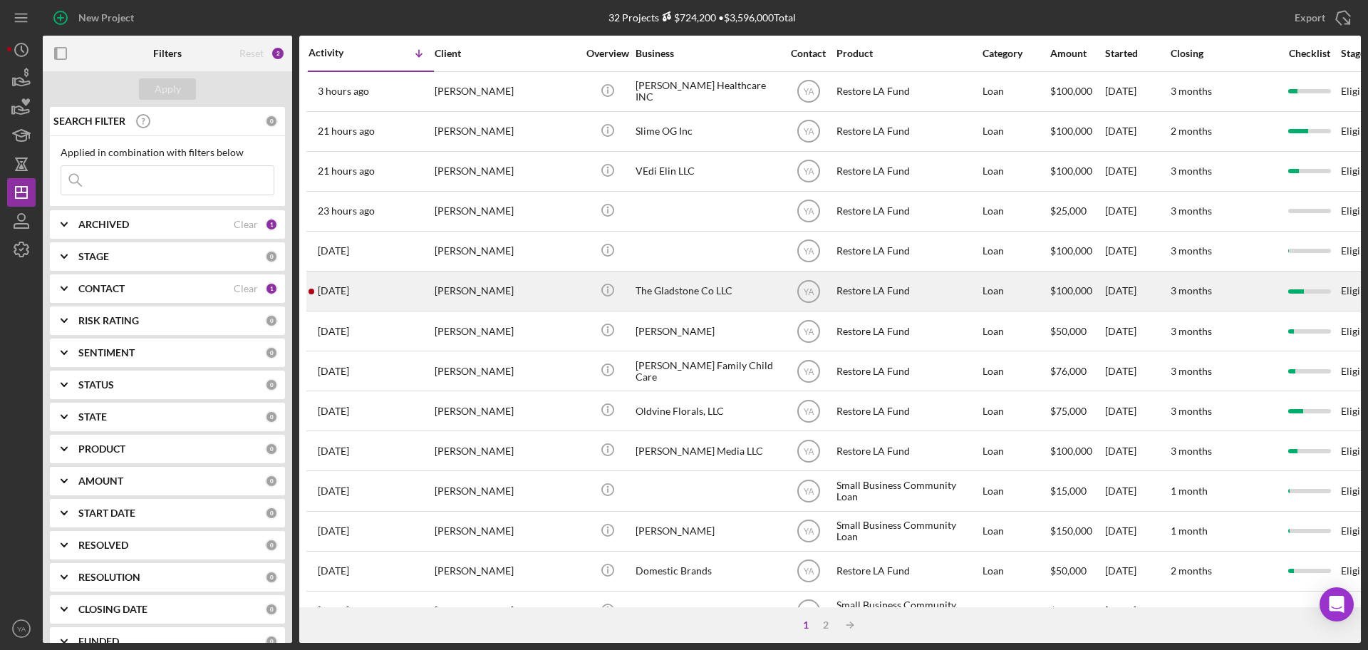
click at [674, 295] on div "The Gladstone Co LLC" at bounding box center [707, 291] width 143 height 38
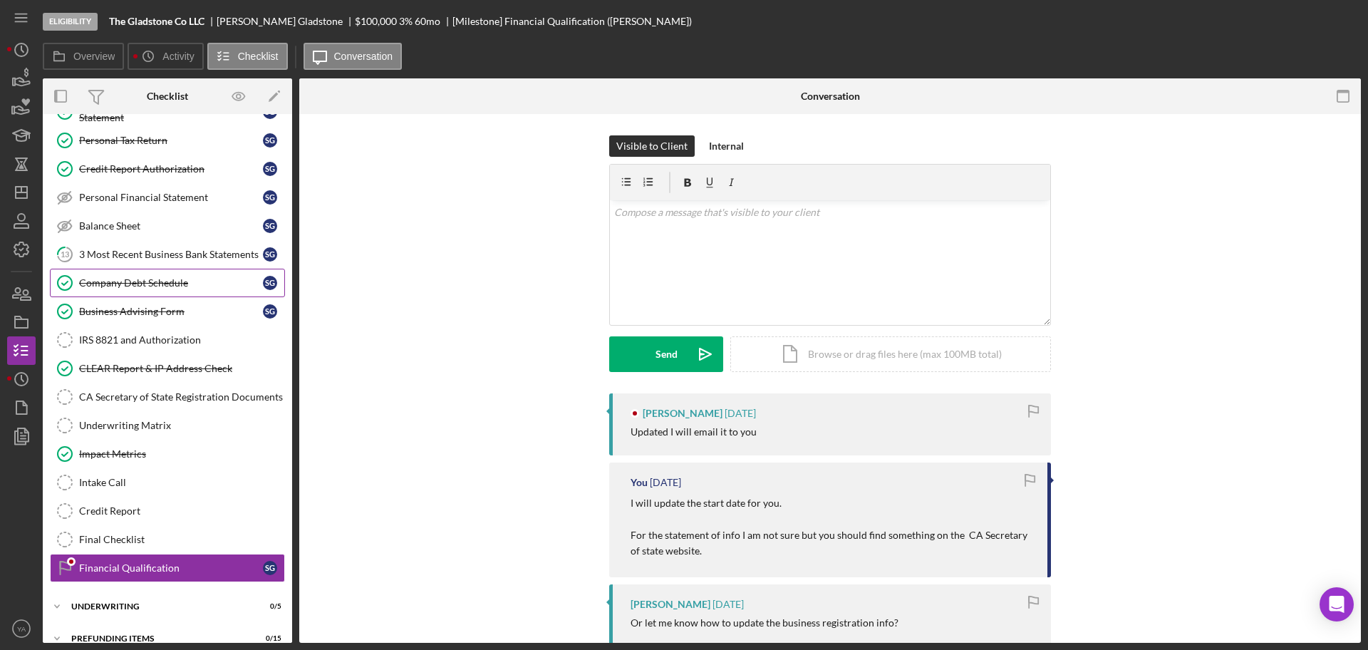
scroll to position [215, 0]
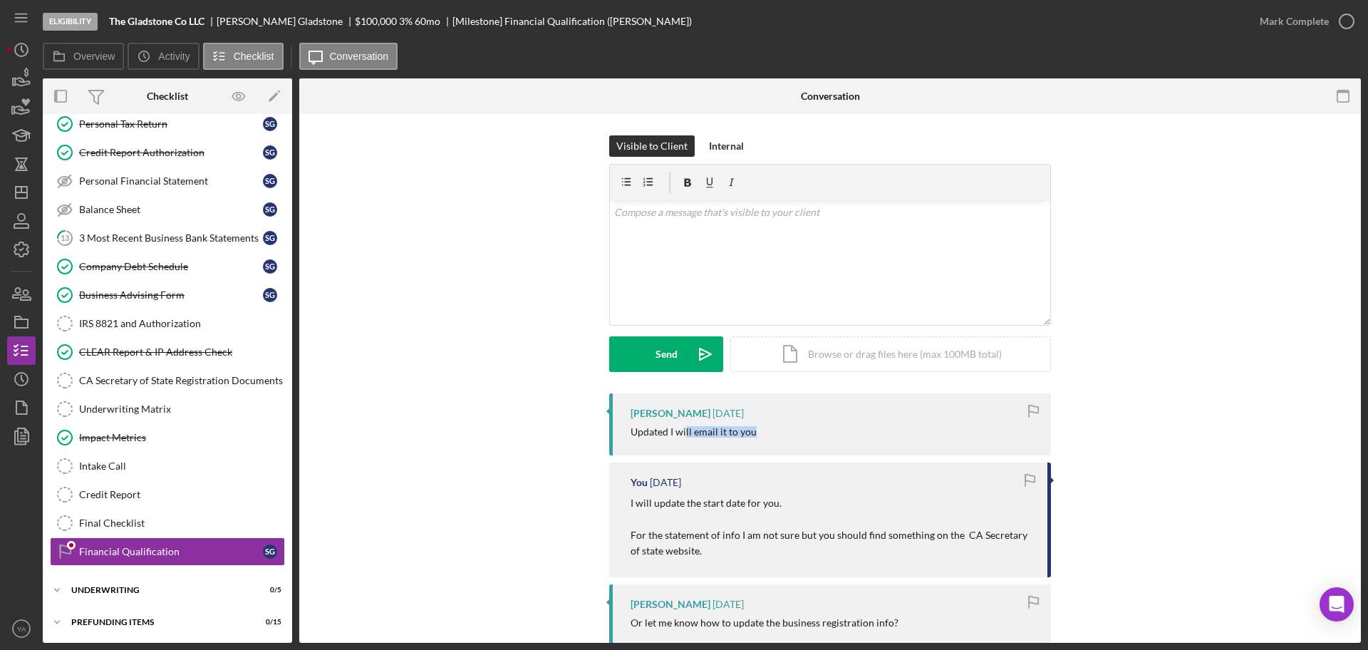
drag, startPoint x: 706, startPoint y: 438, endPoint x: 761, endPoint y: 441, distance: 54.9
click at [761, 441] on div "[PERSON_NAME] [DATE] Updated I will email it to you" at bounding box center [830, 424] width 442 height 62
click at [728, 437] on div "Updated I will email it to you" at bounding box center [694, 431] width 126 height 11
drag, startPoint x: 628, startPoint y: 504, endPoint x: 785, endPoint y: 512, distance: 157.7
click at [785, 512] on div "You [DATE] I will update the start date for you. For the statement of info I am…" at bounding box center [830, 519] width 442 height 115
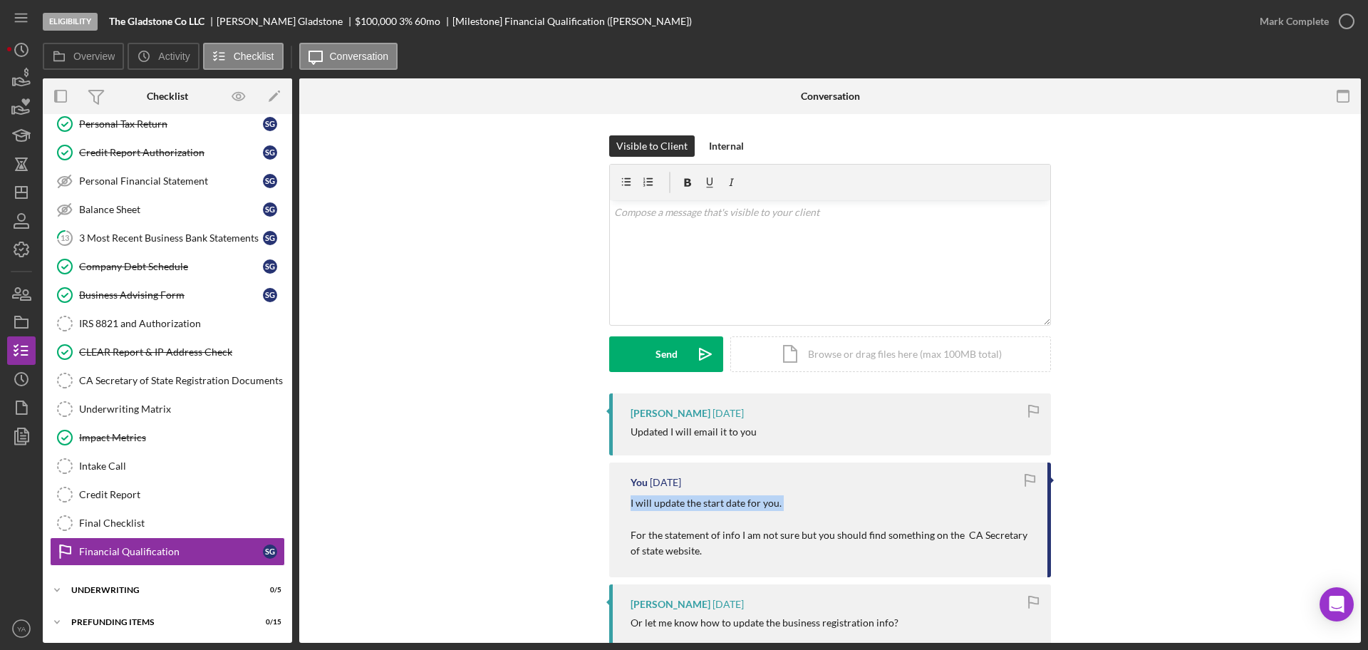
click at [745, 512] on p "I will update the start date for you. For the statement of info I am not sure b…" at bounding box center [832, 527] width 403 height 64
drag, startPoint x: 626, startPoint y: 535, endPoint x: 743, endPoint y: 548, distance: 117.6
click at [743, 548] on div "You [DATE] I will update the start date for you. For the statement of info I am…" at bounding box center [830, 519] width 442 height 115
click at [743, 471] on div "You [DATE] I will update the start date for you. For the statement of info I am…" at bounding box center [830, 519] width 442 height 115
click at [745, 423] on div "[PERSON_NAME] [DATE] Updated I will email it to you" at bounding box center [830, 424] width 442 height 62
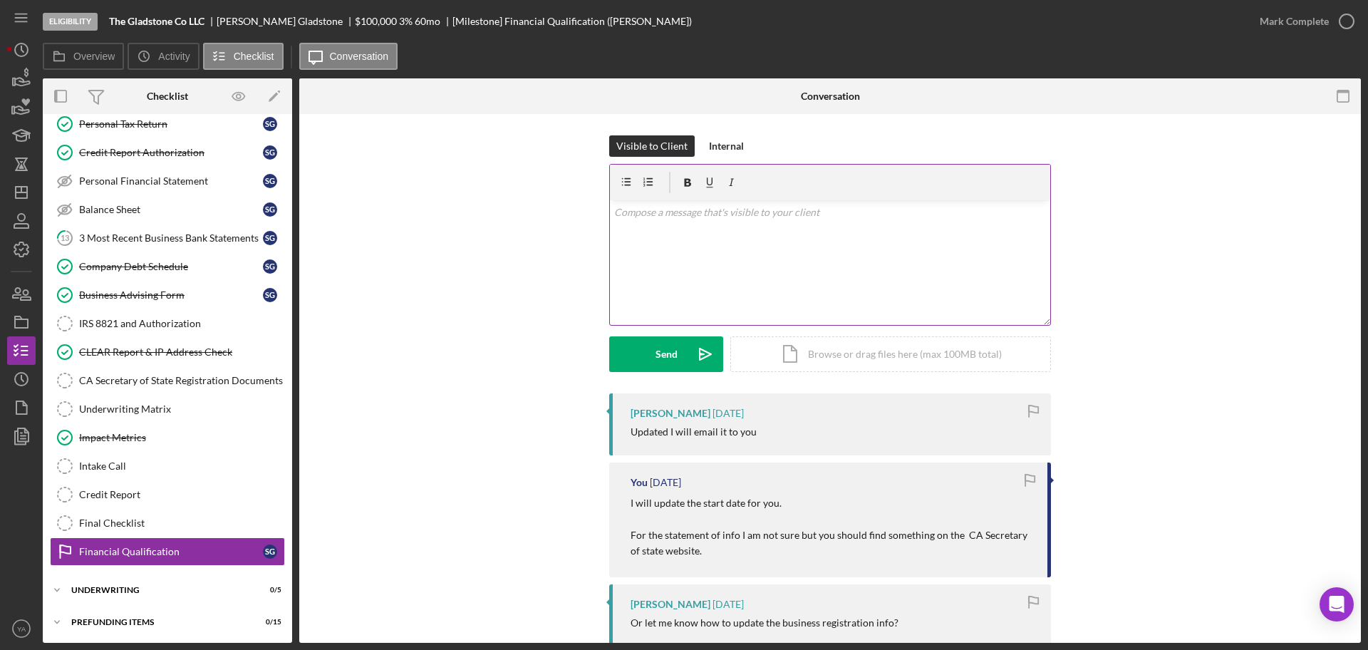
click at [767, 281] on div "v Color teal Color pink Remove color Add row above Add row below Add column bef…" at bounding box center [830, 262] width 440 height 125
click at [734, 212] on p "Great, thank you so much. [PERSON_NAME][EMAIL_ADDRESS][DOMAIN_NAME]" at bounding box center [830, 229] width 433 height 48
drag, startPoint x: 732, startPoint y: 205, endPoint x: 685, endPoint y: 214, distance: 47.8
click at [685, 214] on p "Great, thank you so much. [PERSON_NAME][EMAIL_ADDRESS][DOMAIN_NAME]" at bounding box center [830, 229] width 433 height 48
click at [649, 345] on button "Send Icon/icon-invite-send" at bounding box center [666, 354] width 114 height 36
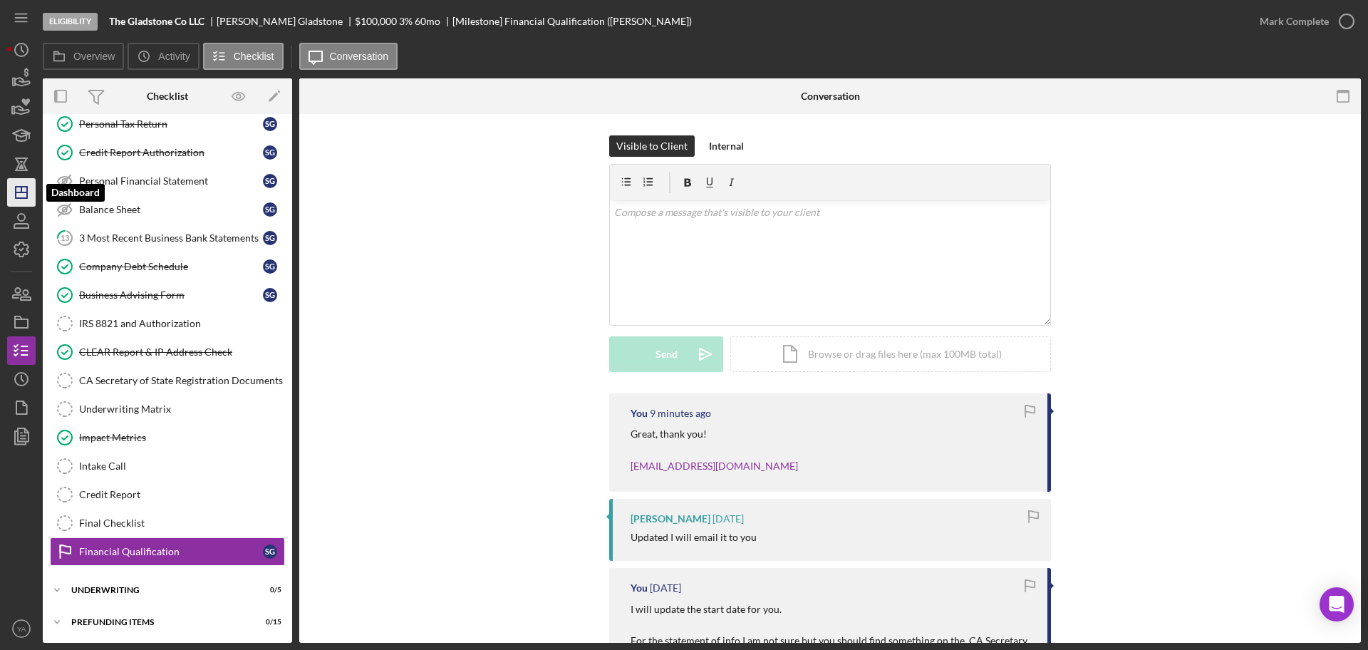
click at [17, 189] on icon "Icon/Dashboard" at bounding box center [22, 193] width 36 height 36
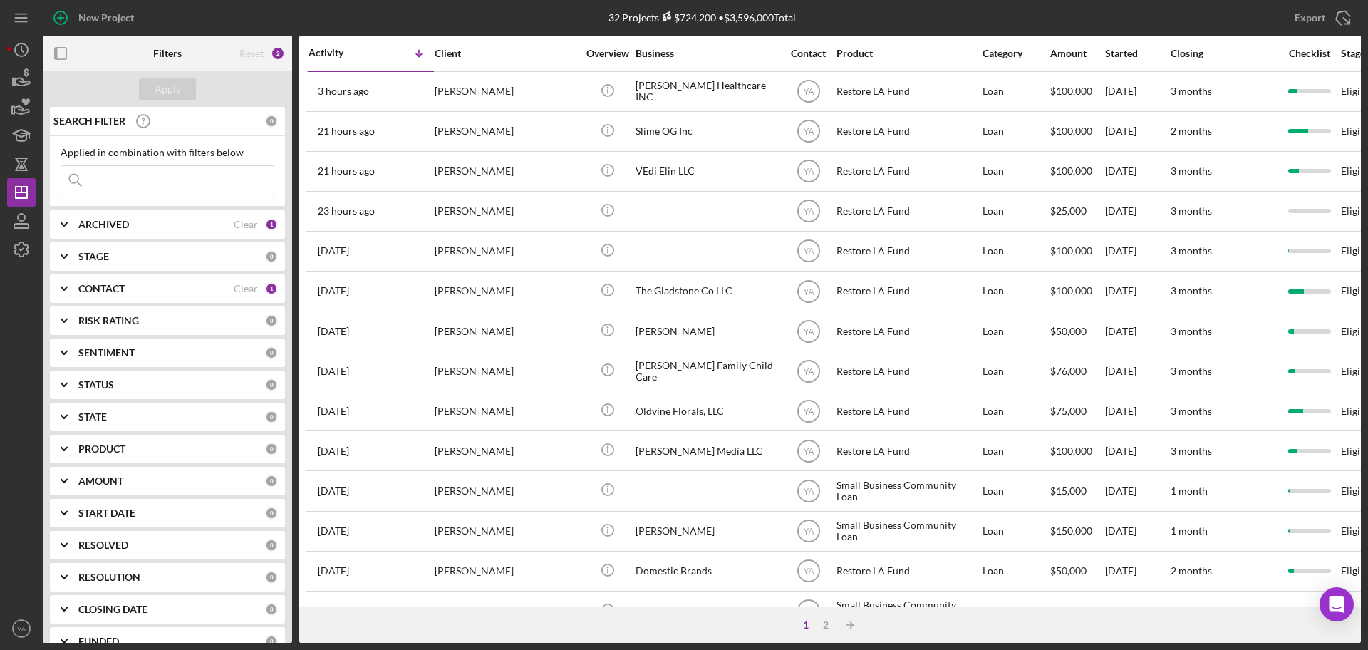
click at [824, 632] on div "1 2 Icon/Table Sort Arrow" at bounding box center [830, 625] width 1062 height 36
click at [828, 630] on div "2" at bounding box center [826, 624] width 20 height 11
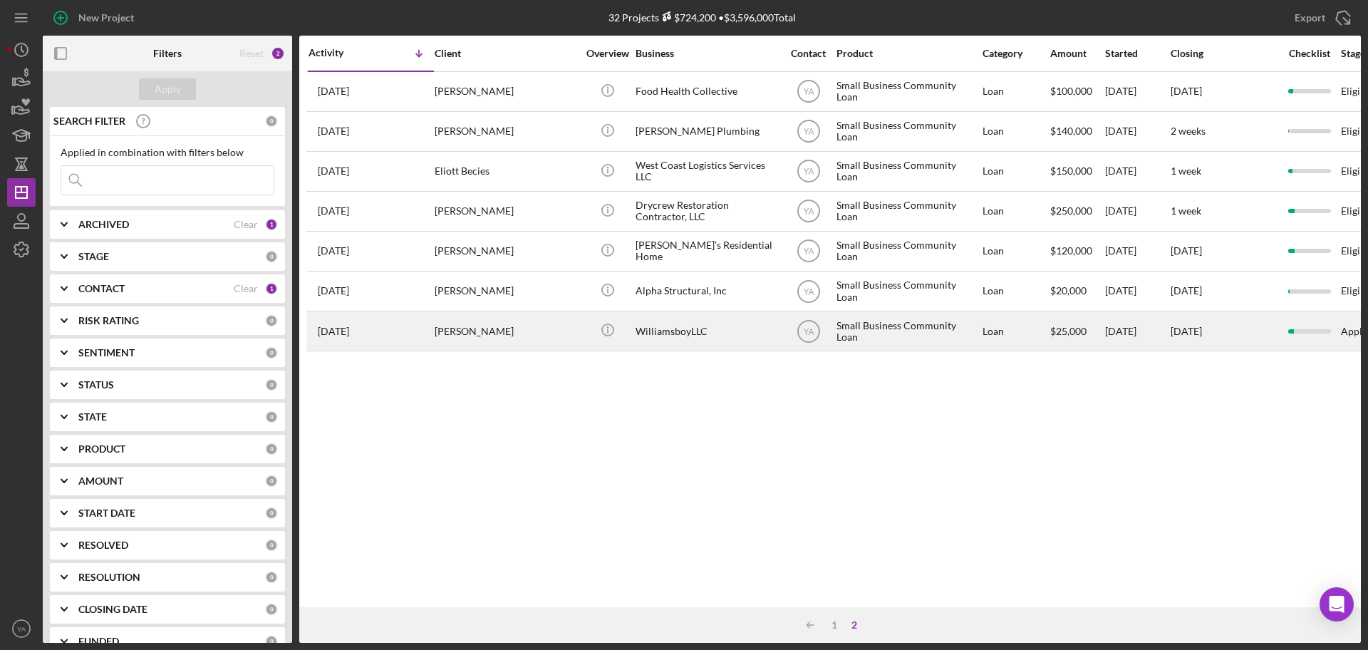
click at [504, 332] on div "[PERSON_NAME]" at bounding box center [506, 331] width 143 height 38
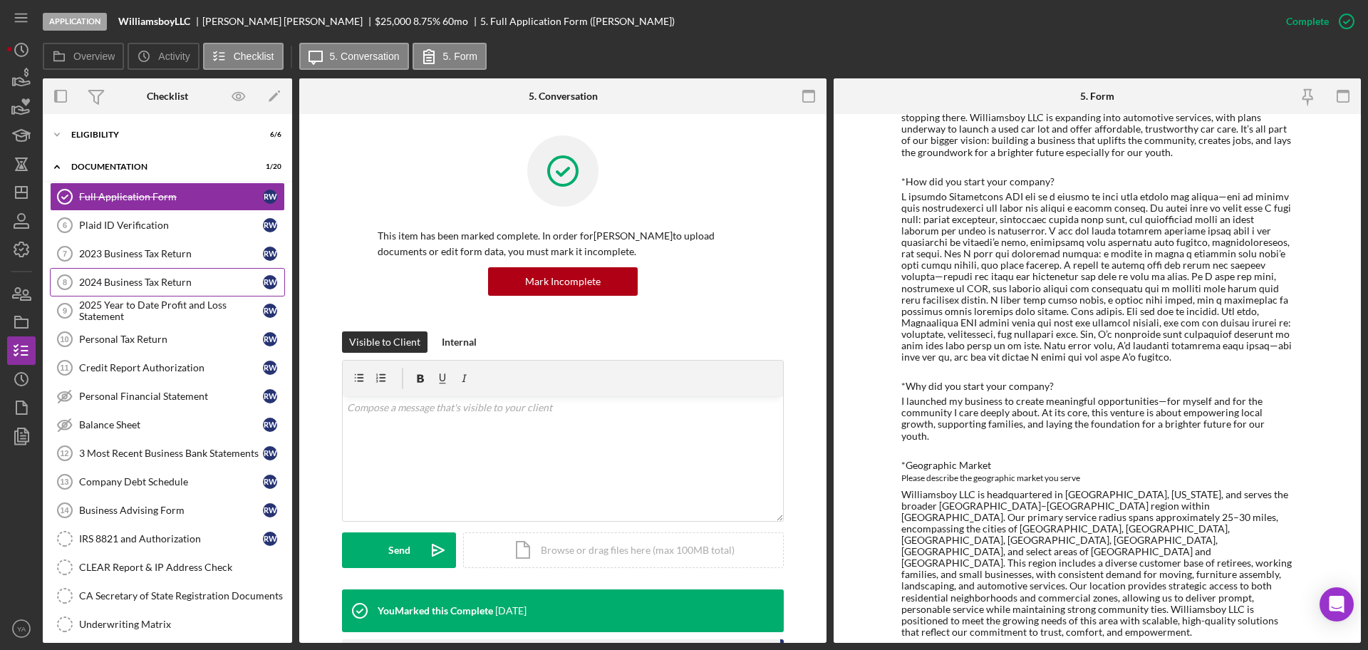
scroll to position [713, 0]
click at [200, 224] on div "Plaid ID Verification" at bounding box center [171, 224] width 184 height 11
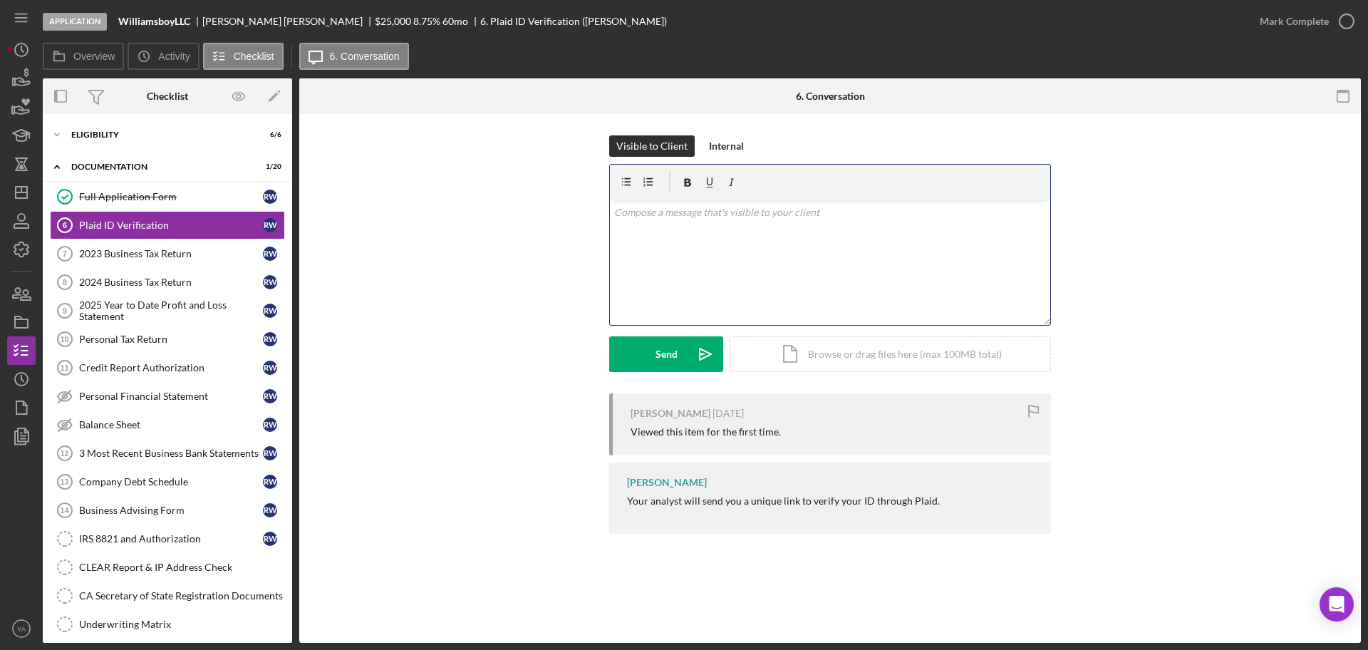
click at [716, 262] on div "v Color teal Color pink Remove color Add row above Add row below Add column bef…" at bounding box center [830, 262] width 440 height 125
click at [730, 210] on p "Please do let me know onc eyou complete this step." at bounding box center [830, 213] width 433 height 16
click at [881, 227] on div "v Color teal Color pink Remove color Add row above Add row below Add column bef…" at bounding box center [830, 262] width 440 height 125
click at [615, 212] on p "Please do let me know once you complete this step." at bounding box center [830, 213] width 433 height 16
click at [882, 260] on div "v Color teal Color pink Remove color Add row above Add row below Add column bef…" at bounding box center [830, 262] width 440 height 125
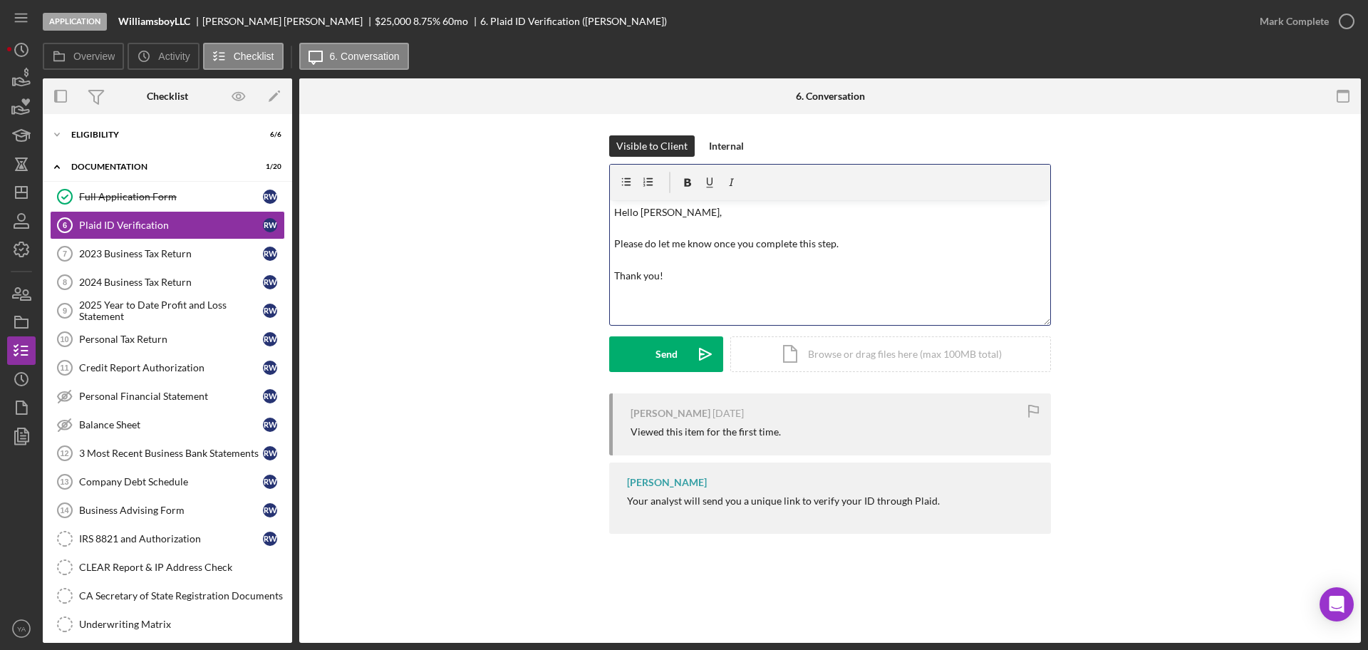
click at [698, 373] on div "Visible to Client Internal v Color teal Color pink Remove color Add row above A…" at bounding box center [830, 264] width 442 height 258
click at [686, 362] on button "Send Icon/icon-invite-send" at bounding box center [666, 354] width 114 height 36
